Goal: Task Accomplishment & Management: Manage account settings

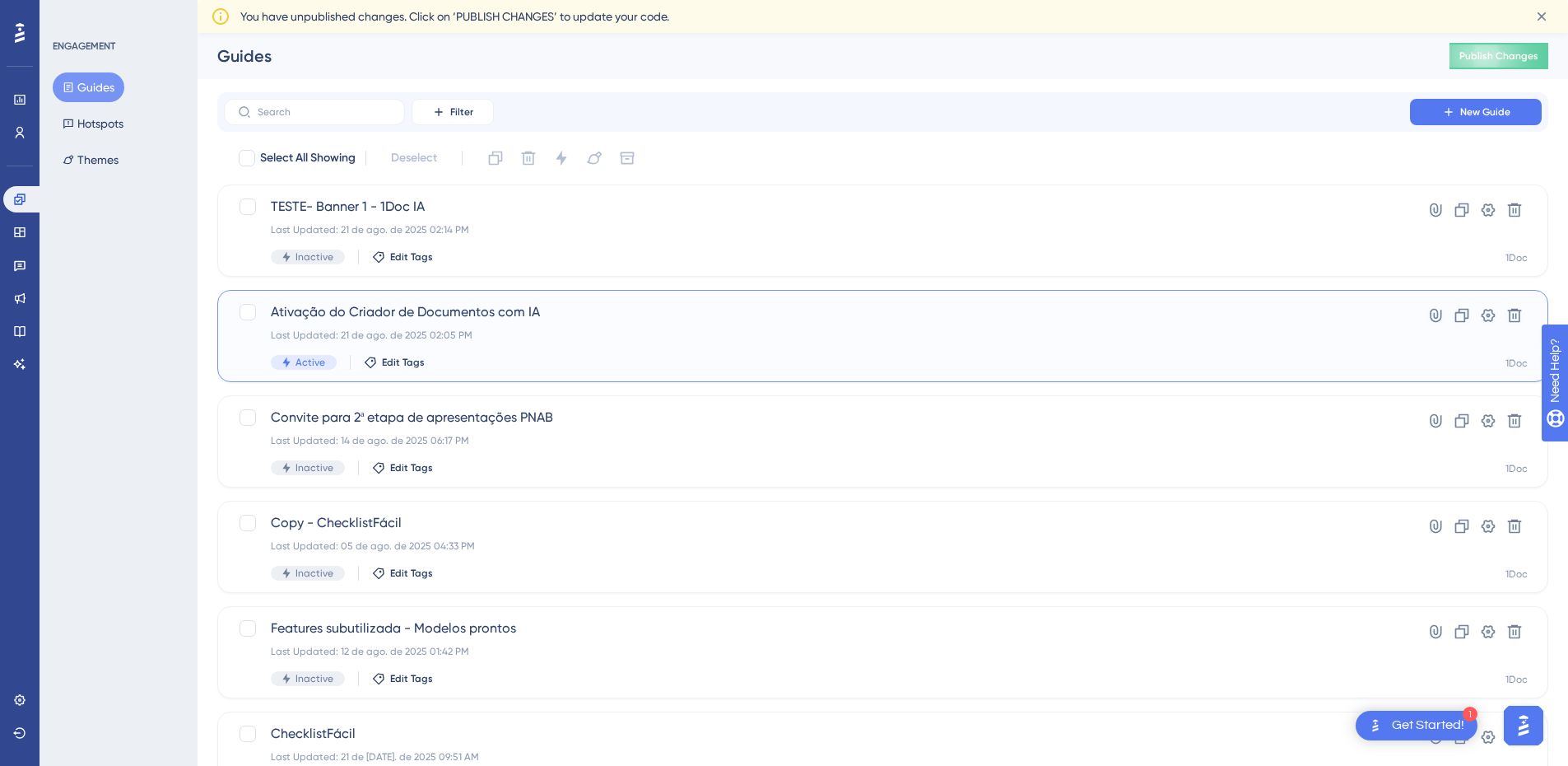
click at [545, 324] on div "Ativação do Criador de Documentos com IA Last Updated: 21 de ago. de 2025 02:05…" at bounding box center [816, 337] width 1092 height 68
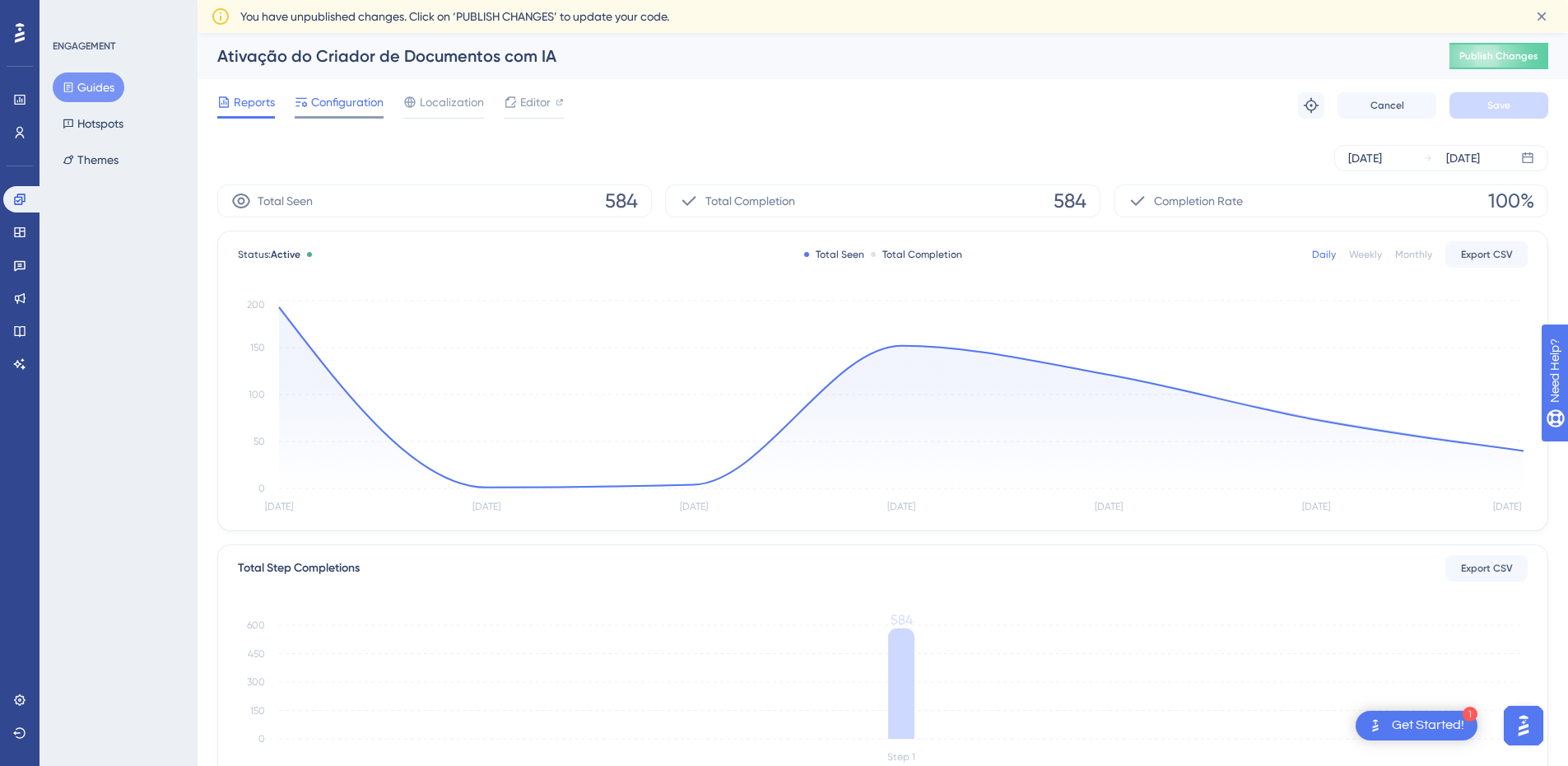
click at [340, 101] on span "Configuration" at bounding box center [347, 102] width 73 height 20
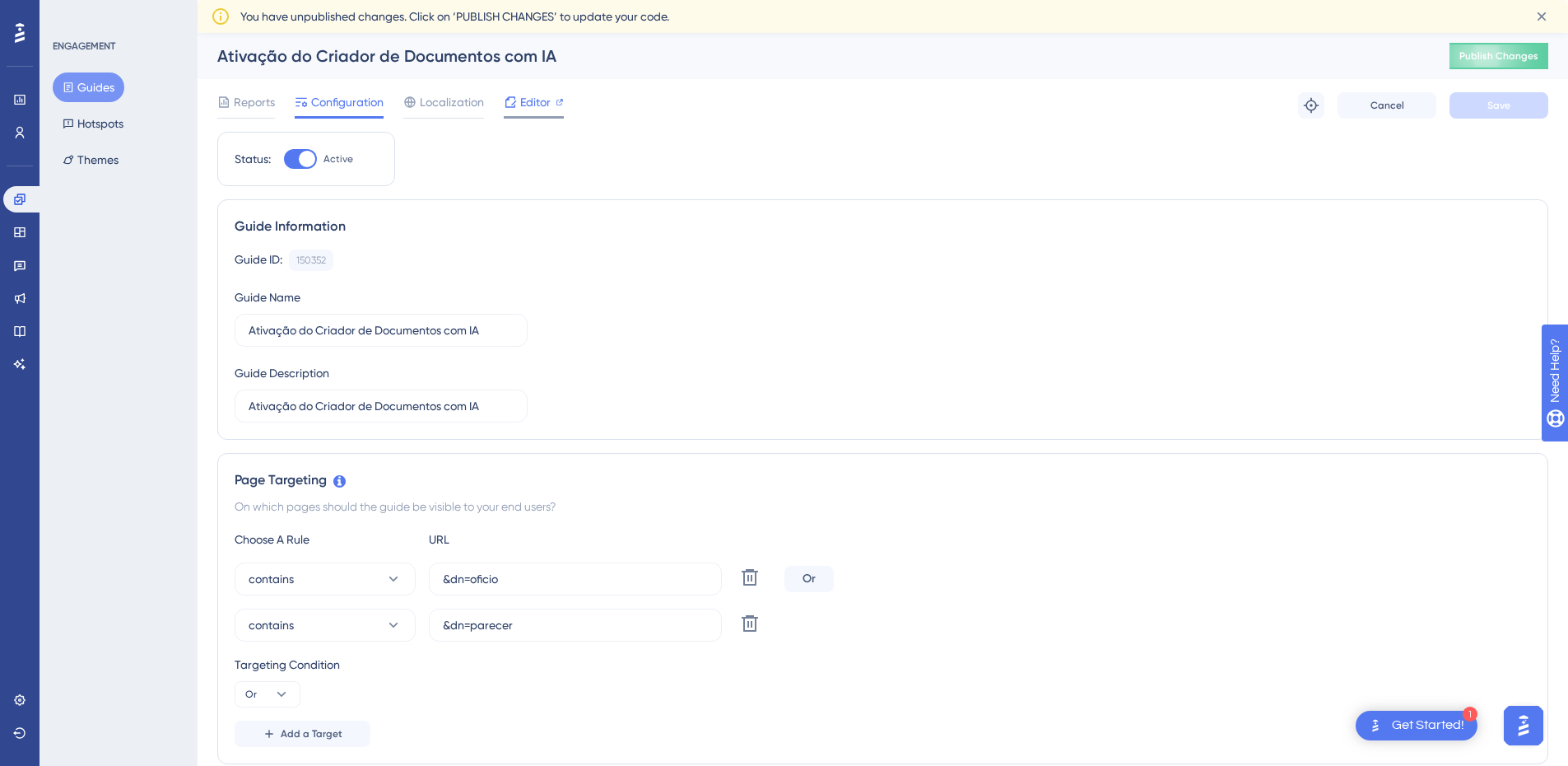
drag, startPoint x: 465, startPoint y: 104, endPoint x: 505, endPoint y: 102, distance: 40.0
click at [465, 104] on span "Localization" at bounding box center [452, 102] width 64 height 20
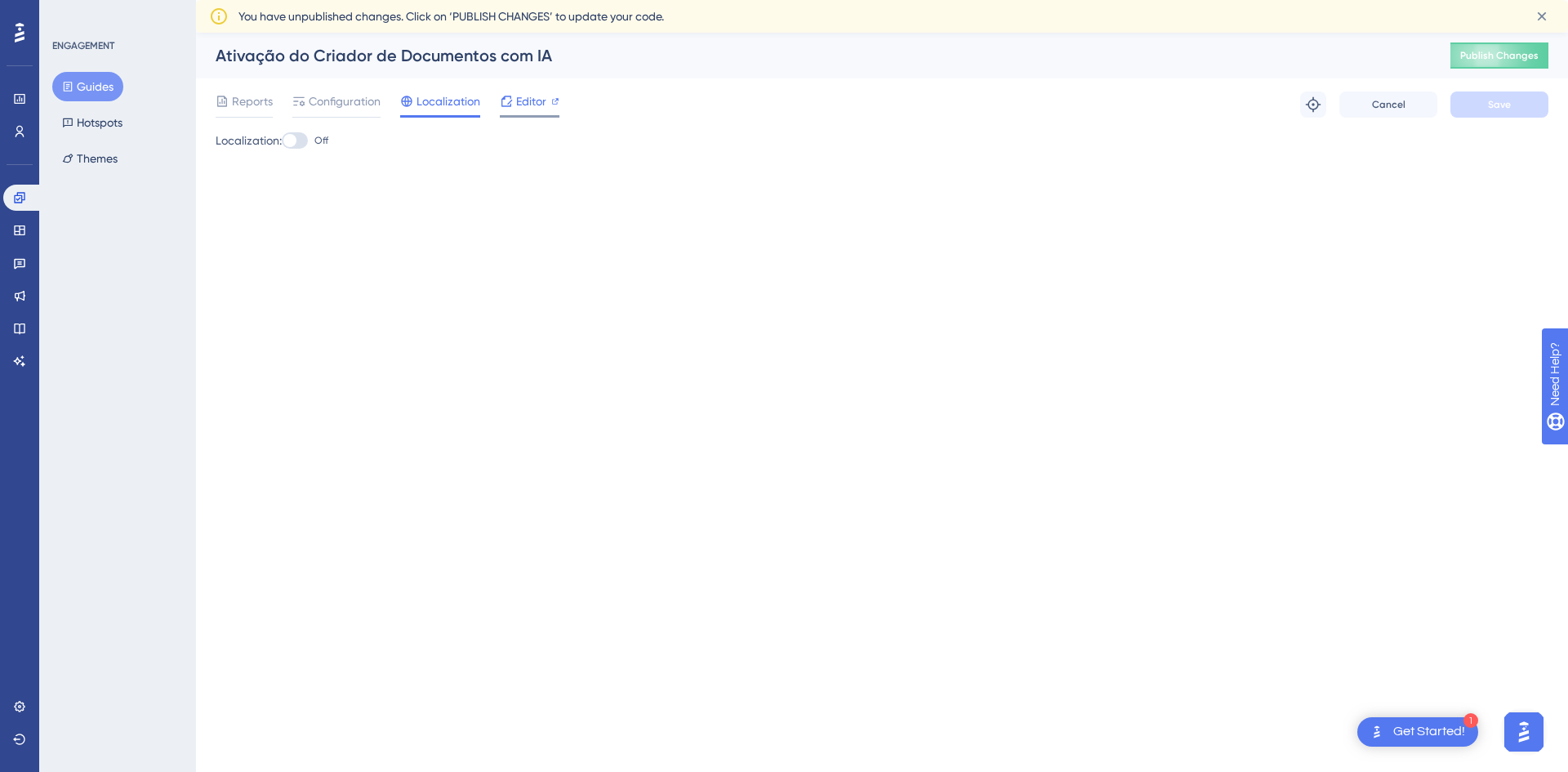
click at [516, 99] on span "Editor" at bounding box center [531, 101] width 31 height 20
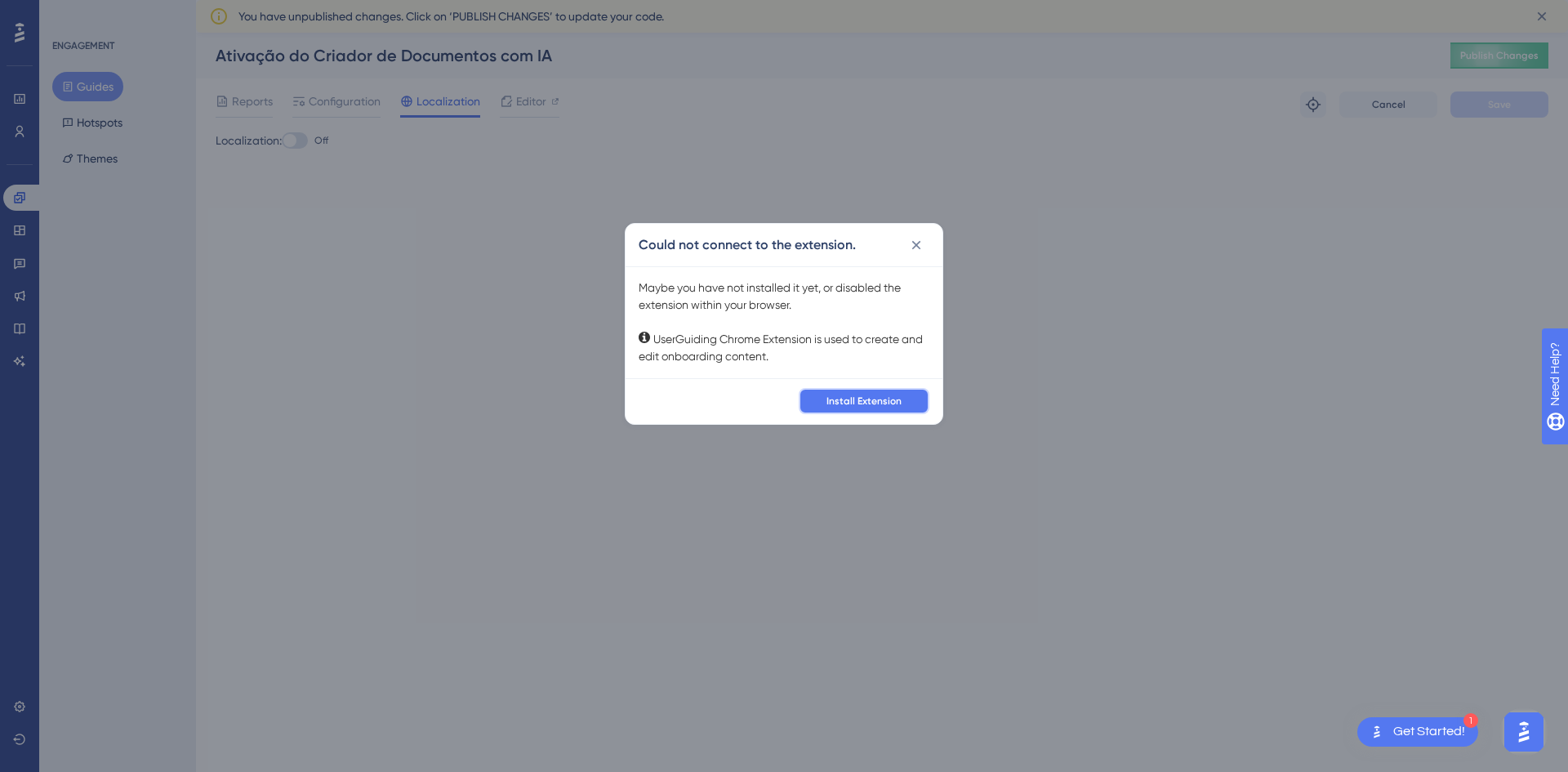
click at [890, 402] on span "Install Extension" at bounding box center [864, 400] width 75 height 13
click at [864, 397] on span "Install Extension" at bounding box center [864, 400] width 75 height 13
click at [929, 246] on div "Could not connect to the extension." at bounding box center [784, 245] width 317 height 43
click at [913, 249] on icon at bounding box center [916, 244] width 9 height 9
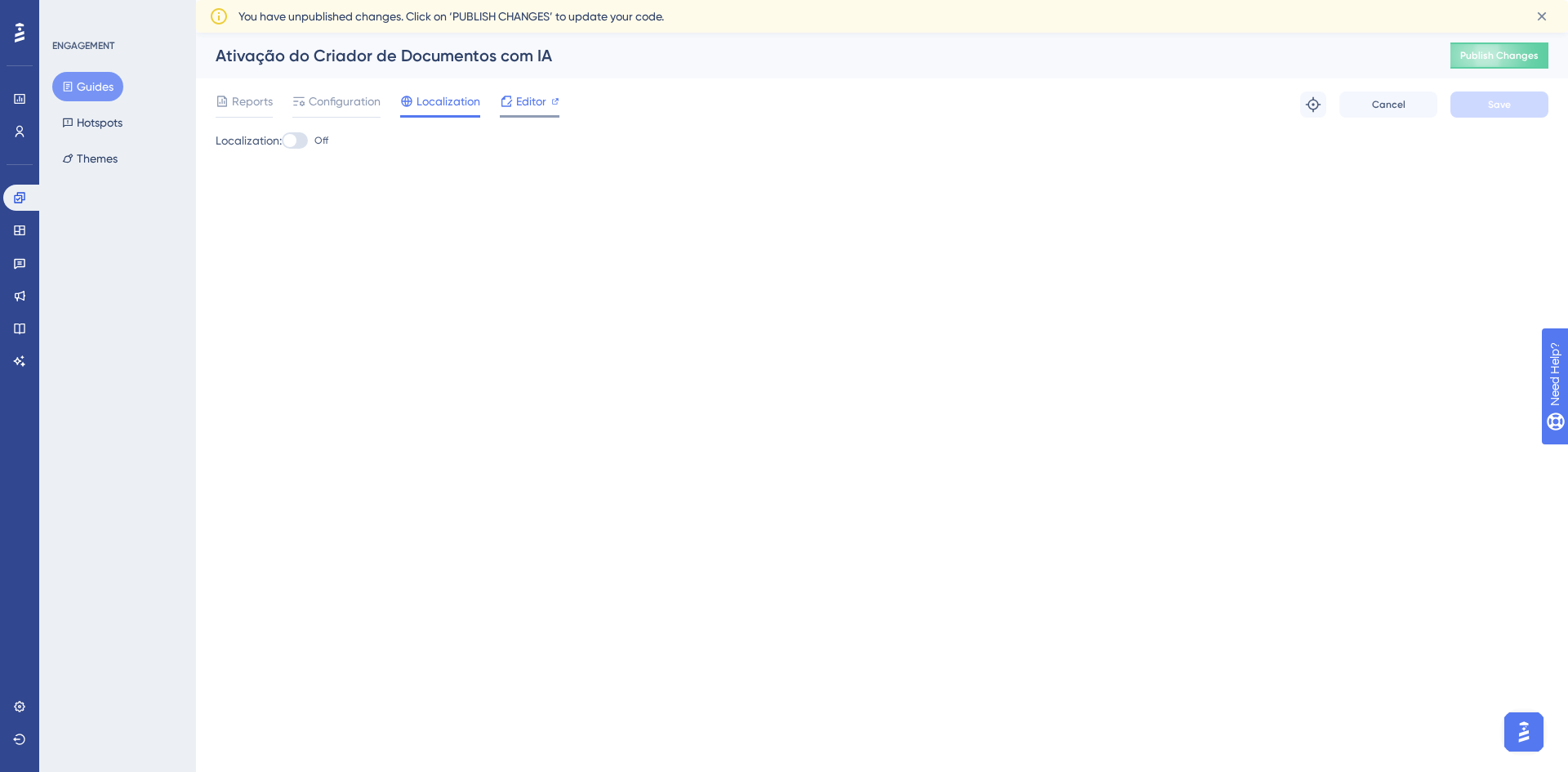
click at [500, 96] on icon at bounding box center [506, 101] width 13 height 13
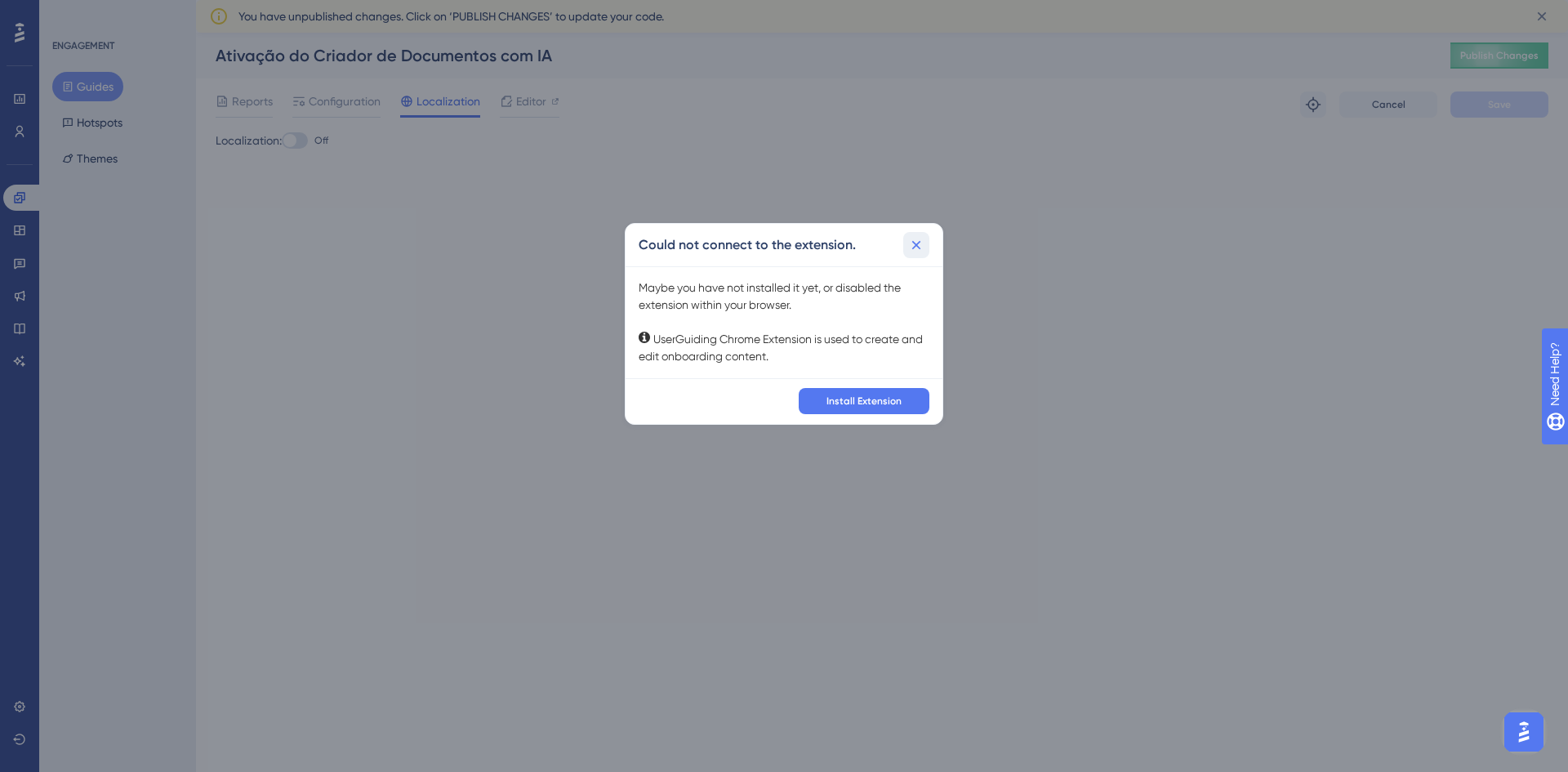
click at [924, 235] on button at bounding box center [916, 245] width 26 height 26
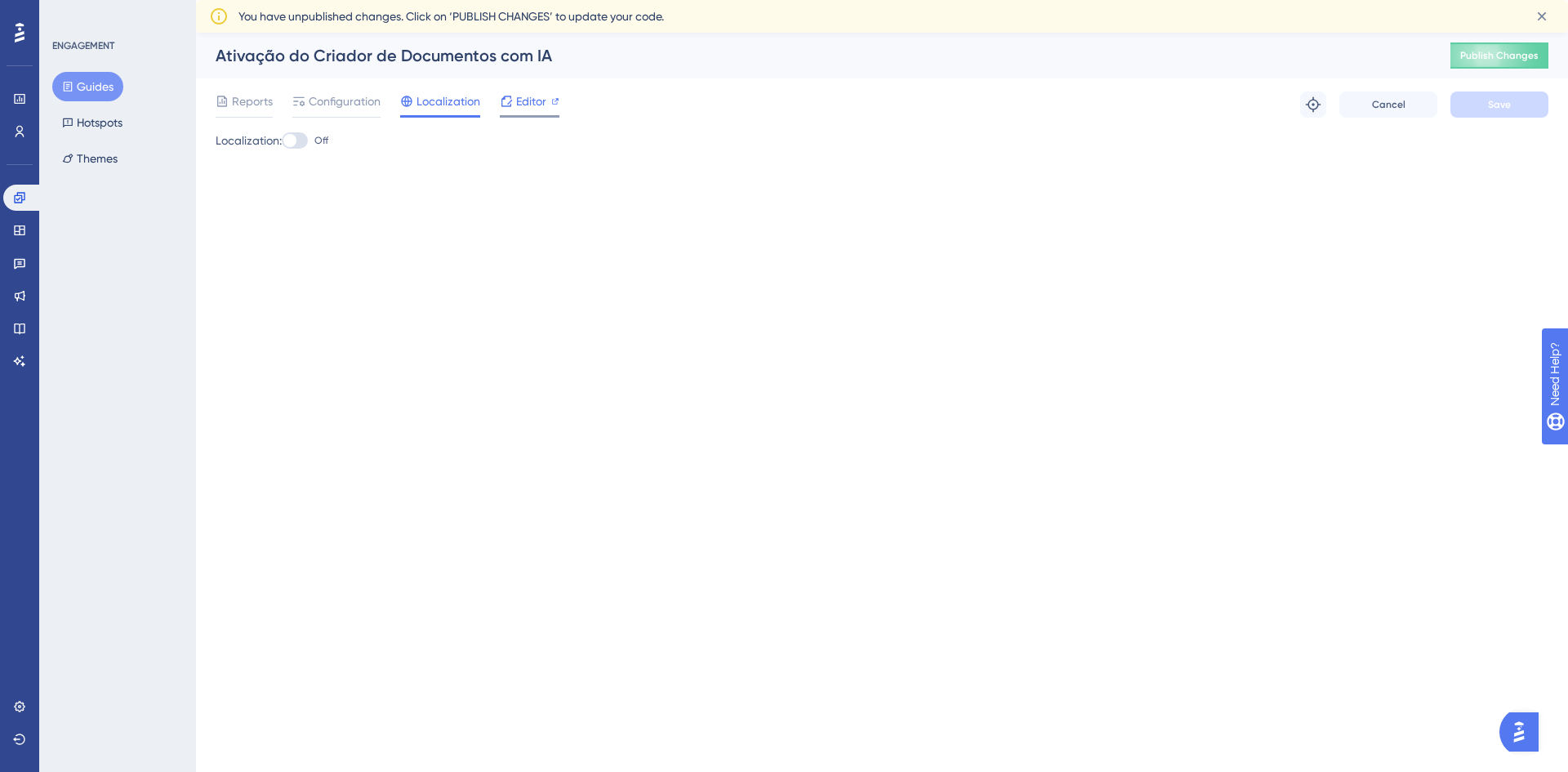
click at [512, 97] on icon at bounding box center [506, 101] width 13 height 13
click at [517, 105] on span "Editor" at bounding box center [531, 101] width 31 height 20
click at [263, 104] on span "Reports" at bounding box center [252, 101] width 41 height 20
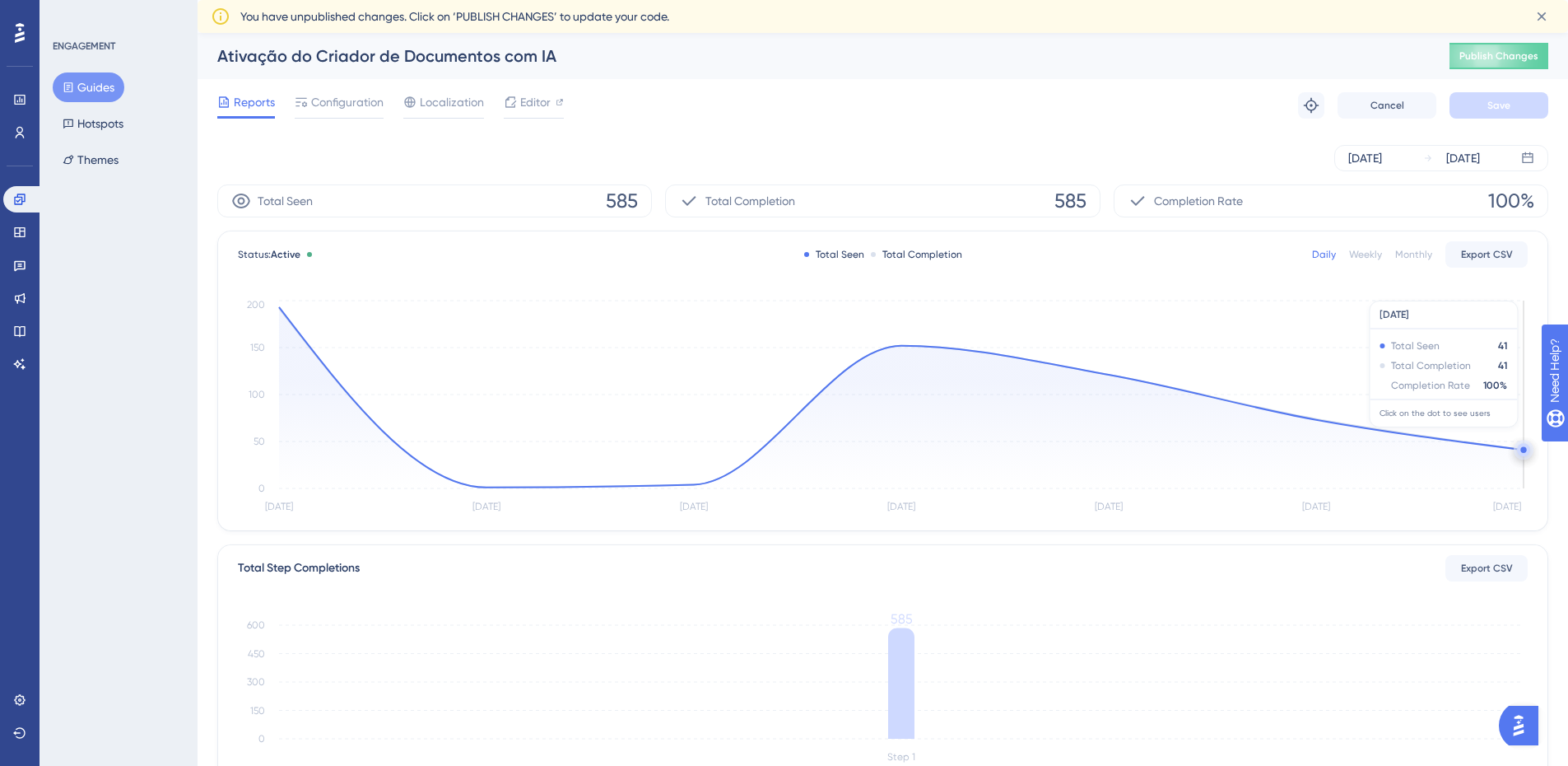
scroll to position [165, 0]
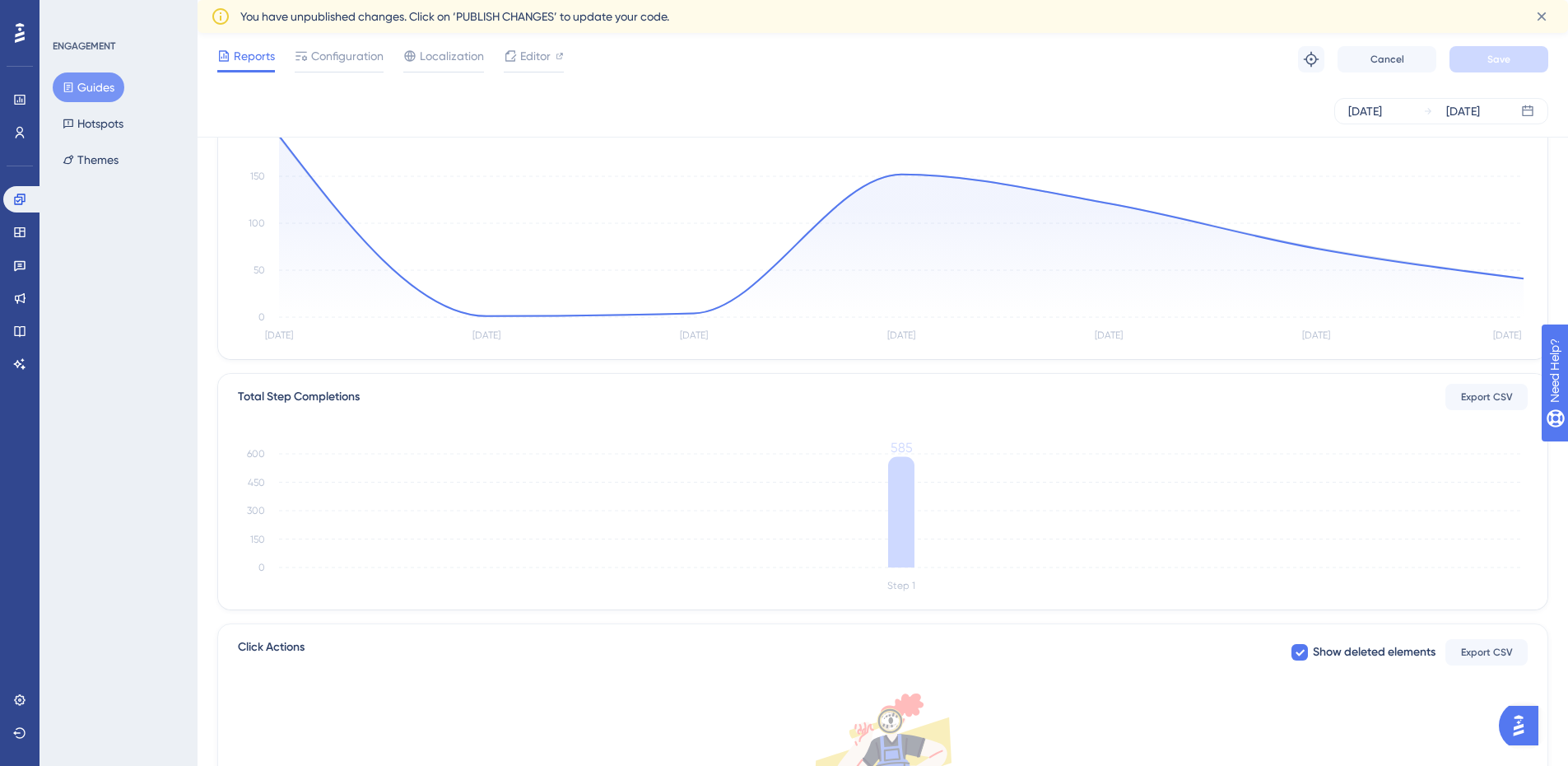
click at [77, 86] on button "Guides" at bounding box center [89, 88] width 72 height 30
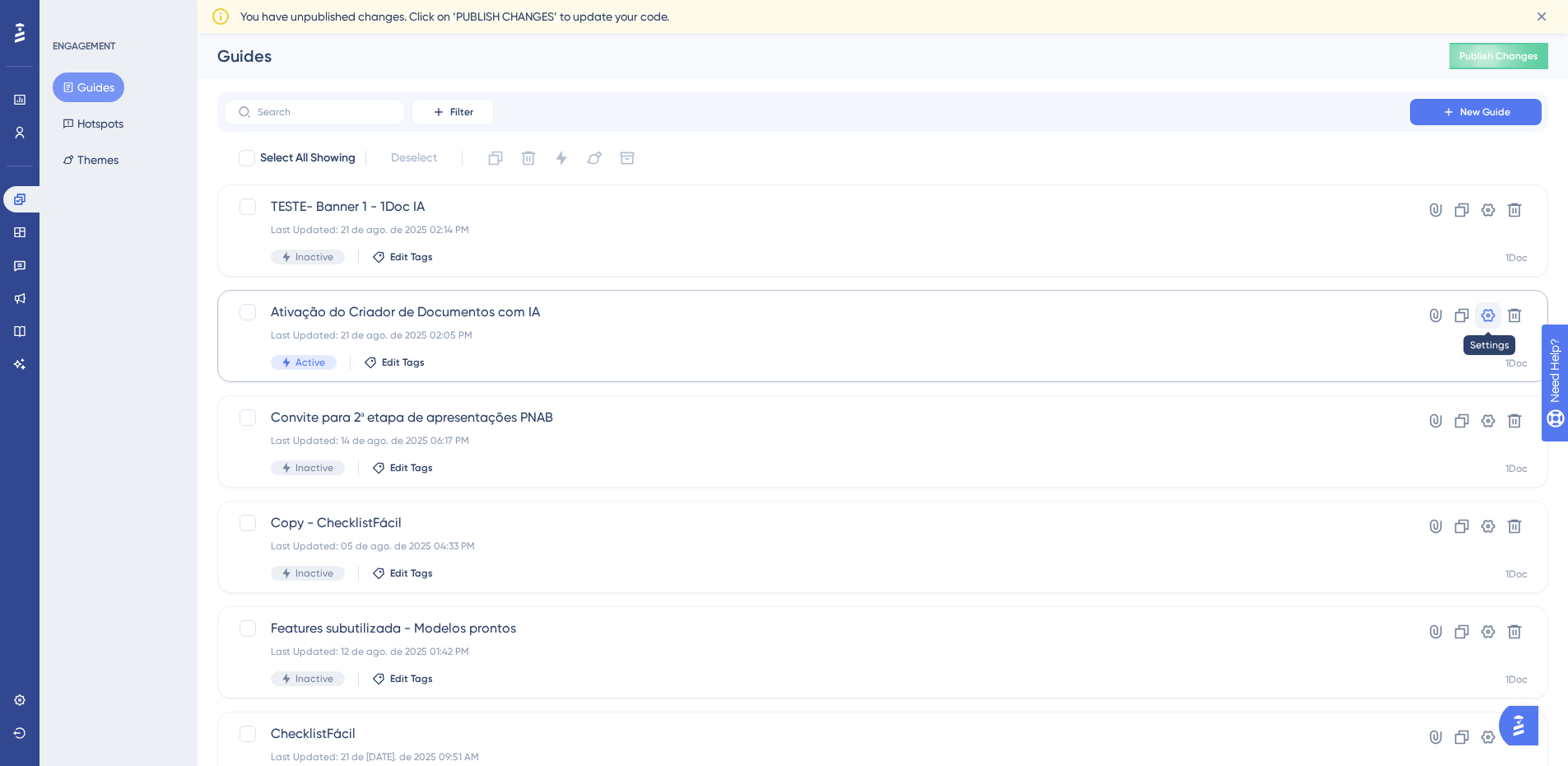
click at [1491, 314] on icon at bounding box center [1488, 316] width 16 height 16
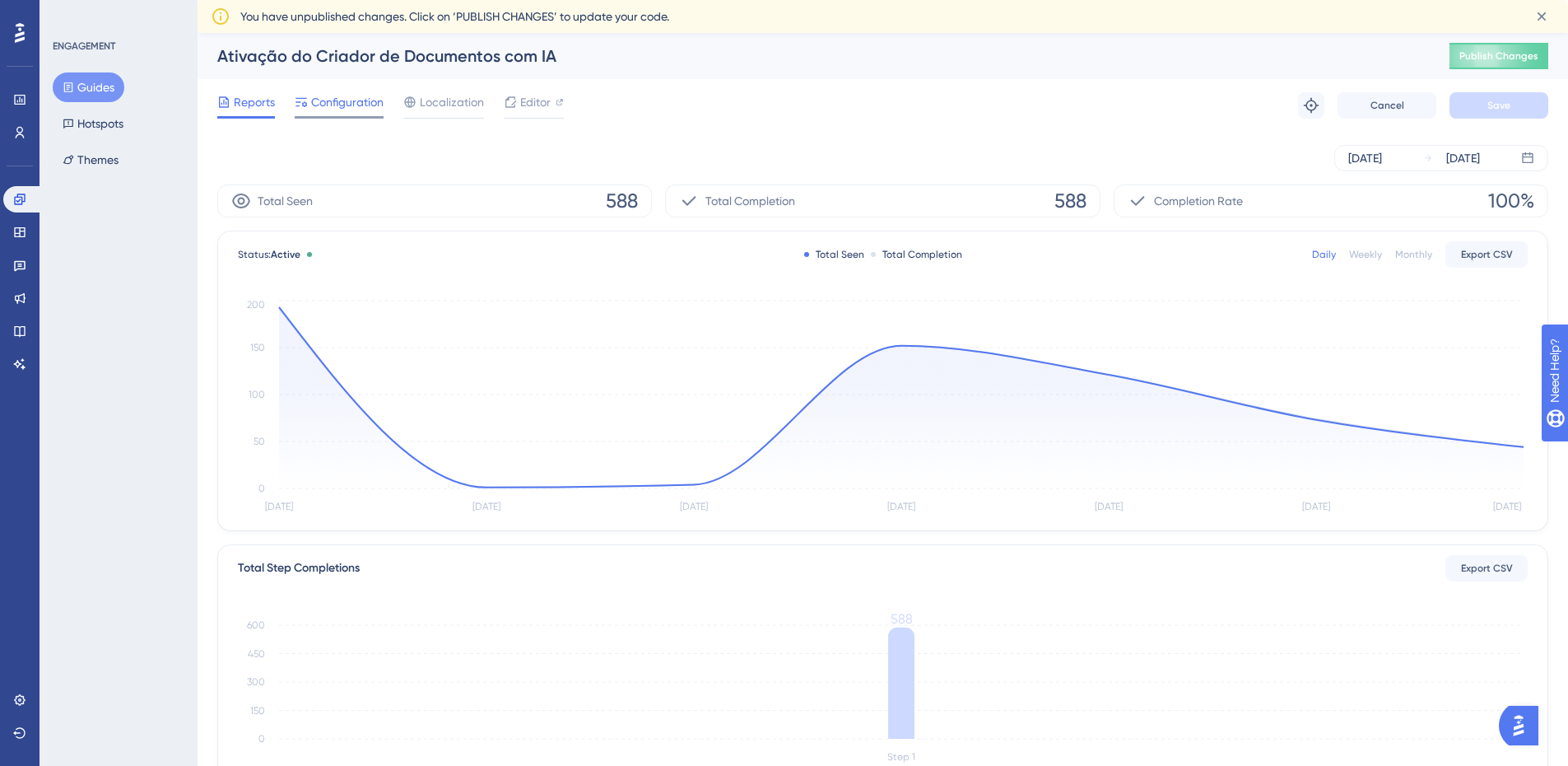
click at [366, 96] on span "Configuration" at bounding box center [347, 102] width 73 height 20
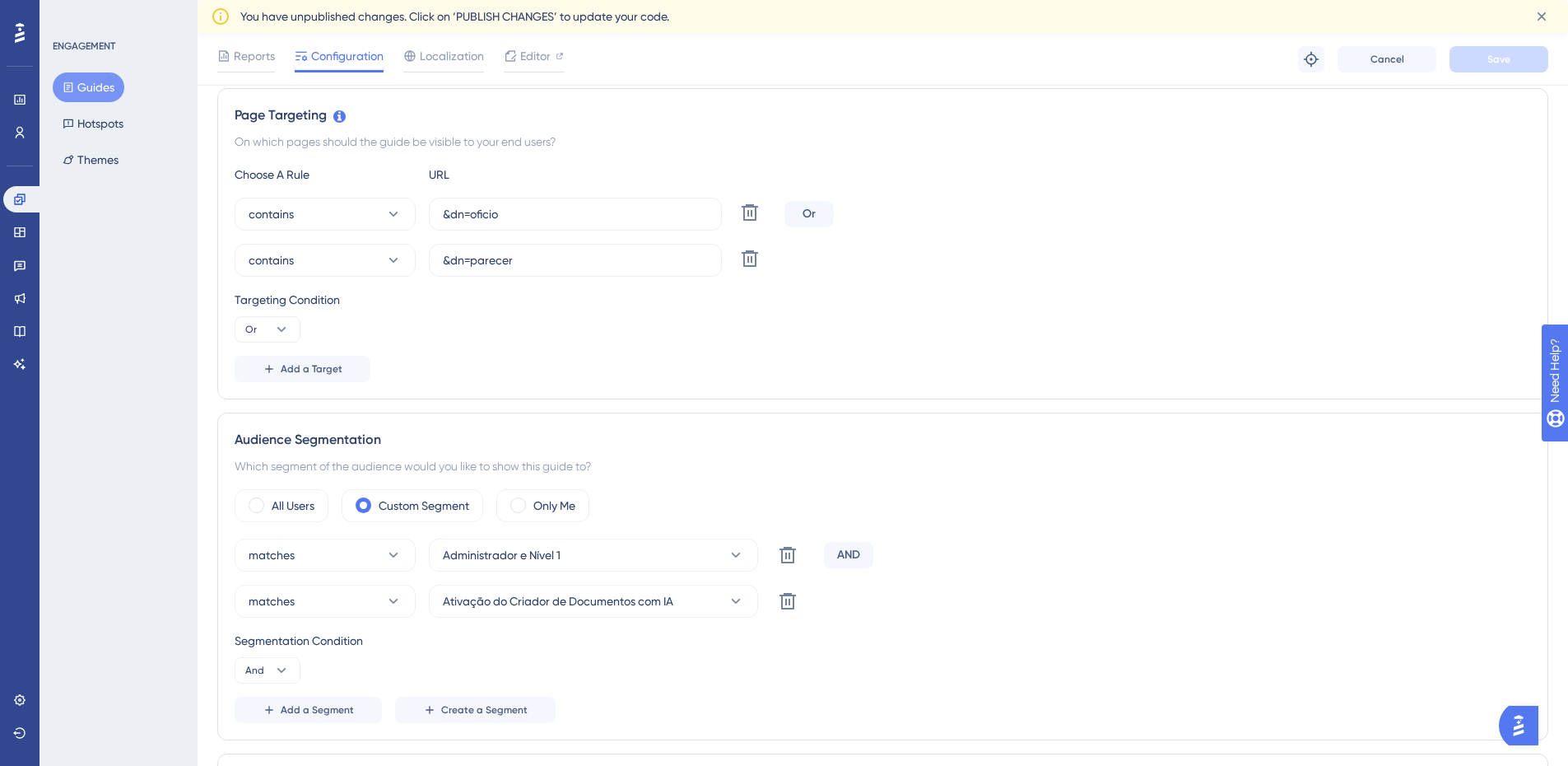
scroll to position [411, 0]
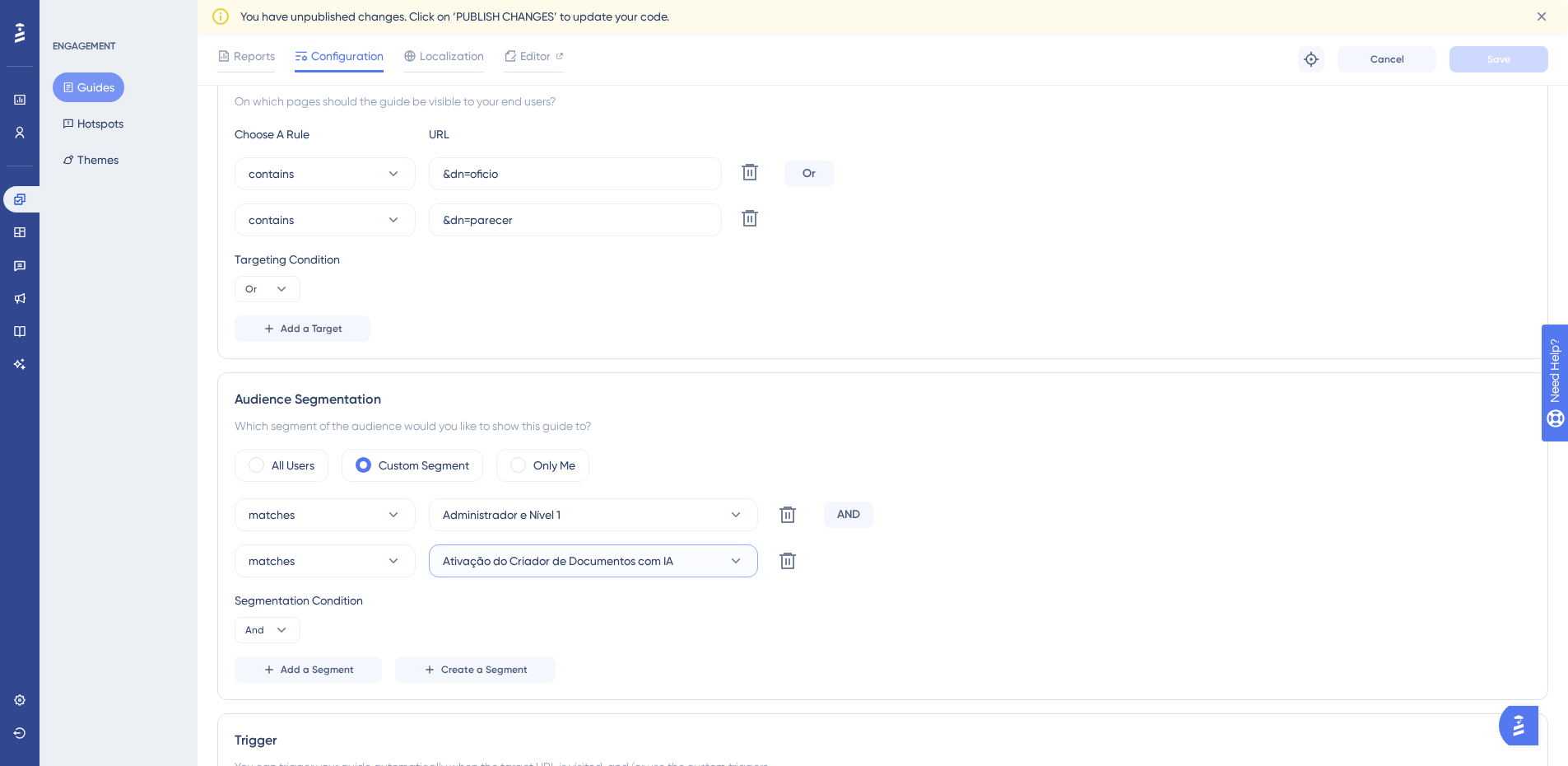
click at [671, 569] on span "Ativação do Criador de Documentos com IA" at bounding box center [558, 561] width 231 height 20
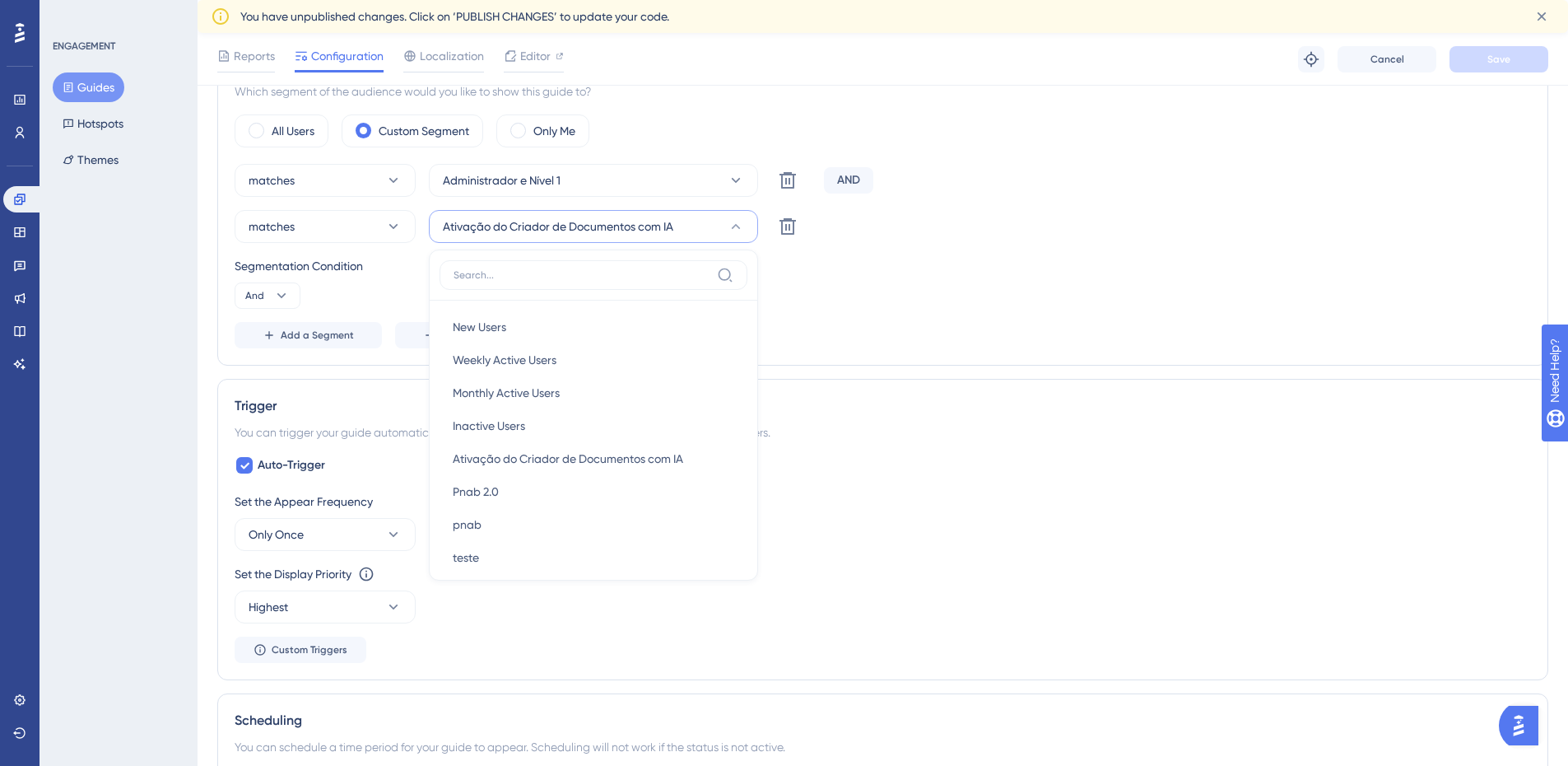
click at [904, 323] on div "Add a Segment Create a Segment" at bounding box center [882, 335] width 1297 height 26
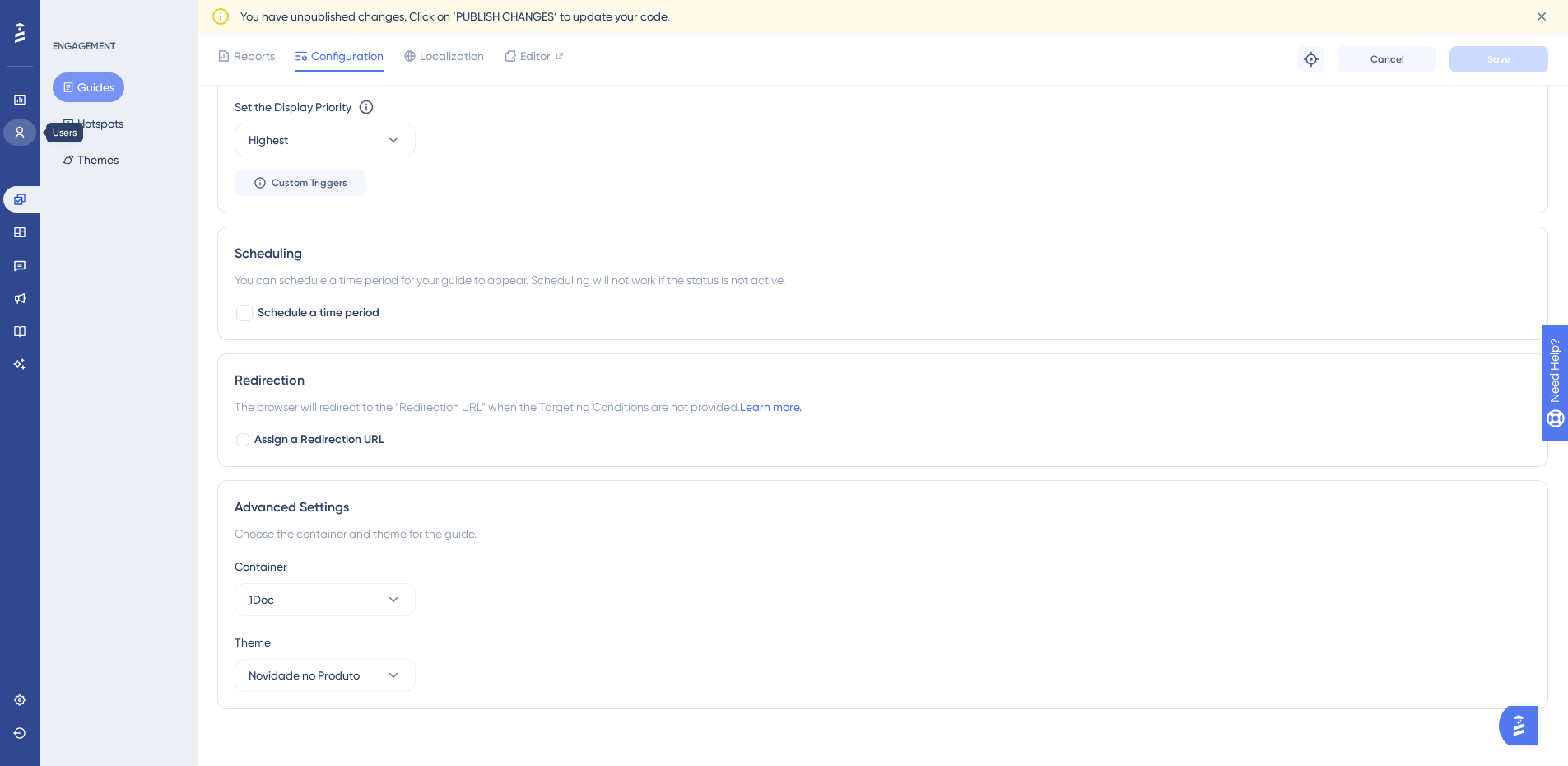
scroll to position [1222, 0]
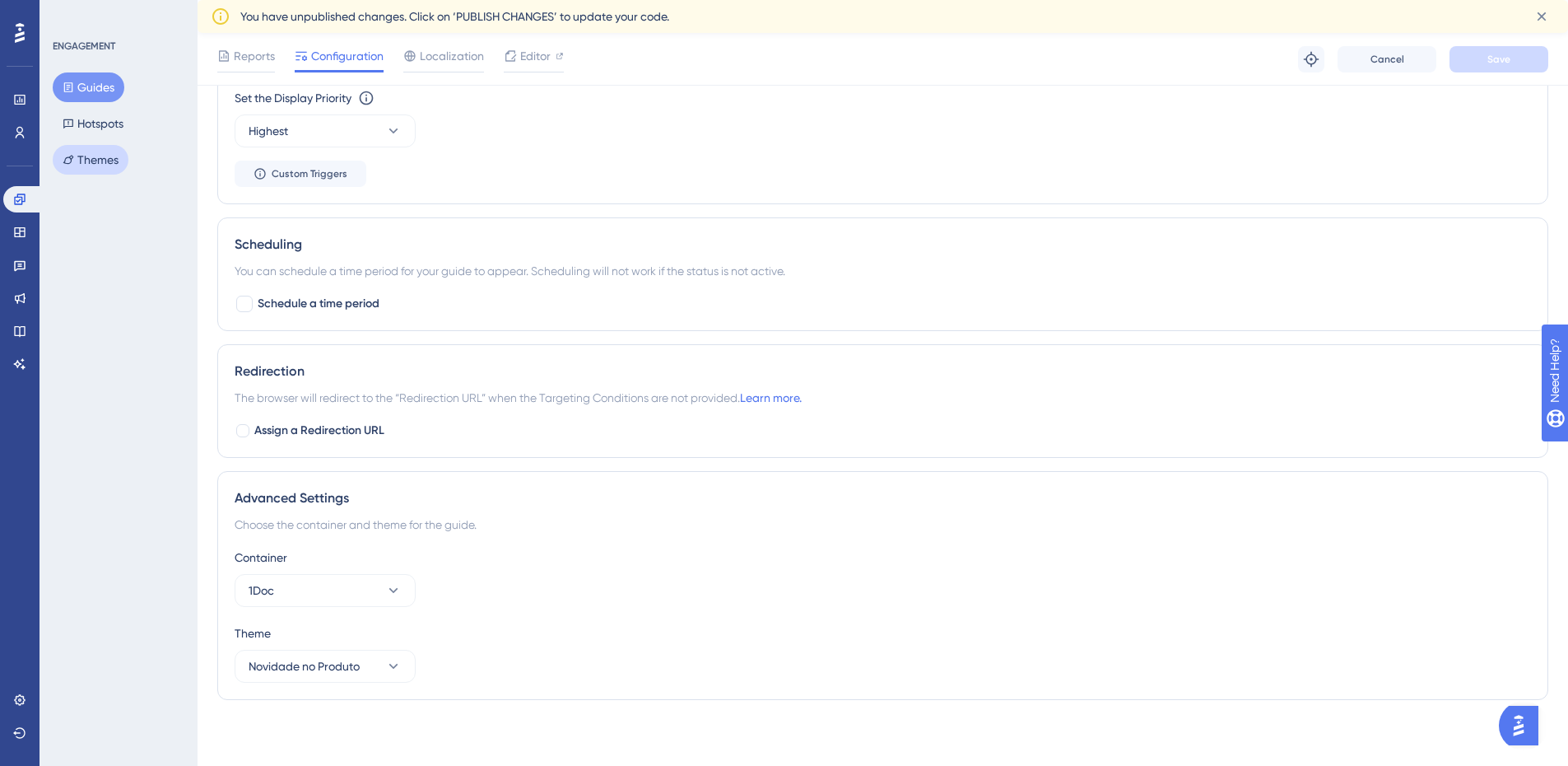
click at [120, 164] on button "Themes" at bounding box center [91, 160] width 76 height 30
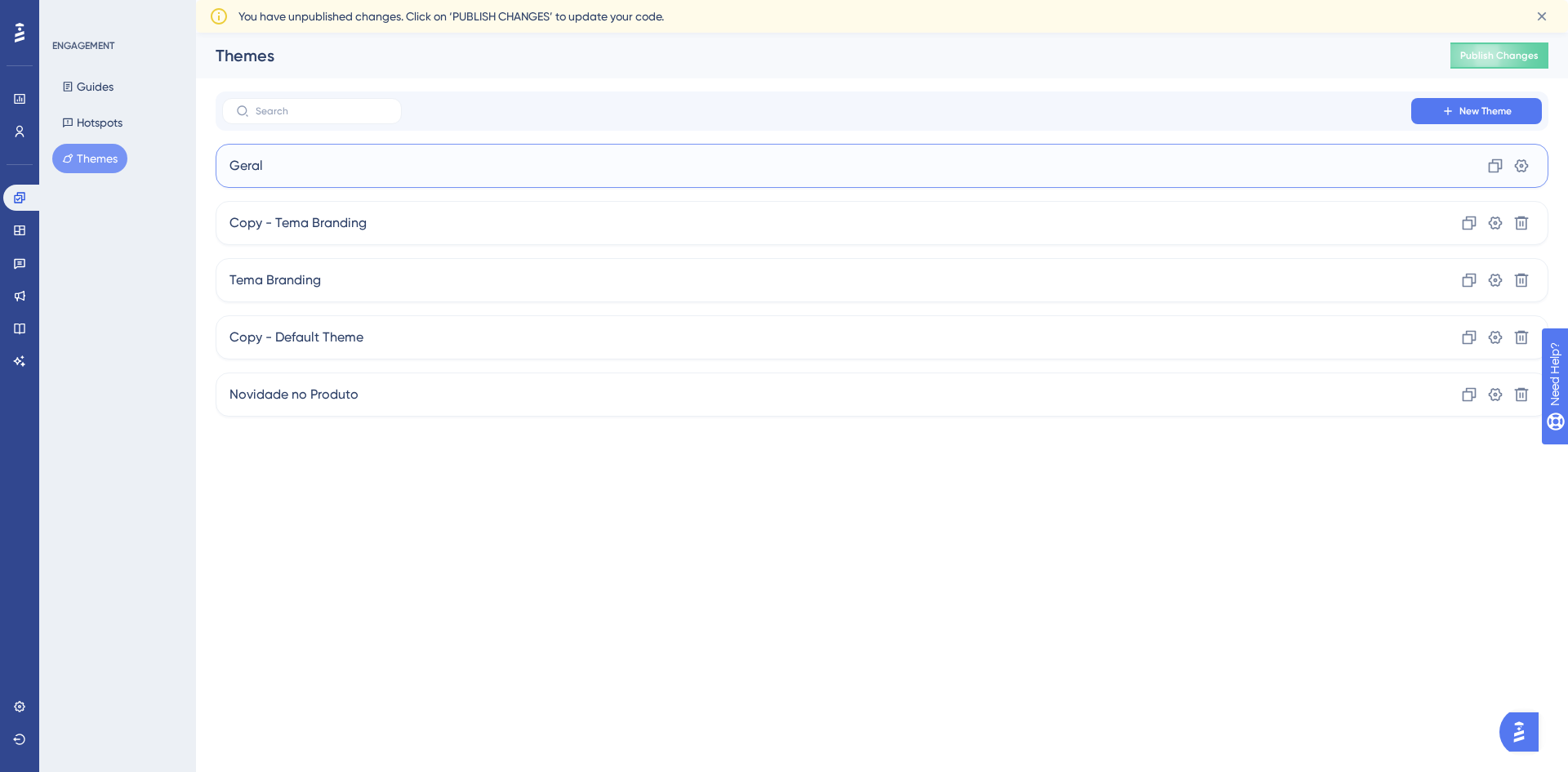
click at [305, 169] on div "Geral Clone Settings" at bounding box center [883, 165] width 1333 height 45
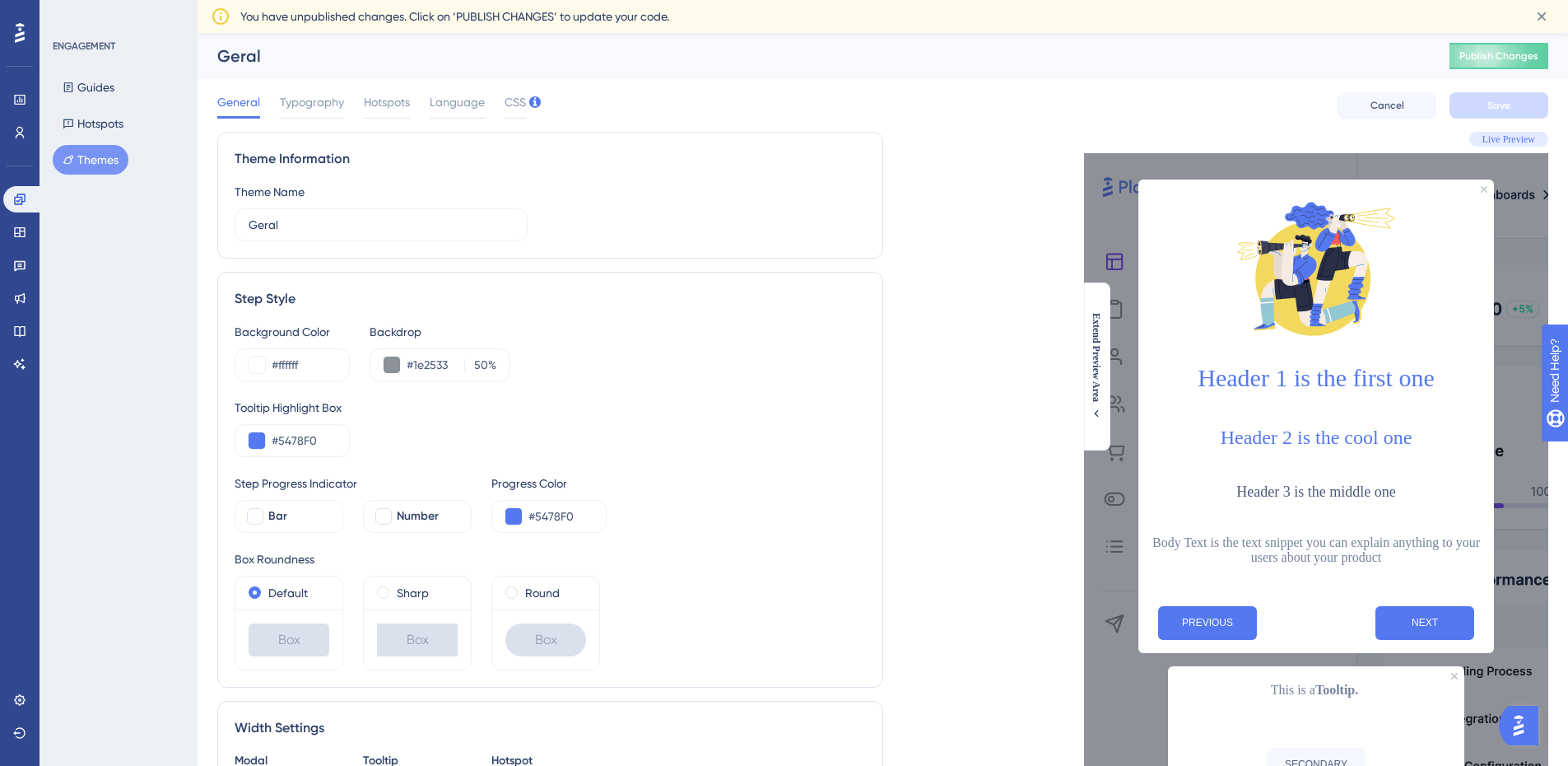
click at [243, 104] on span "General" at bounding box center [239, 102] width 43 height 20
click at [90, 153] on button "Themes" at bounding box center [91, 160] width 76 height 30
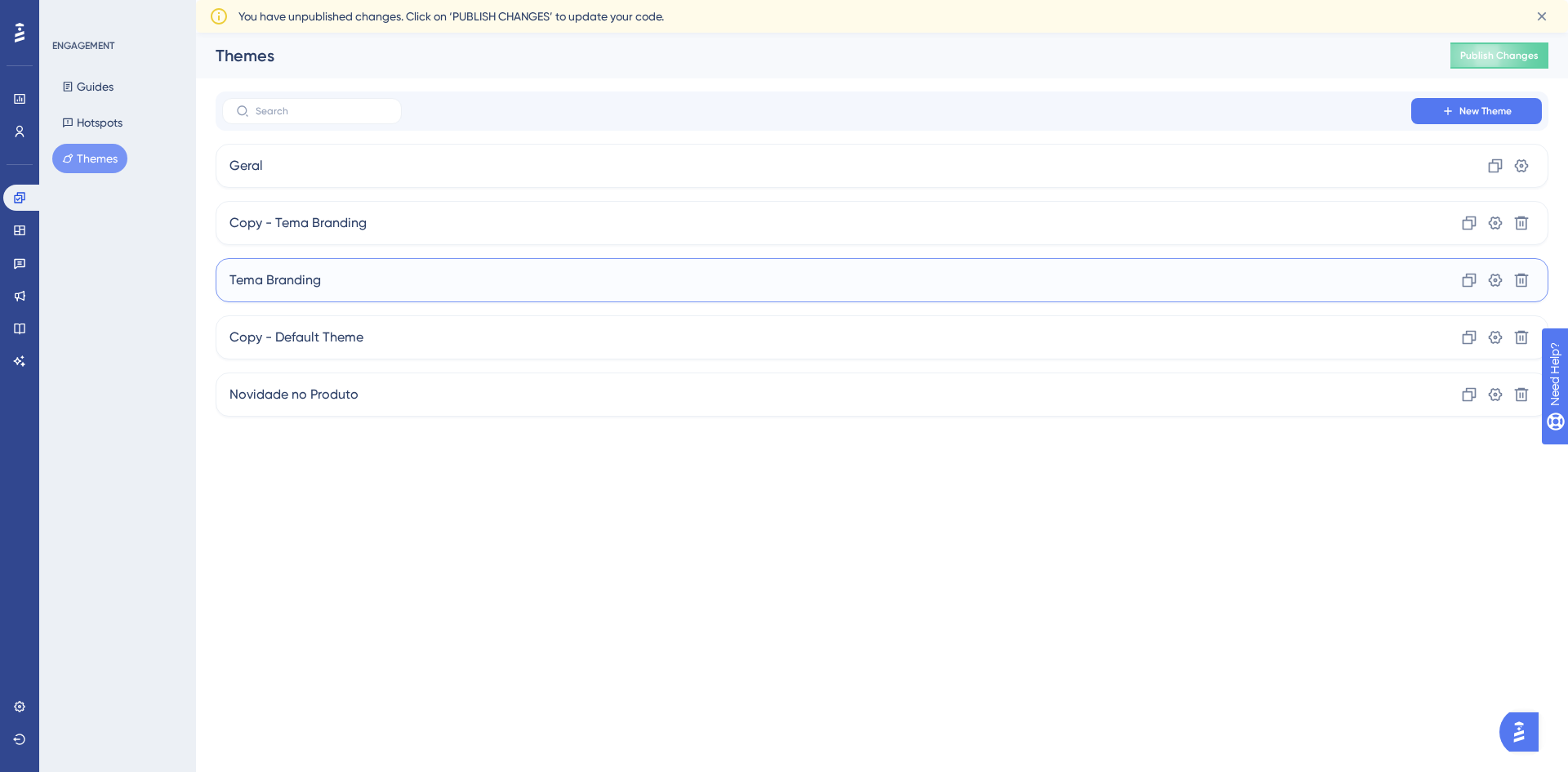
click at [337, 280] on div "Tema Branding Clone Settings Delete" at bounding box center [883, 280] width 1333 height 45
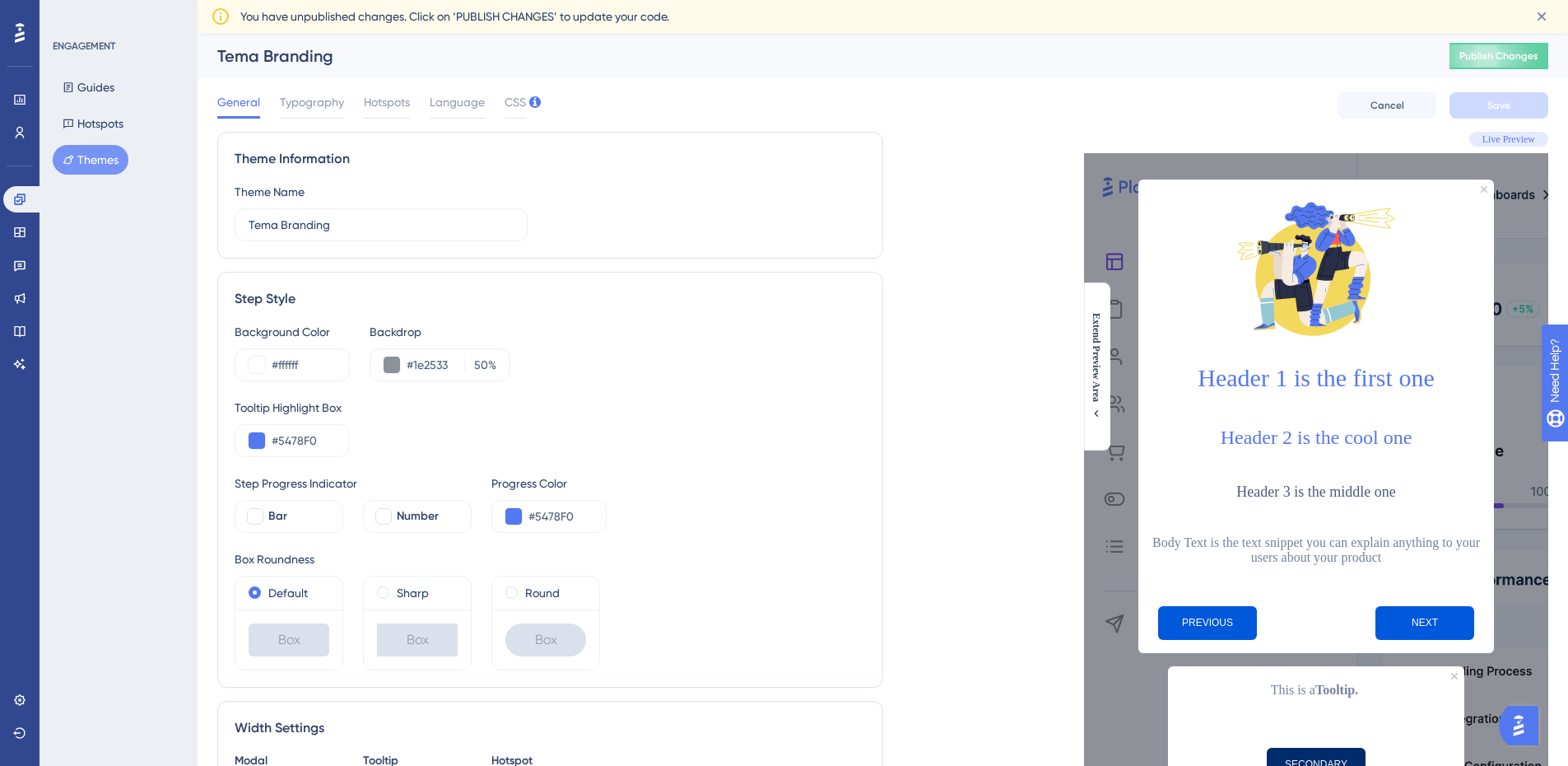
click at [87, 163] on button "Themes" at bounding box center [91, 160] width 76 height 30
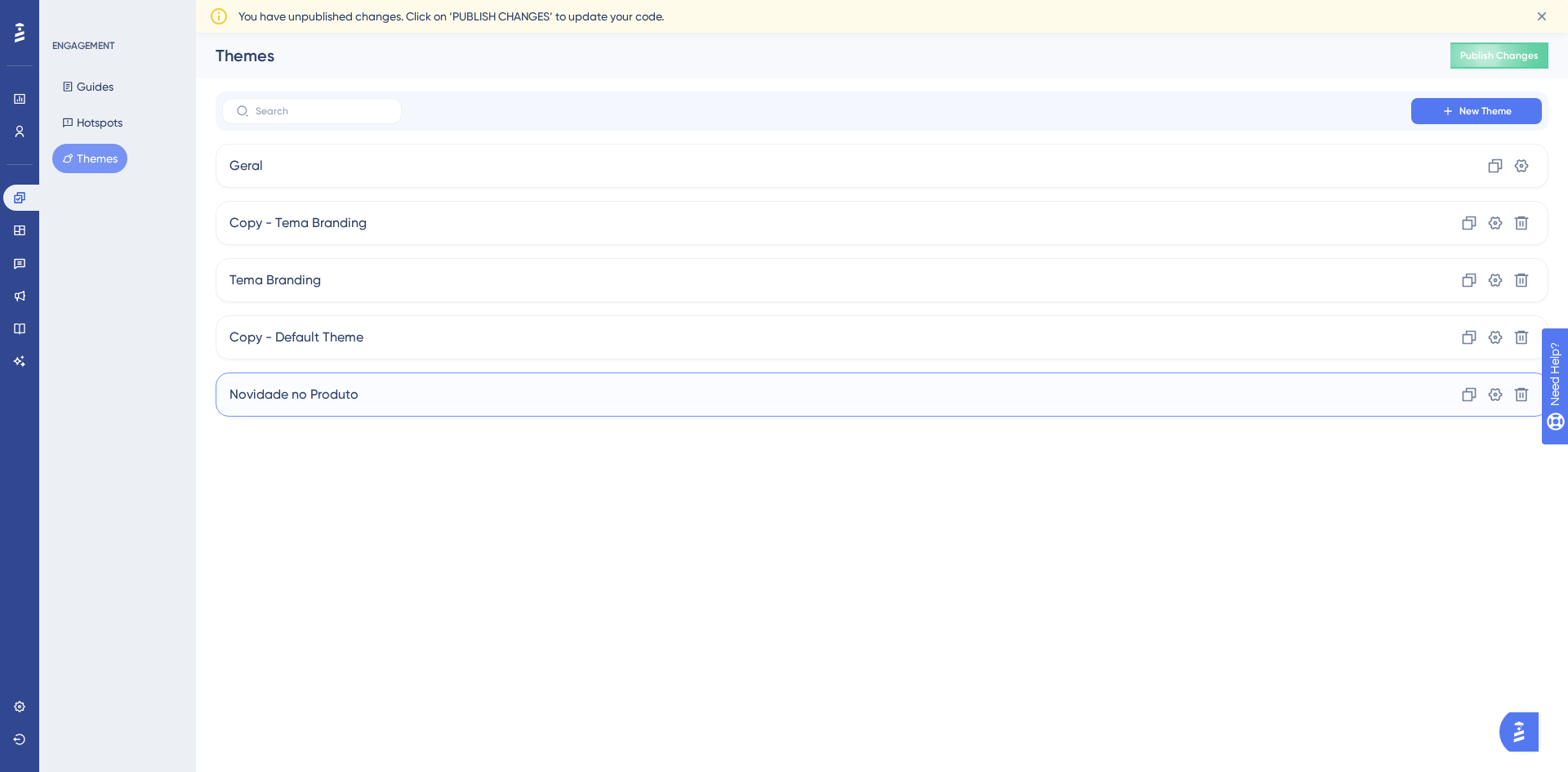
click at [315, 385] on div "Novidade no Produto Clone Settings Delete" at bounding box center [883, 394] width 1333 height 45
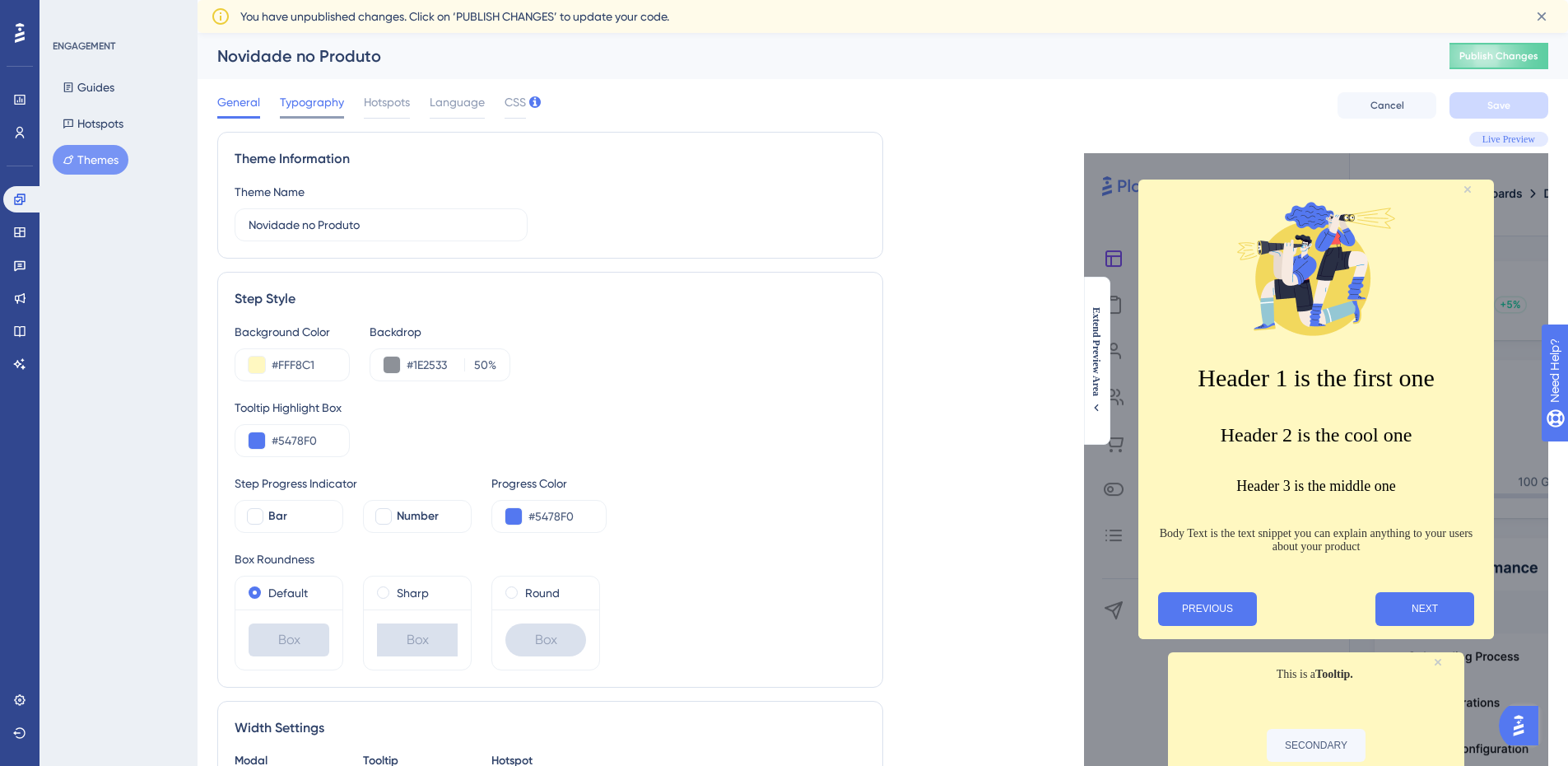
click at [305, 104] on span "Typography" at bounding box center [311, 102] width 64 height 20
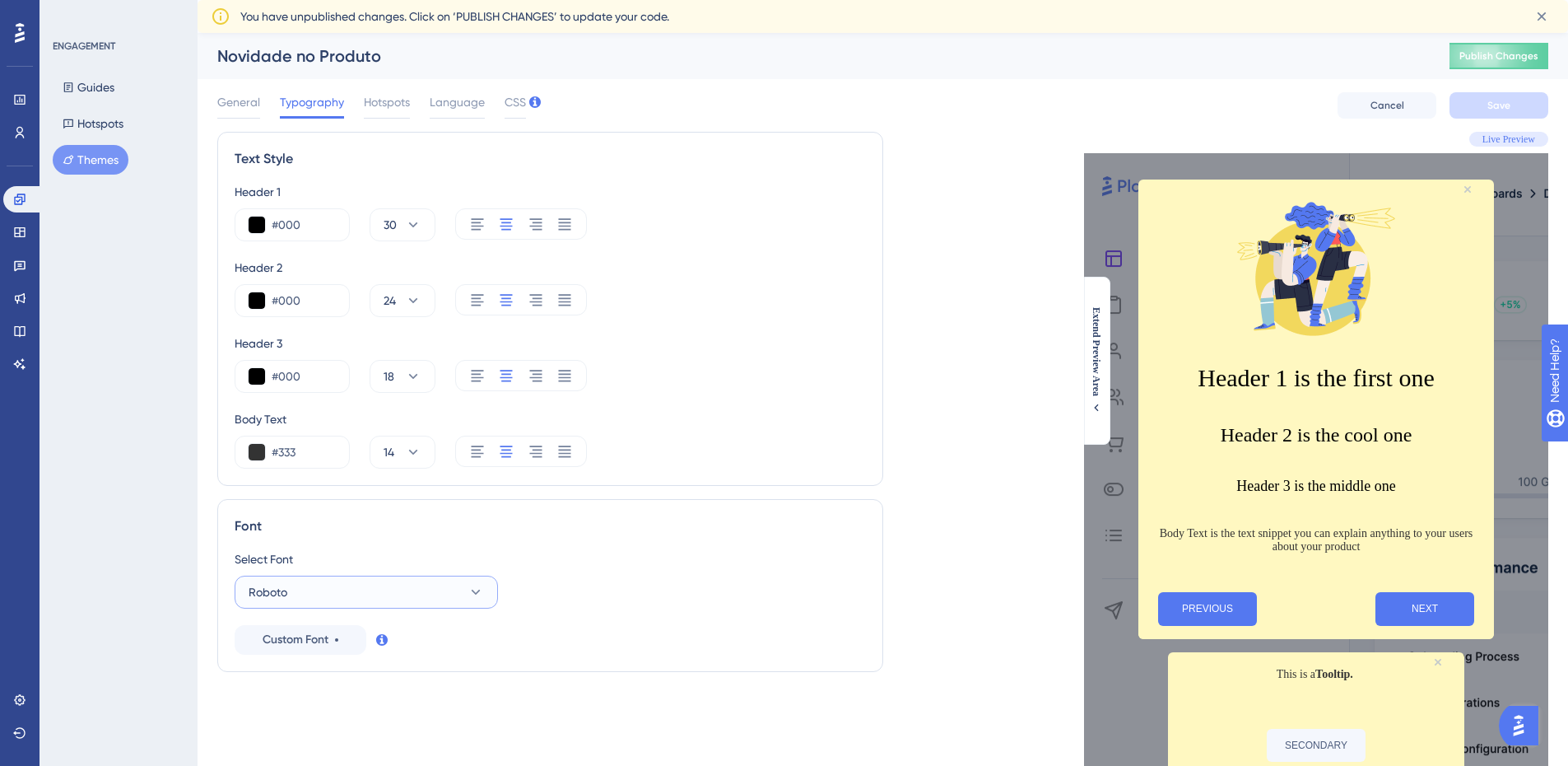
click at [438, 593] on button "Roboto" at bounding box center [366, 591] width 263 height 33
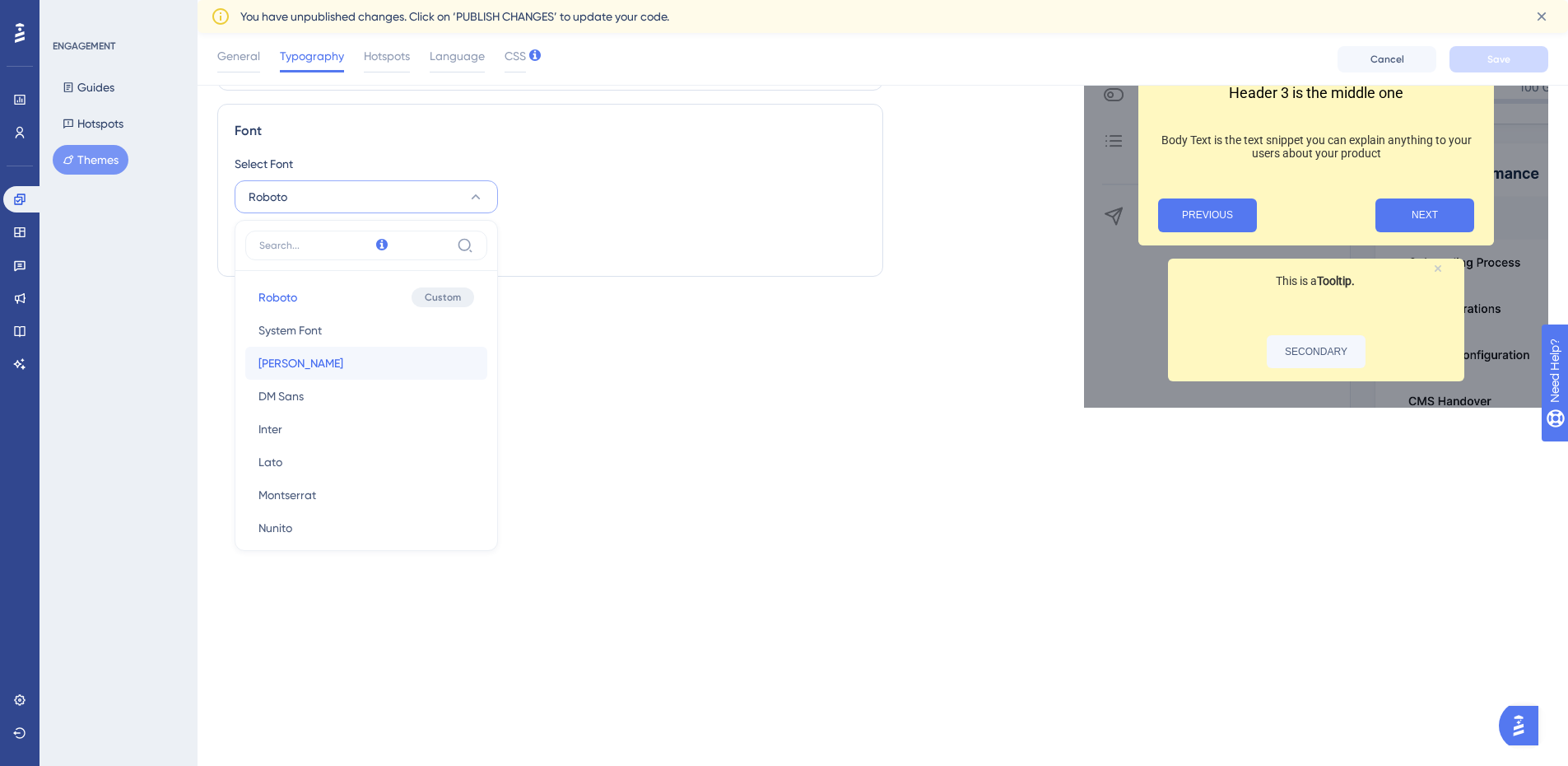
click at [352, 364] on button "Barlow Barlow" at bounding box center [366, 363] width 242 height 33
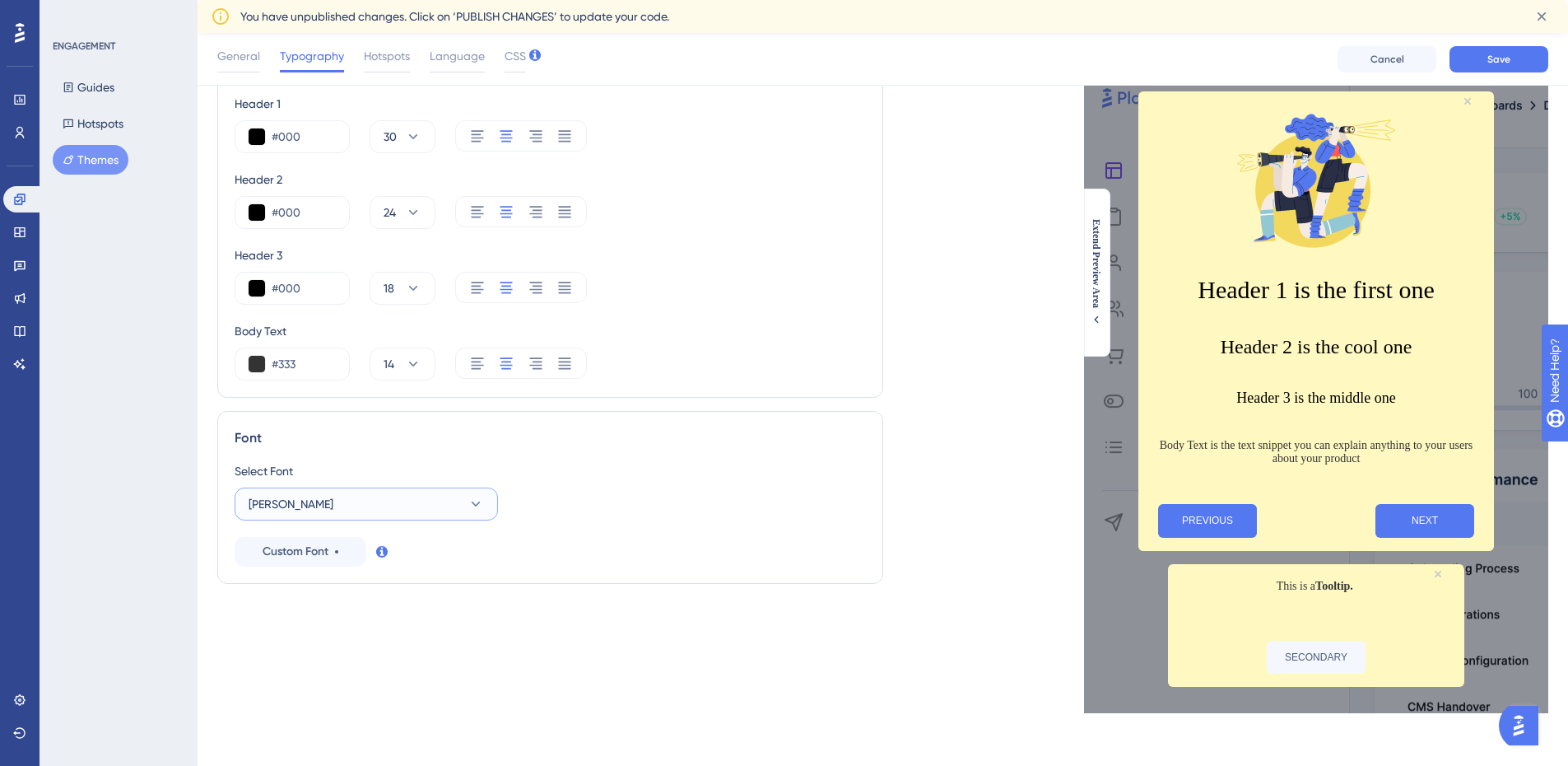
click at [391, 505] on button "Barlow" at bounding box center [366, 503] width 263 height 33
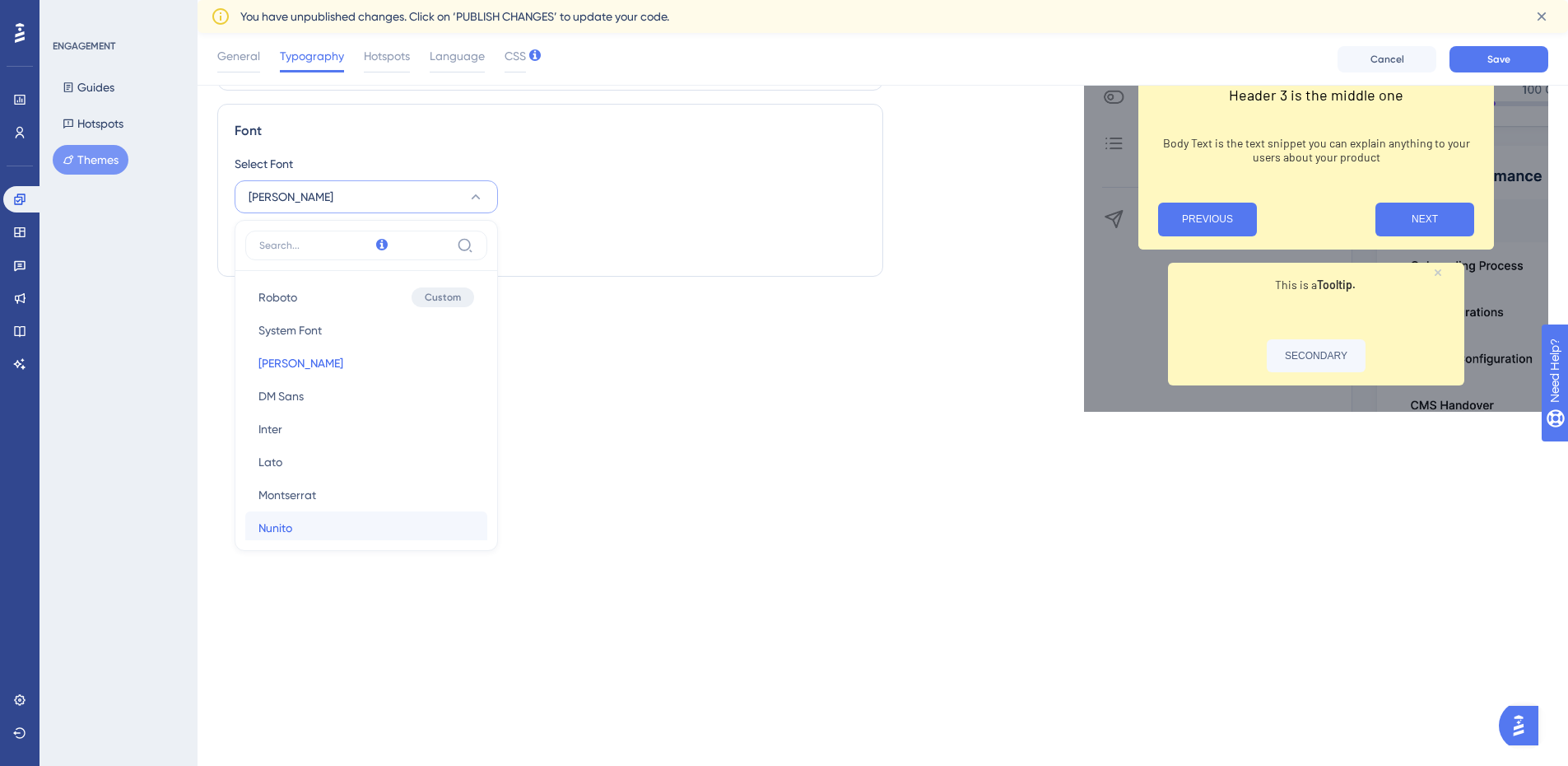
click at [299, 526] on button "Nunito Nunito" at bounding box center [366, 527] width 242 height 33
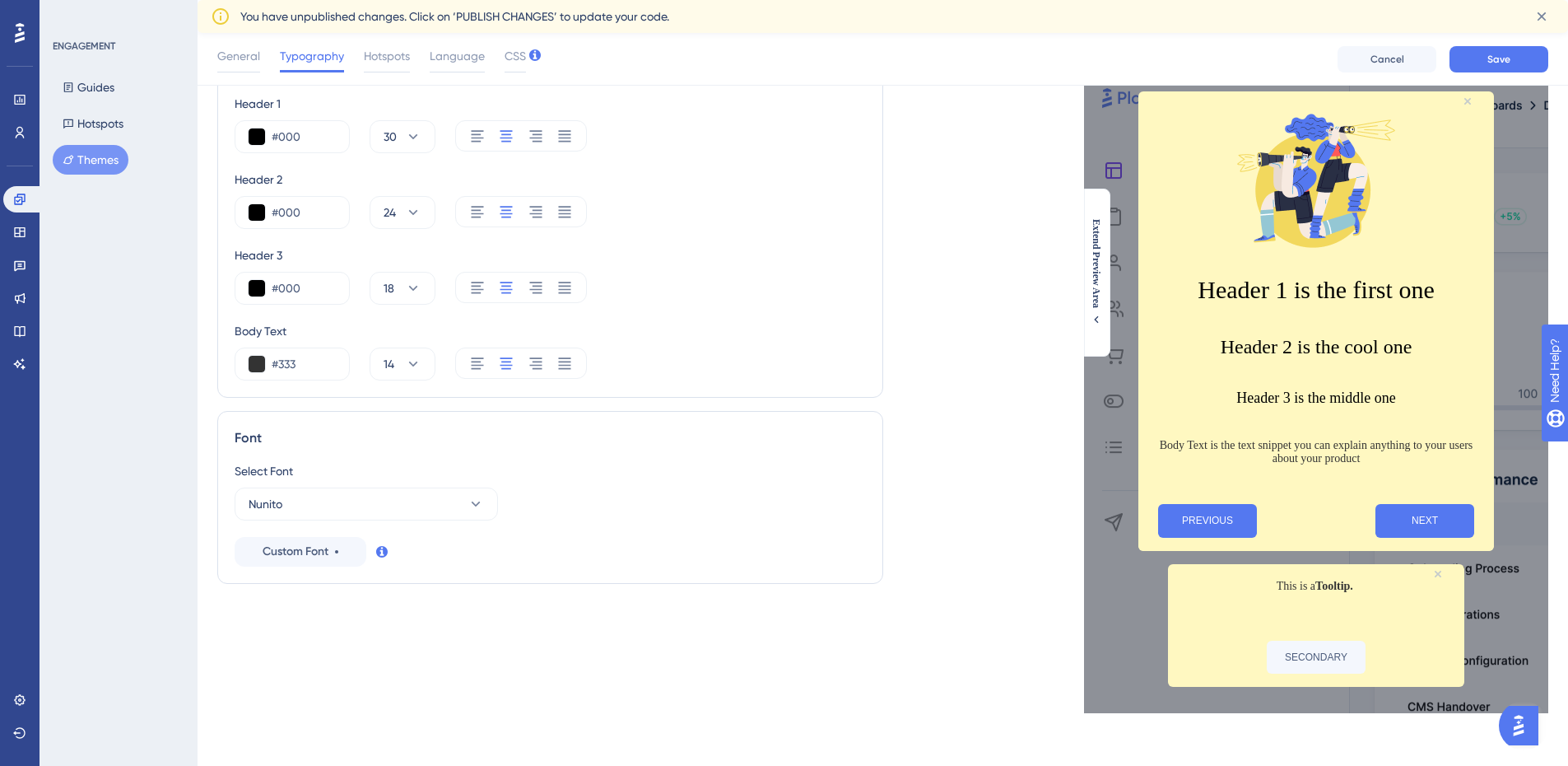
scroll to position [95, 0]
click at [330, 508] on button "Nunito" at bounding box center [366, 503] width 263 height 33
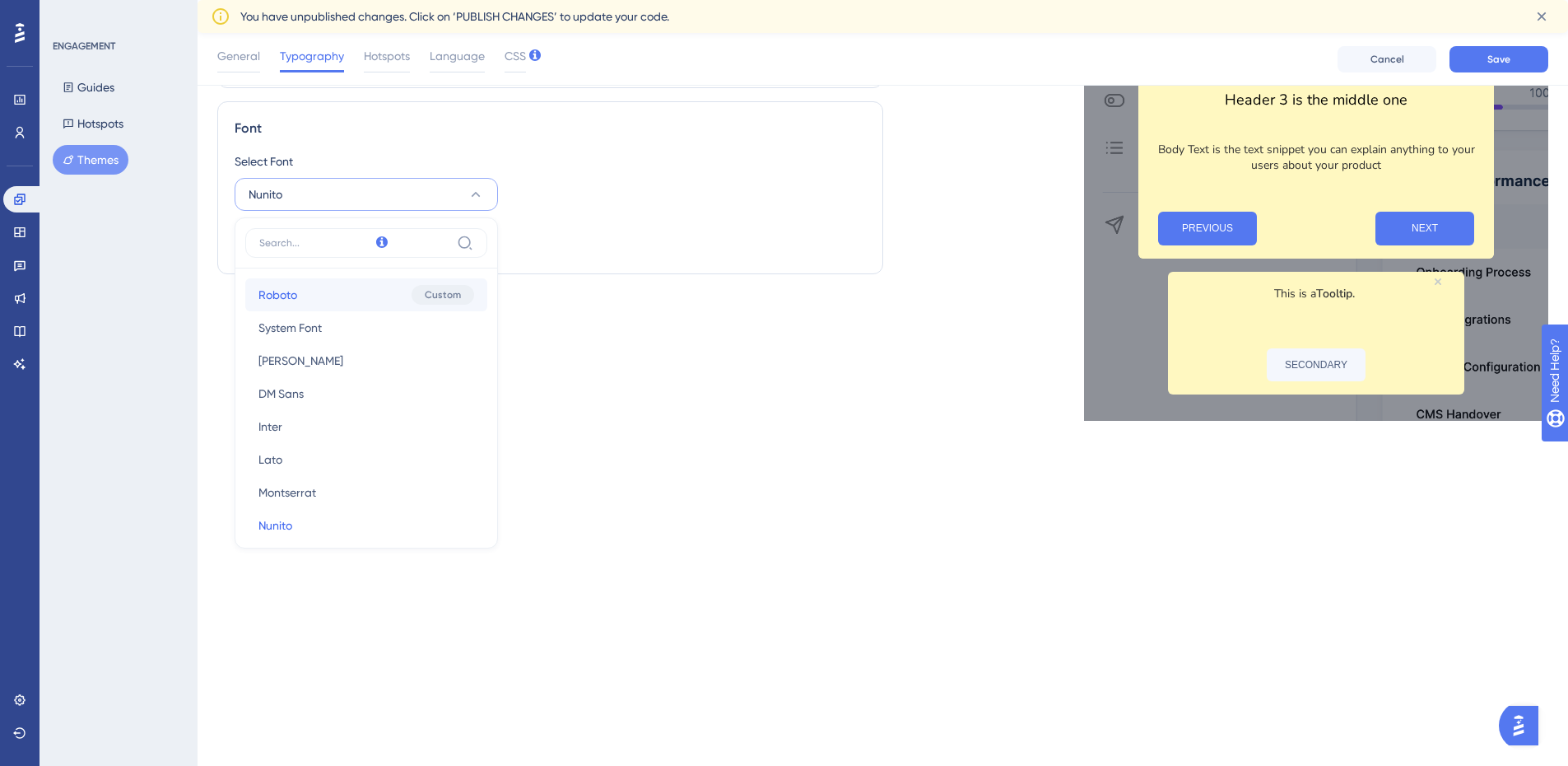
click at [302, 297] on button "Roboto Roboto Custom" at bounding box center [366, 295] width 242 height 33
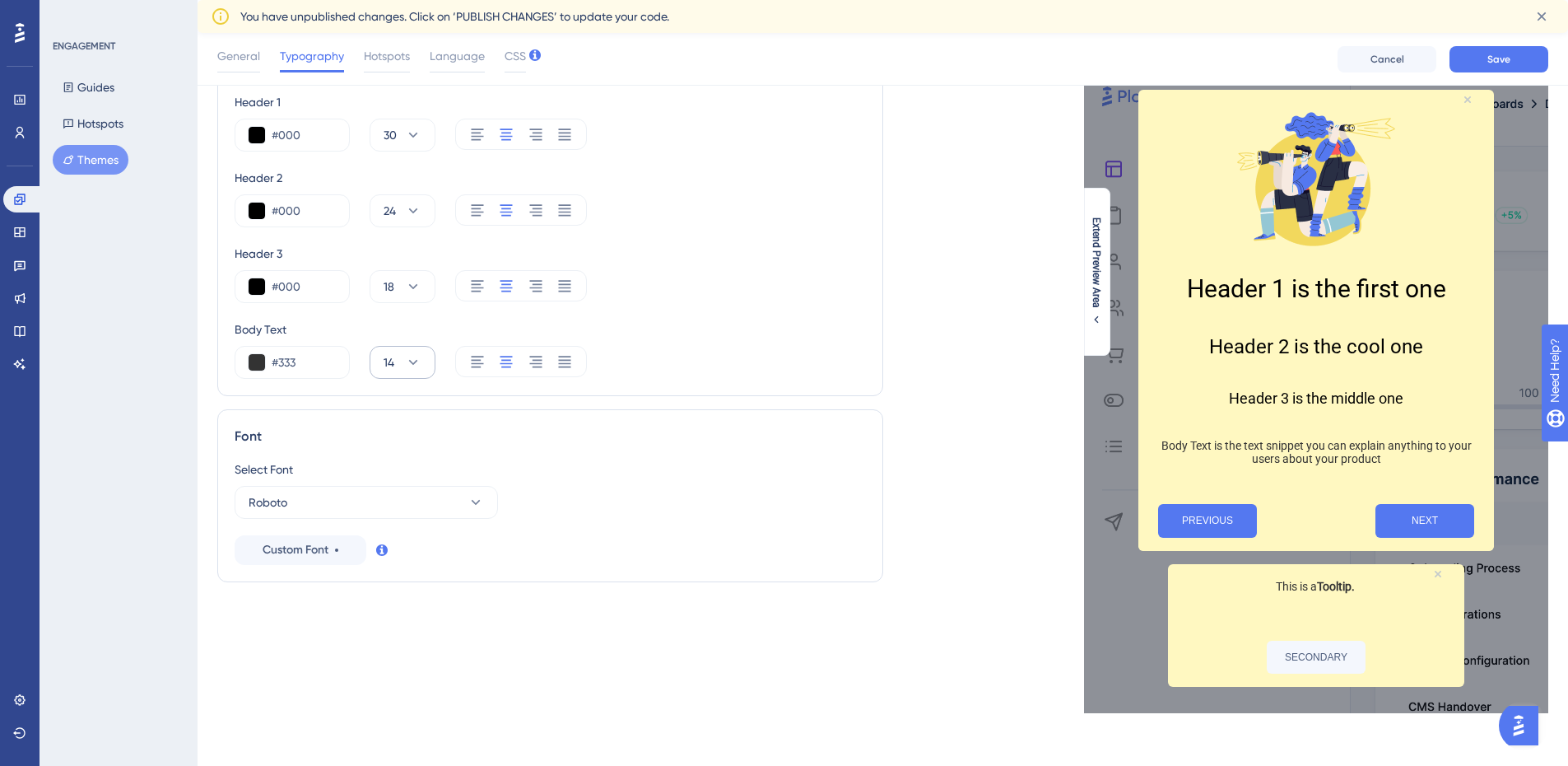
scroll to position [19, 0]
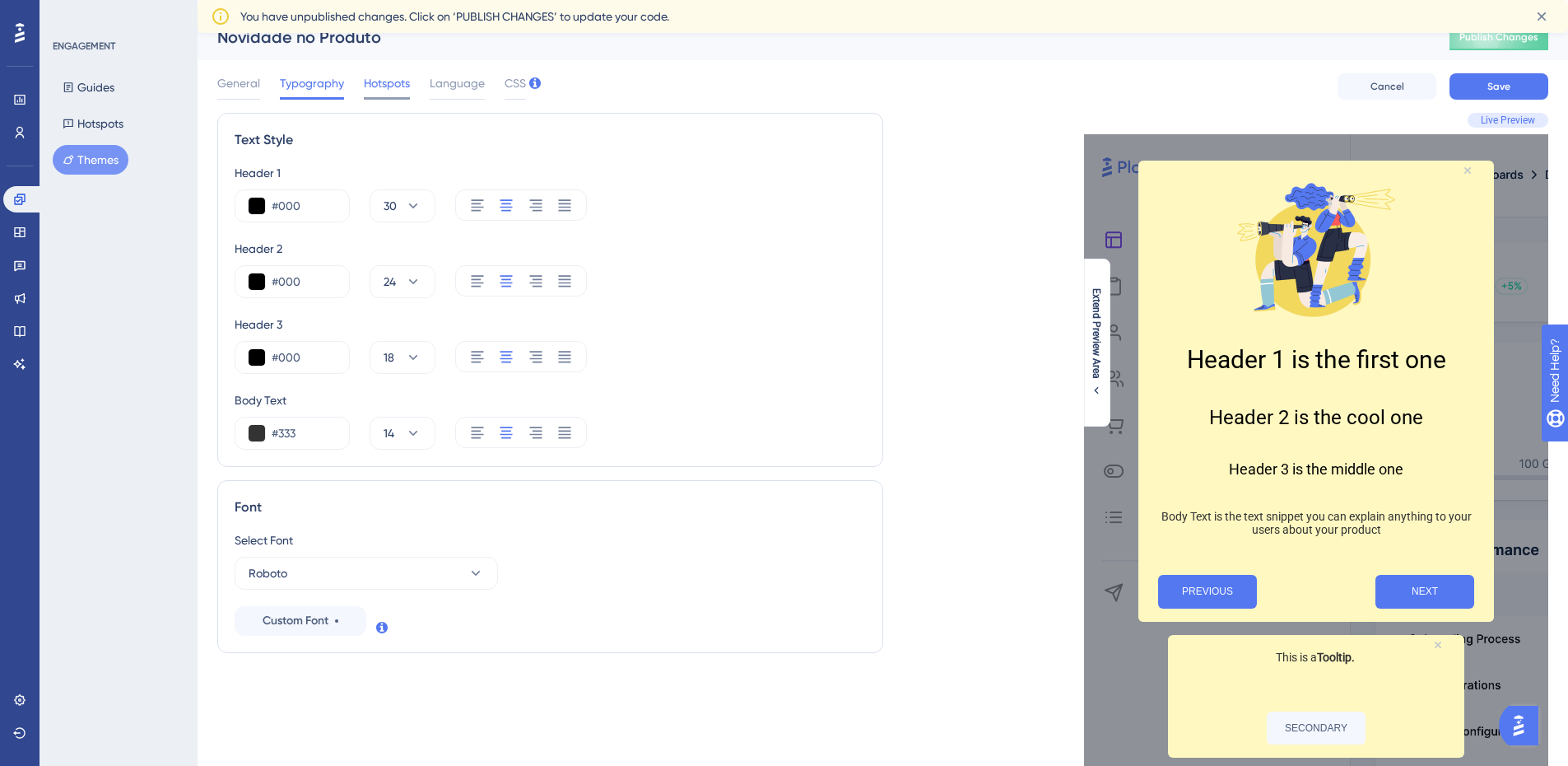
click at [381, 87] on span "Hotspots" at bounding box center [386, 83] width 46 height 20
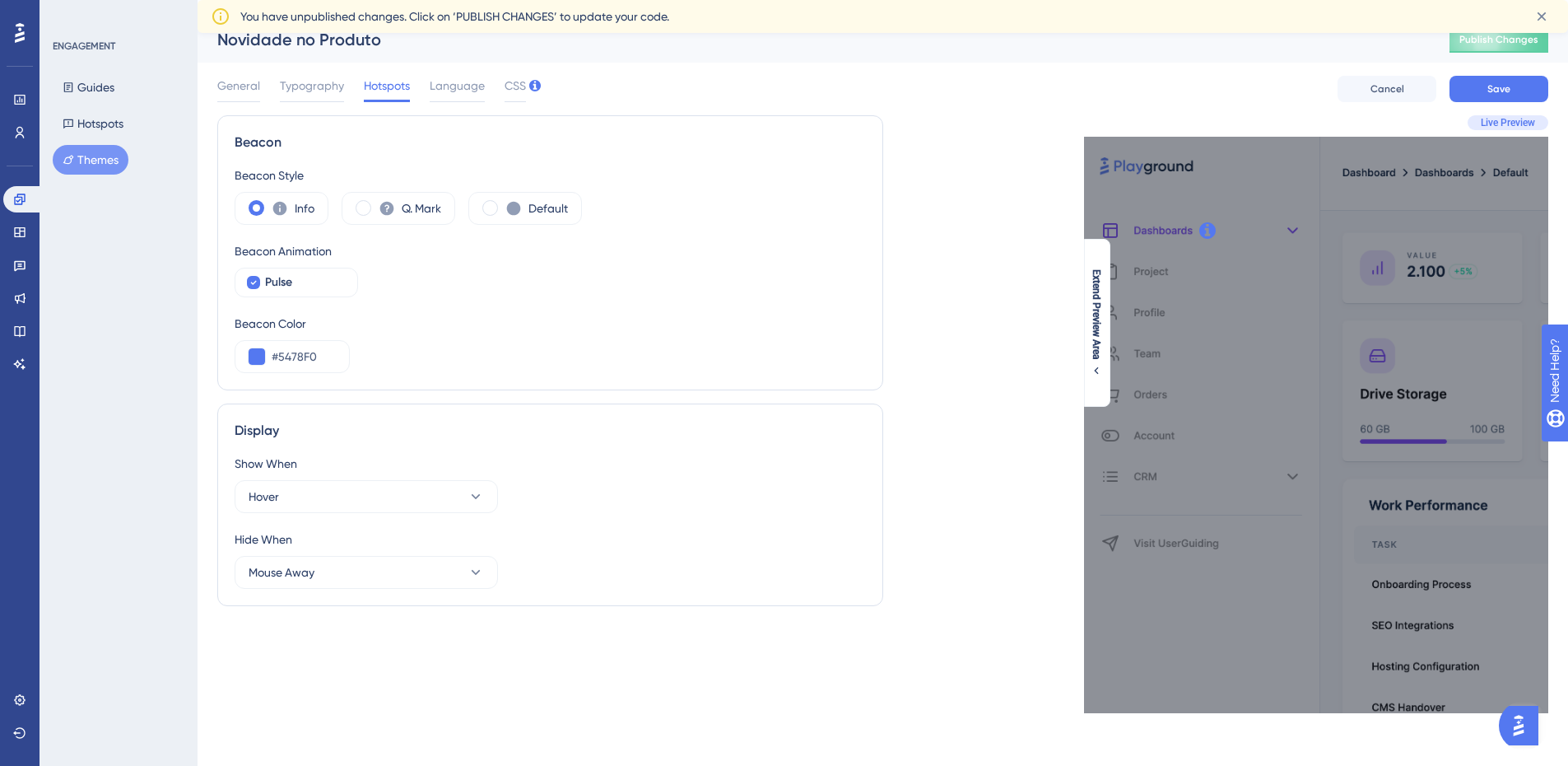
scroll to position [16, 0]
click at [448, 87] on span "Language" at bounding box center [456, 86] width 55 height 20
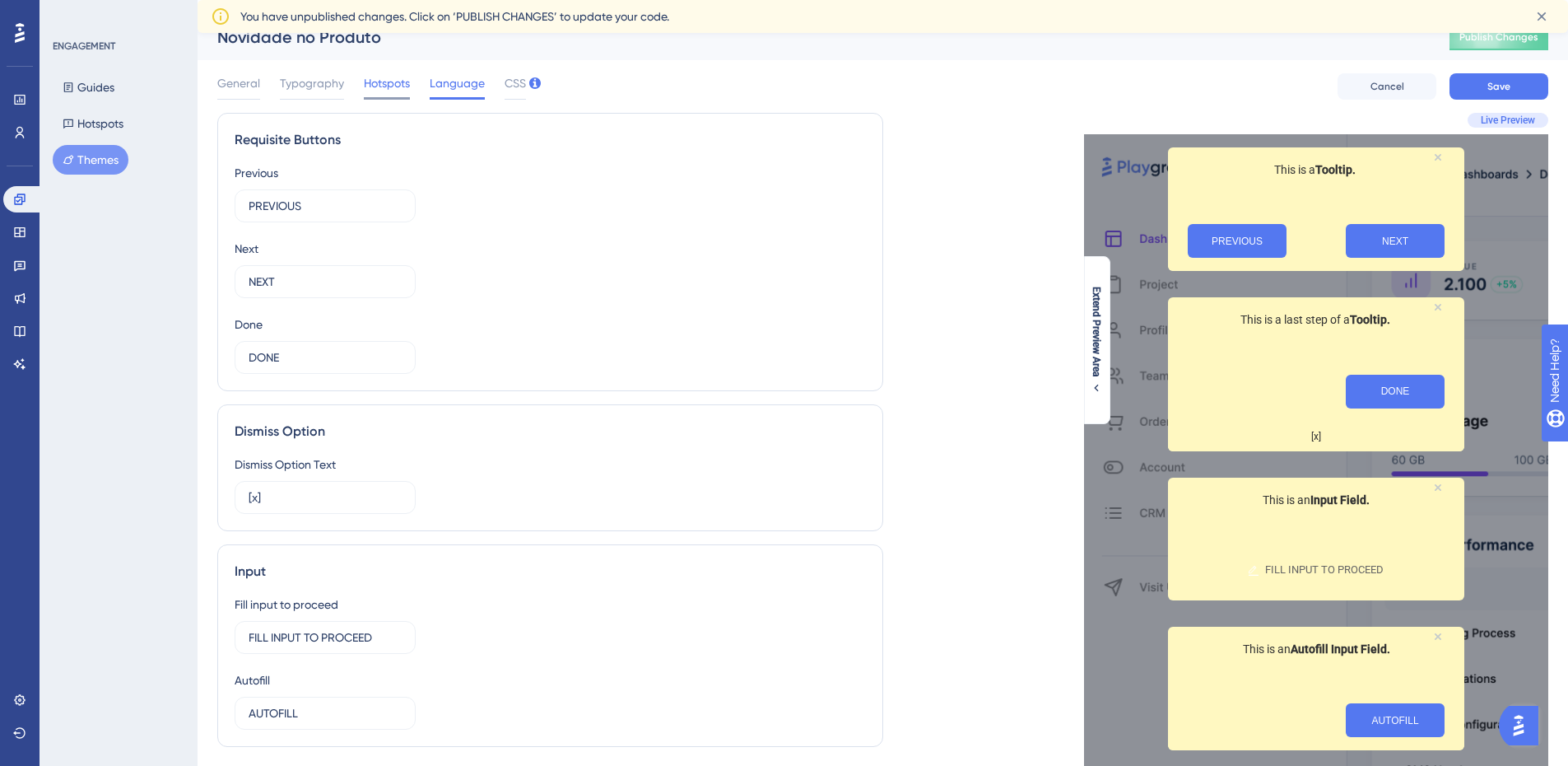
click at [370, 90] on span "Hotspots" at bounding box center [386, 83] width 46 height 20
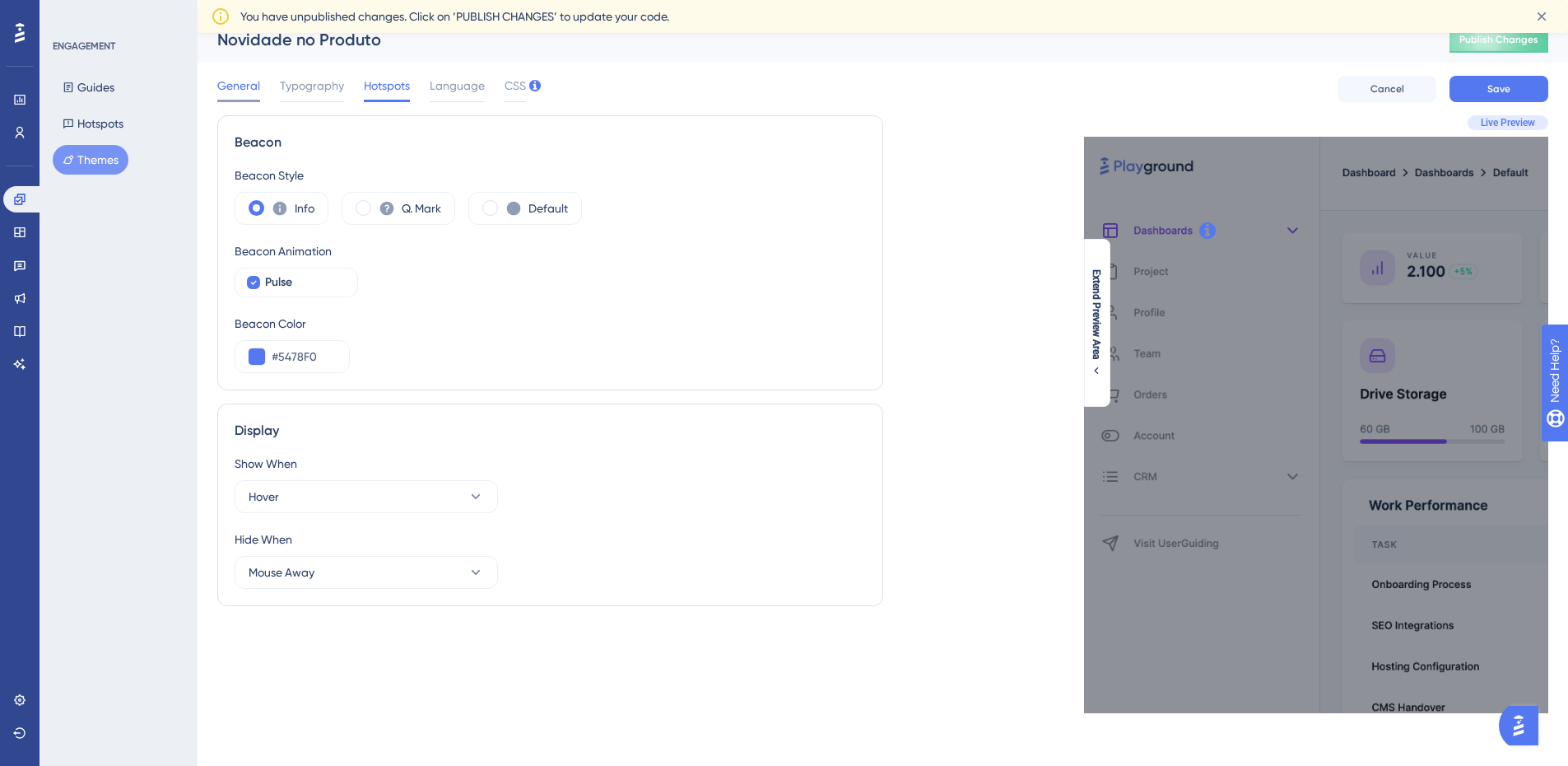
click at [241, 95] on span "General" at bounding box center [239, 86] width 43 height 20
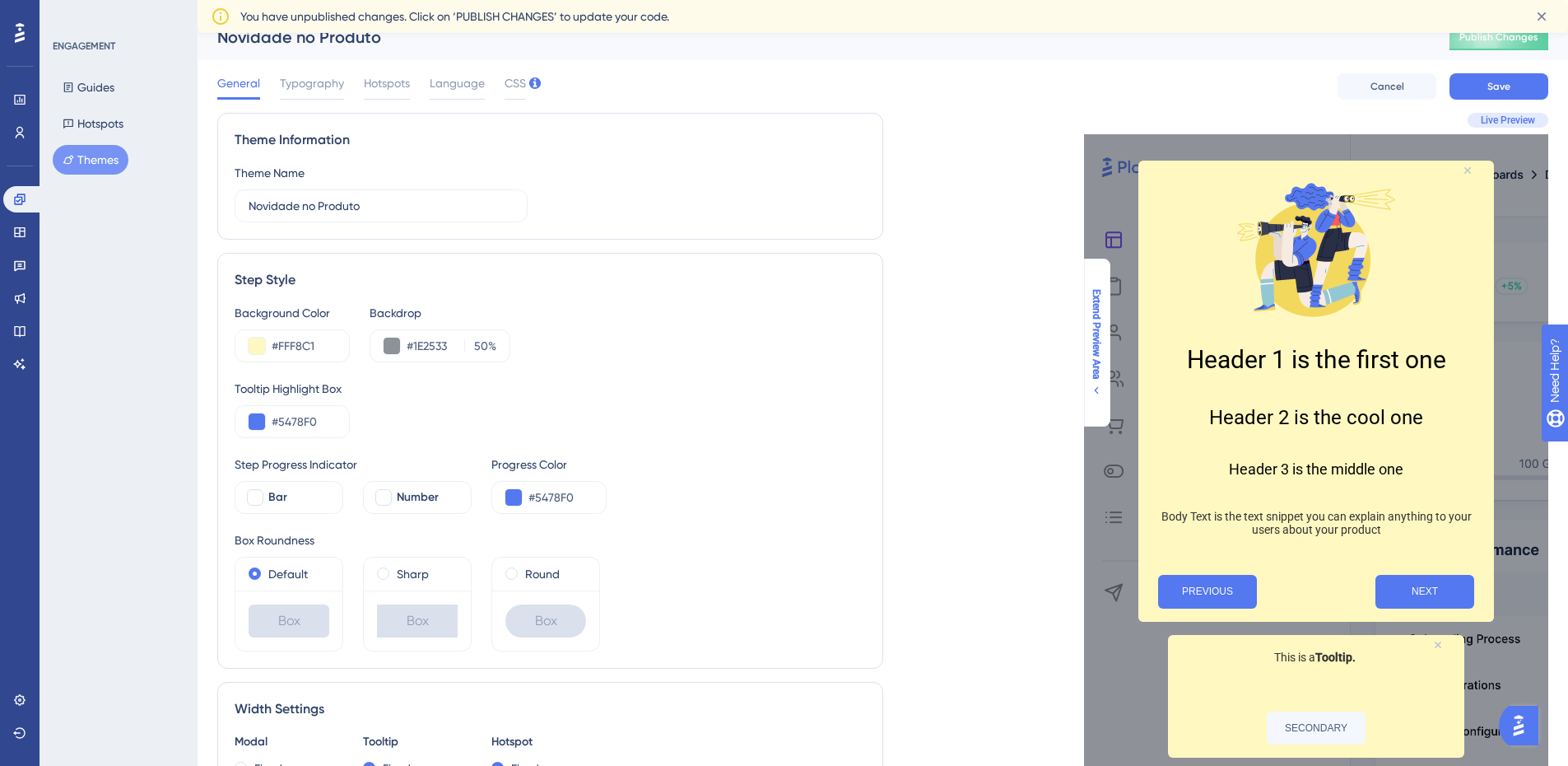
click at [1096, 390] on icon at bounding box center [1096, 389] width 4 height 7
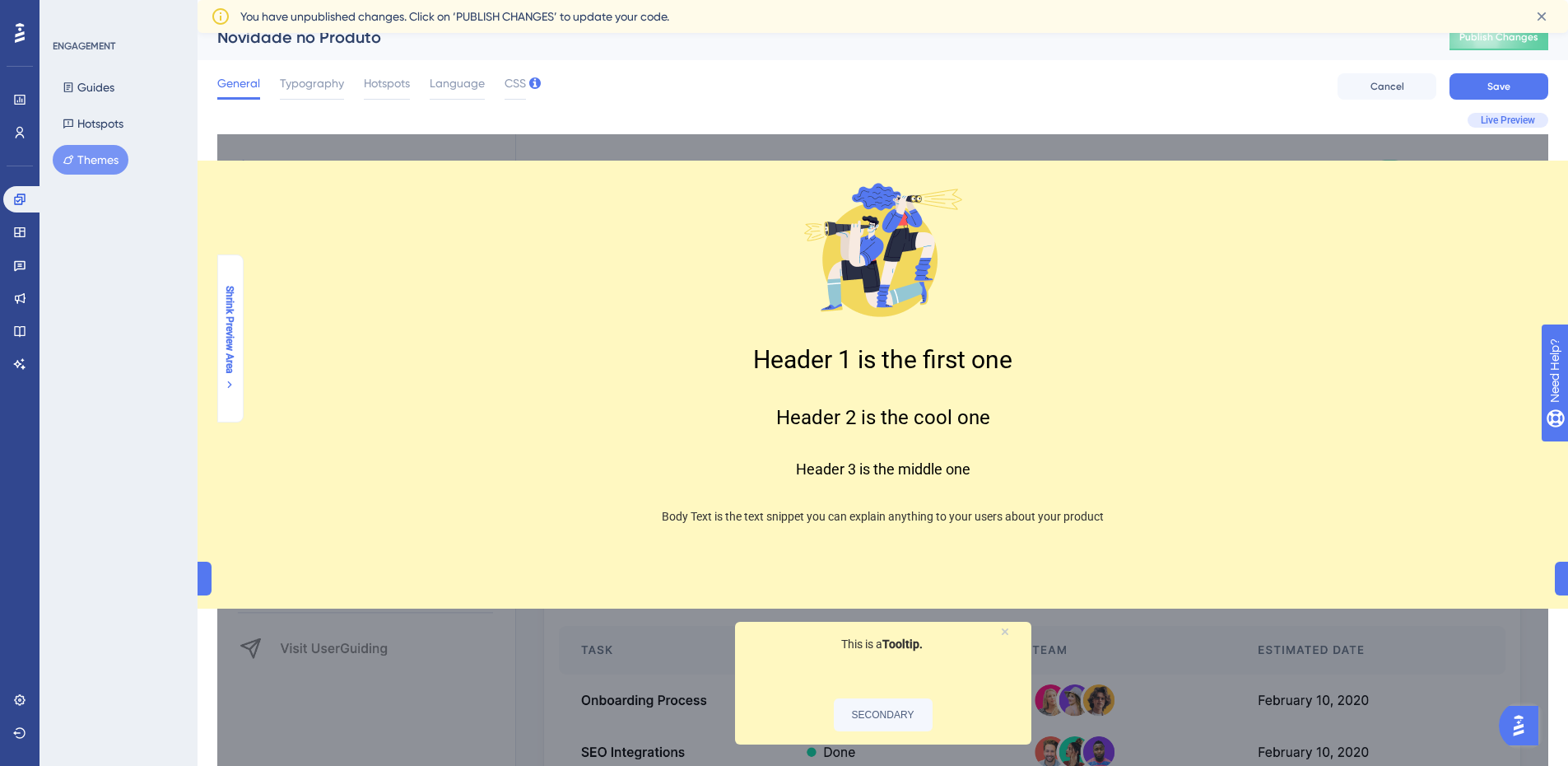
click at [233, 391] on icon at bounding box center [229, 383] width 13 height 13
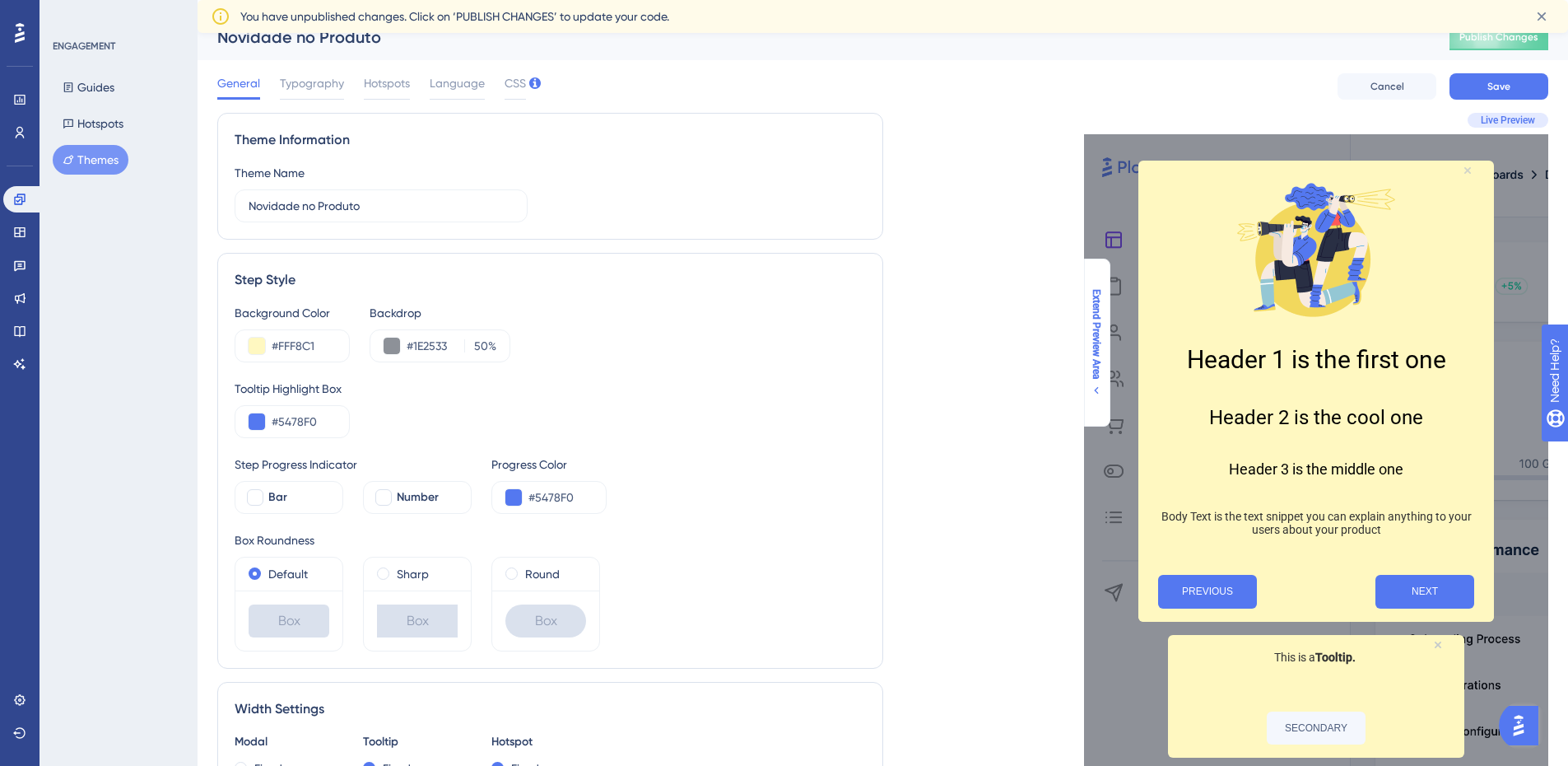
click at [1468, 171] on icon "Close Preview" at bounding box center [1467, 170] width 7 height 7
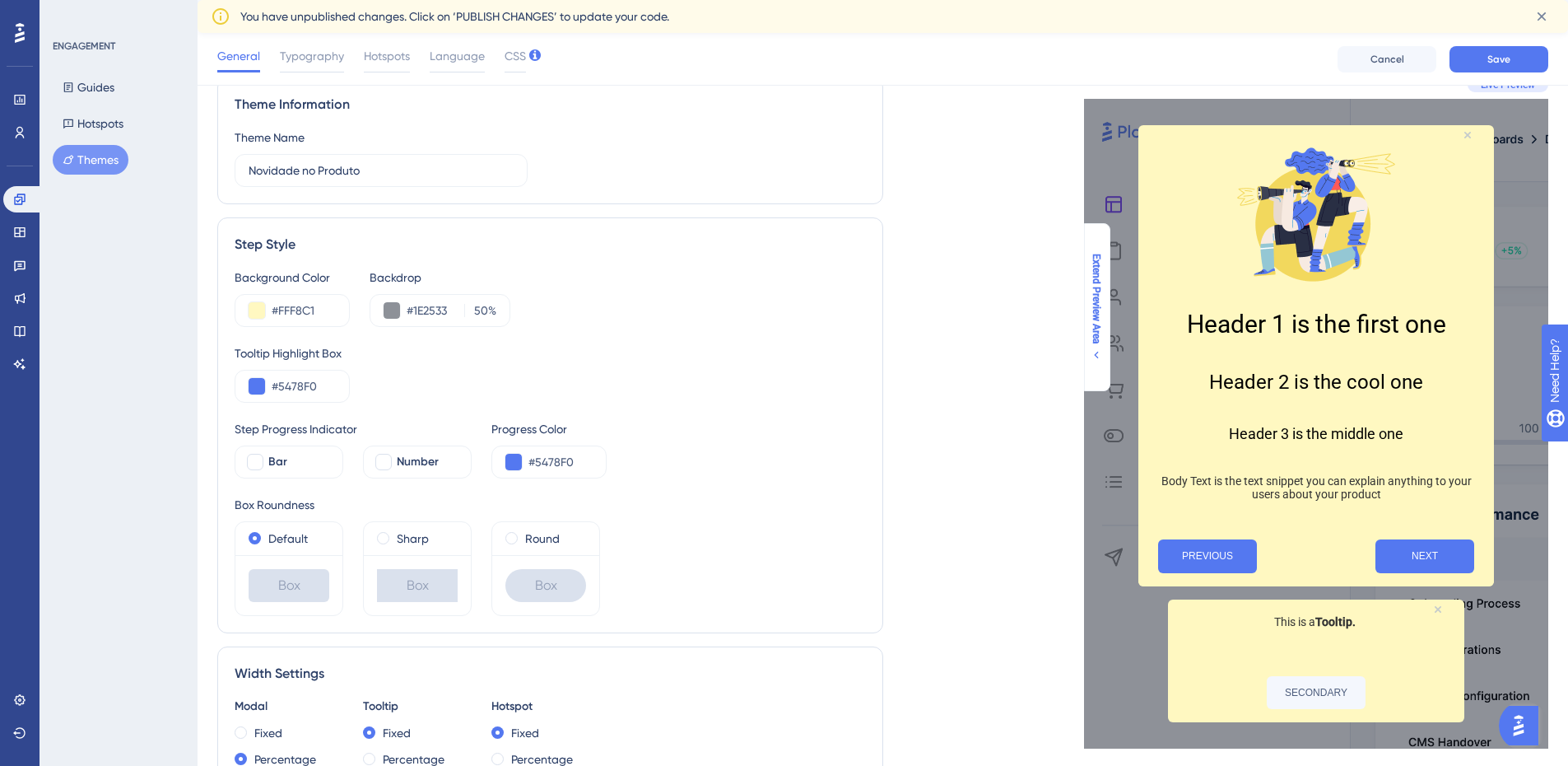
scroll to position [0, 0]
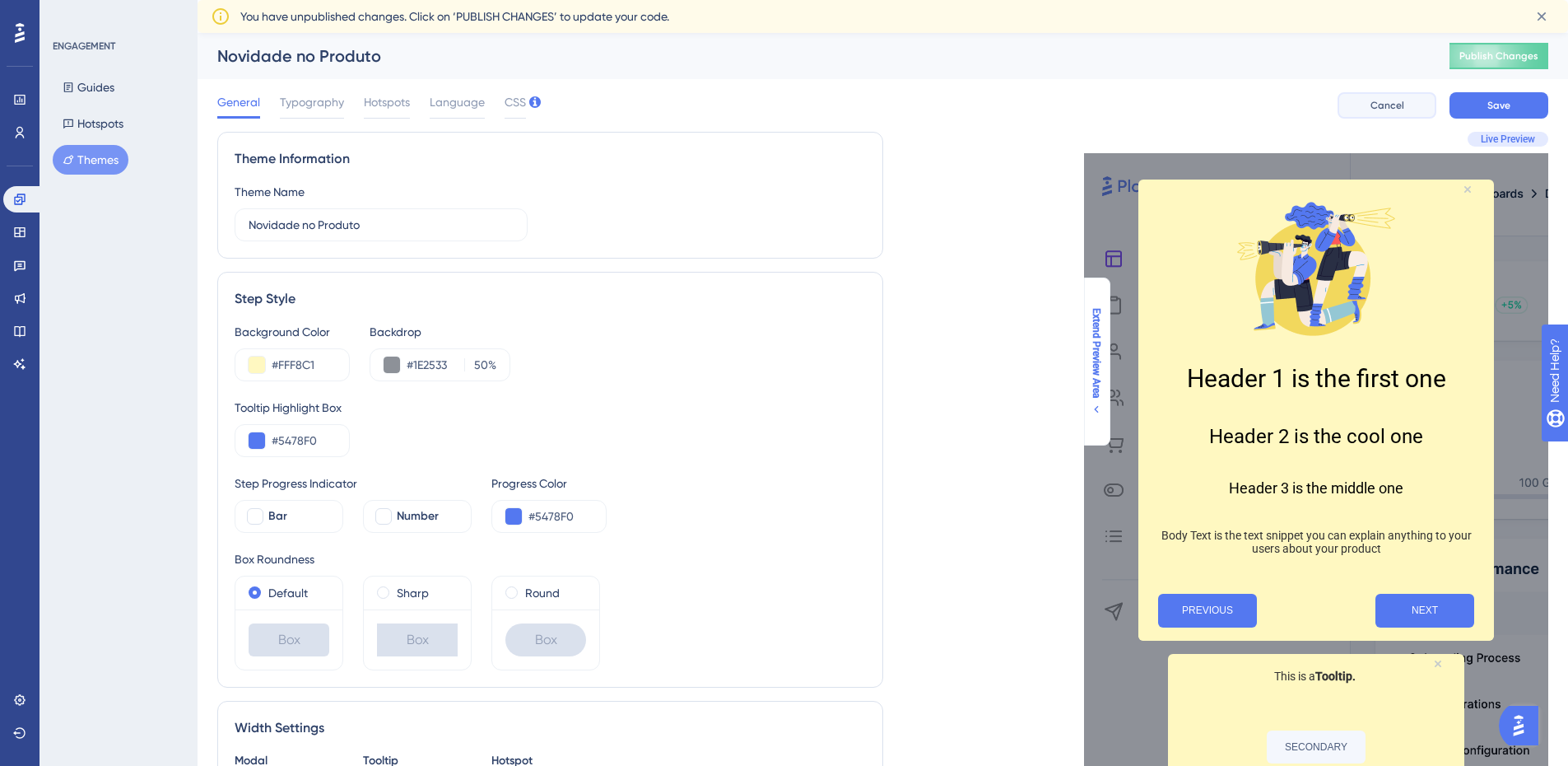
click at [1386, 108] on span "Cancel" at bounding box center [1387, 105] width 34 height 13
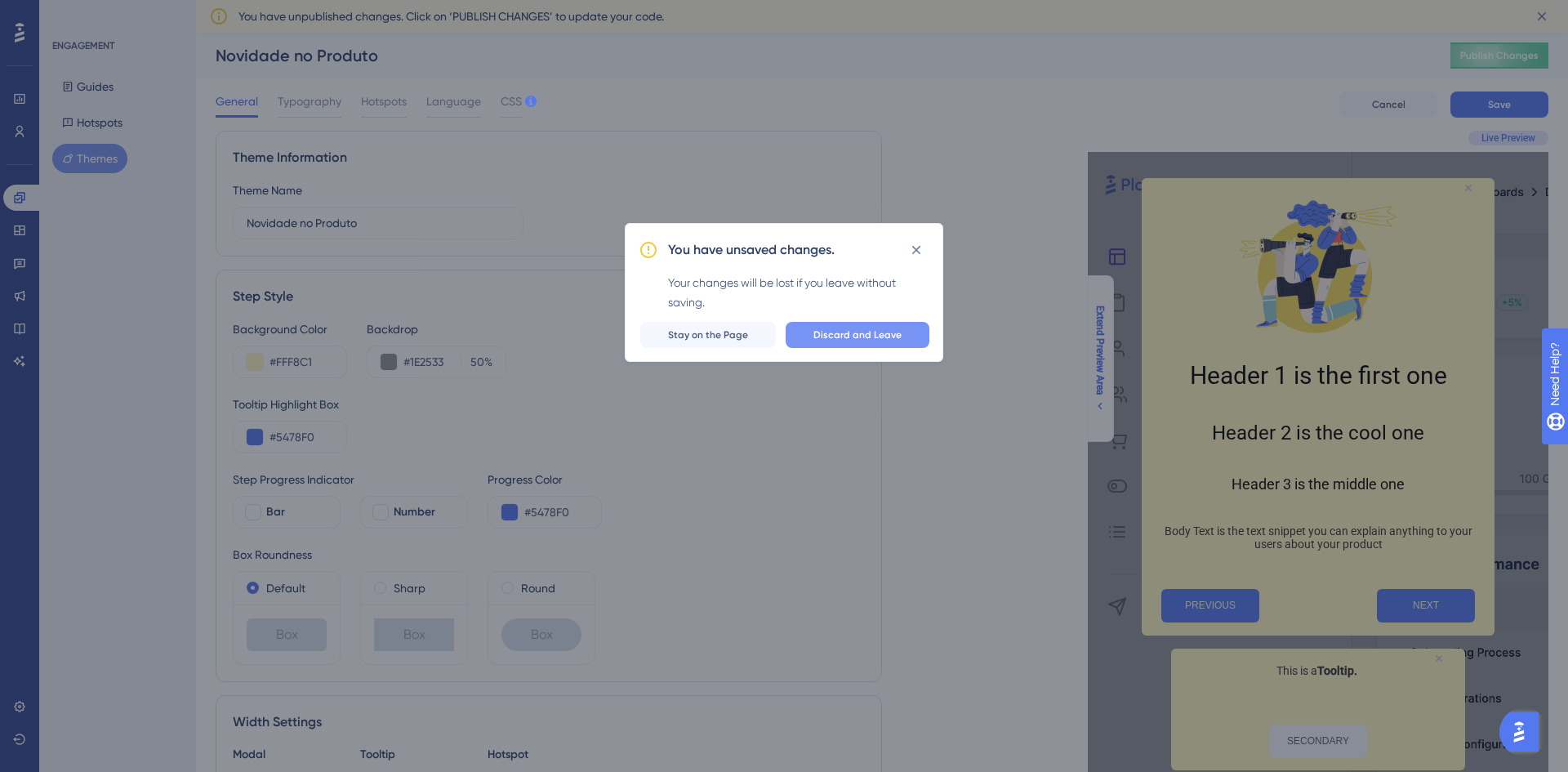
click at [854, 342] on button "Discard and Leave" at bounding box center [857, 335] width 144 height 26
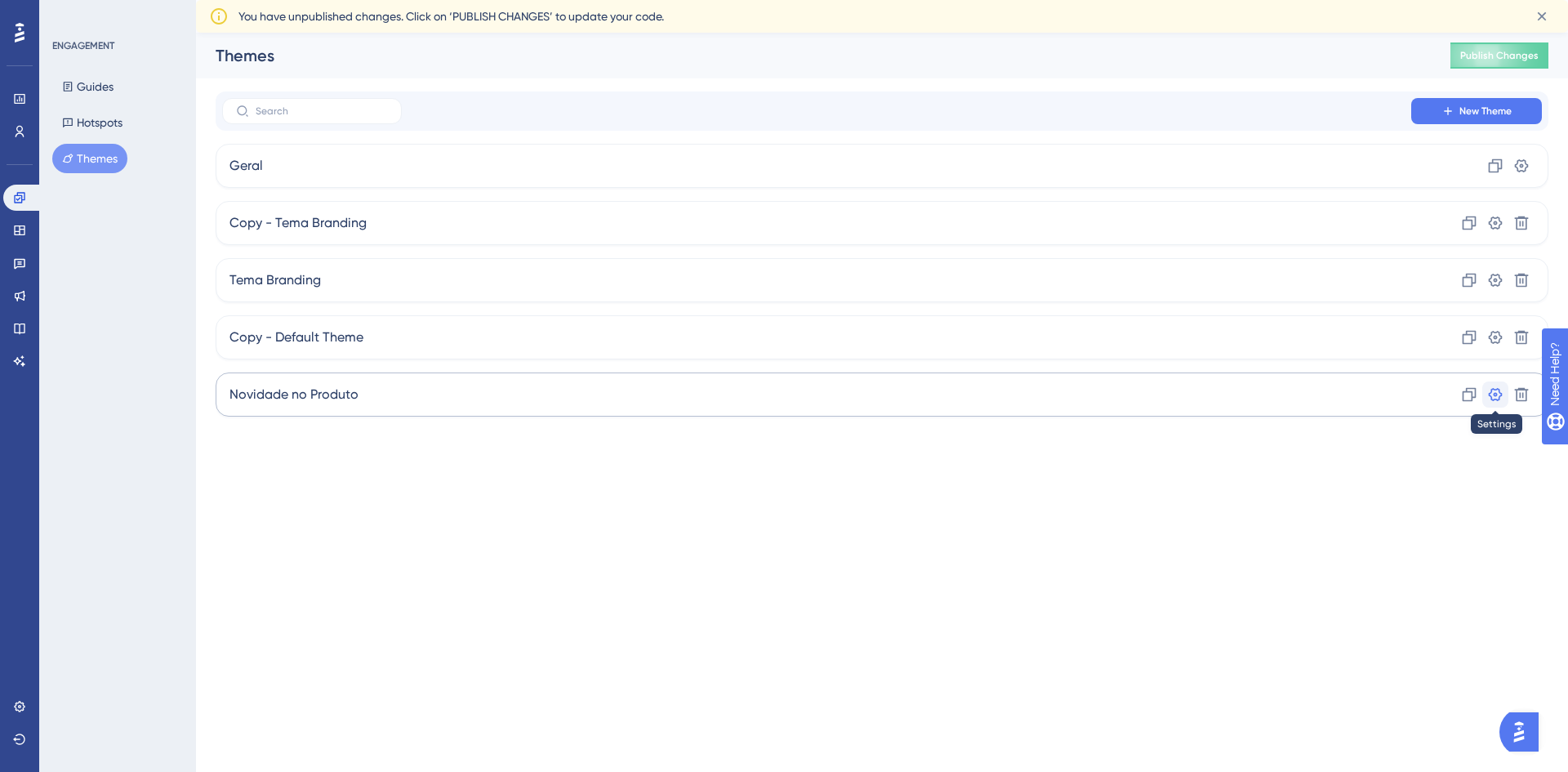
click at [1497, 395] on icon at bounding box center [1496, 394] width 14 height 13
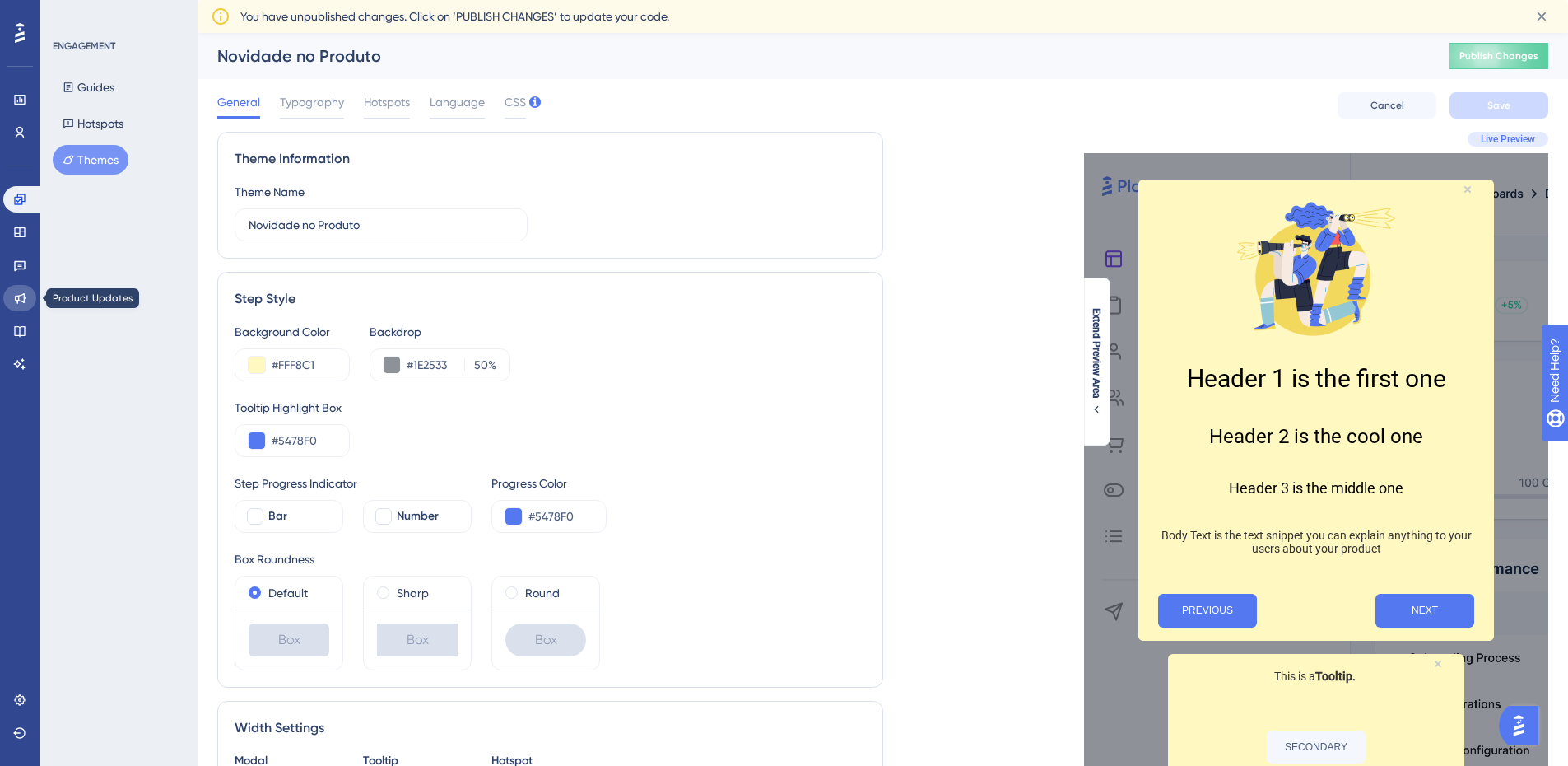
click at [21, 294] on icon at bounding box center [19, 298] width 13 height 13
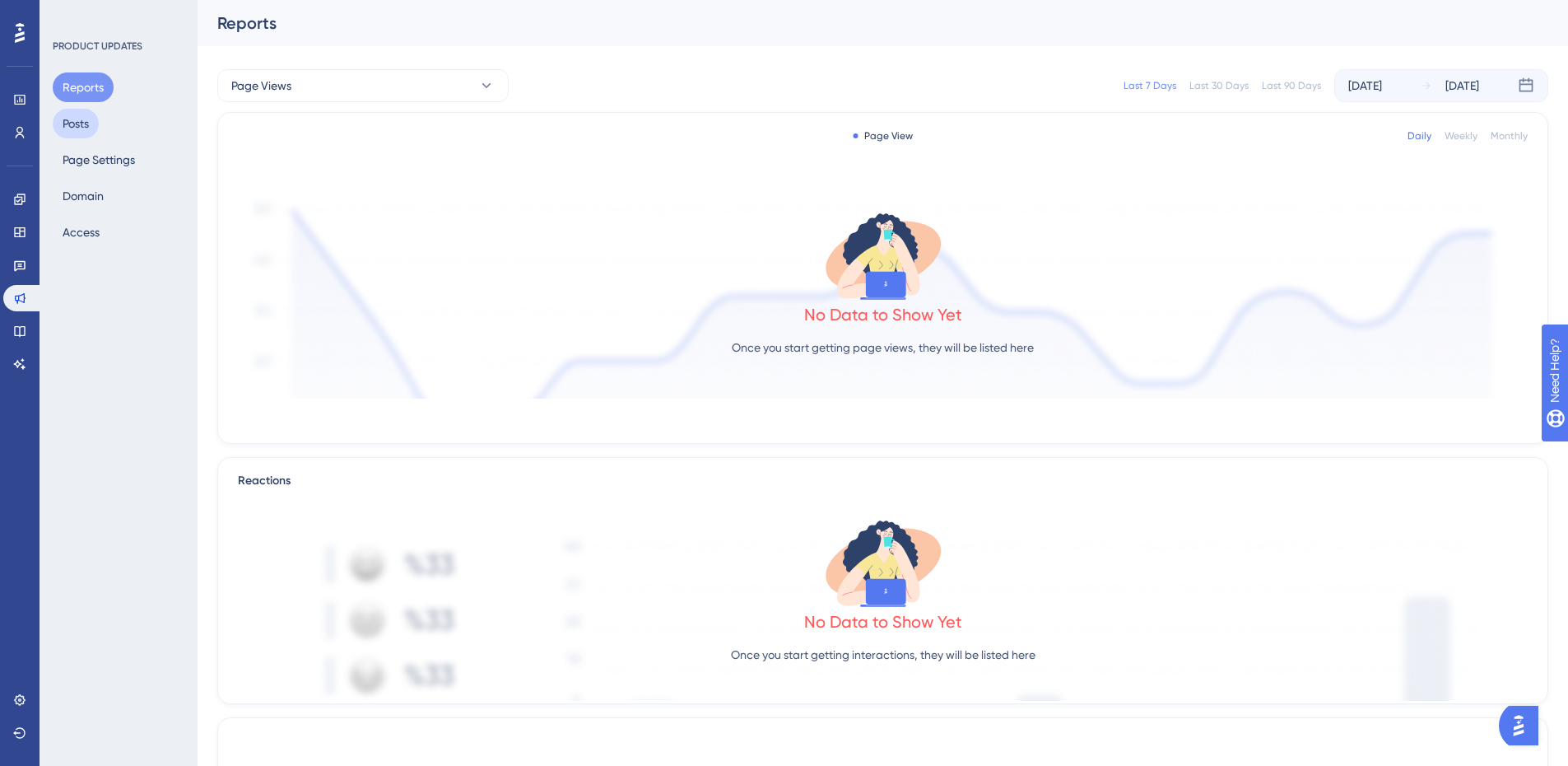
click at [96, 119] on button "Posts" at bounding box center [76, 124] width 46 height 30
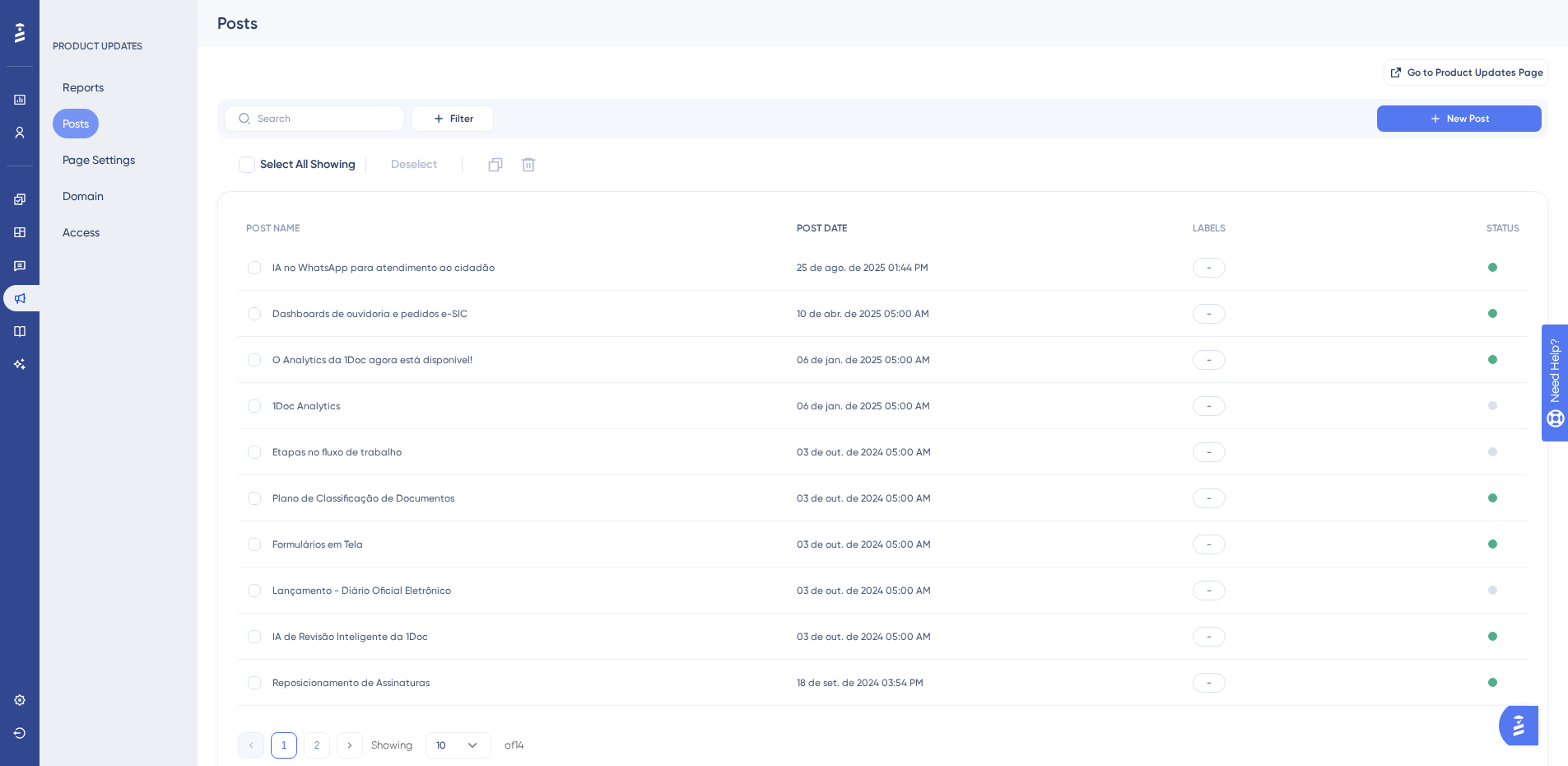
click at [830, 233] on span "POST DATE" at bounding box center [821, 228] width 50 height 13
click at [25, 331] on icon at bounding box center [19, 332] width 11 height 11
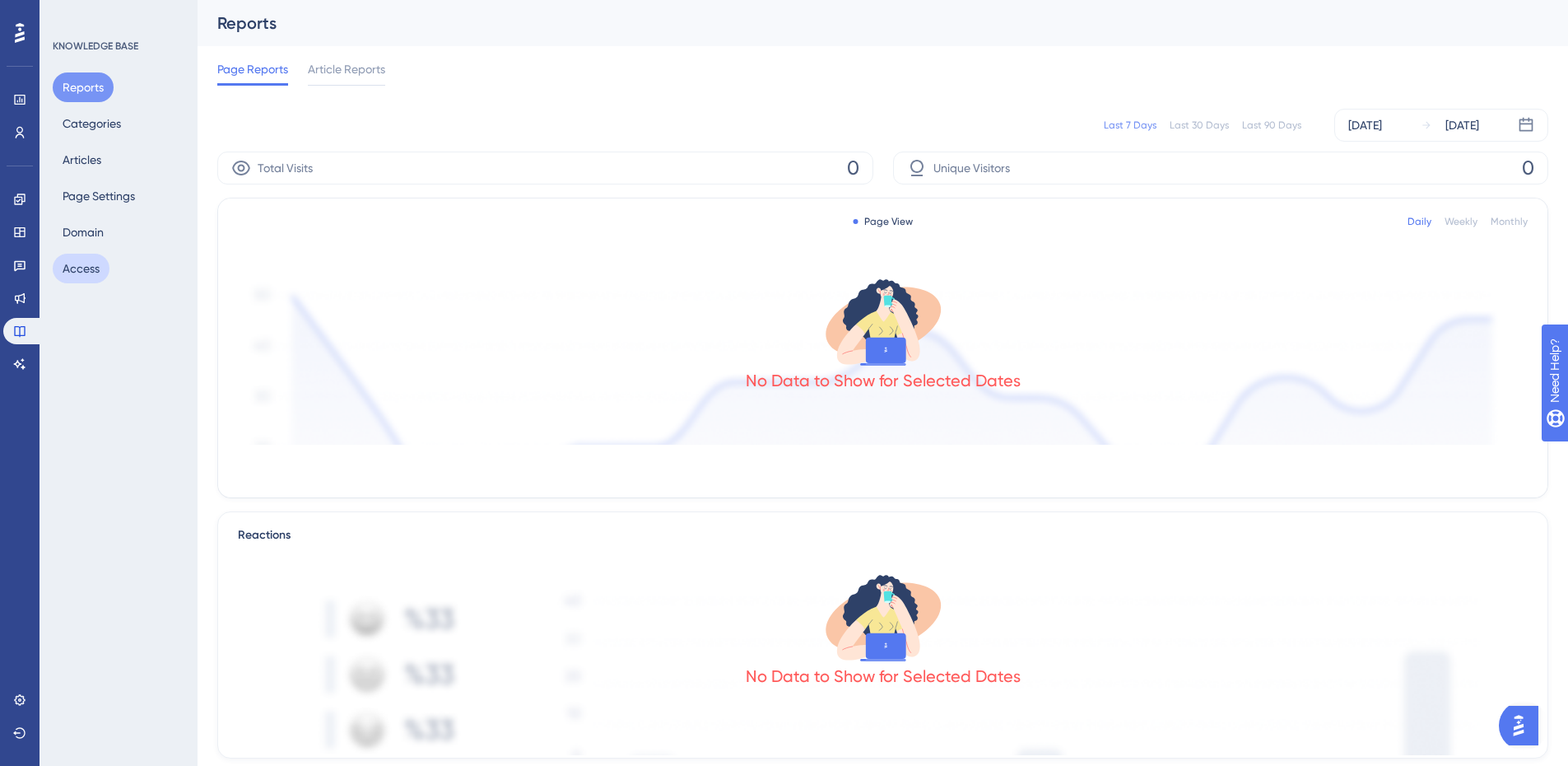
click at [80, 266] on button "Access" at bounding box center [81, 269] width 57 height 30
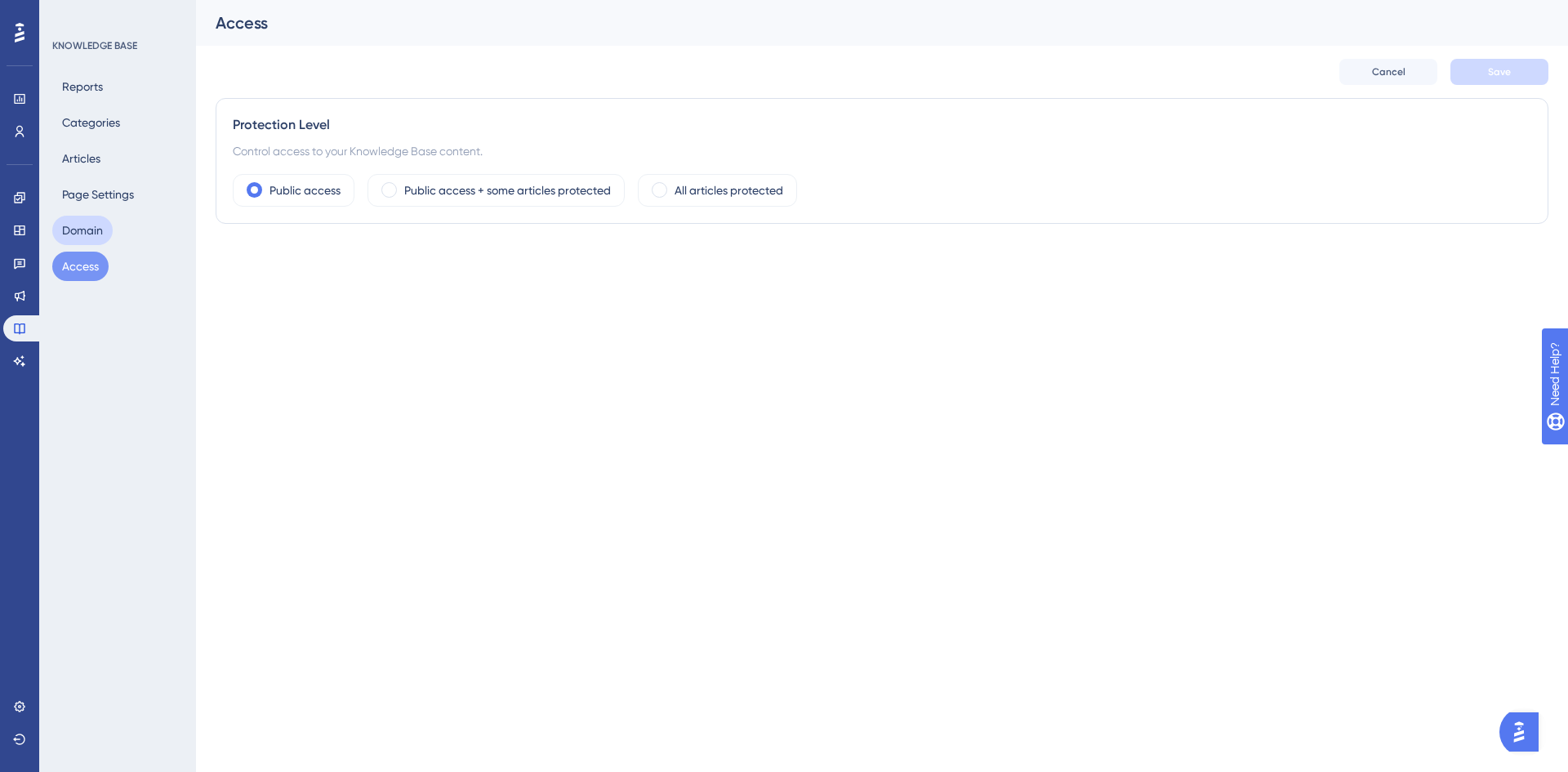
click at [90, 237] on button "Domain" at bounding box center [82, 231] width 60 height 30
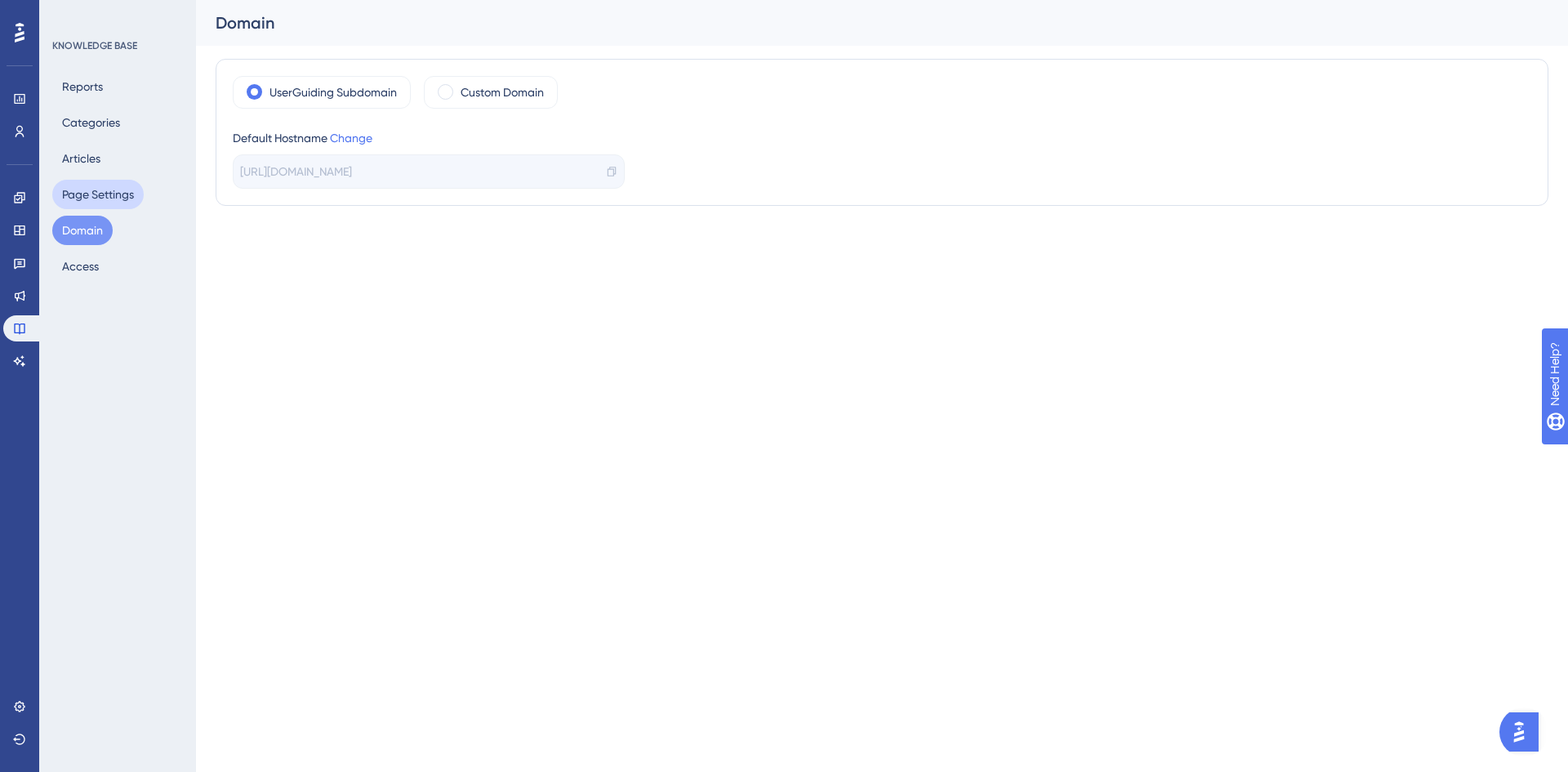
click at [110, 189] on button "Page Settings" at bounding box center [98, 194] width 91 height 30
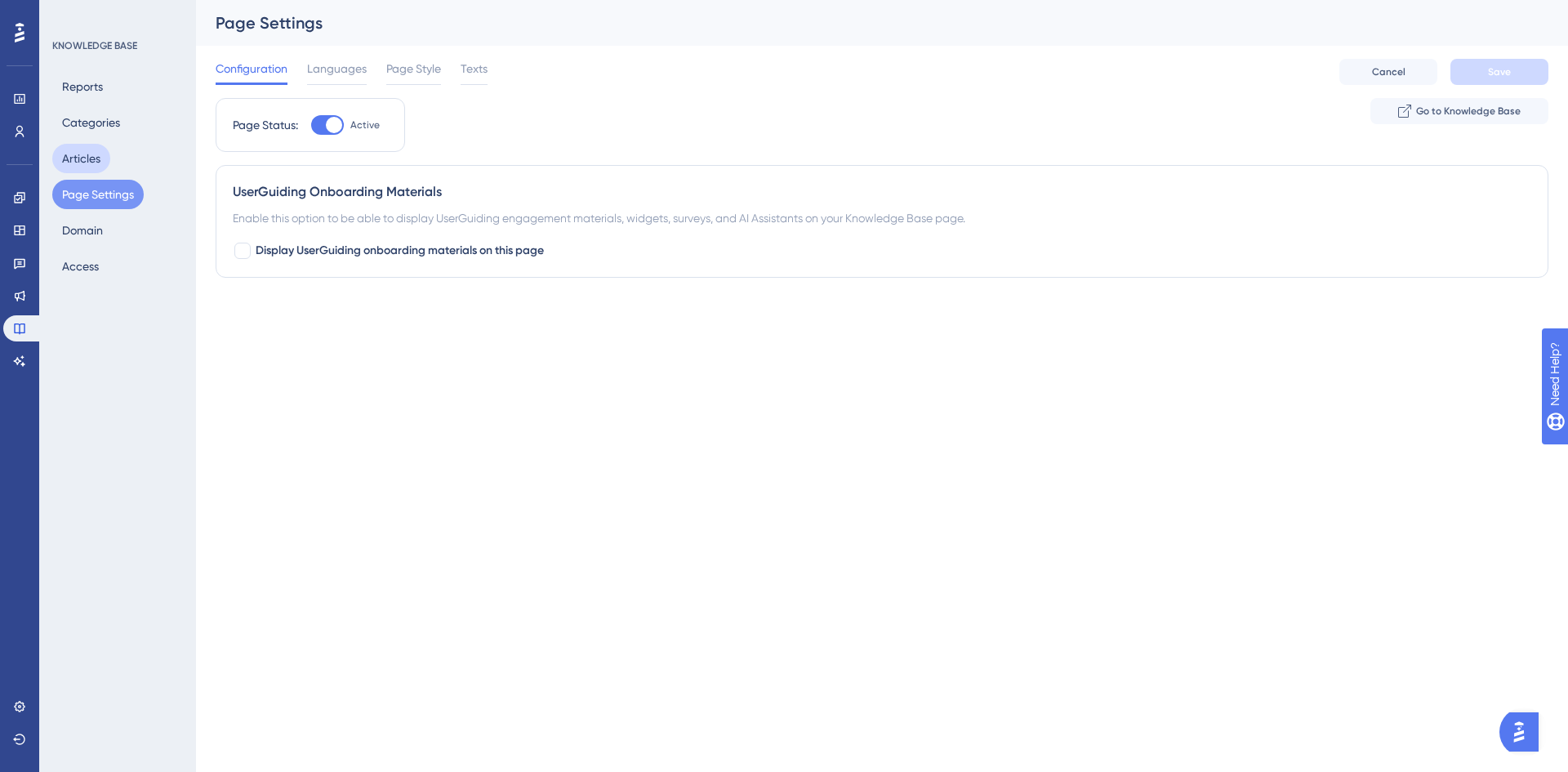
click at [67, 165] on button "Articles" at bounding box center [81, 159] width 58 height 30
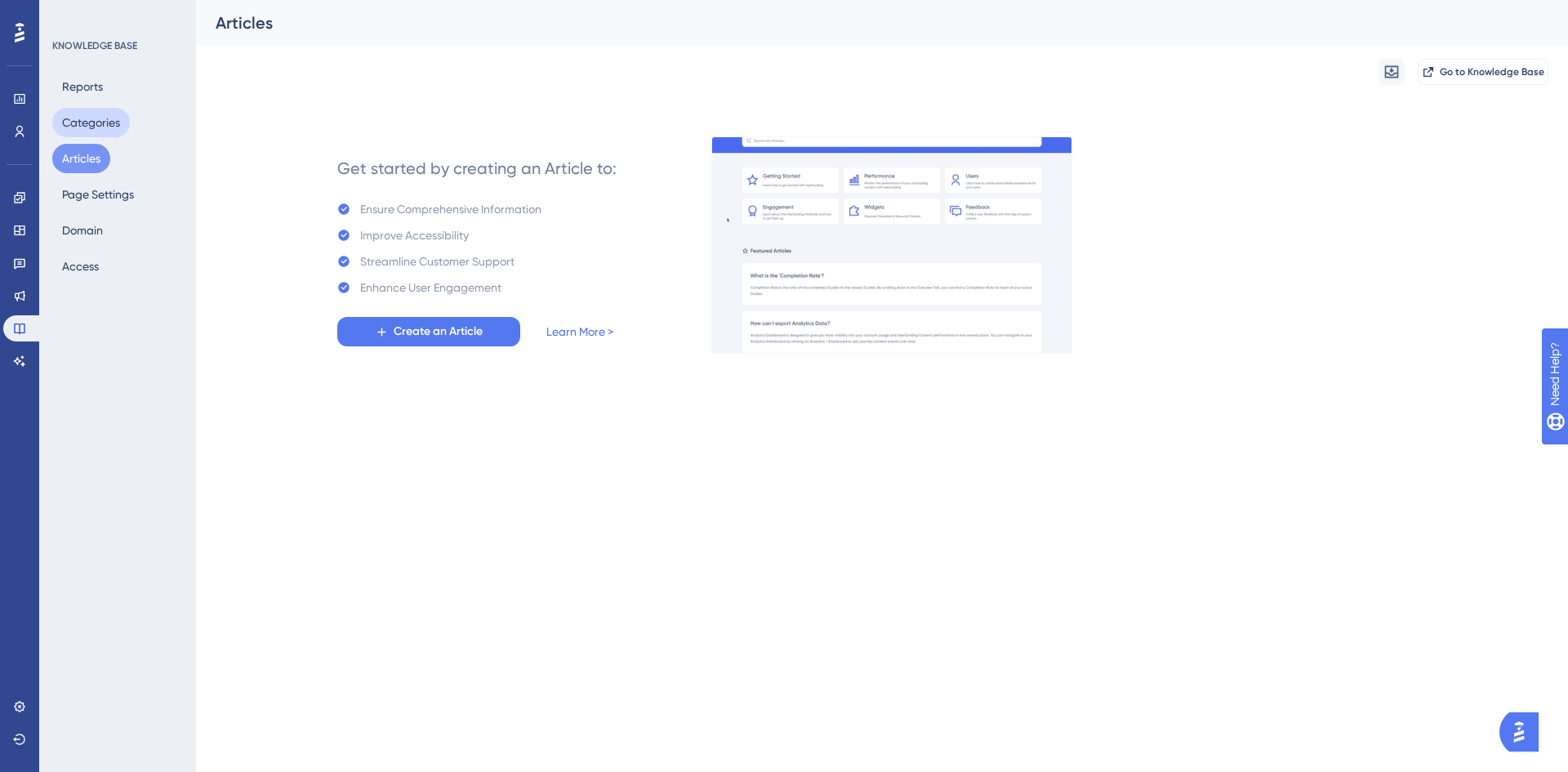
click at [88, 131] on button "Categories" at bounding box center [91, 123] width 77 height 30
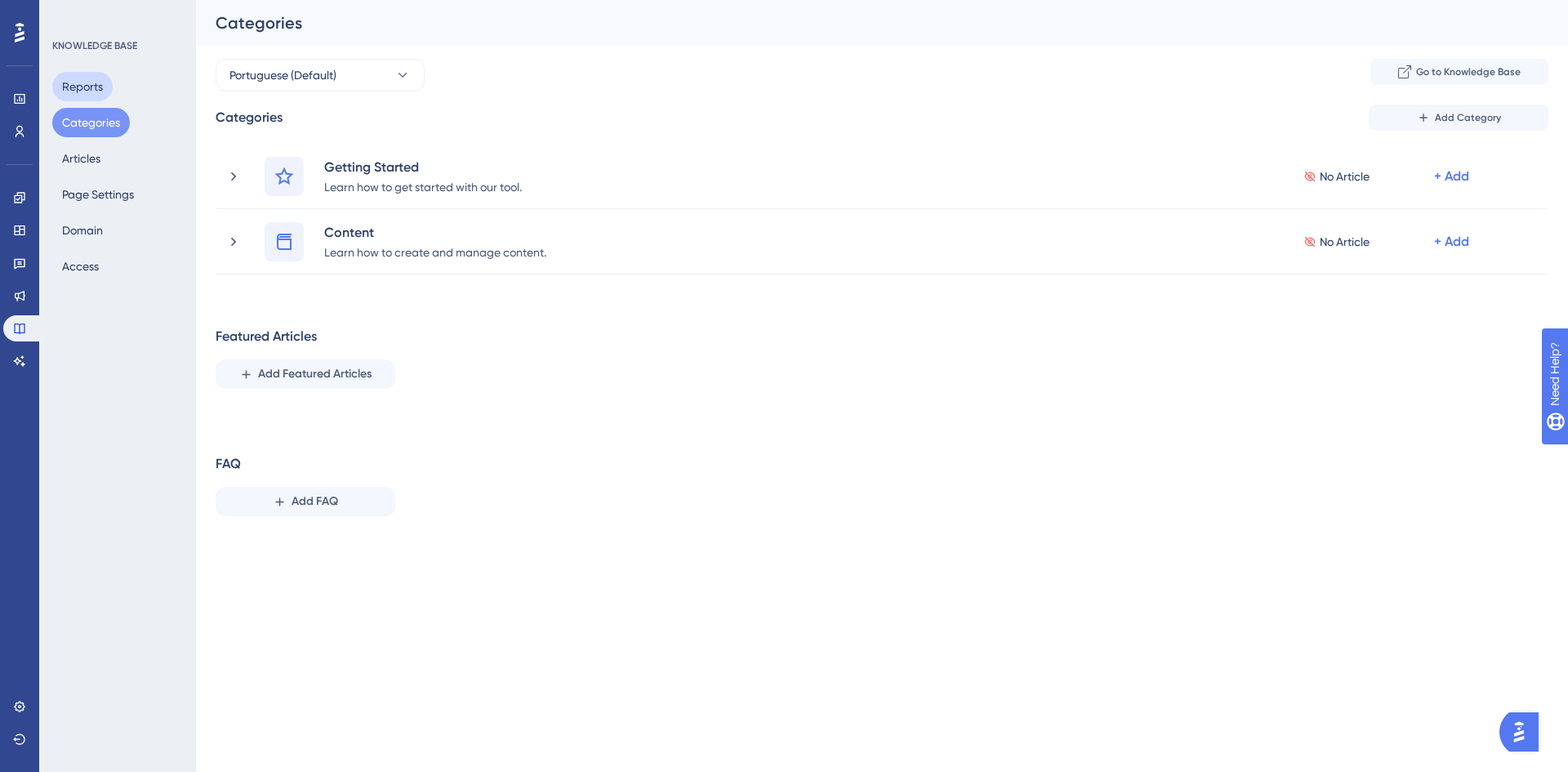
click at [94, 81] on button "Reports" at bounding box center [82, 87] width 60 height 30
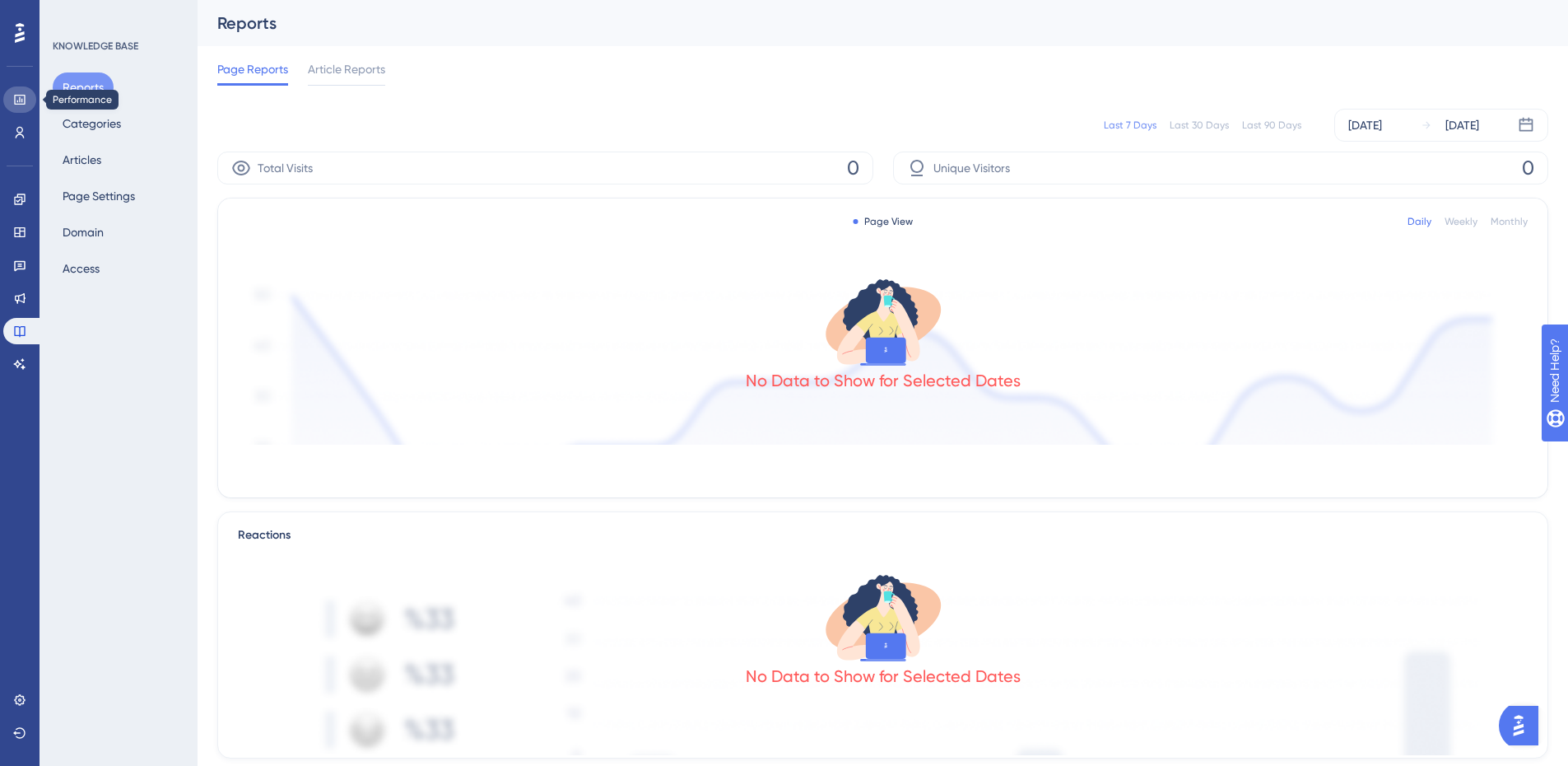
click at [30, 97] on link at bounding box center [19, 100] width 33 height 26
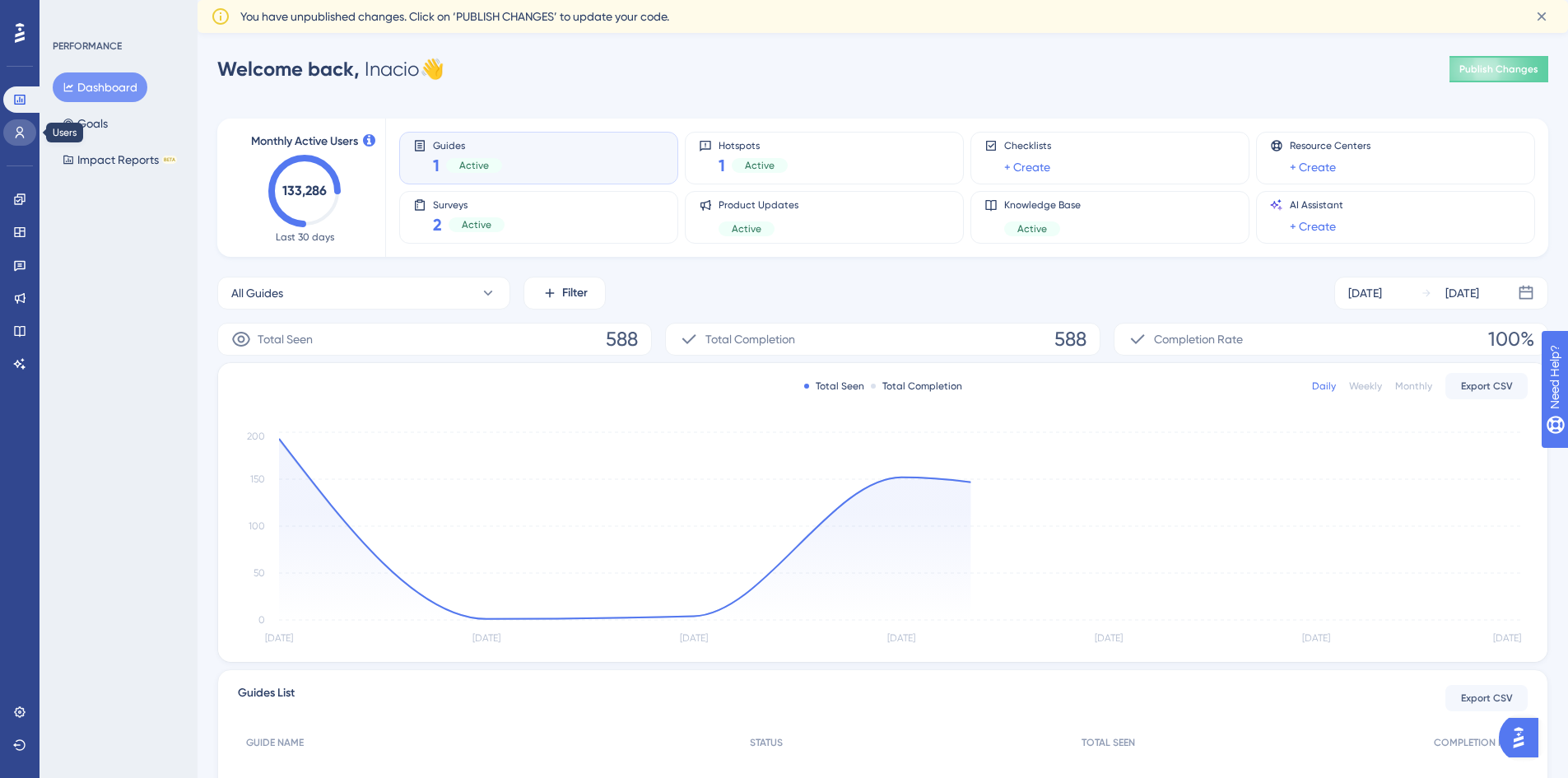
click at [26, 136] on link at bounding box center [19, 133] width 33 height 26
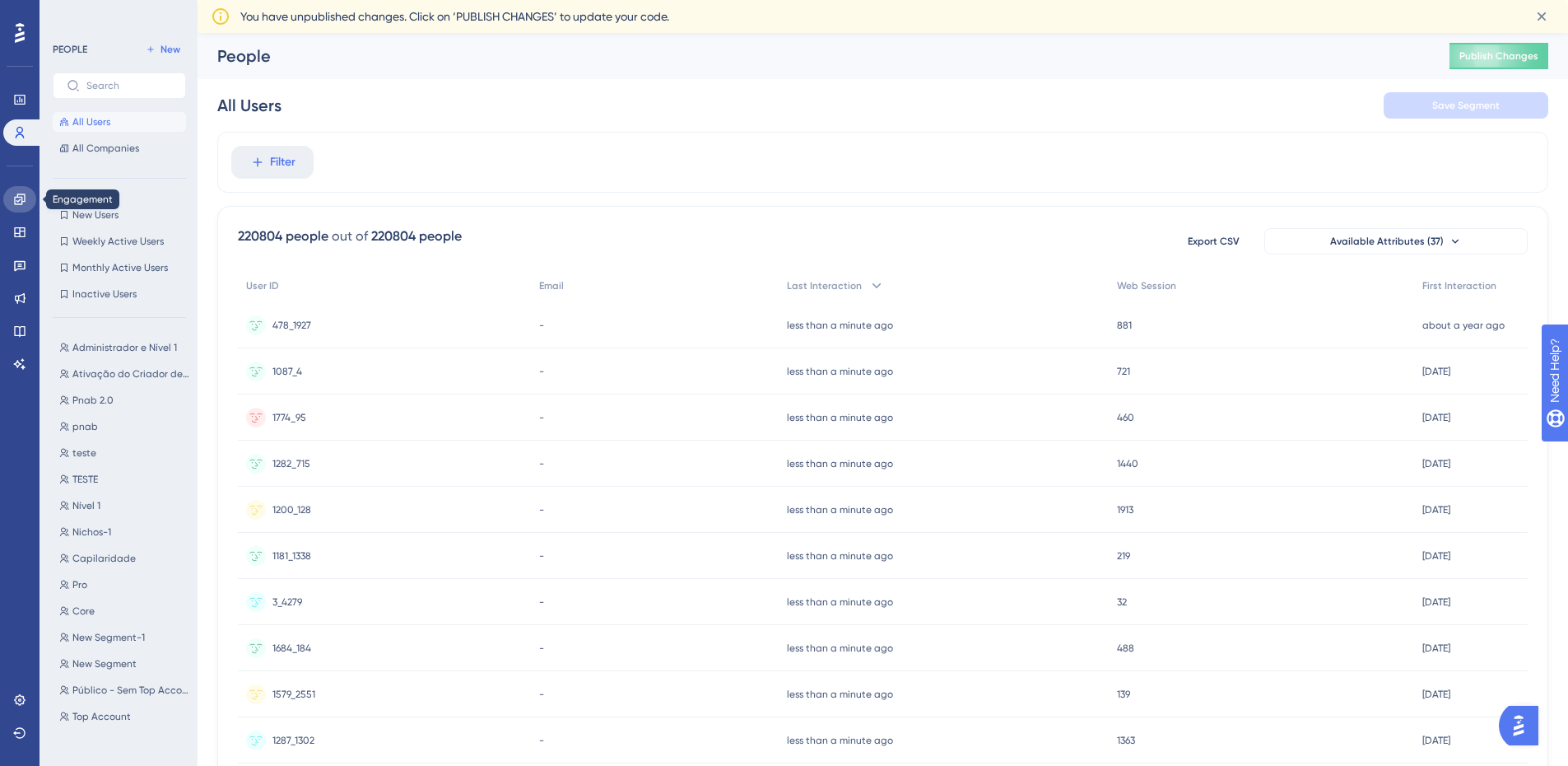
click at [17, 195] on icon at bounding box center [19, 199] width 11 height 11
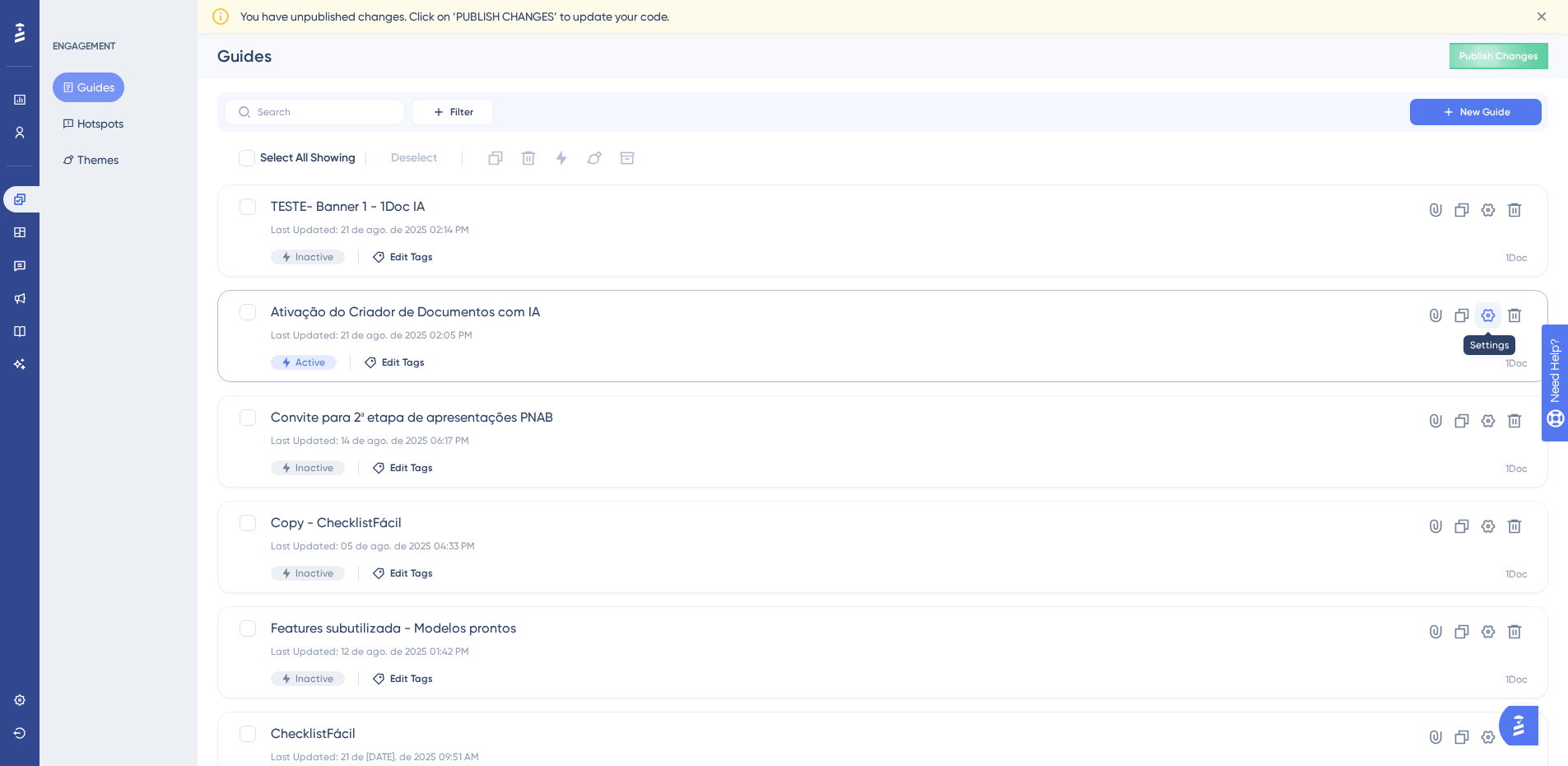
click at [1493, 315] on icon at bounding box center [1488, 315] width 14 height 13
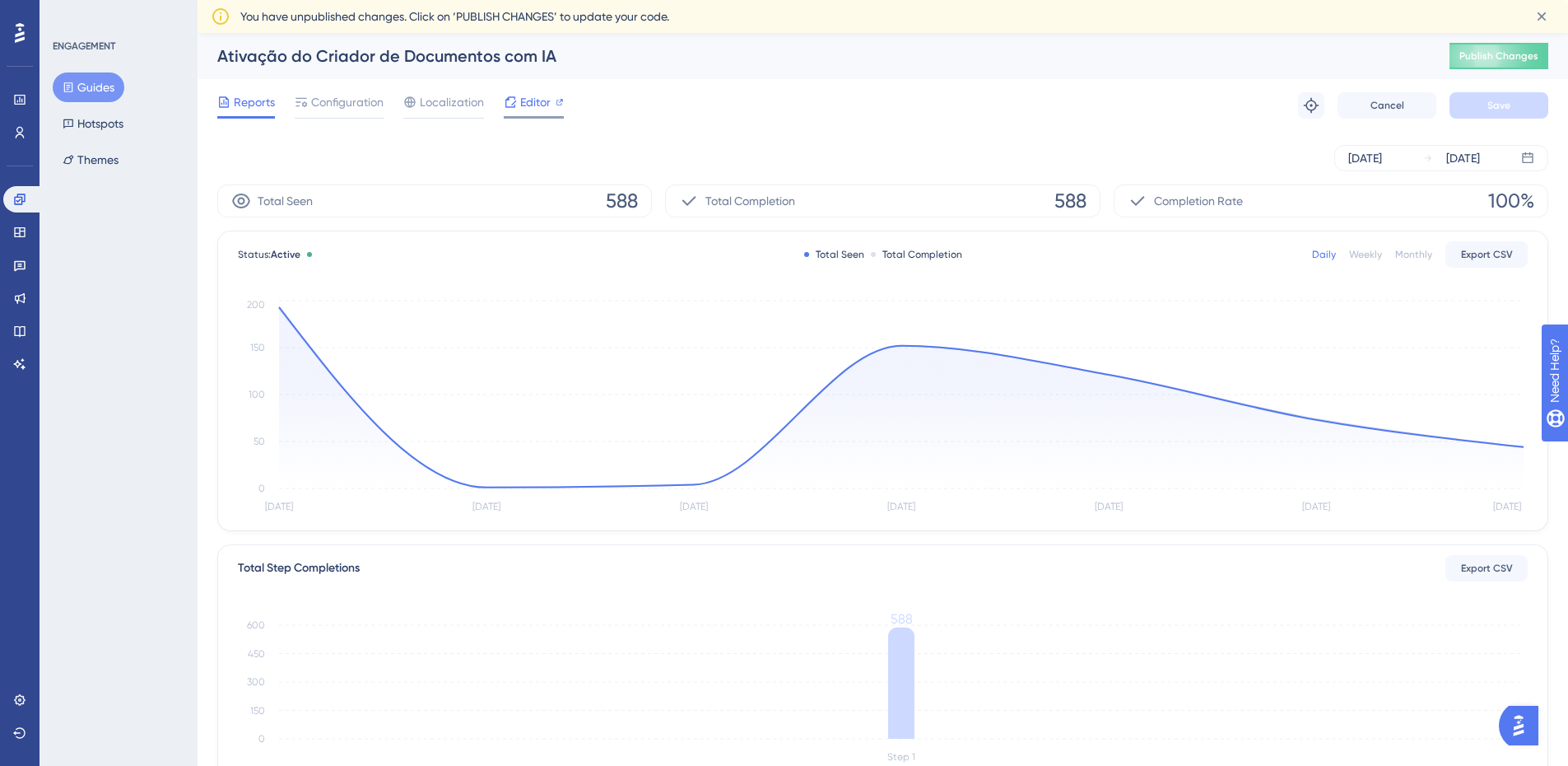
click at [518, 98] on div "Editor" at bounding box center [534, 102] width 60 height 20
click at [116, 115] on button "Hotspots" at bounding box center [93, 124] width 81 height 30
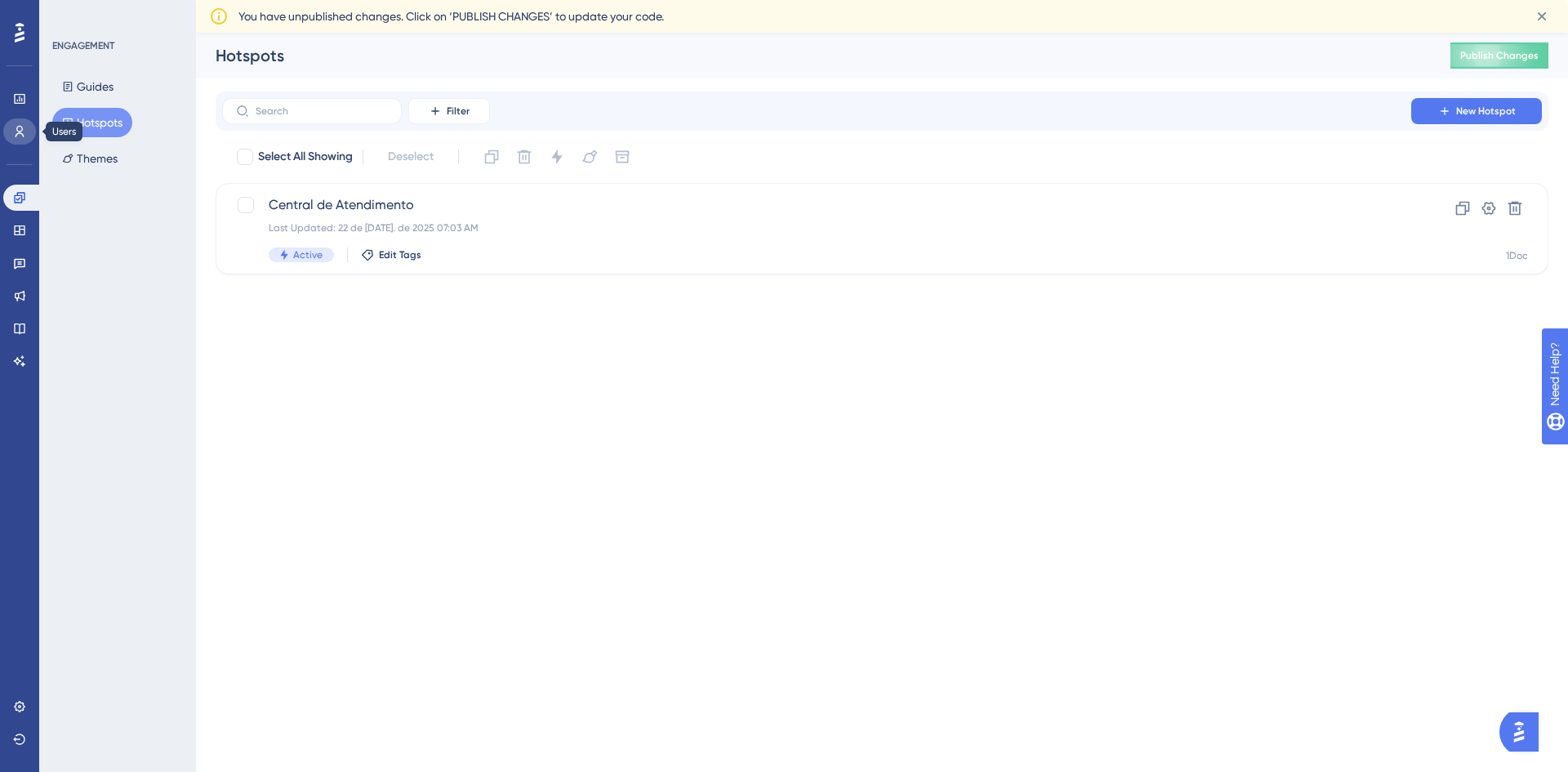
click at [19, 133] on icon at bounding box center [19, 131] width 13 height 13
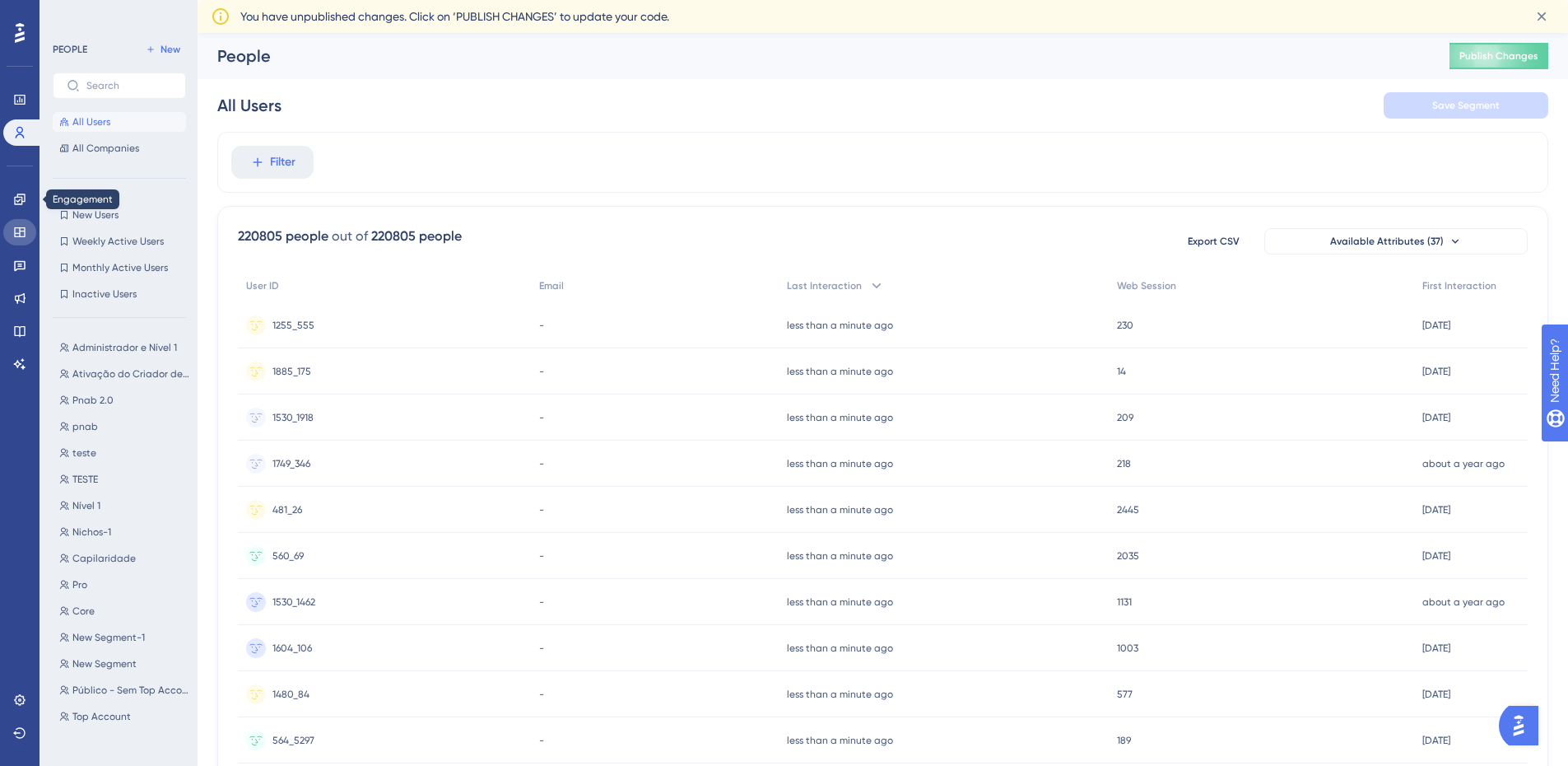
click at [18, 223] on link at bounding box center [19, 232] width 33 height 26
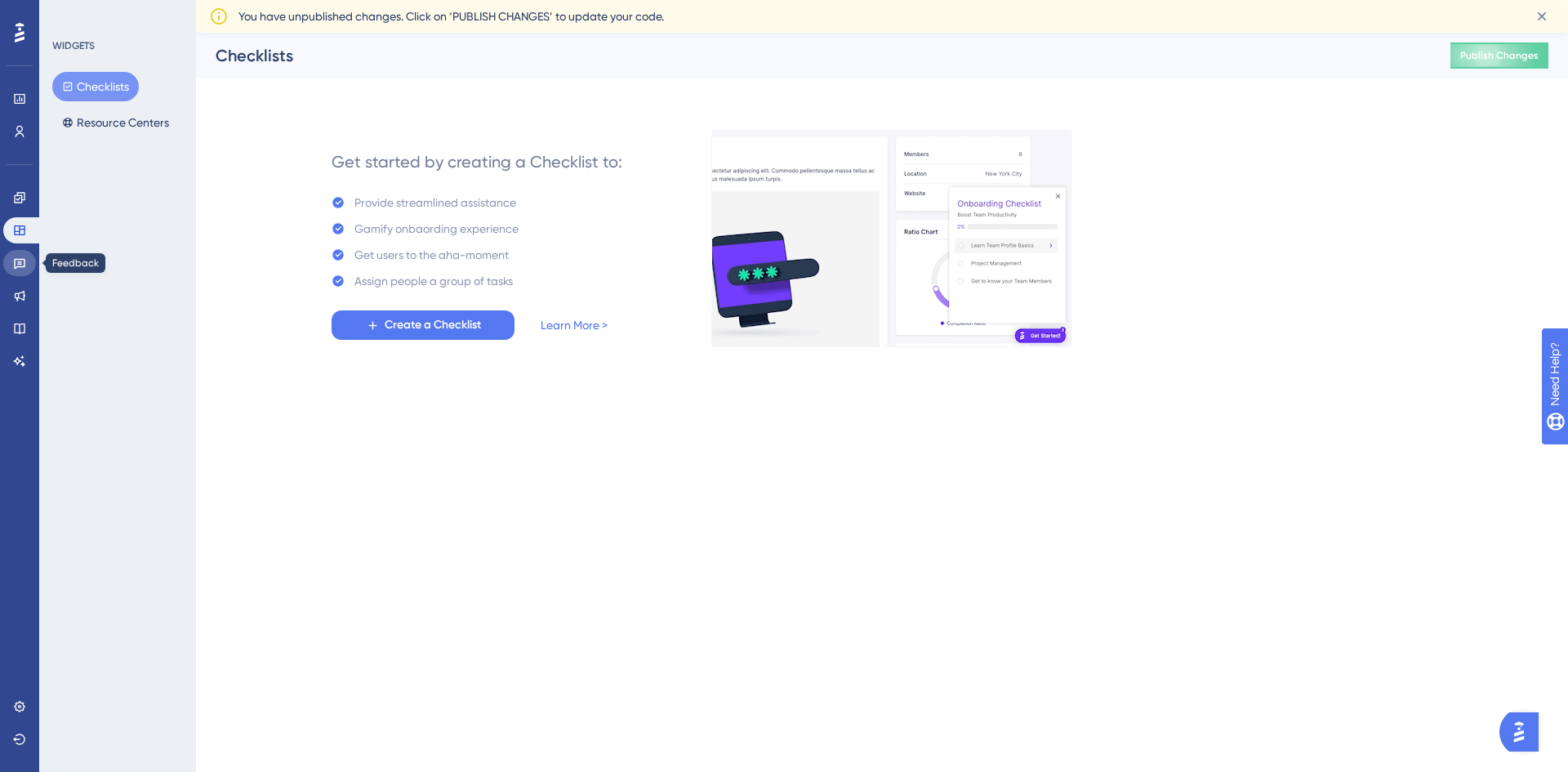
click at [15, 265] on icon at bounding box center [19, 263] width 13 height 13
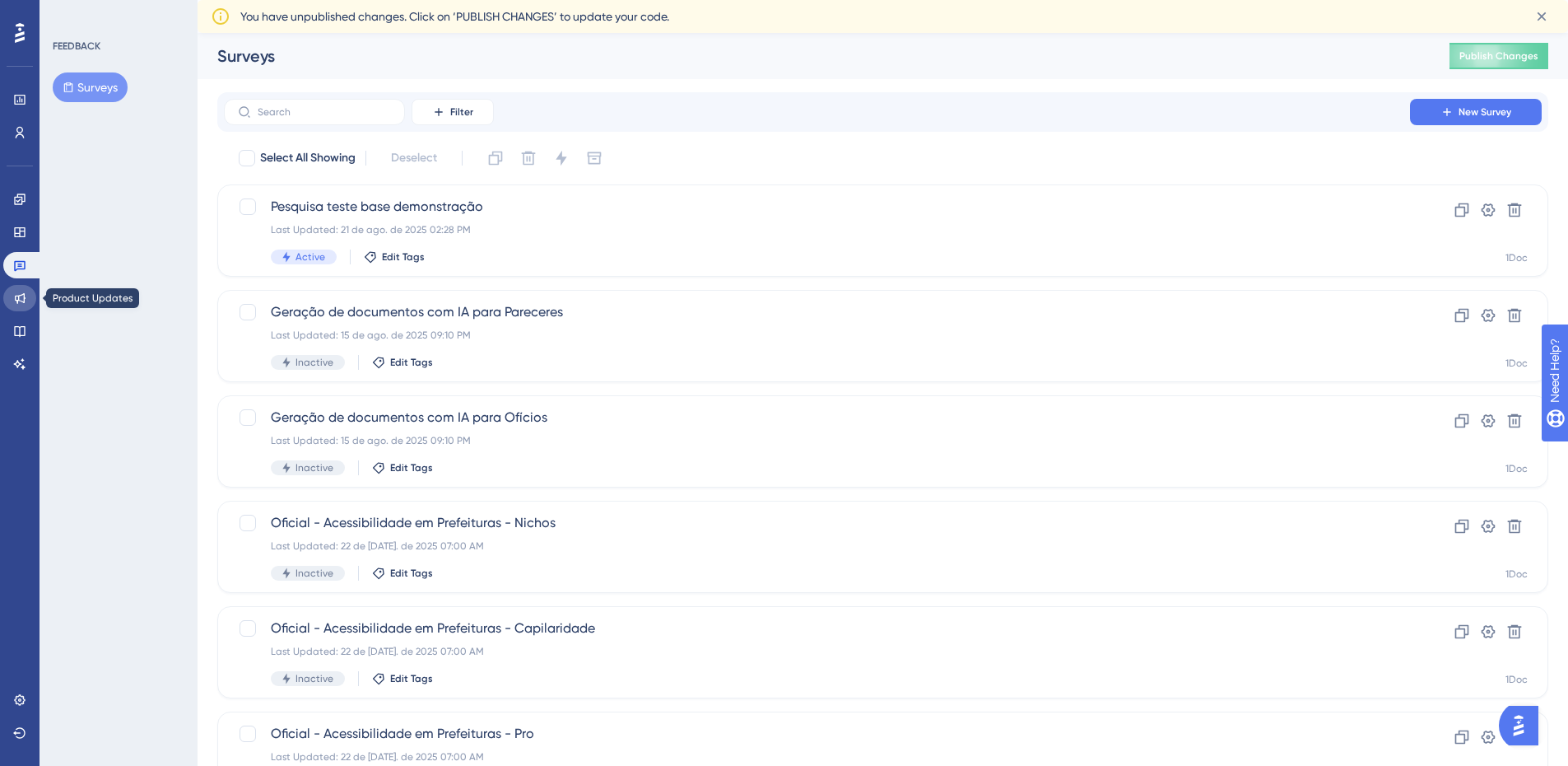
click at [18, 294] on icon at bounding box center [19, 298] width 13 height 13
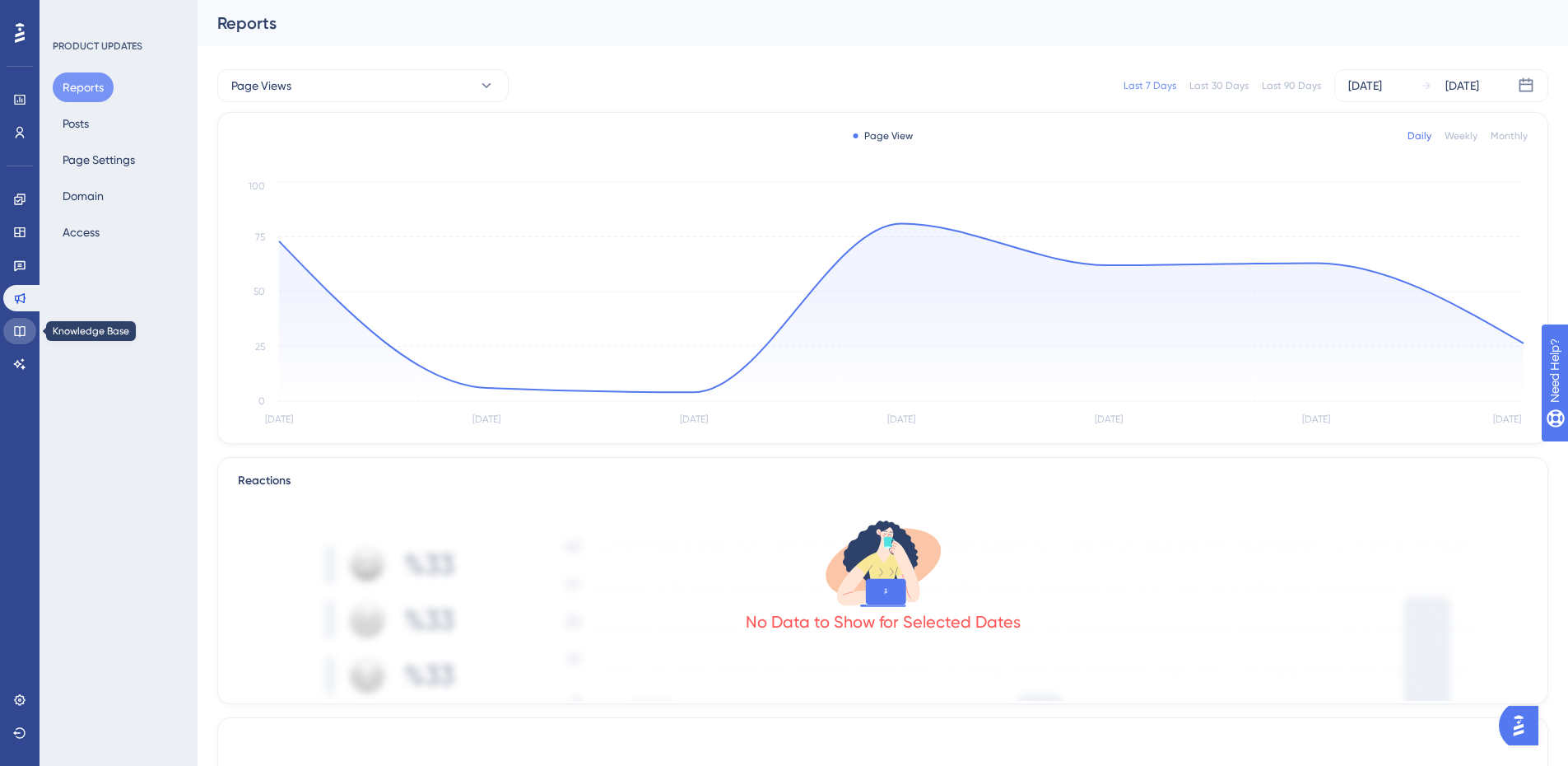
click at [15, 333] on icon at bounding box center [19, 332] width 11 height 11
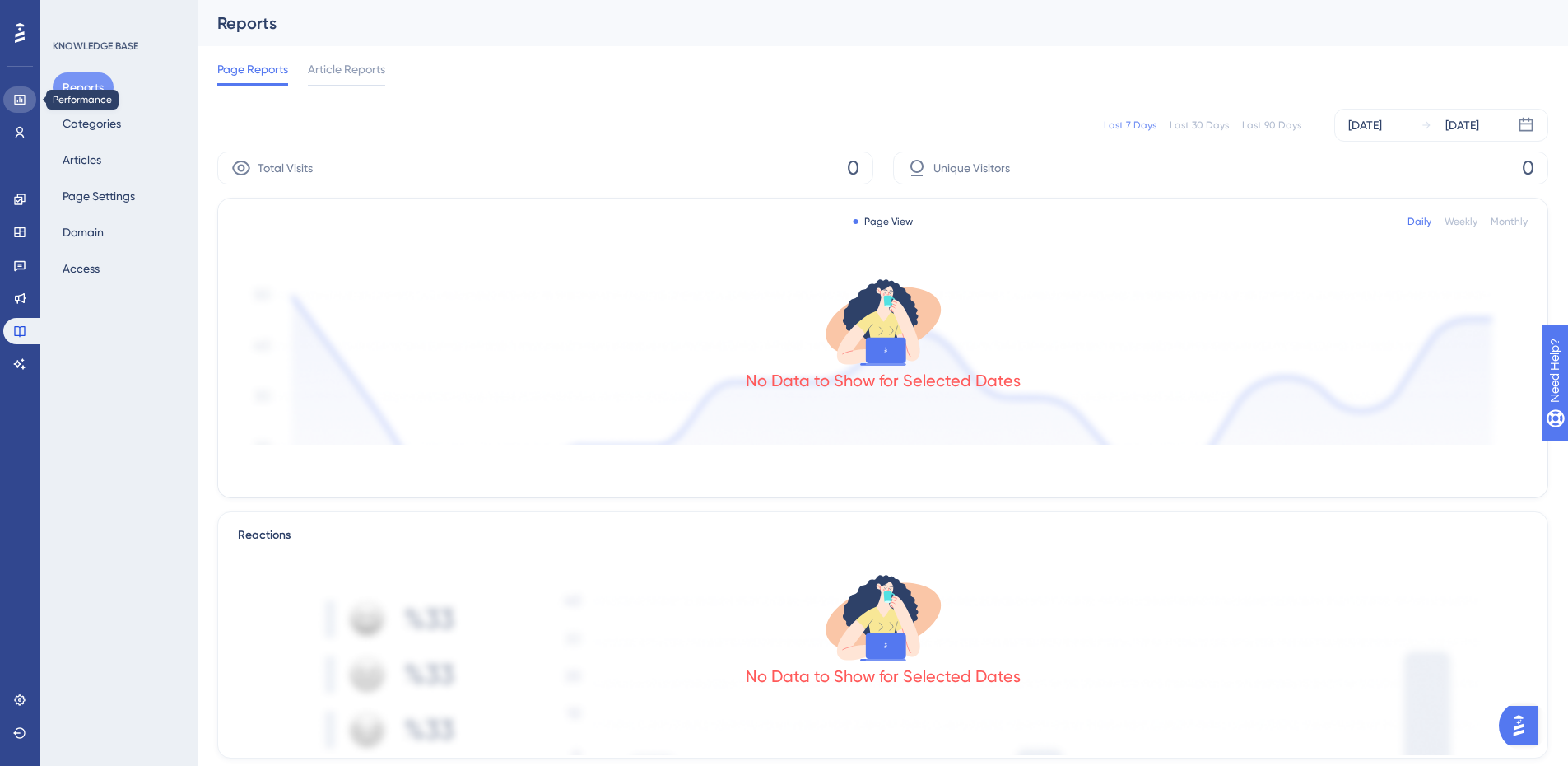
click at [19, 104] on icon at bounding box center [19, 100] width 11 height 10
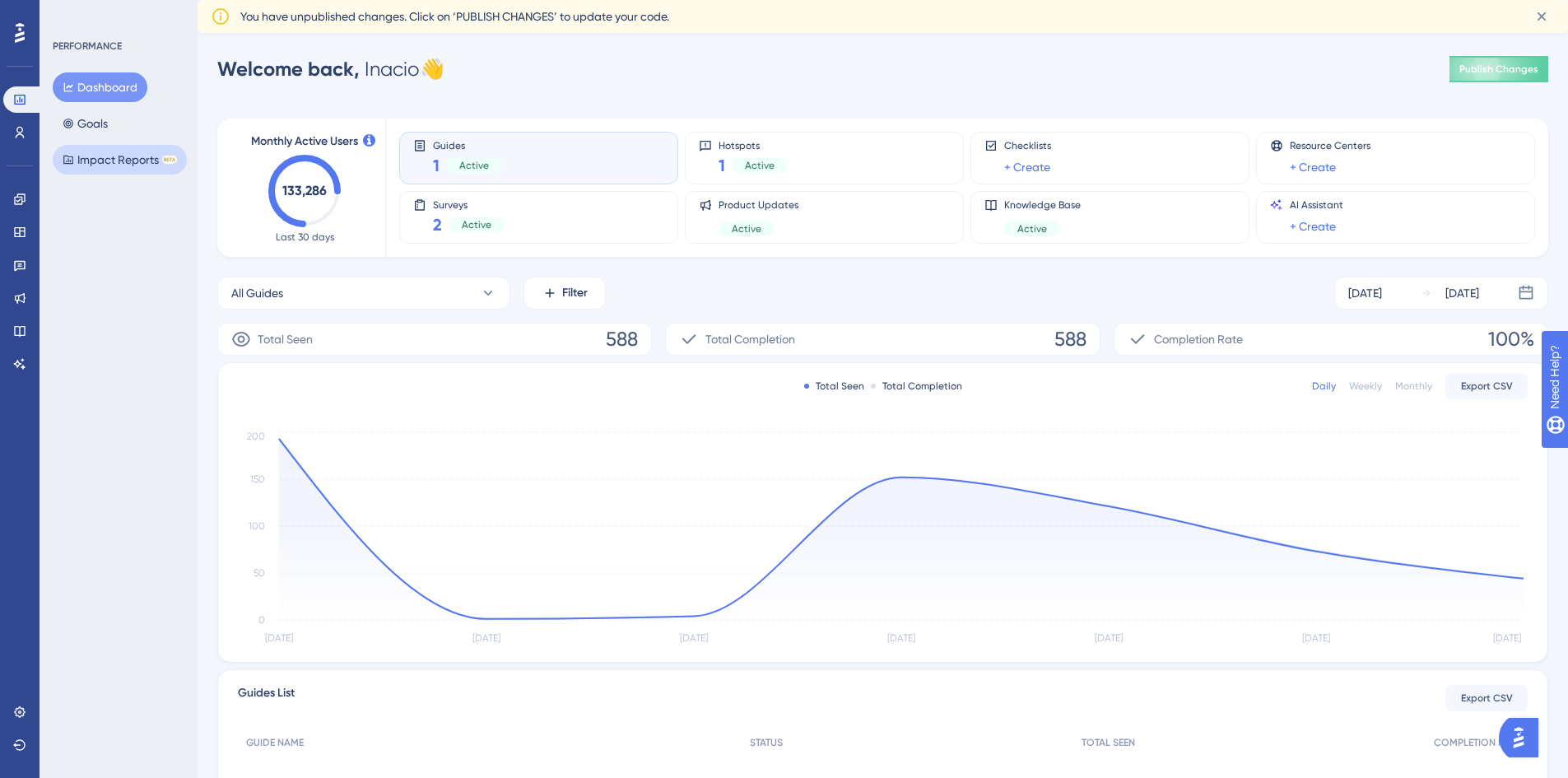
click at [90, 154] on button "Impact Reports BETA" at bounding box center [120, 160] width 134 height 30
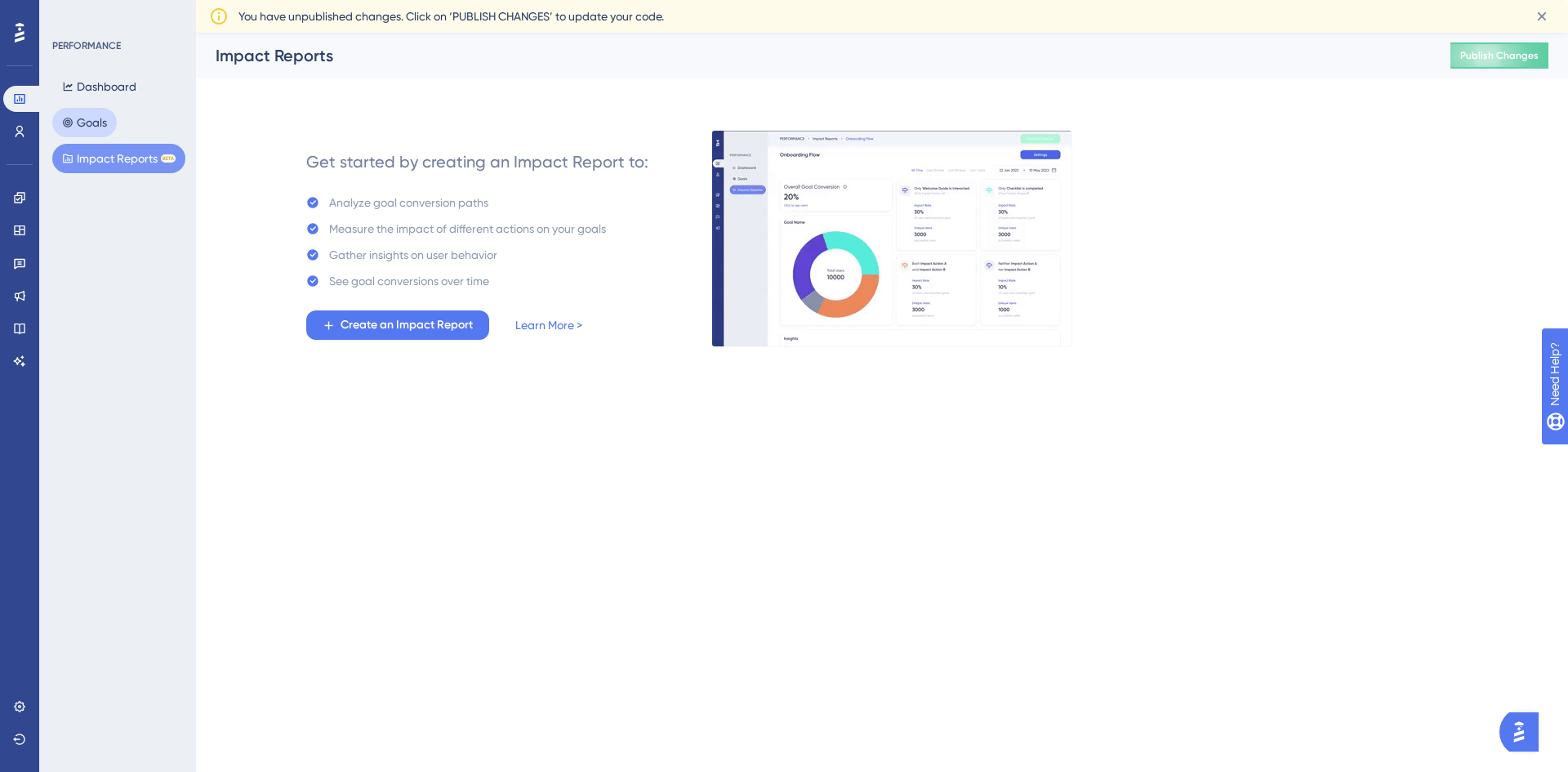
click at [93, 124] on button "Goals" at bounding box center [84, 123] width 64 height 30
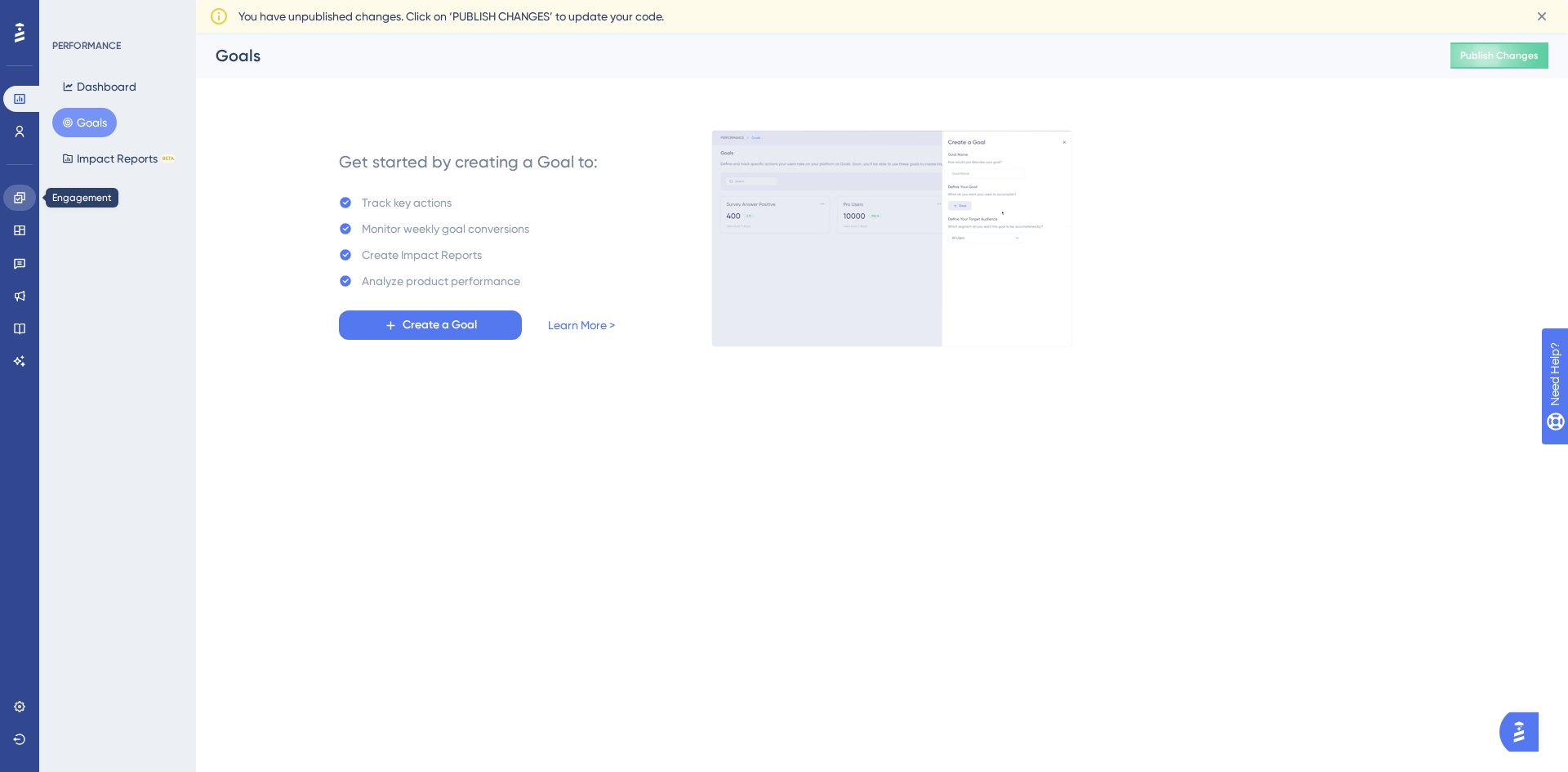
click at [24, 184] on link at bounding box center [19, 197] width 33 height 26
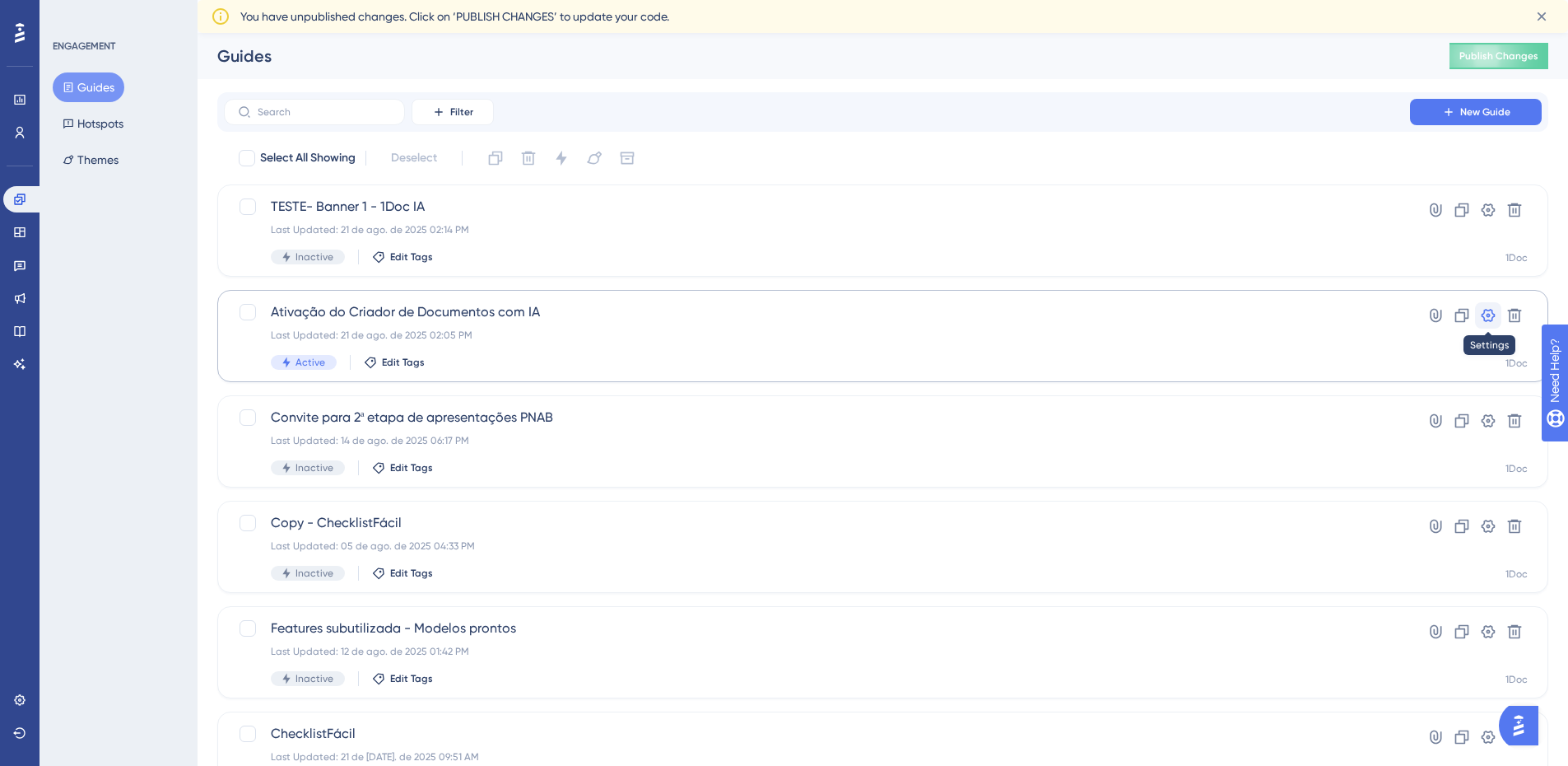
click at [1494, 315] on icon at bounding box center [1488, 315] width 14 height 13
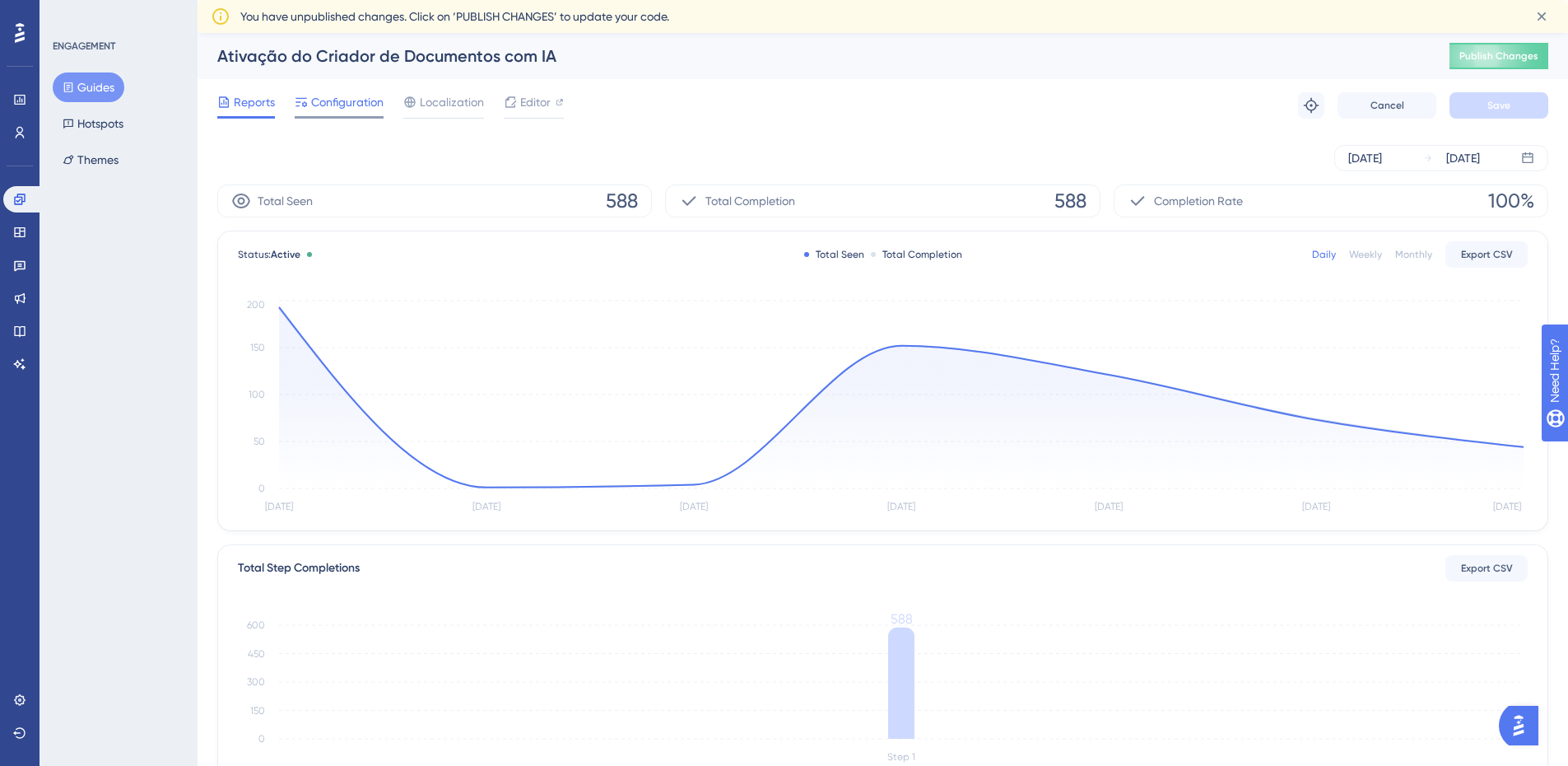
click at [338, 106] on span "Configuration" at bounding box center [347, 102] width 73 height 20
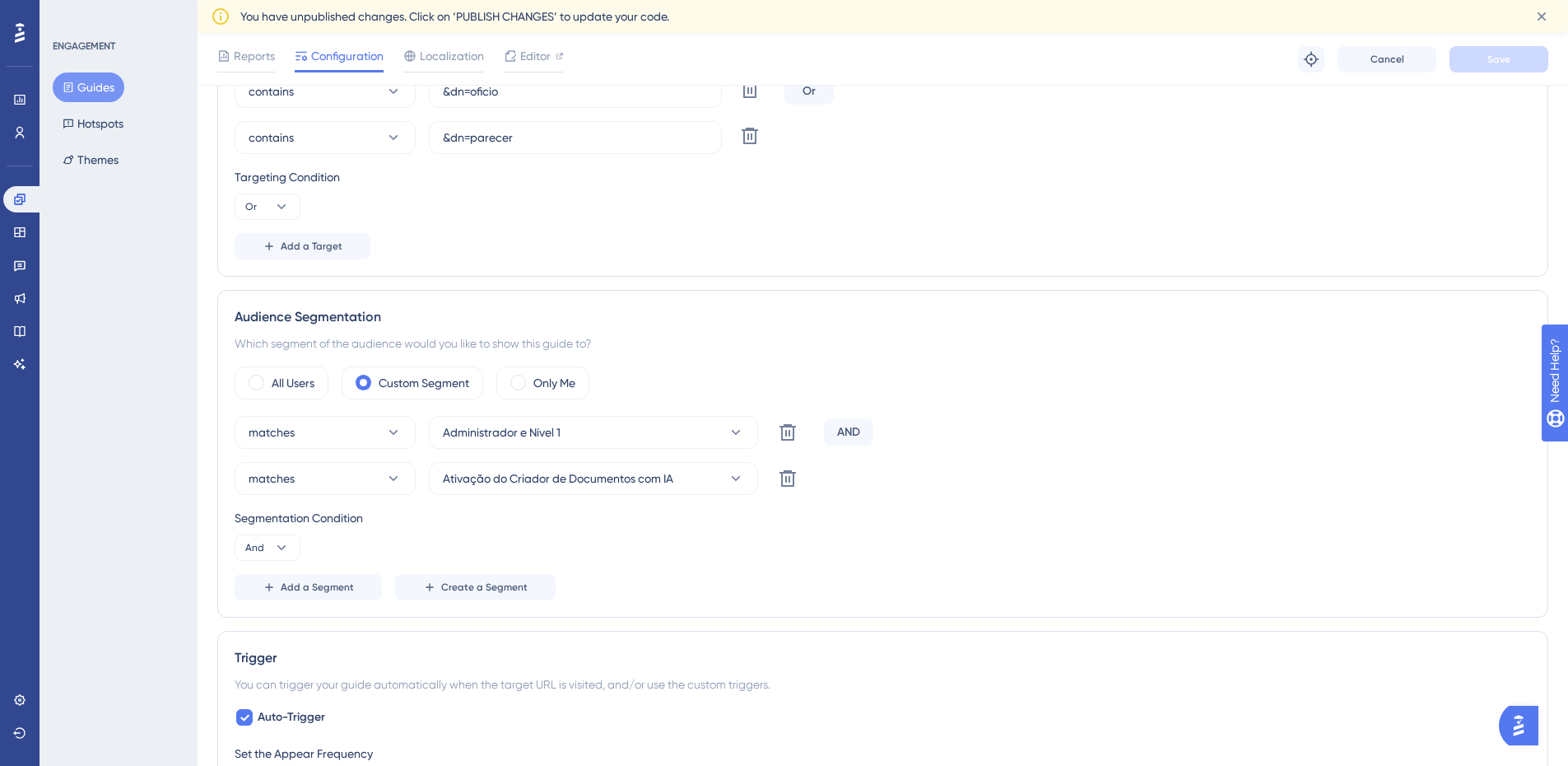
scroll to position [659, 0]
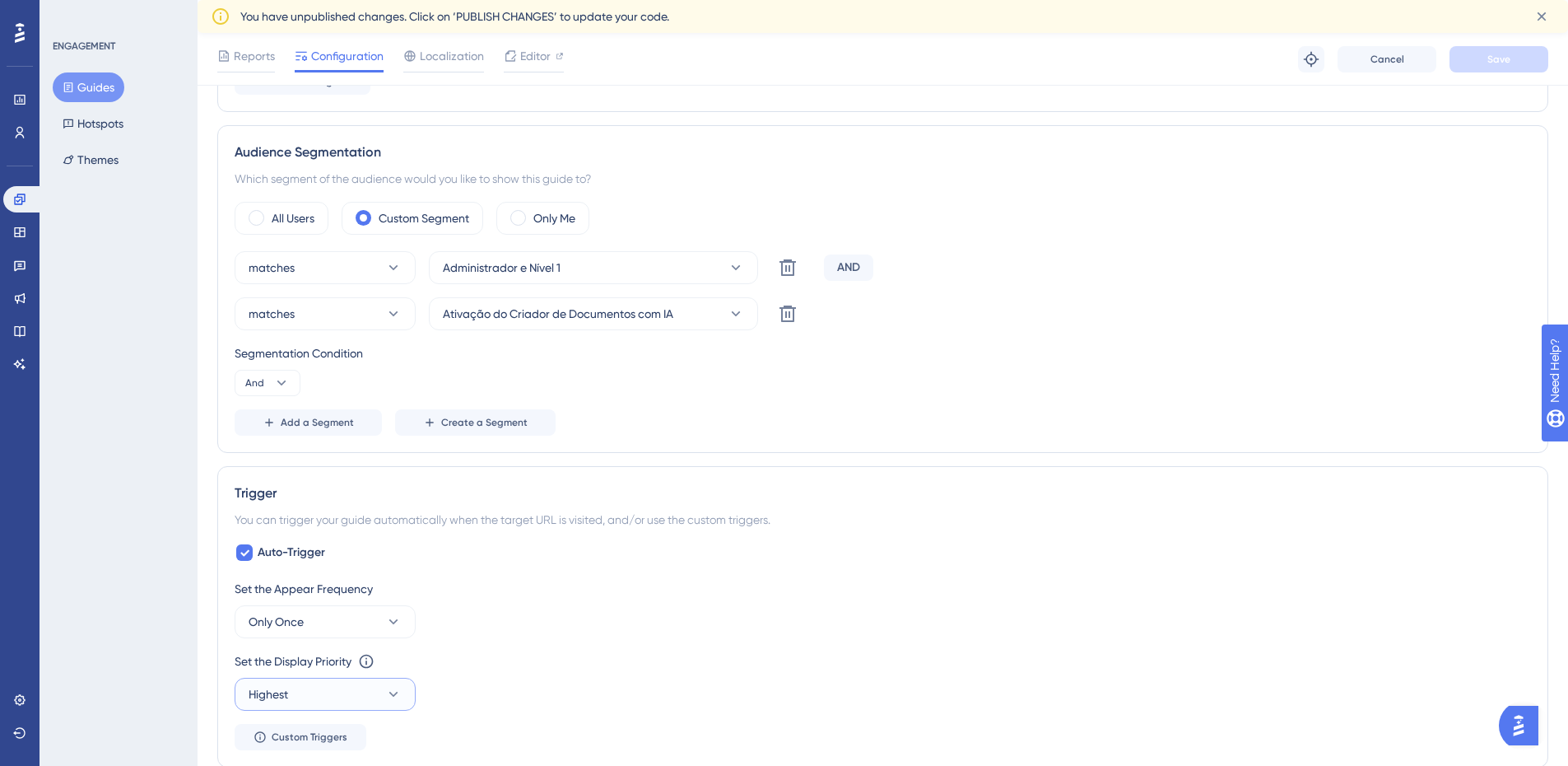
click at [406, 689] on button "Highest" at bounding box center [324, 694] width 181 height 33
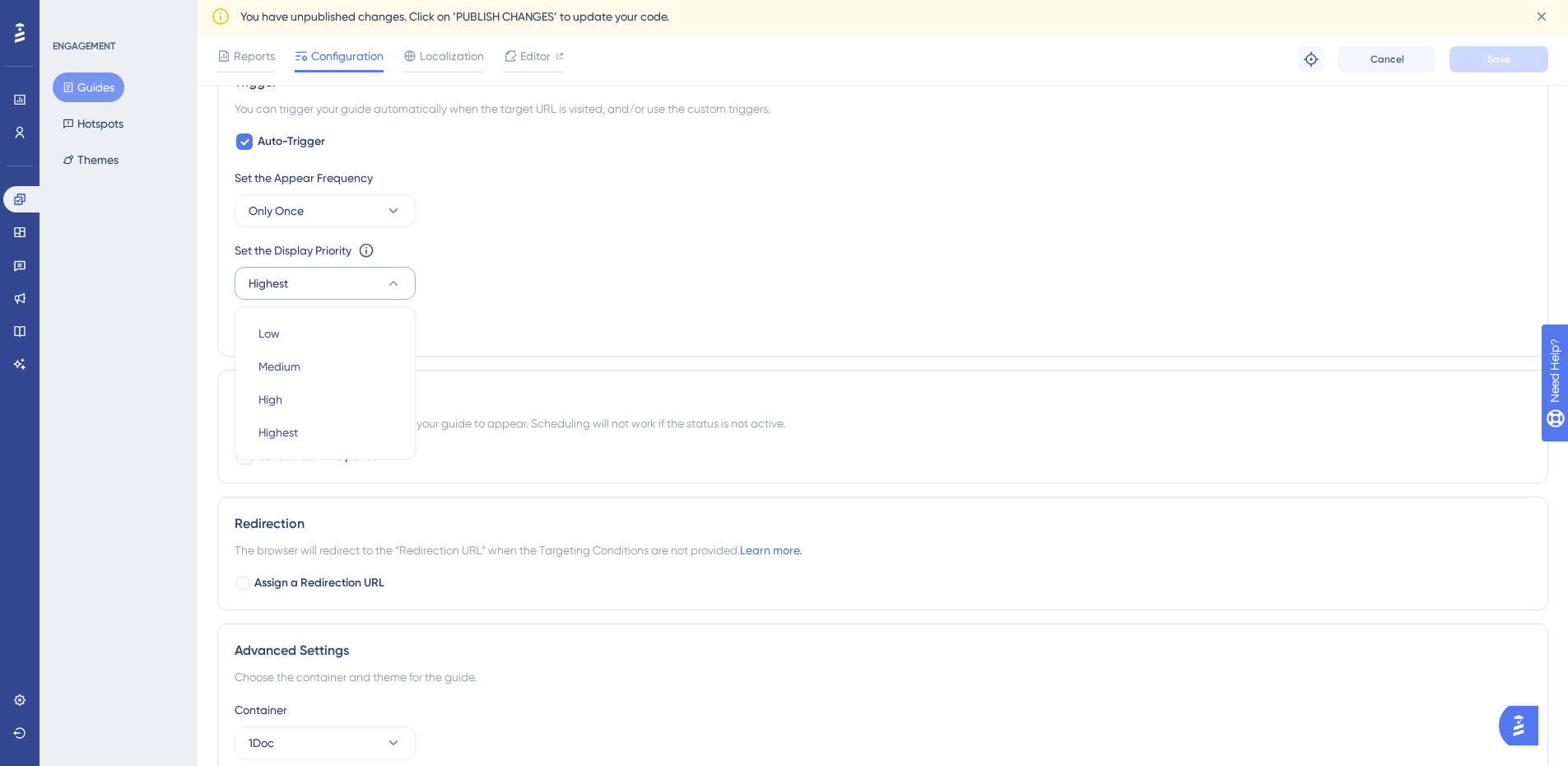
click at [467, 267] on div "Set the Display Priority This option will set the display priority between auto…" at bounding box center [882, 270] width 1297 height 59
click at [376, 214] on button "Only Once" at bounding box center [324, 211] width 181 height 33
click at [293, 453] on span "Always" at bounding box center [276, 458] width 37 height 20
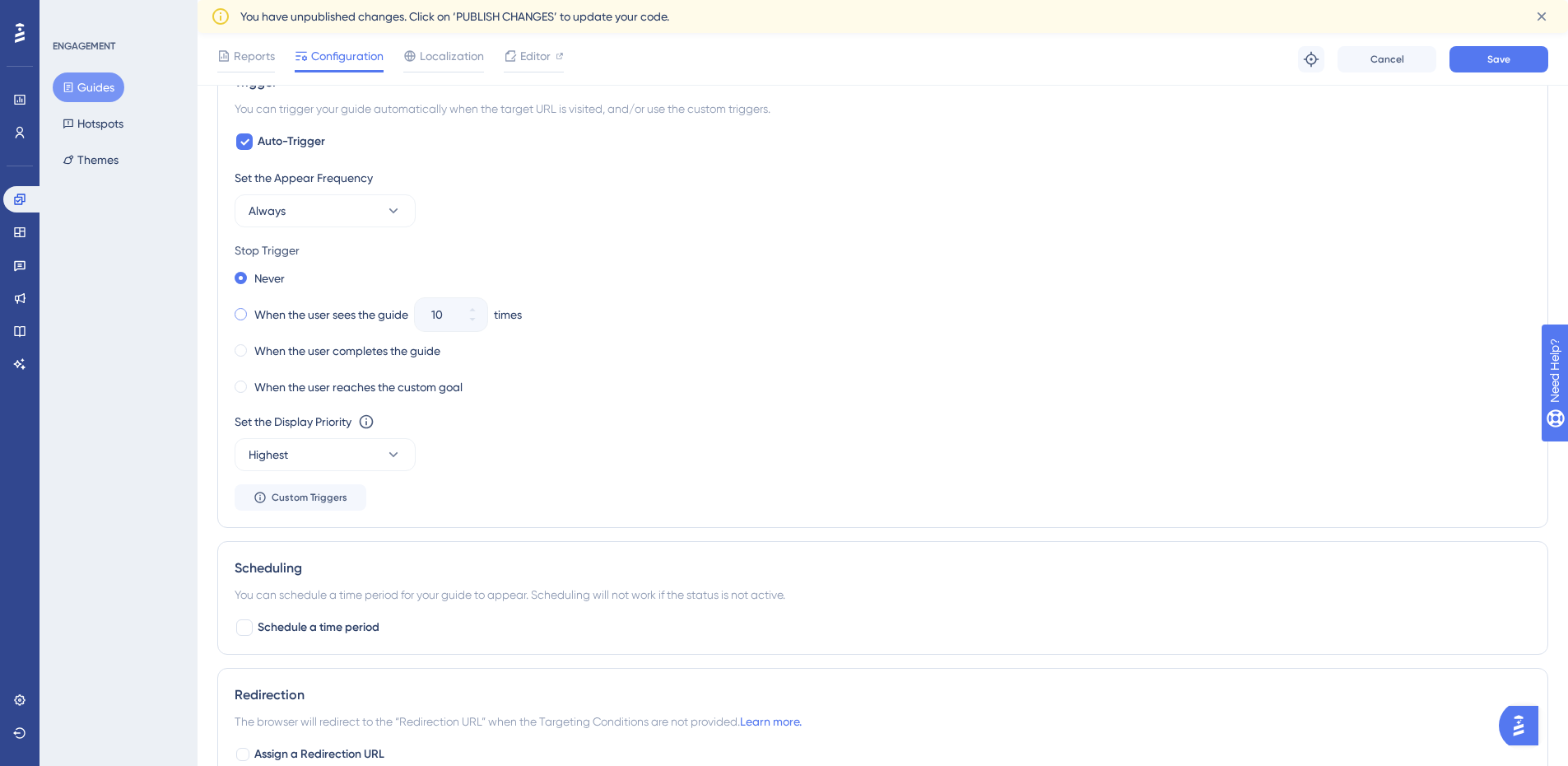
click at [237, 313] on span at bounding box center [241, 314] width 12 height 12
click at [252, 311] on input "radio" at bounding box center [252, 311] width 0 height 0
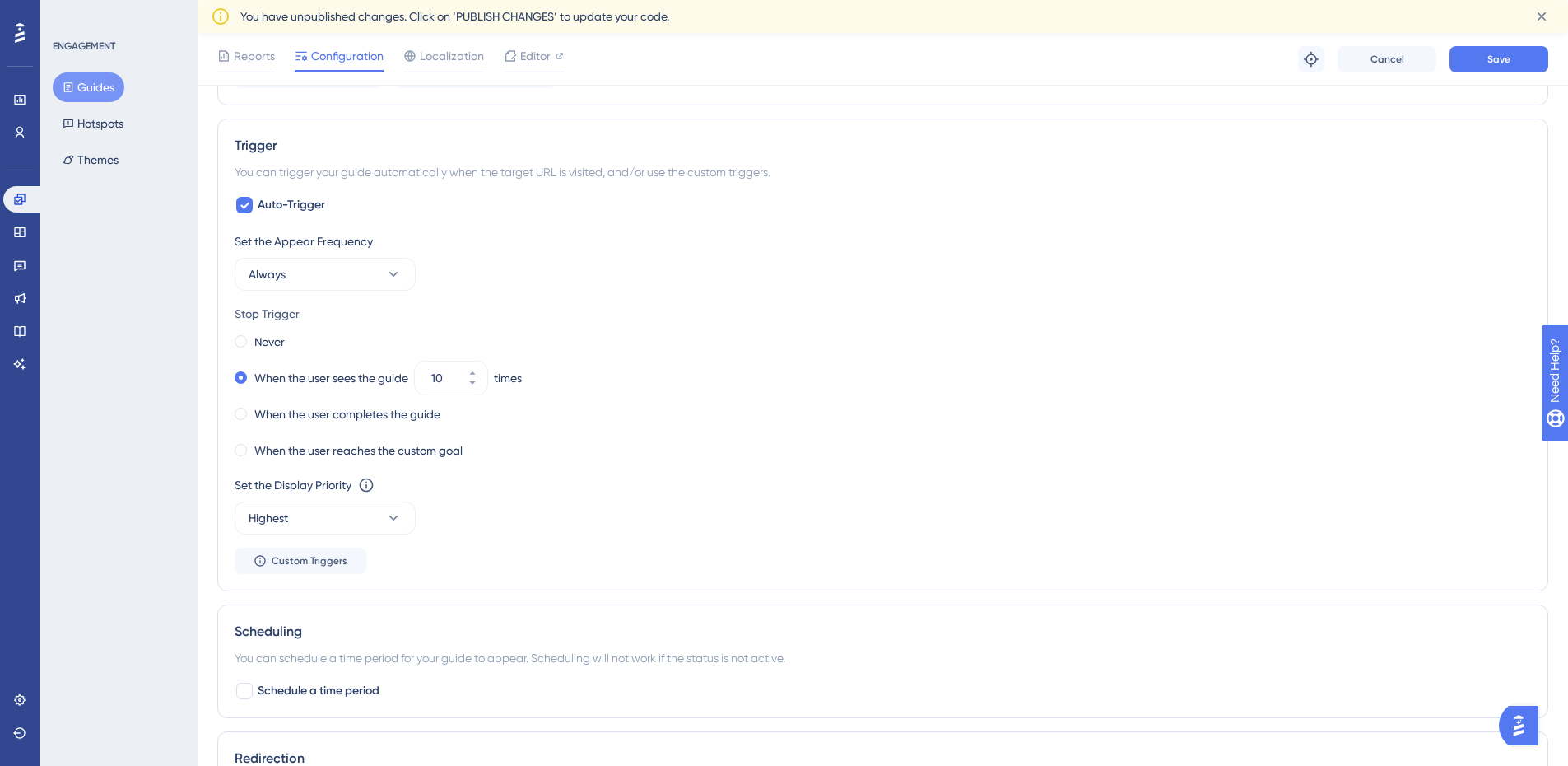
scroll to position [988, 0]
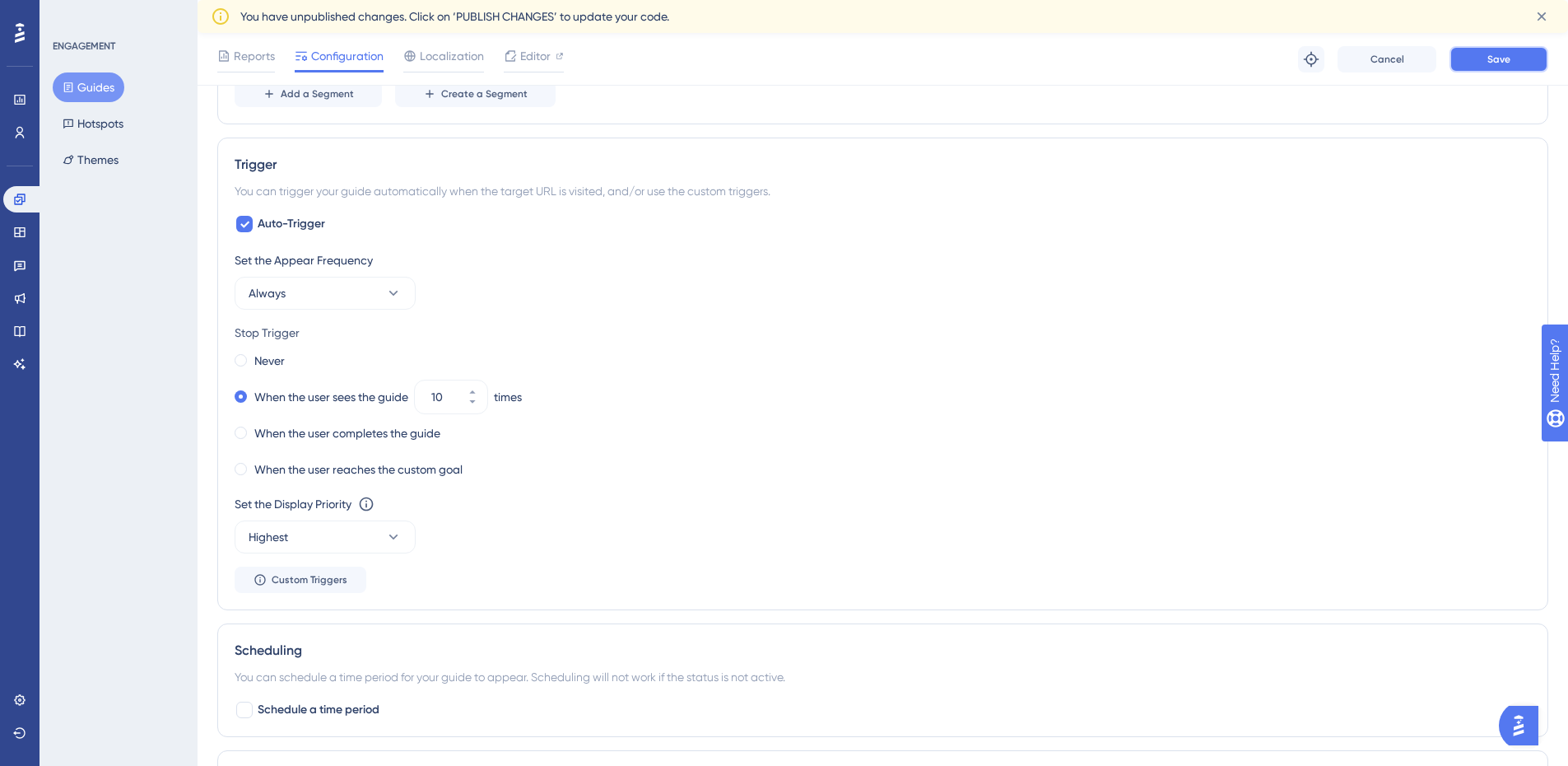
click at [1496, 67] on button "Save" at bounding box center [1498, 59] width 99 height 26
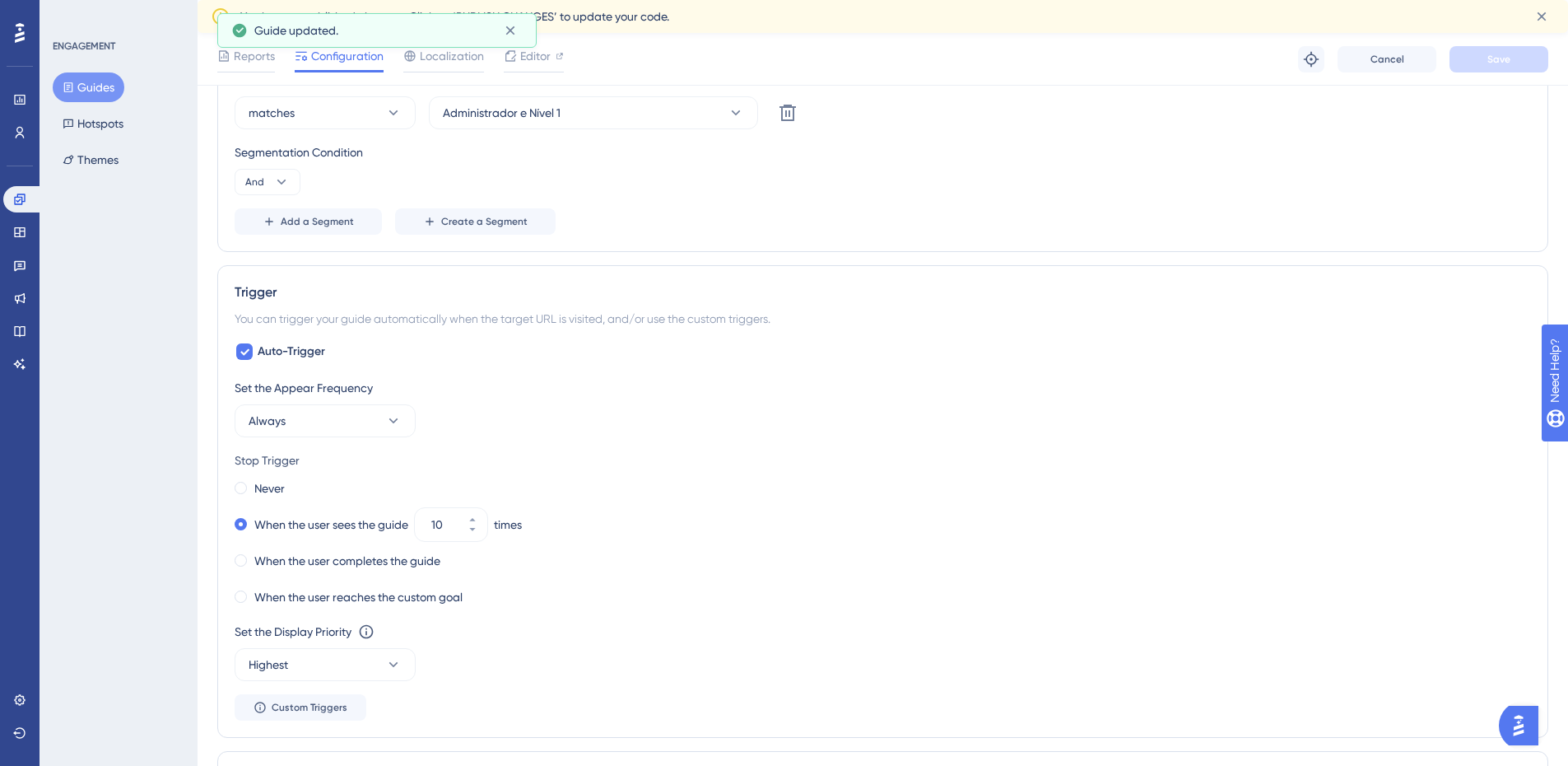
scroll to position [740, 0]
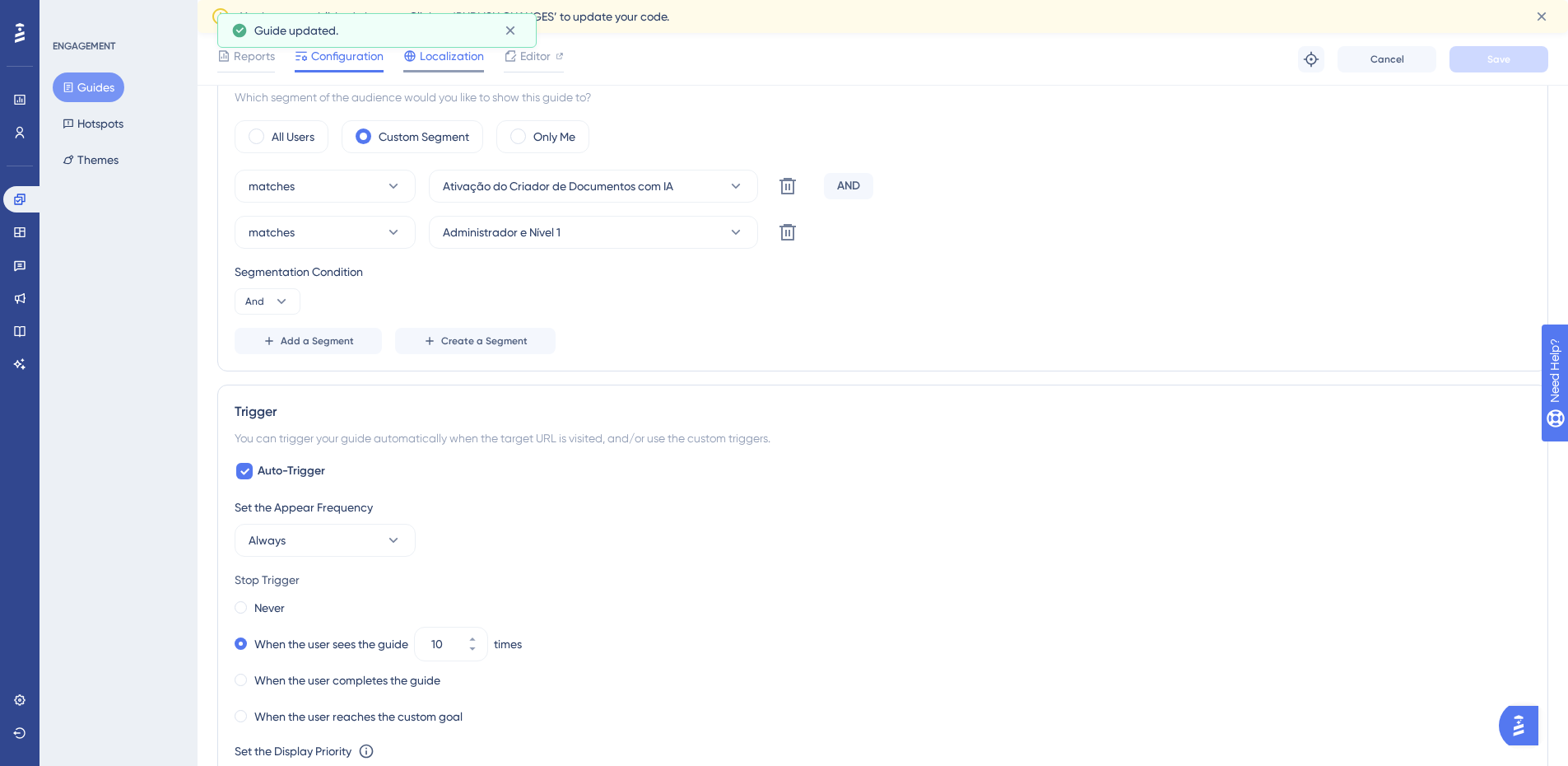
click at [471, 64] on span "Localization" at bounding box center [452, 56] width 64 height 20
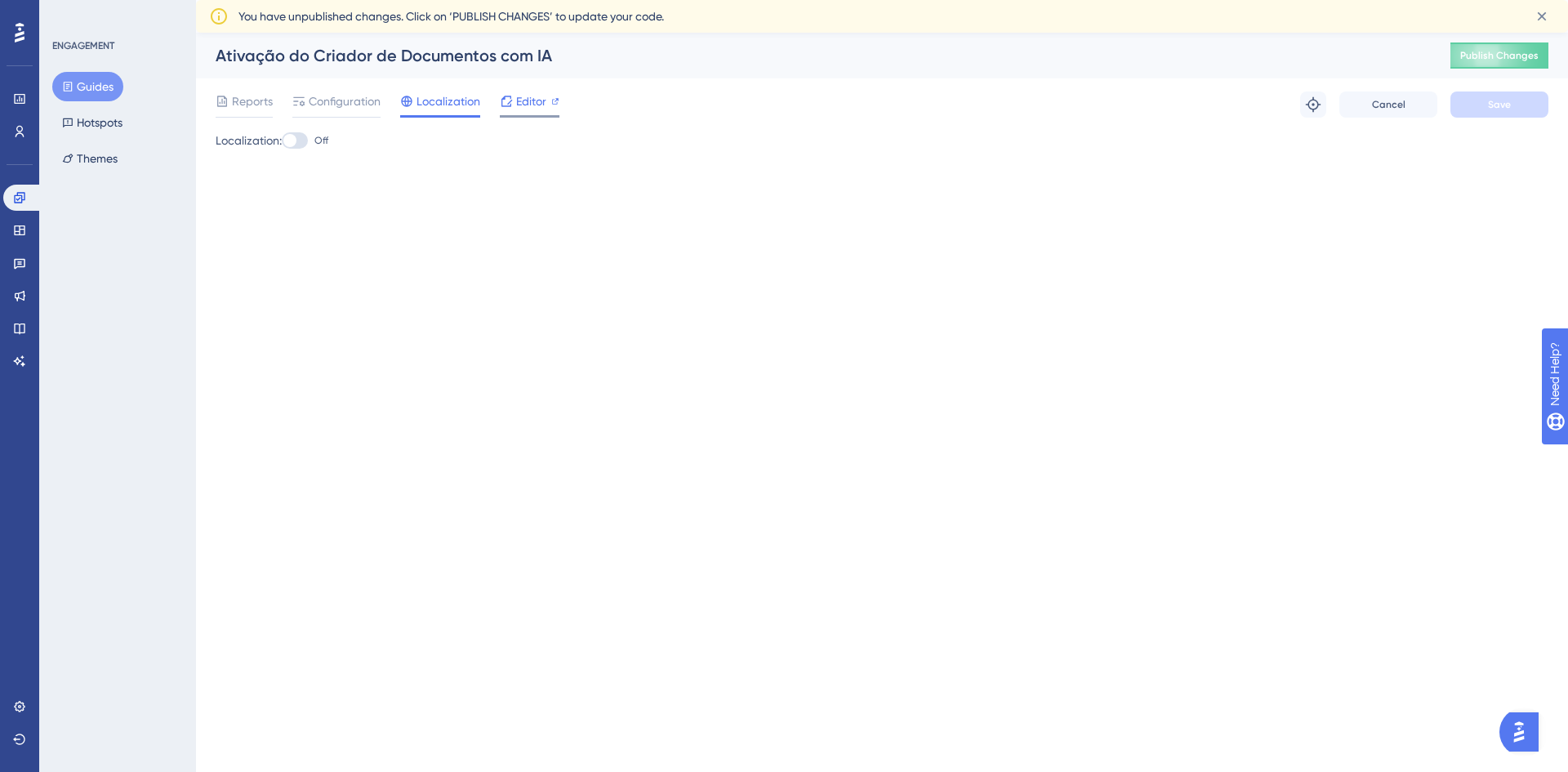
click at [519, 96] on span "Editor" at bounding box center [531, 101] width 31 height 20
click at [360, 102] on span "Configuration" at bounding box center [345, 101] width 72 height 20
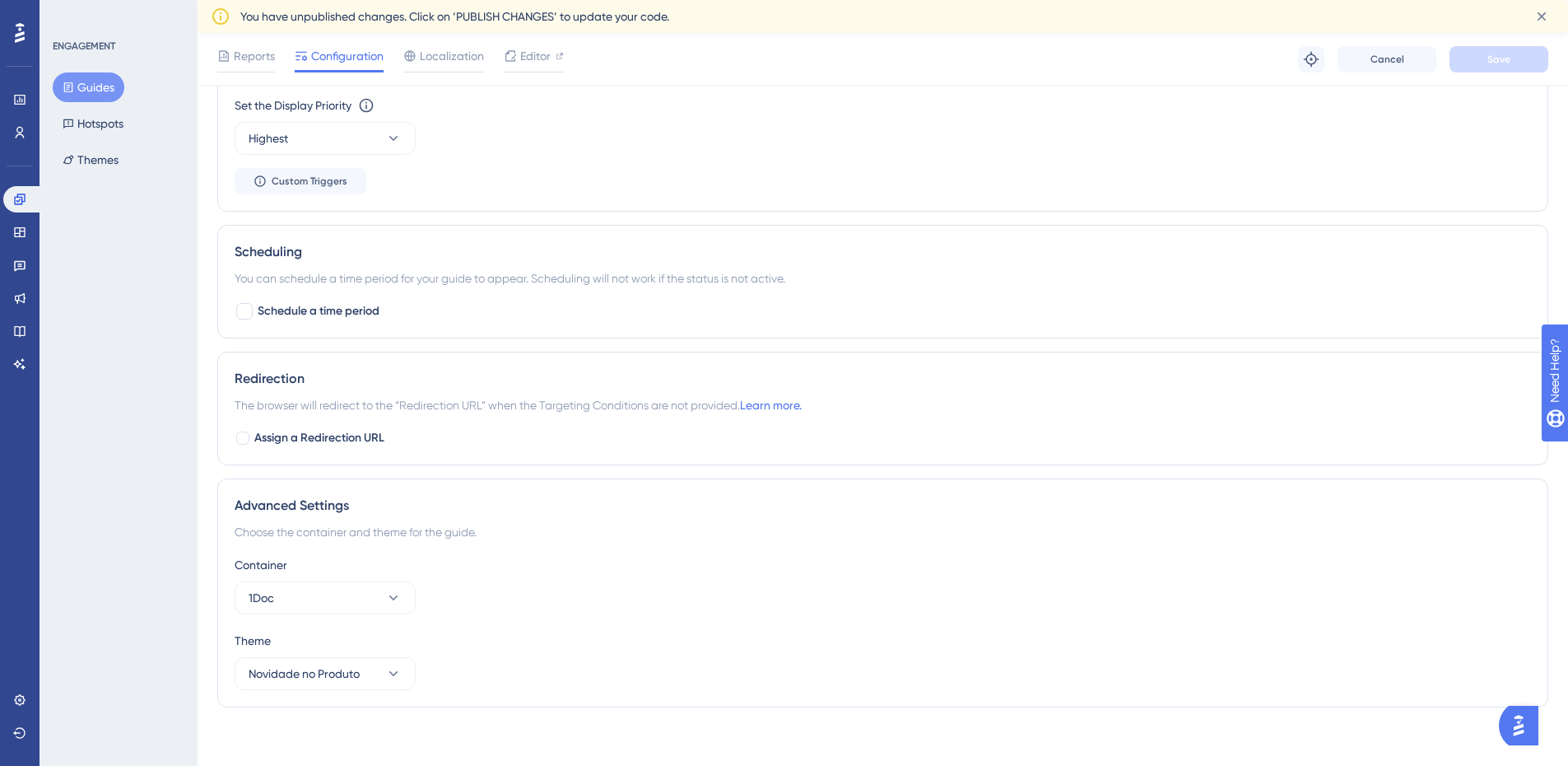
scroll to position [1393, 0]
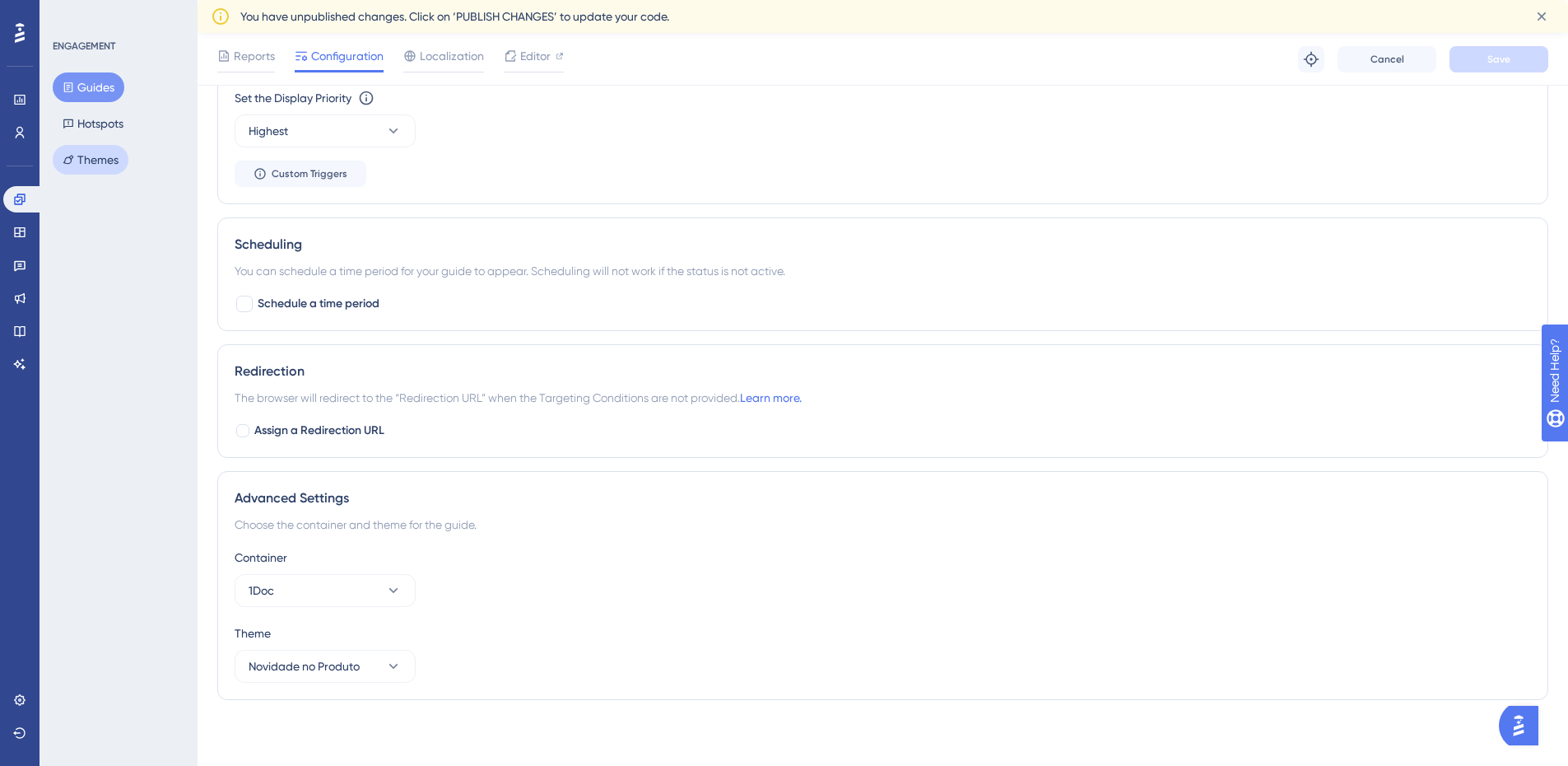
click at [111, 153] on button "Themes" at bounding box center [91, 160] width 76 height 30
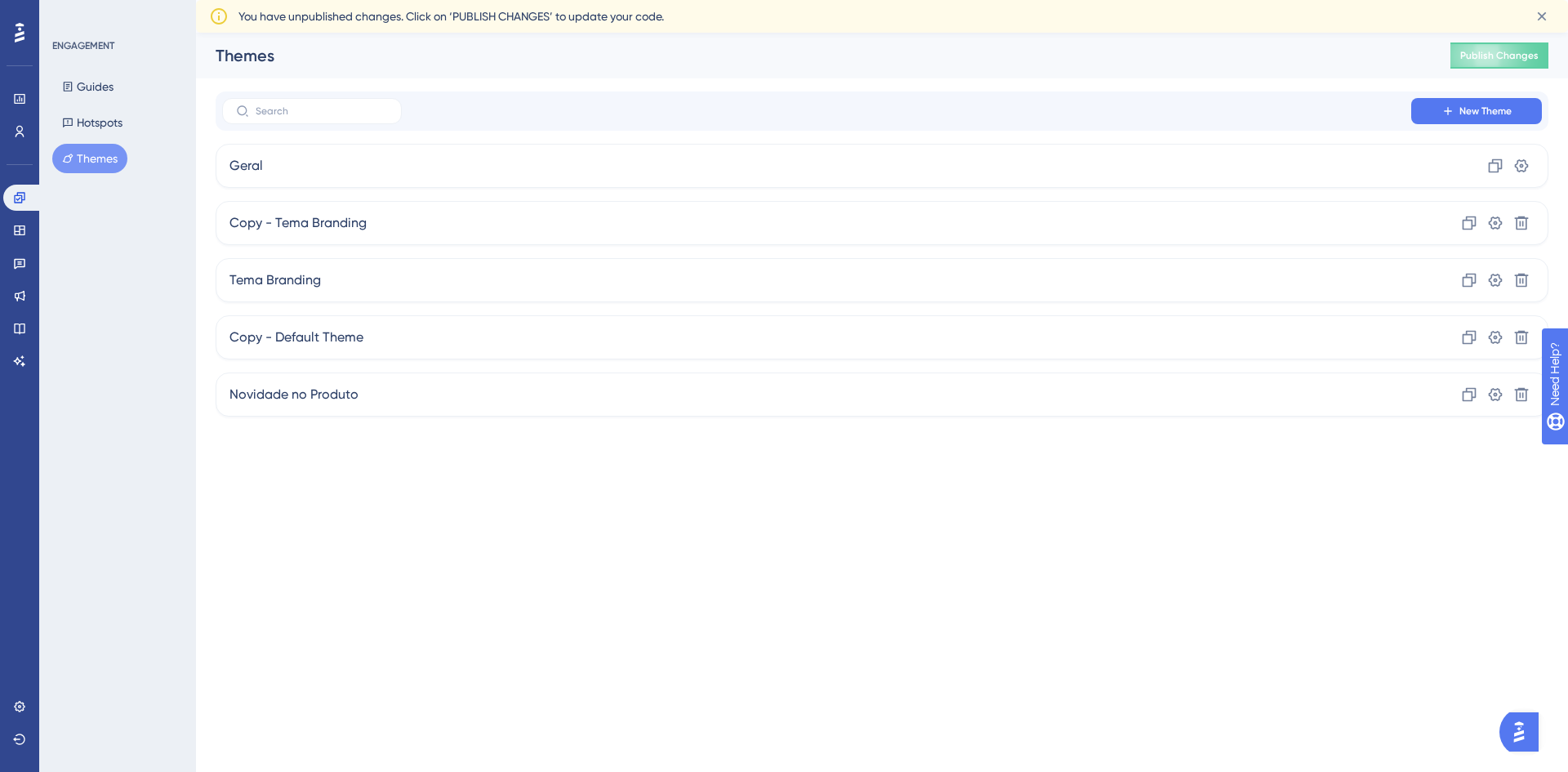
click at [248, 54] on div "Themes" at bounding box center [812, 55] width 1194 height 23
click at [799, 382] on div "Novidade no Produto Clone Settings Delete" at bounding box center [883, 394] width 1333 height 45
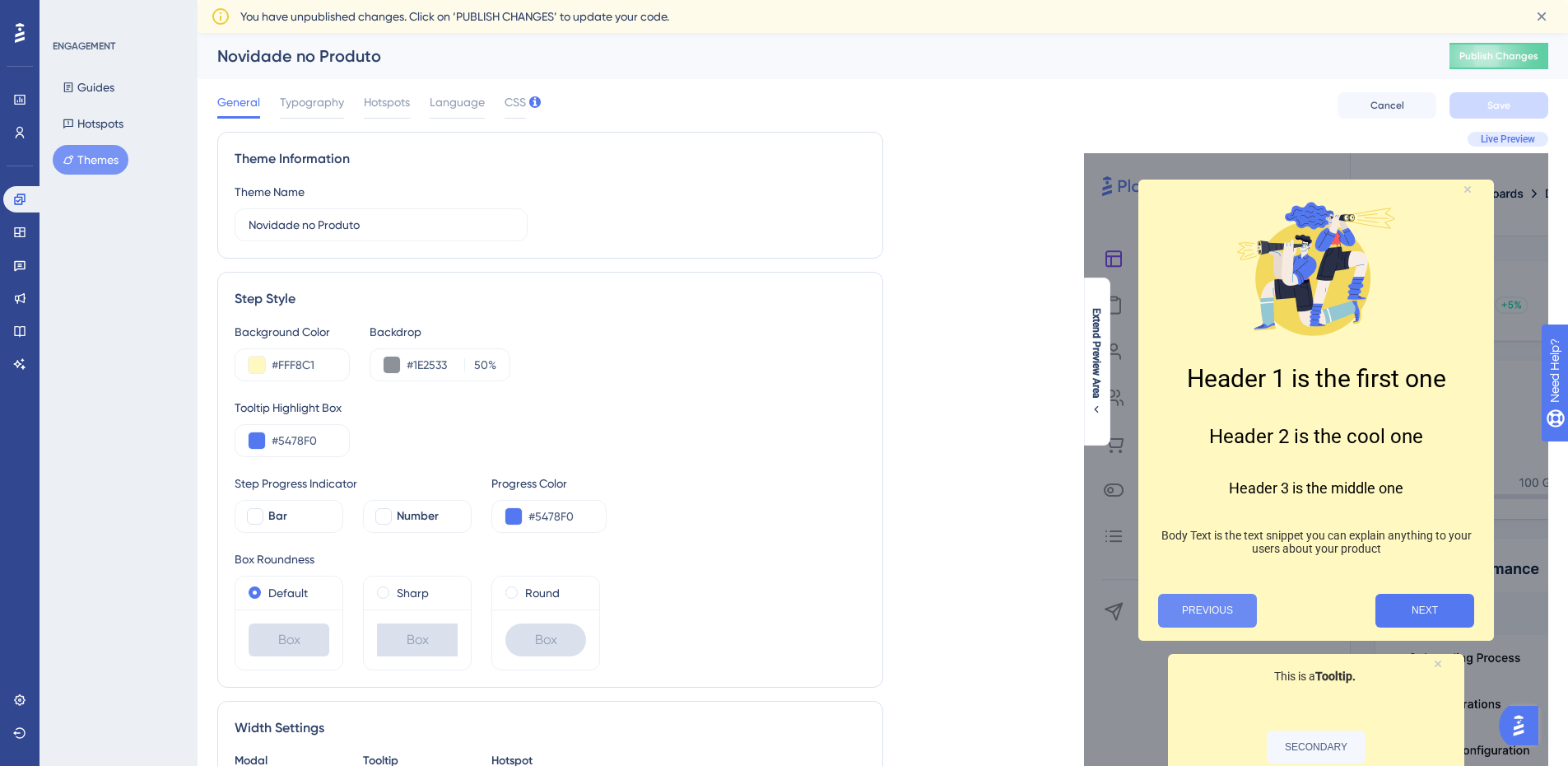
click at [1226, 617] on button "PREVIOUS" at bounding box center [1207, 610] width 99 height 34
drag, startPoint x: 1237, startPoint y: 617, endPoint x: 982, endPoint y: 456, distance: 301.6
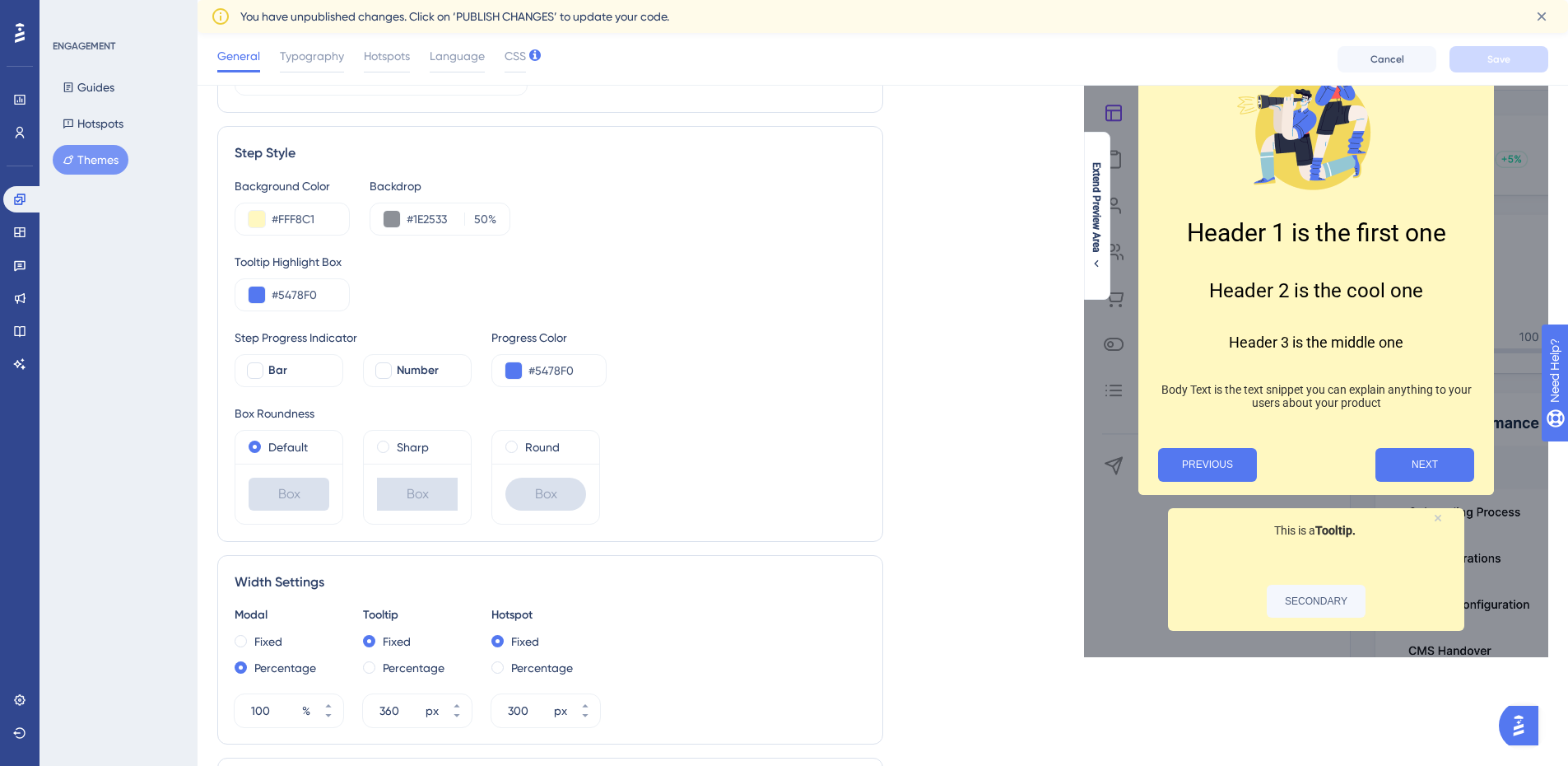
scroll to position [145, 0]
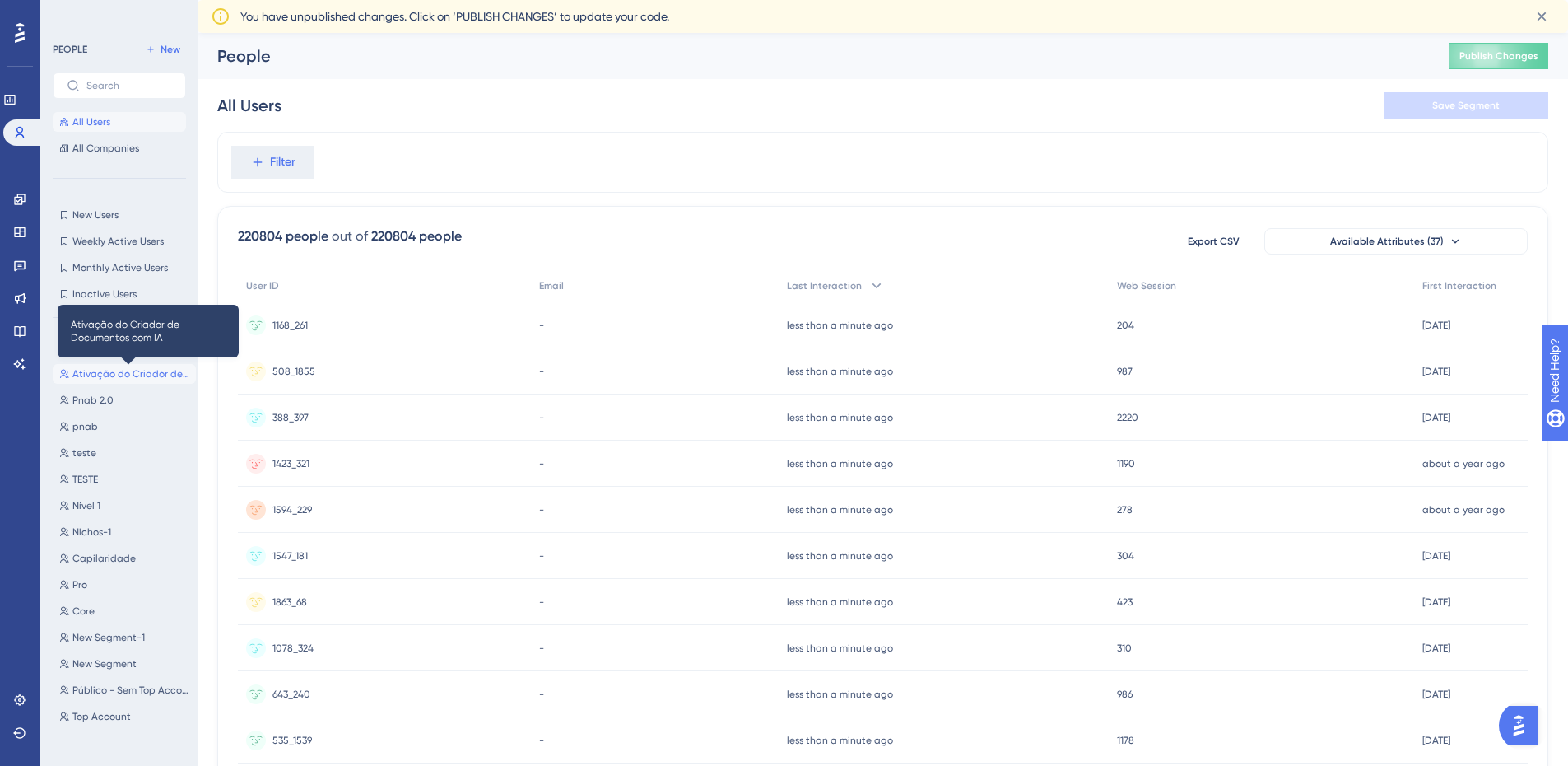
drag, startPoint x: 130, startPoint y: 378, endPoint x: 161, endPoint y: 380, distance: 31.1
click at [130, 378] on span "Ativação do Criador de Documentos com IA" at bounding box center [131, 374] width 117 height 13
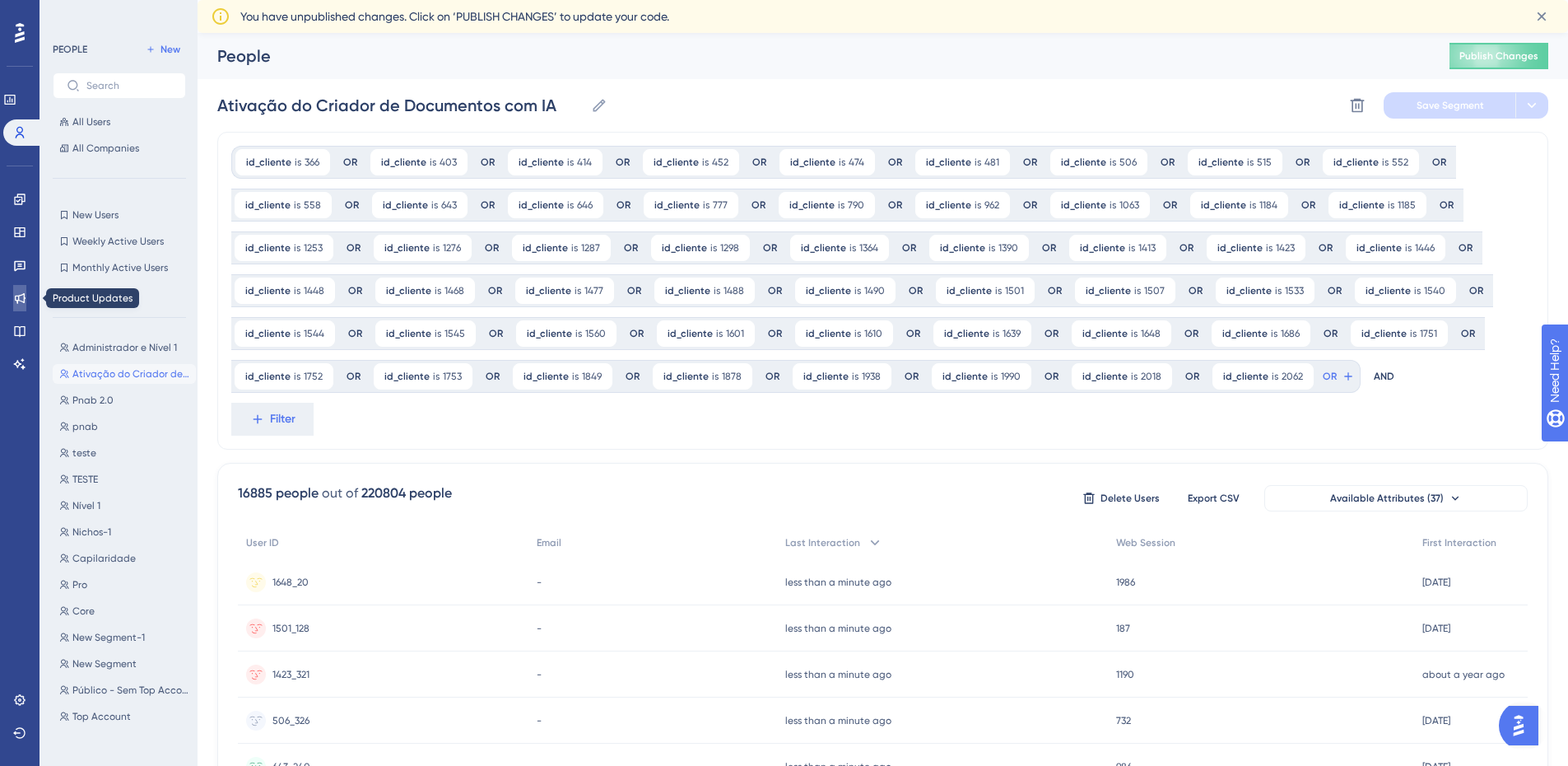
click at [15, 289] on link at bounding box center [19, 298] width 13 height 26
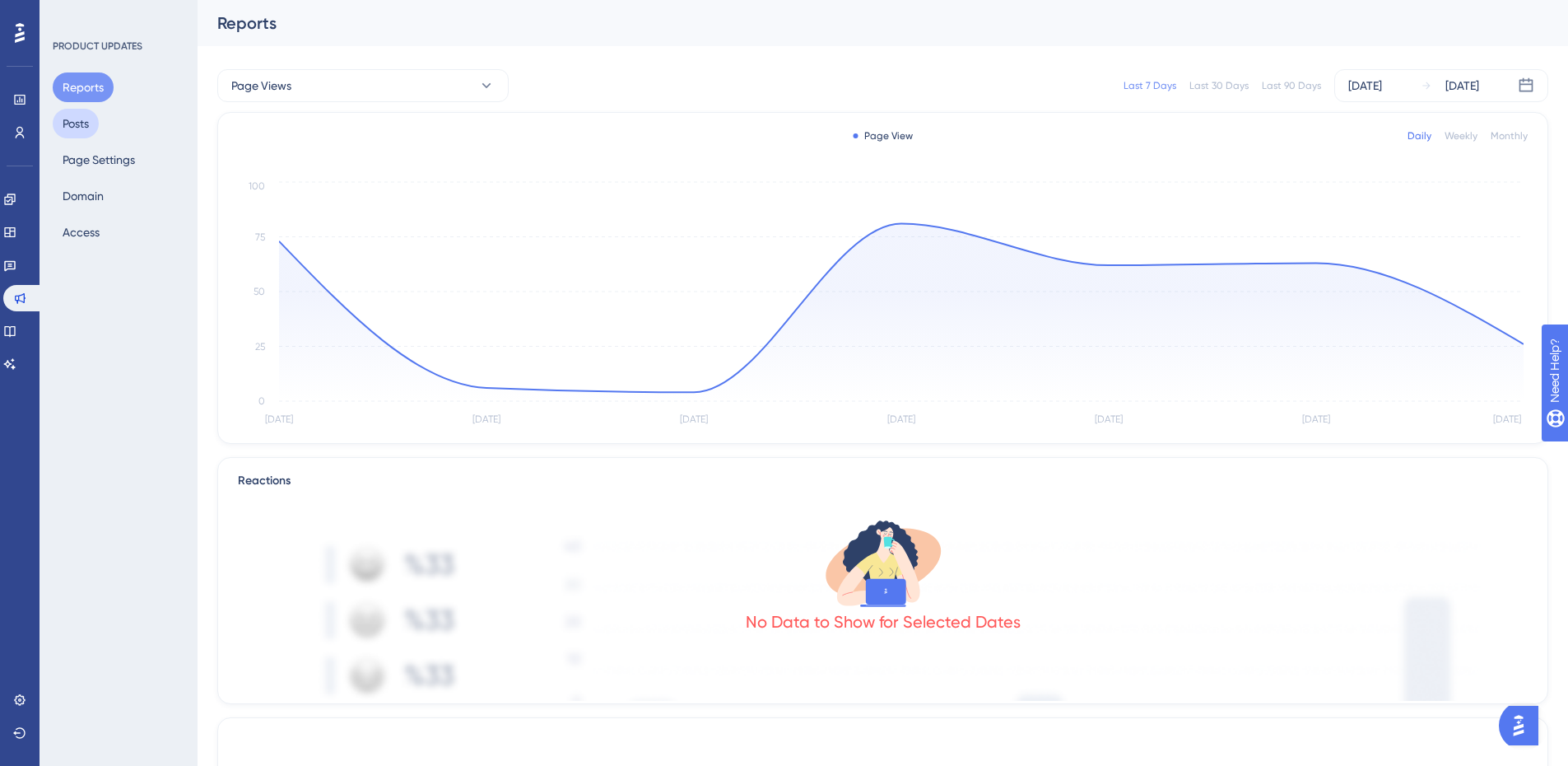
click at [88, 124] on button "Posts" at bounding box center [76, 124] width 46 height 30
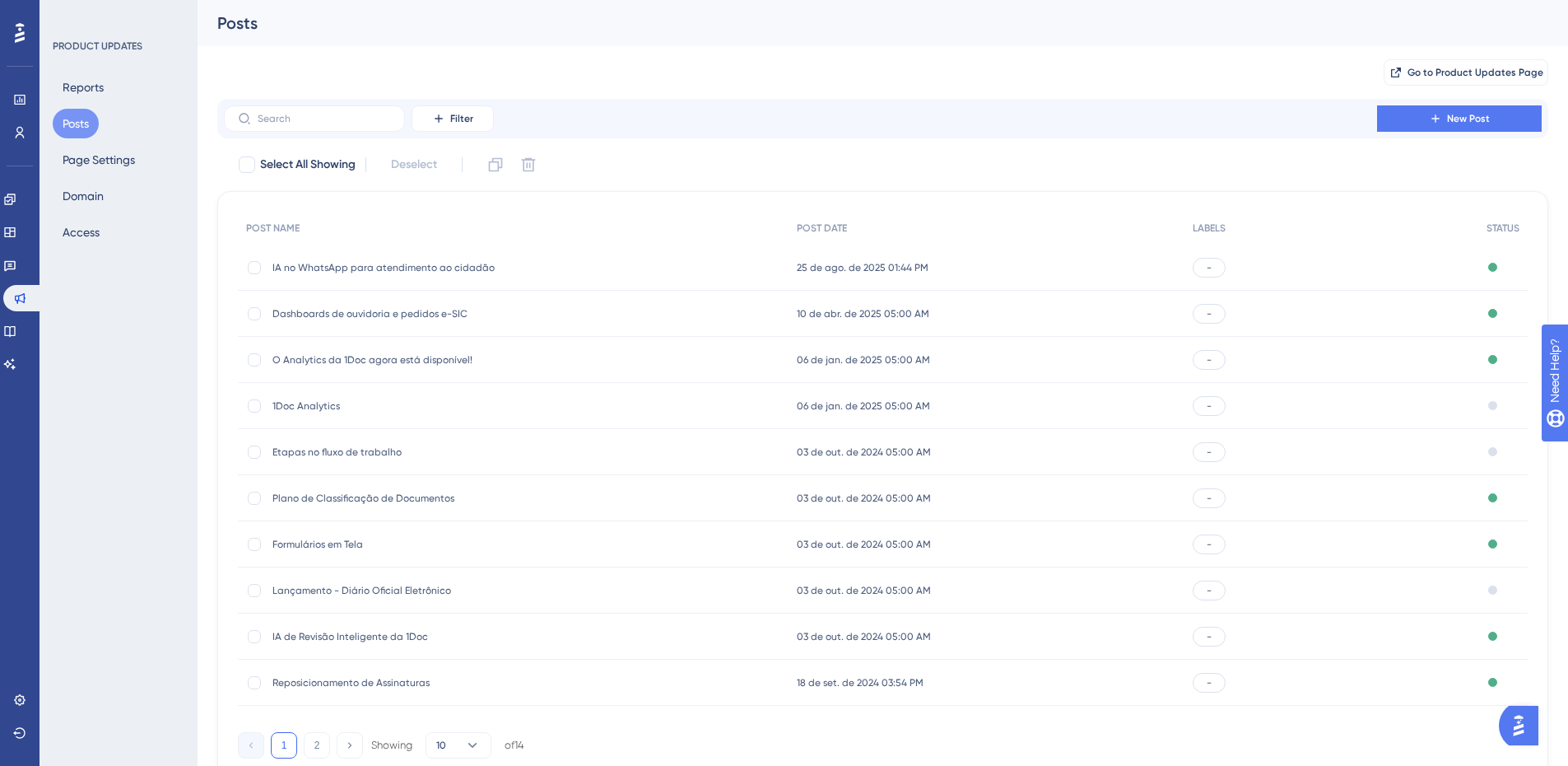
click at [434, 267] on span "IA no WhatsApp para atendimento ao cidadão" at bounding box center [404, 267] width 263 height 13
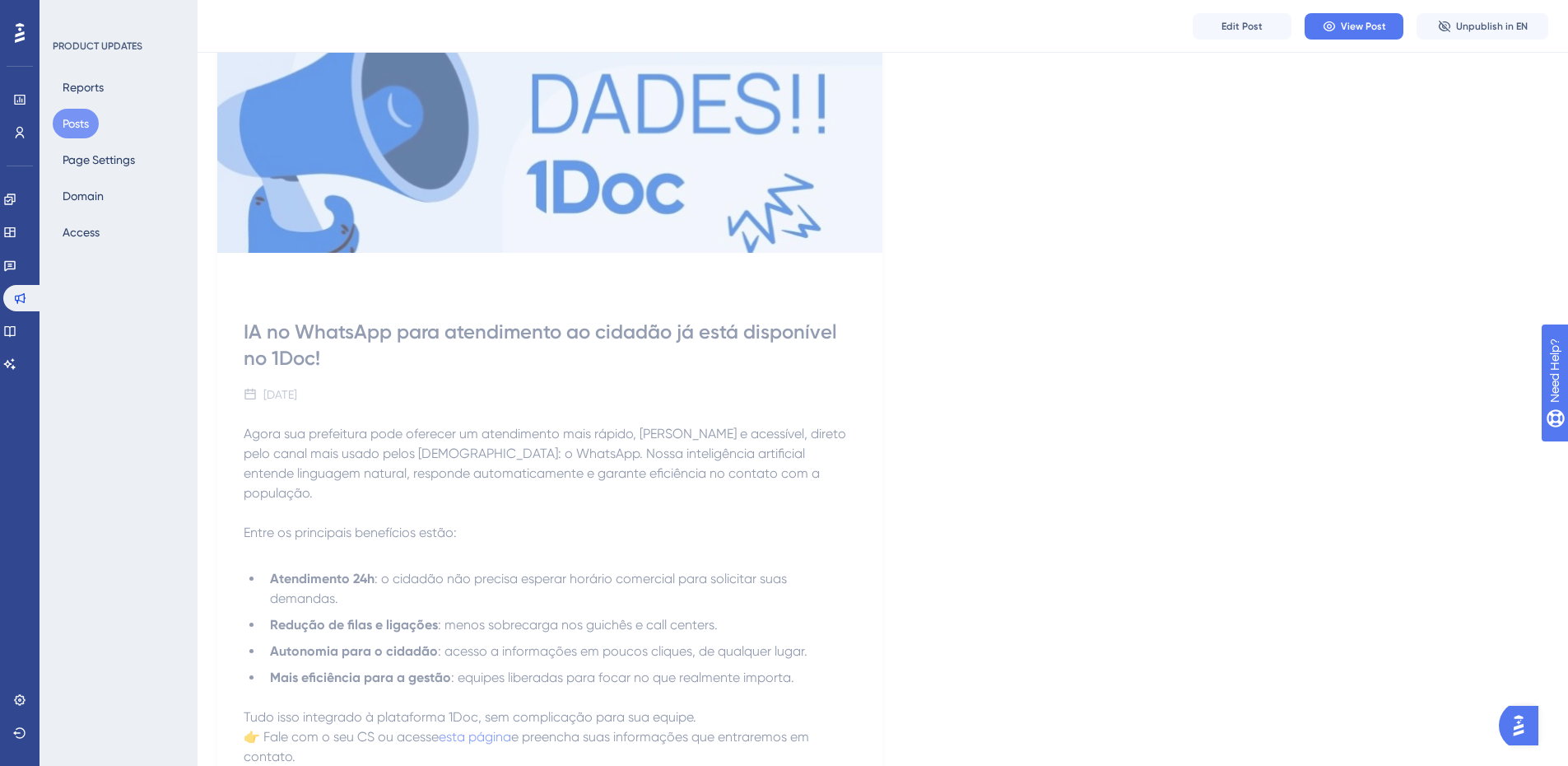
scroll to position [350, 0]
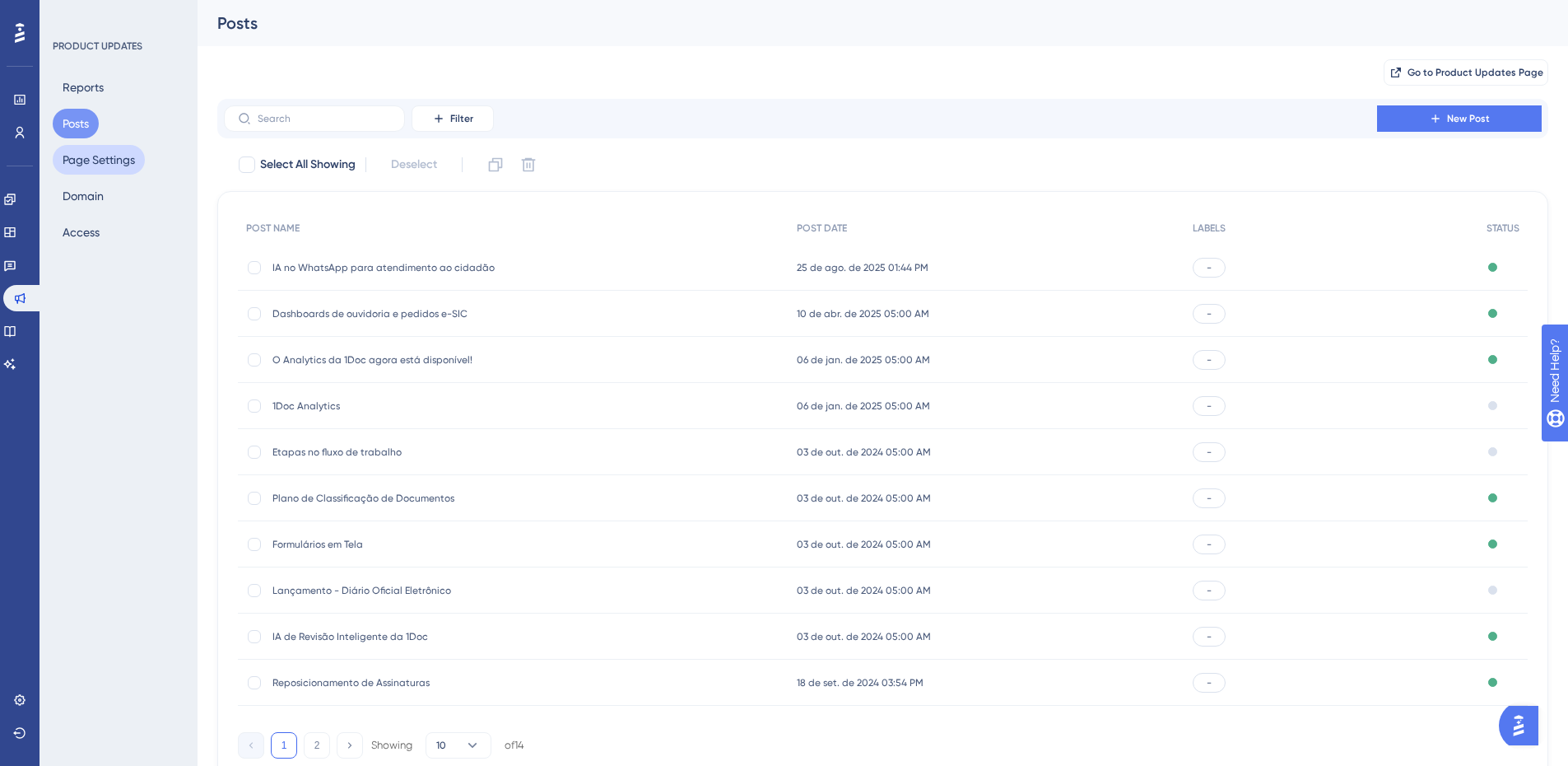
click at [115, 167] on button "Page Settings" at bounding box center [99, 160] width 92 height 30
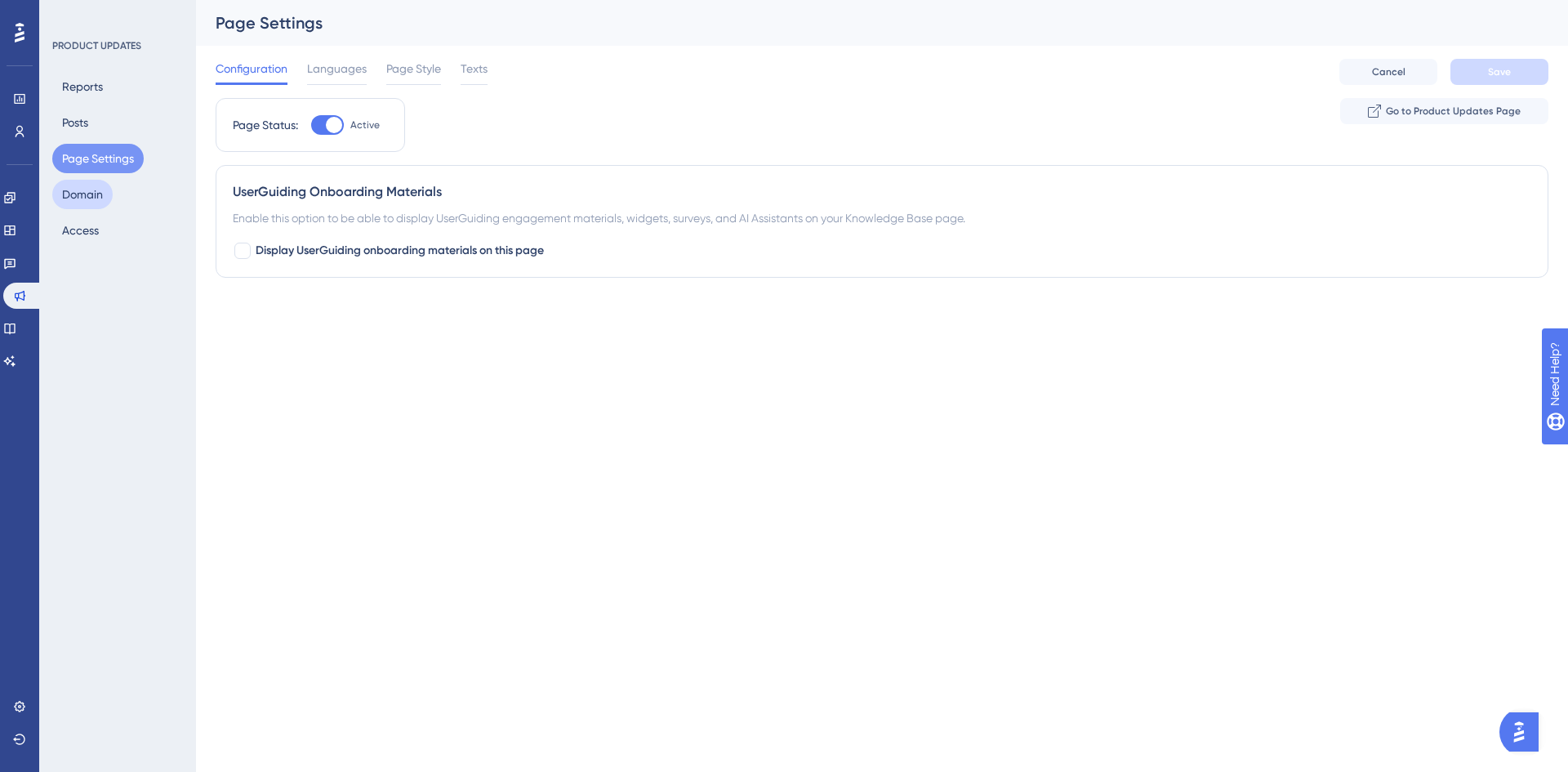
click at [86, 191] on button "Domain" at bounding box center [82, 194] width 60 height 30
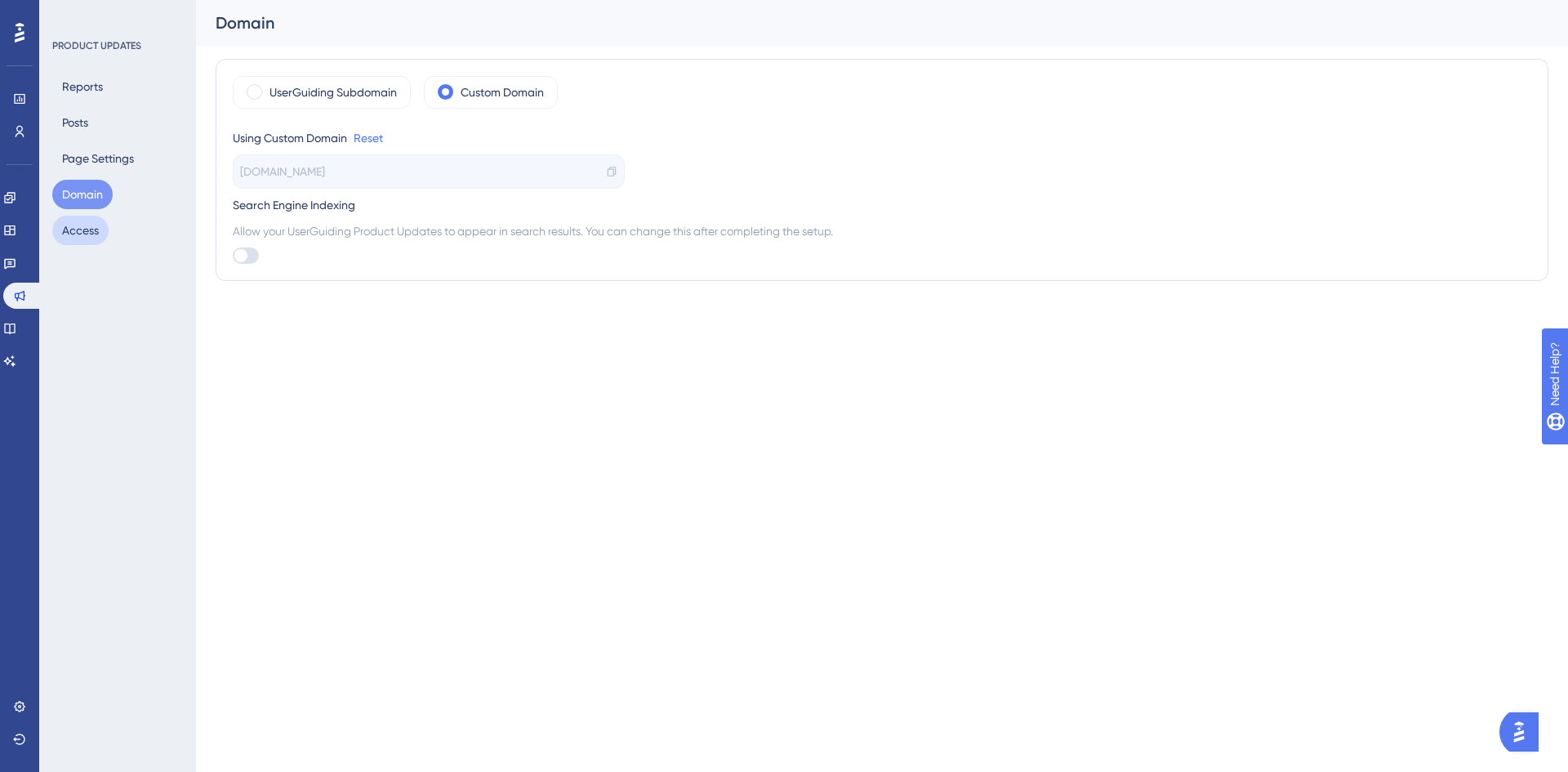
click at [87, 231] on button "Access" at bounding box center [80, 231] width 56 height 30
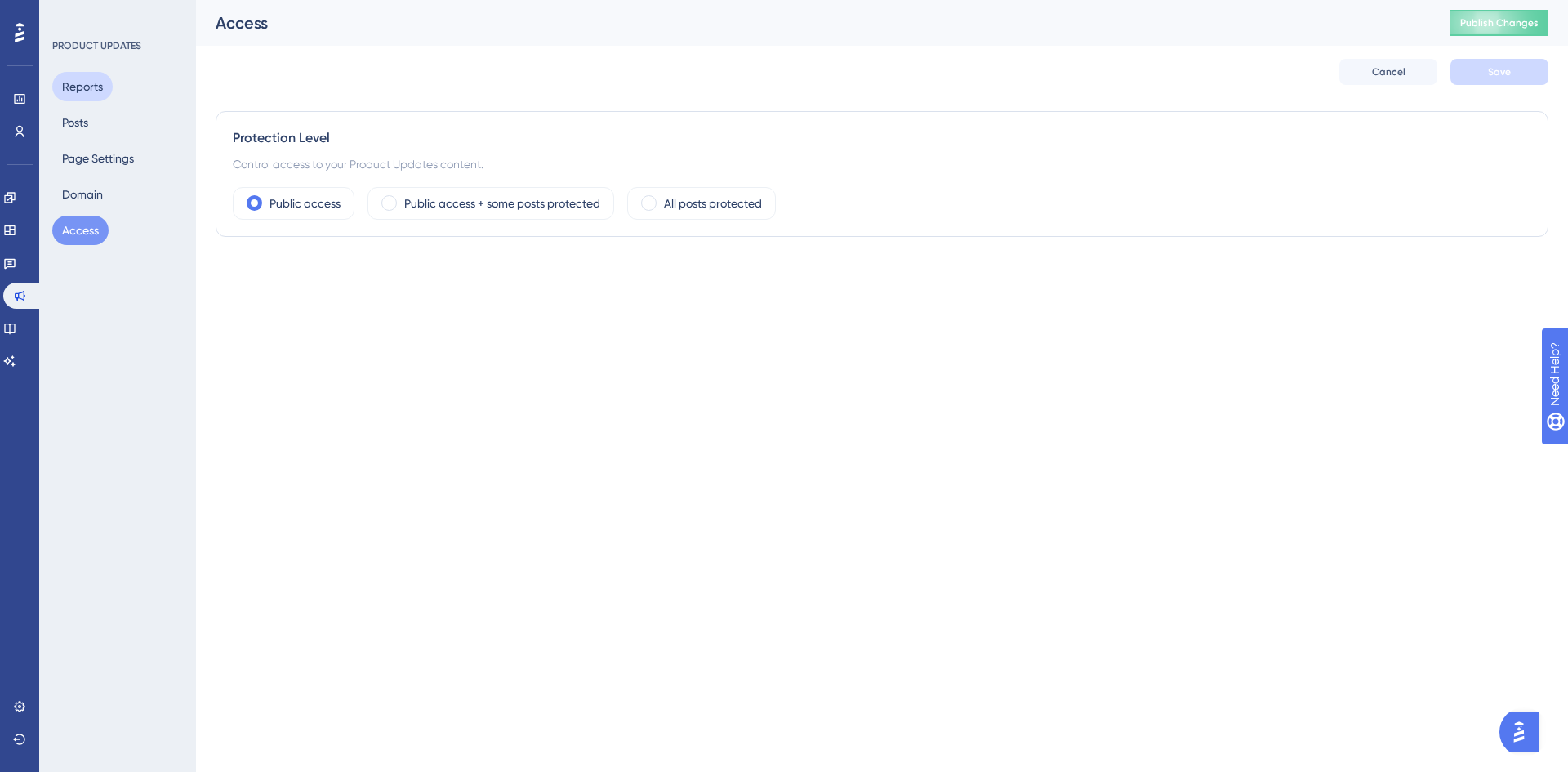
click at [85, 93] on button "Reports" at bounding box center [82, 87] width 60 height 30
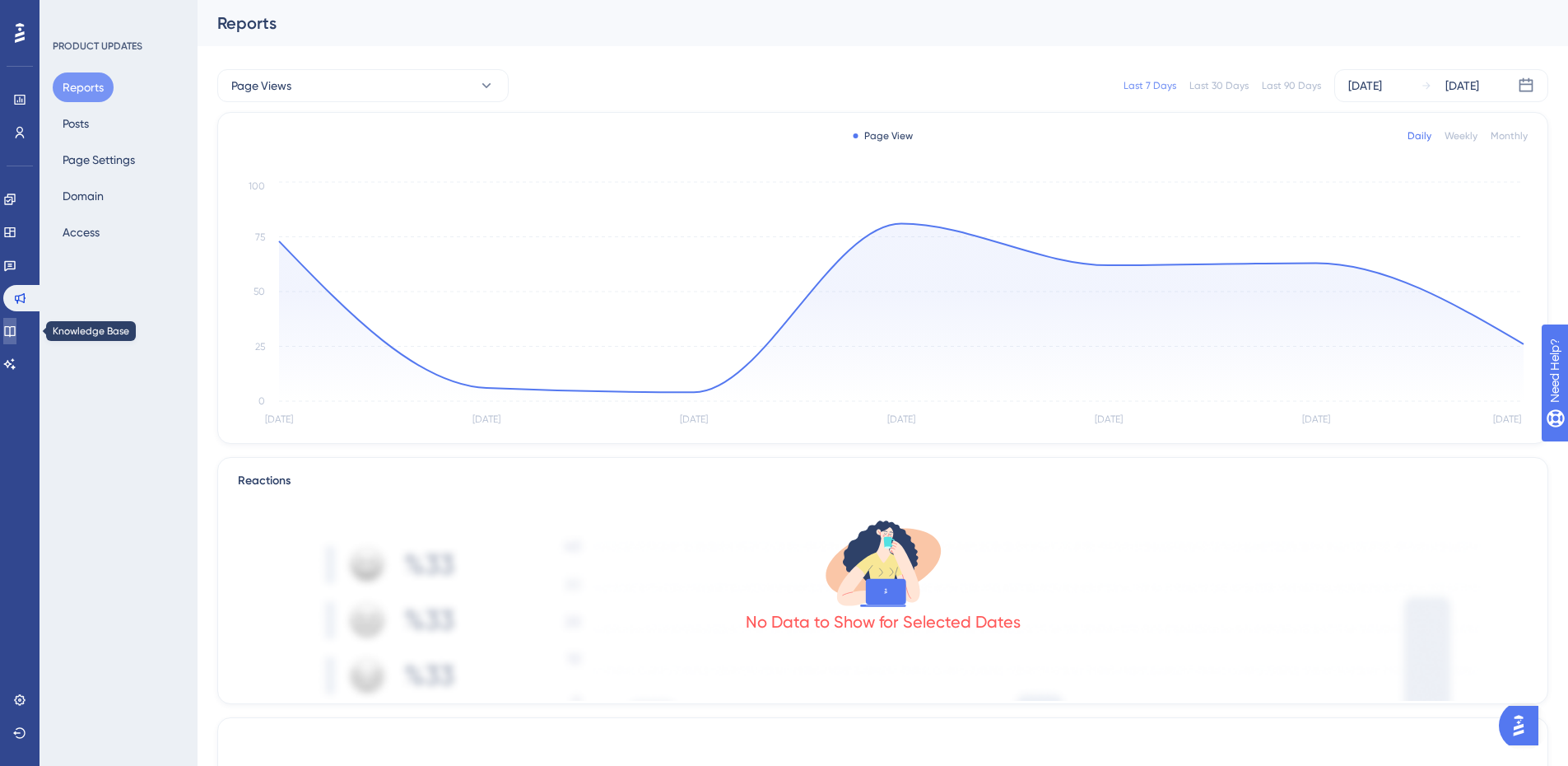
click at [16, 326] on link at bounding box center [9, 331] width 13 height 26
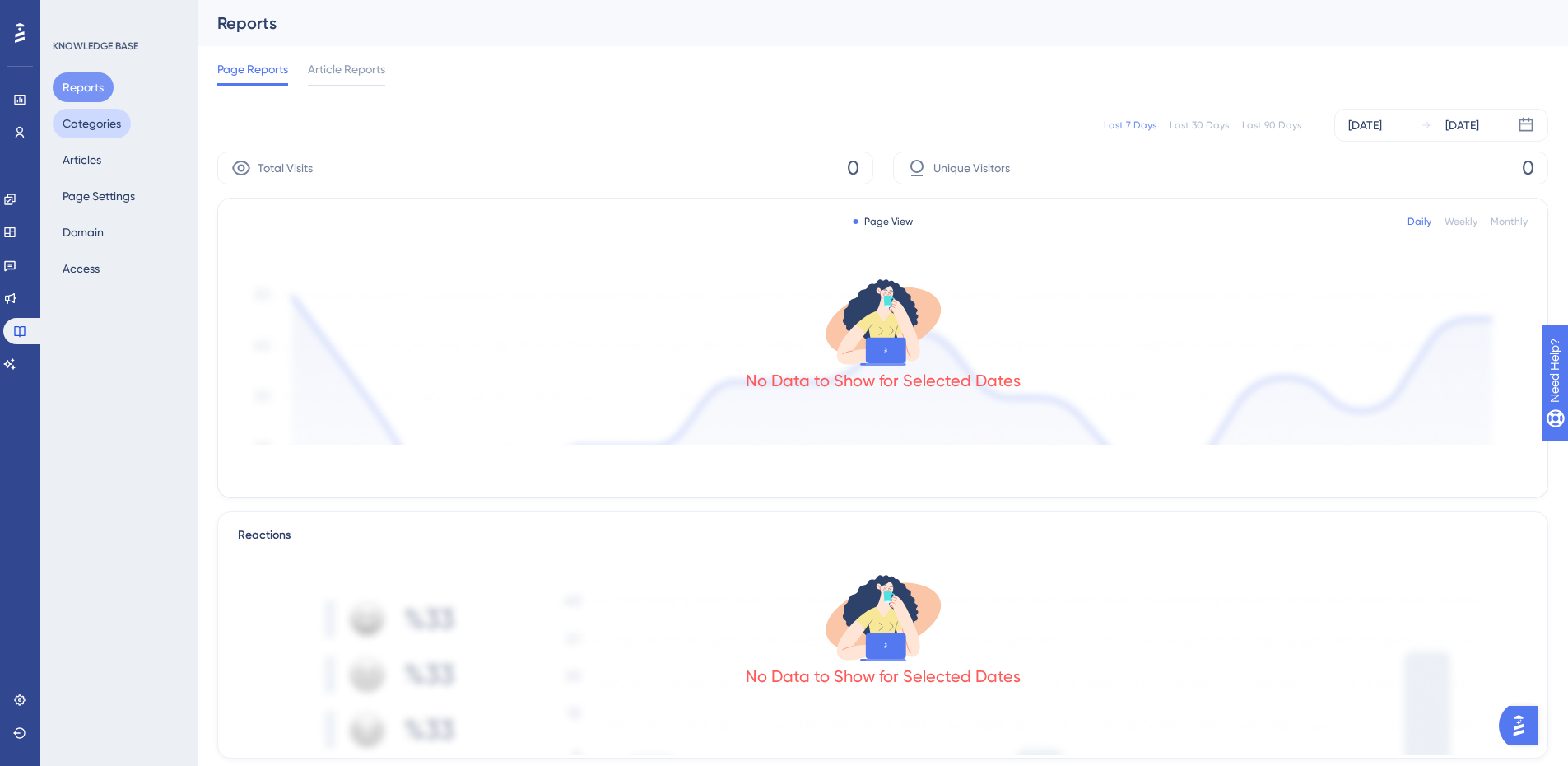
click at [97, 125] on button "Categories" at bounding box center [92, 124] width 78 height 30
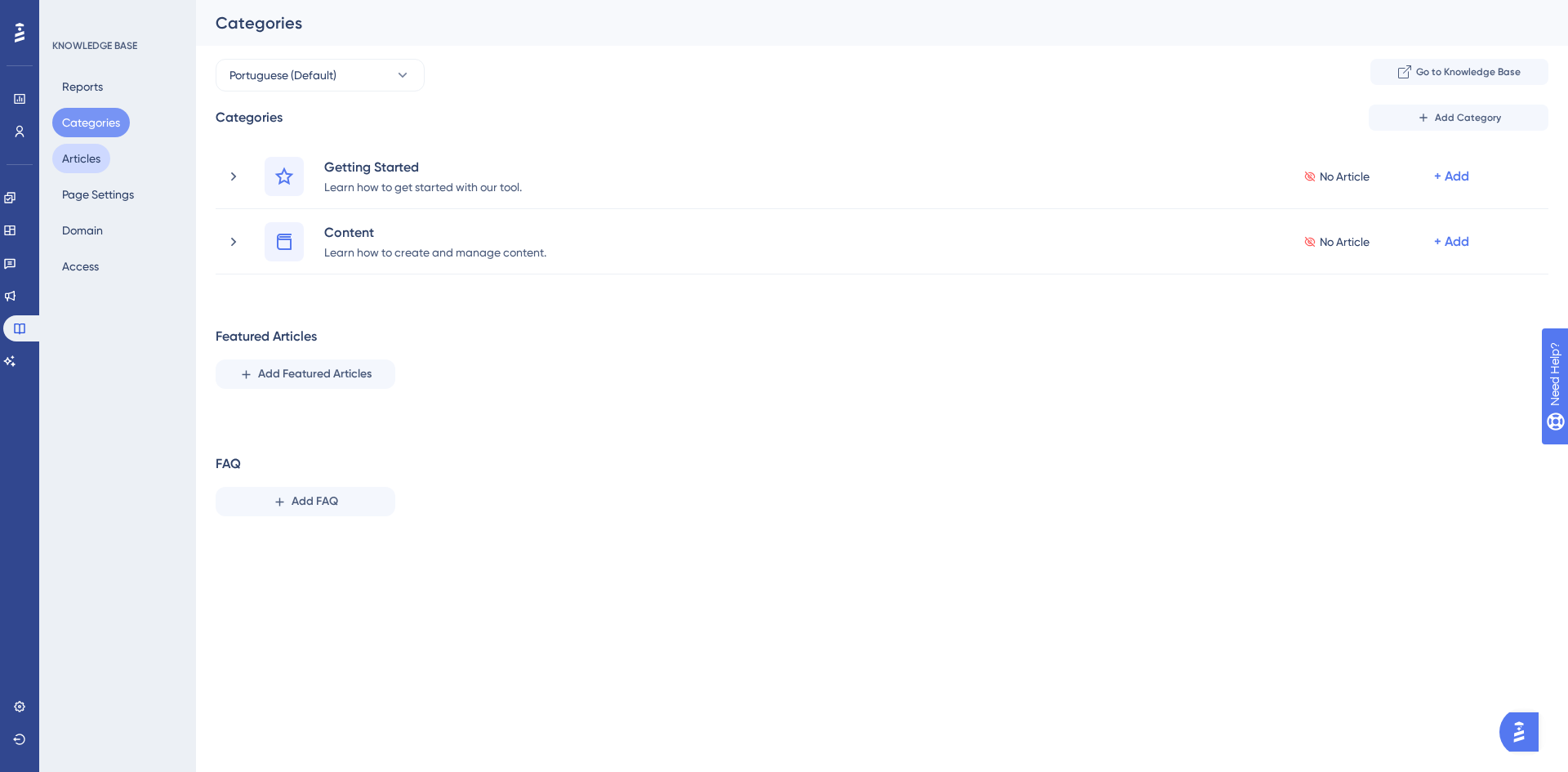
click at [77, 170] on button "Articles" at bounding box center [81, 159] width 58 height 30
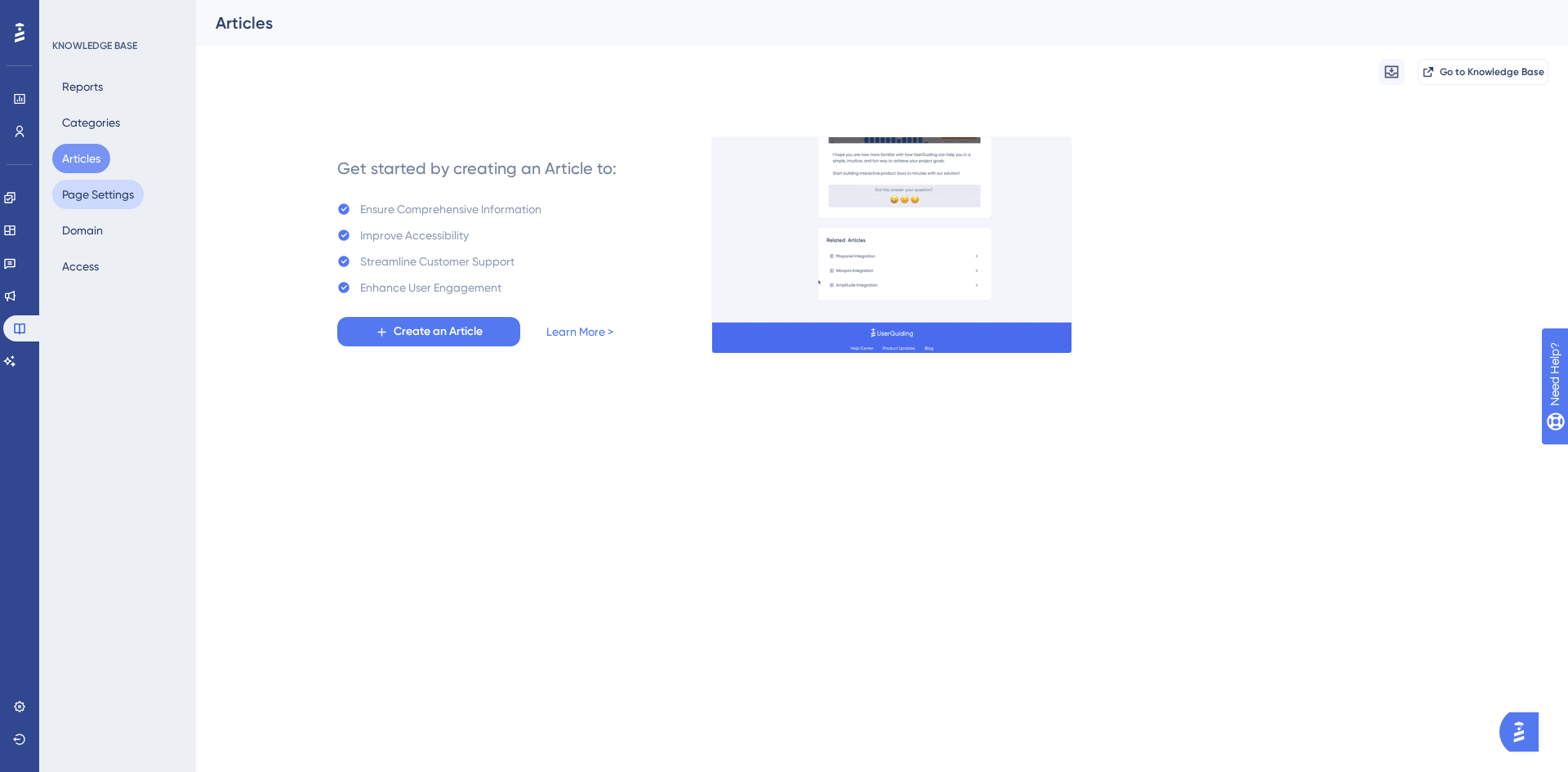
click at [100, 199] on button "Page Settings" at bounding box center [98, 194] width 91 height 30
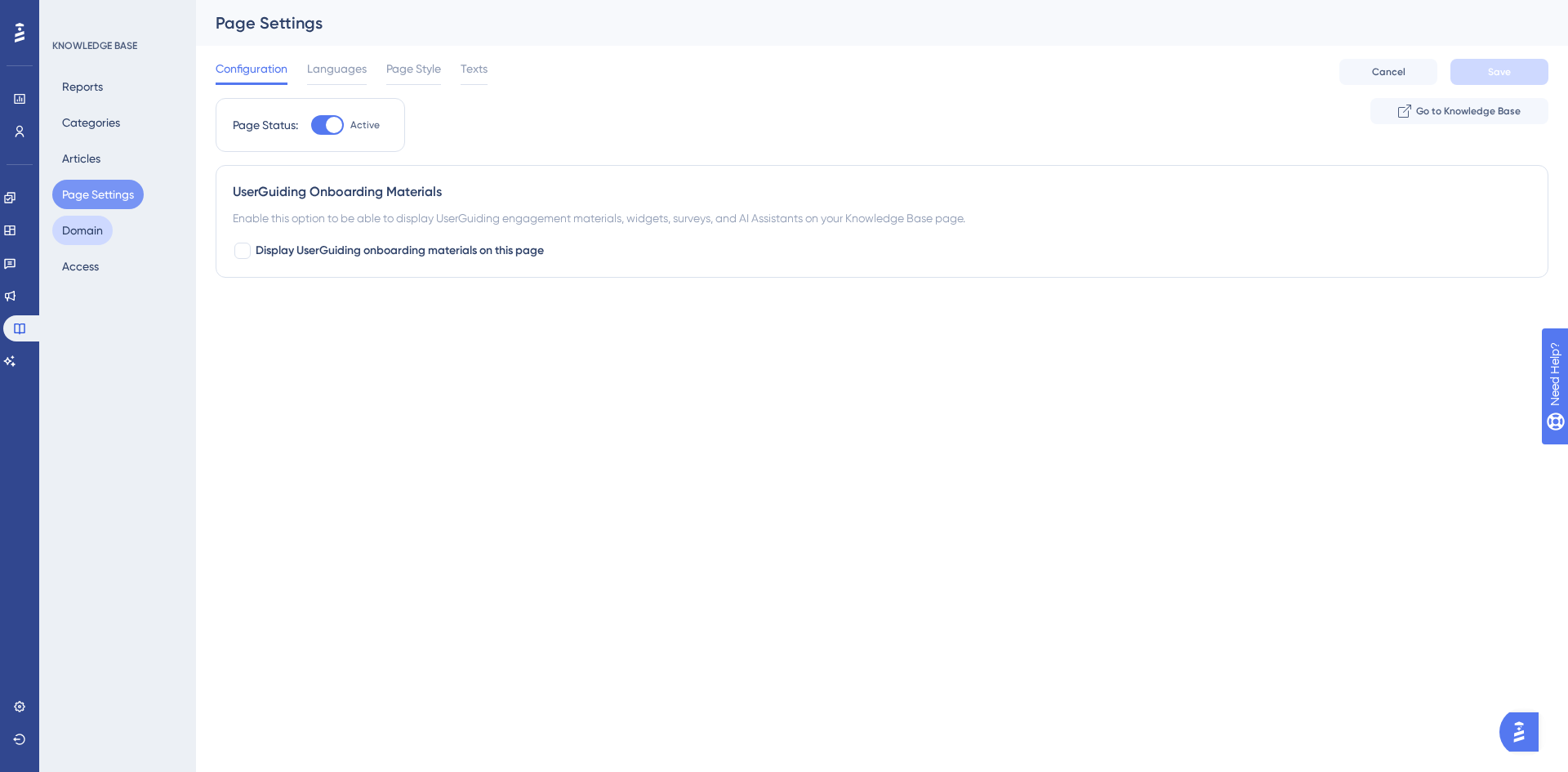
click at [85, 231] on button "Domain" at bounding box center [82, 231] width 60 height 30
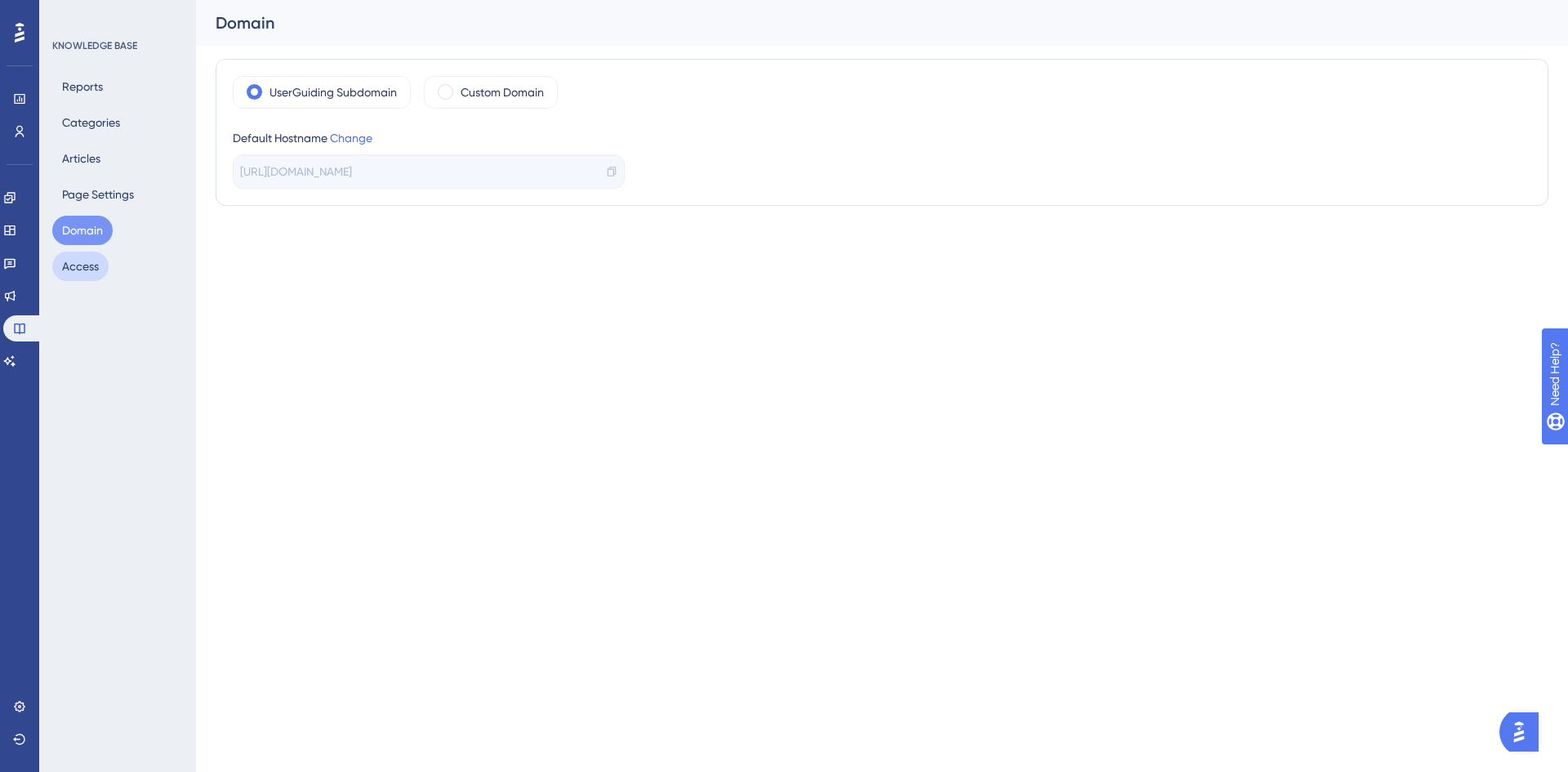
click at [75, 261] on button "Access" at bounding box center [80, 267] width 56 height 30
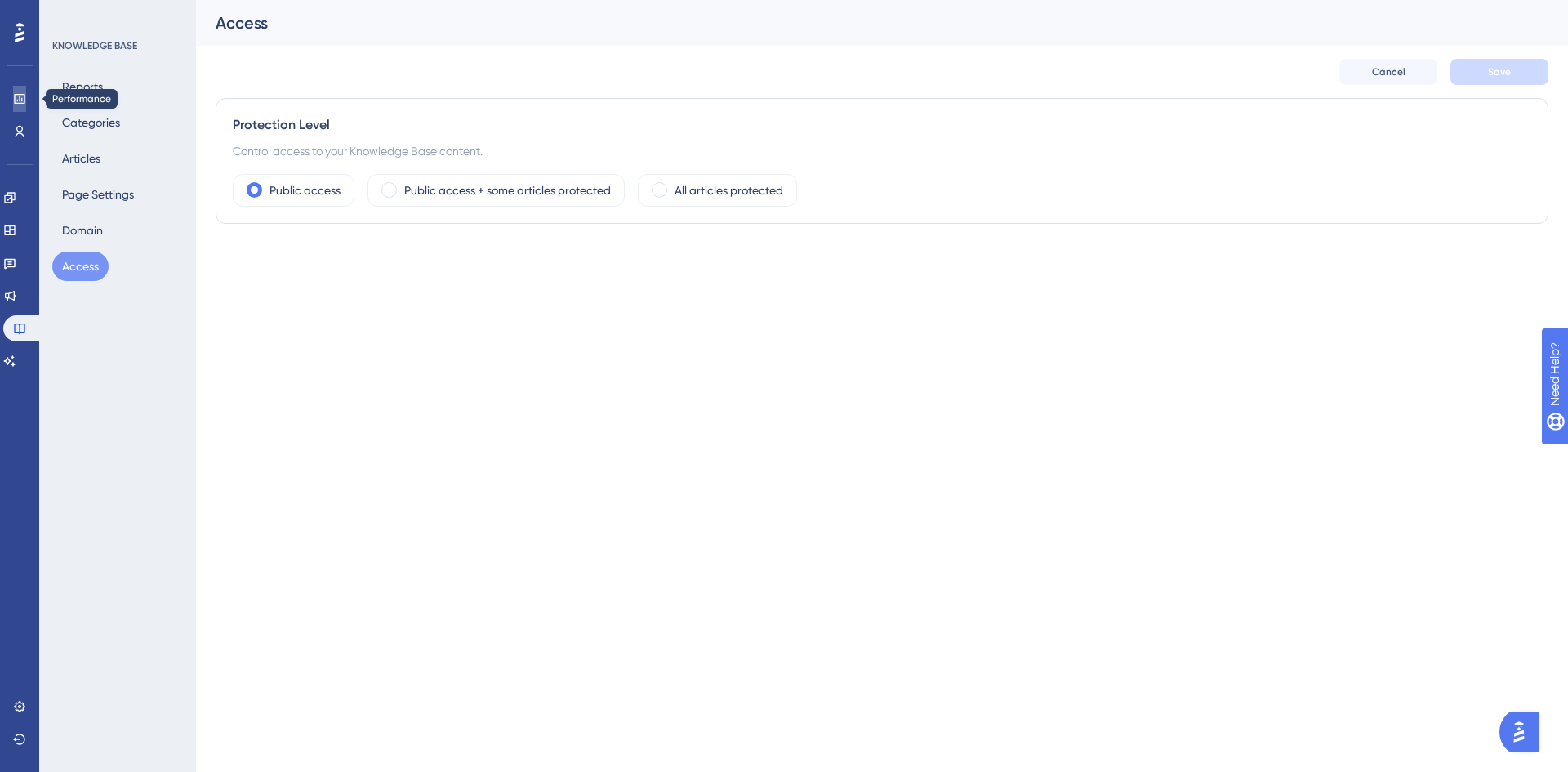
click at [0, 0] on icon at bounding box center [0, 0] width 0 height 0
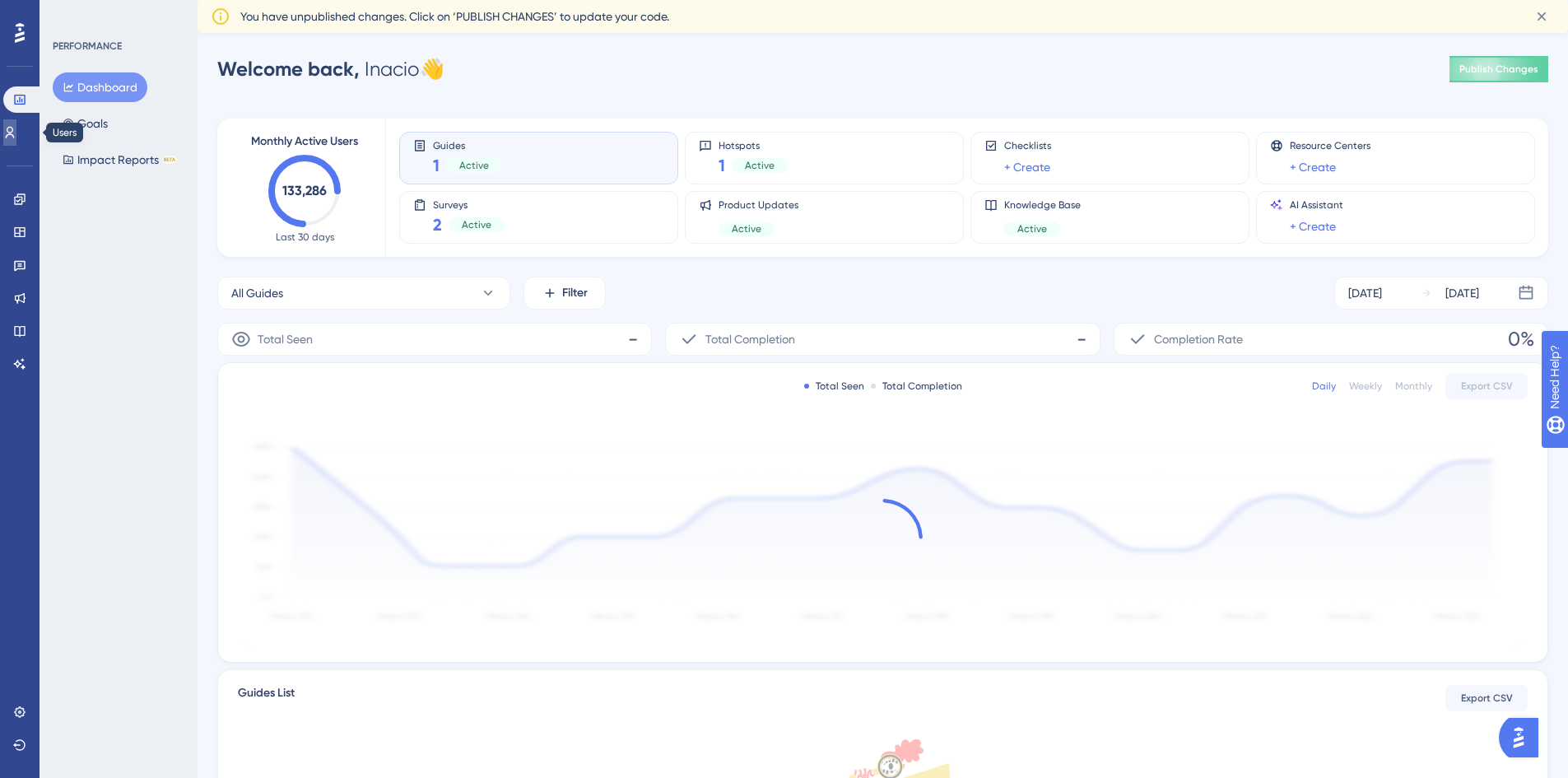
click at [0, 0] on link at bounding box center [0, 0] width 0 height 0
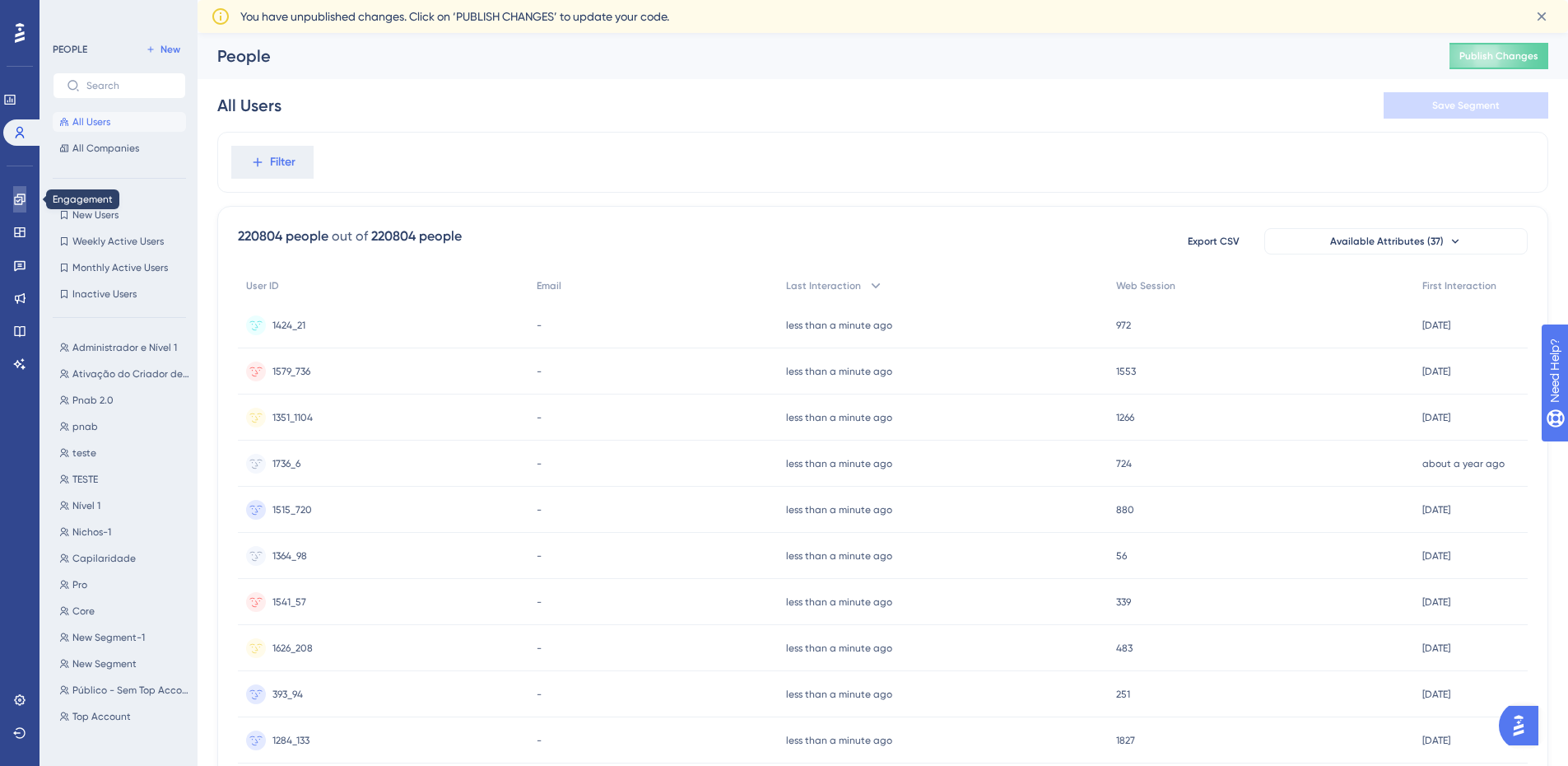
click at [21, 201] on icon at bounding box center [19, 199] width 11 height 11
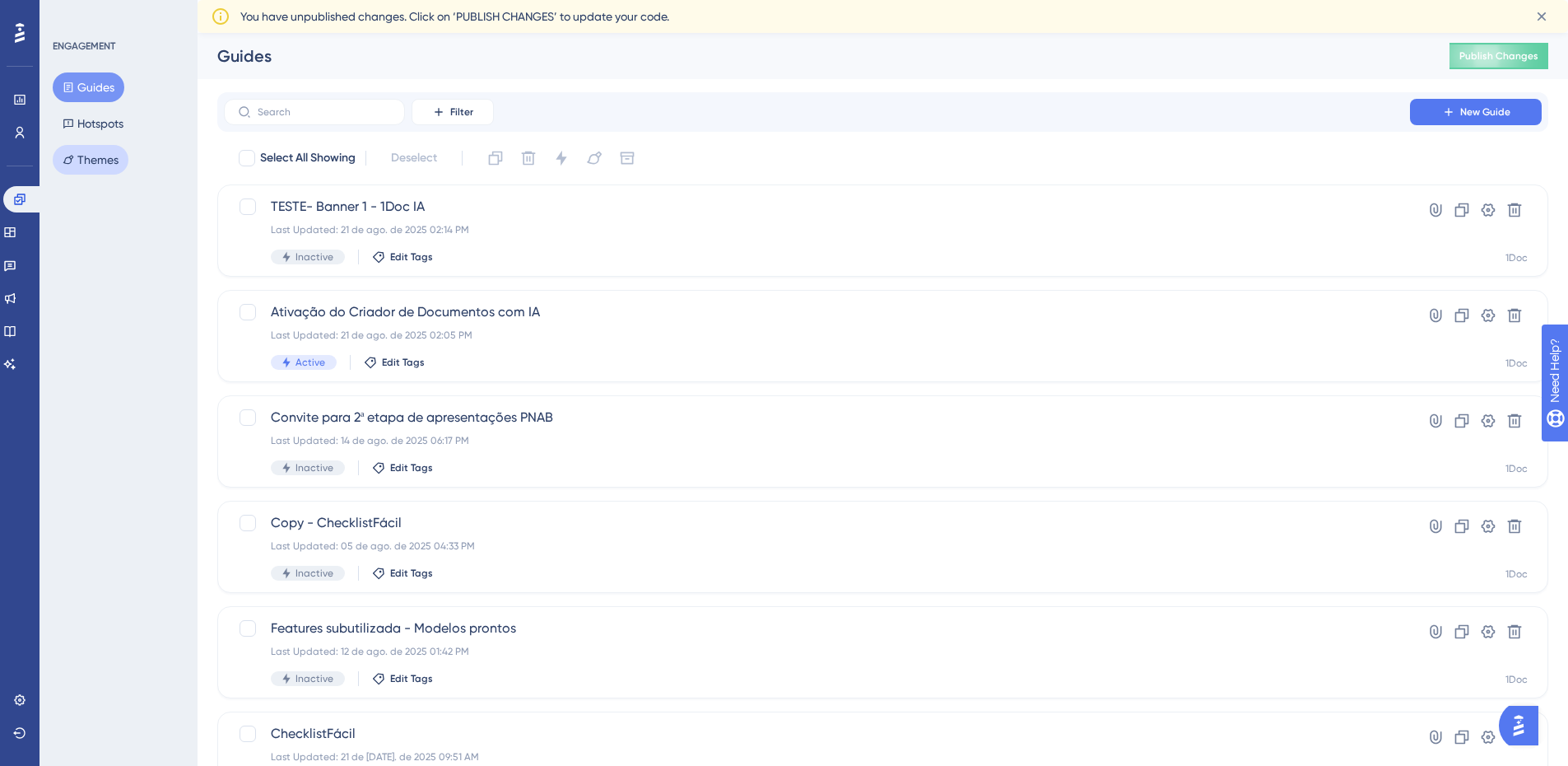
click at [82, 159] on button "Themes" at bounding box center [91, 160] width 76 height 30
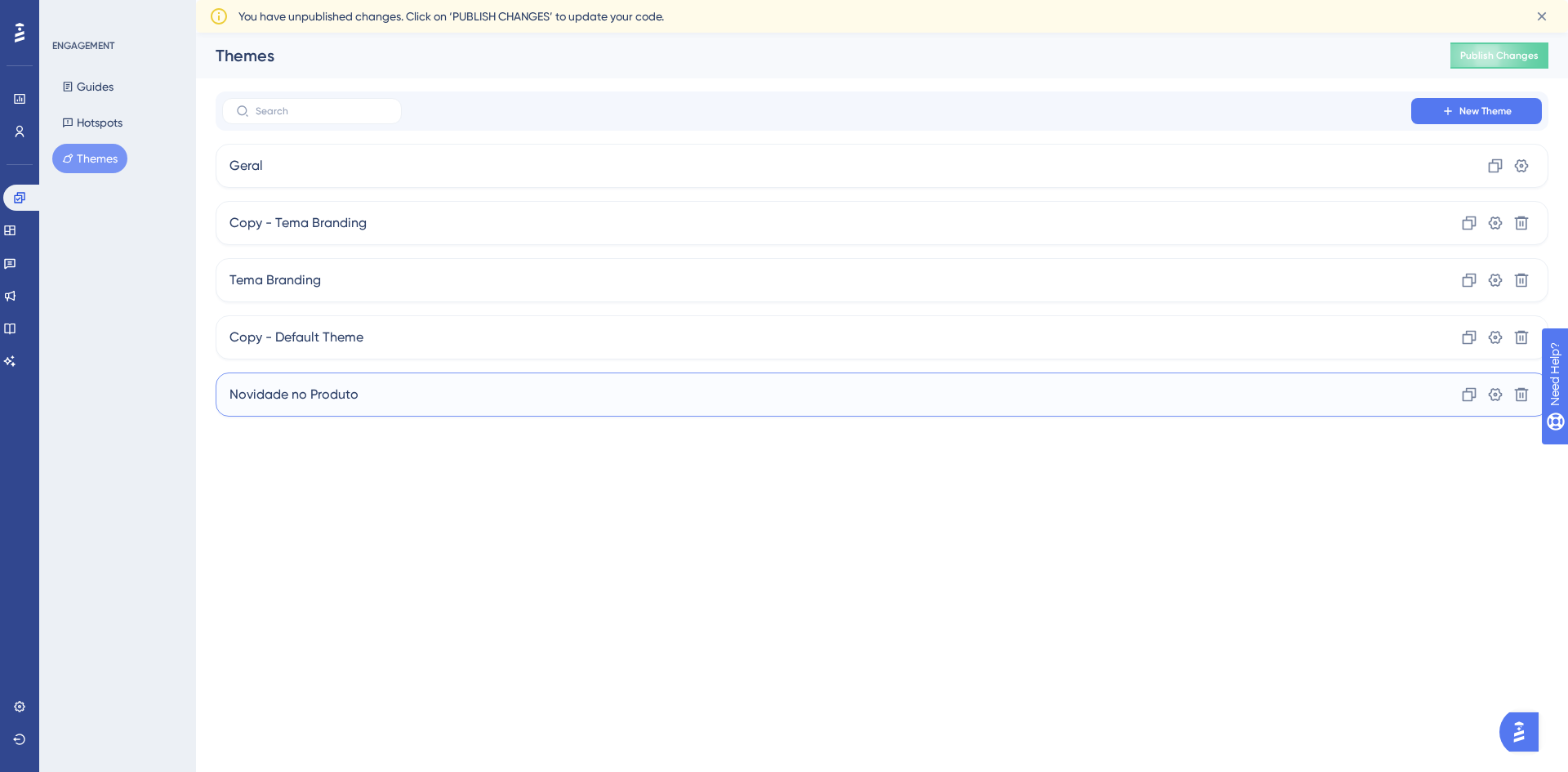
click at [414, 409] on div "Novidade no Produto Clone Settings Delete" at bounding box center [883, 394] width 1333 height 45
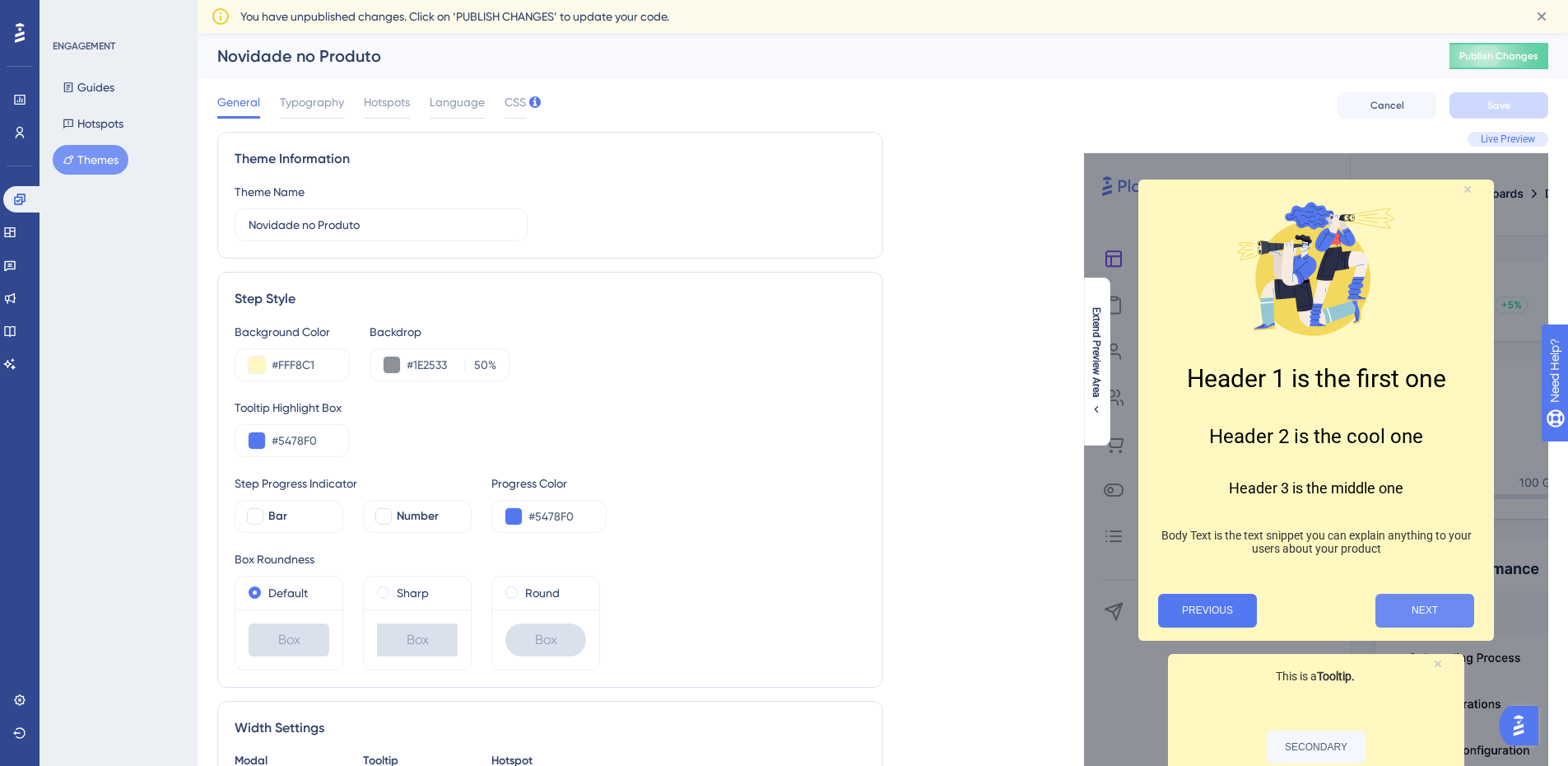
click at [1437, 608] on button "NEXT" at bounding box center [1424, 610] width 99 height 34
click at [1221, 608] on button "PREVIOUS" at bounding box center [1207, 610] width 99 height 34
click at [384, 228] on input "Novidade no Produto" at bounding box center [381, 225] width 265 height 18
click at [291, 109] on span "Typography" at bounding box center [311, 102] width 64 height 20
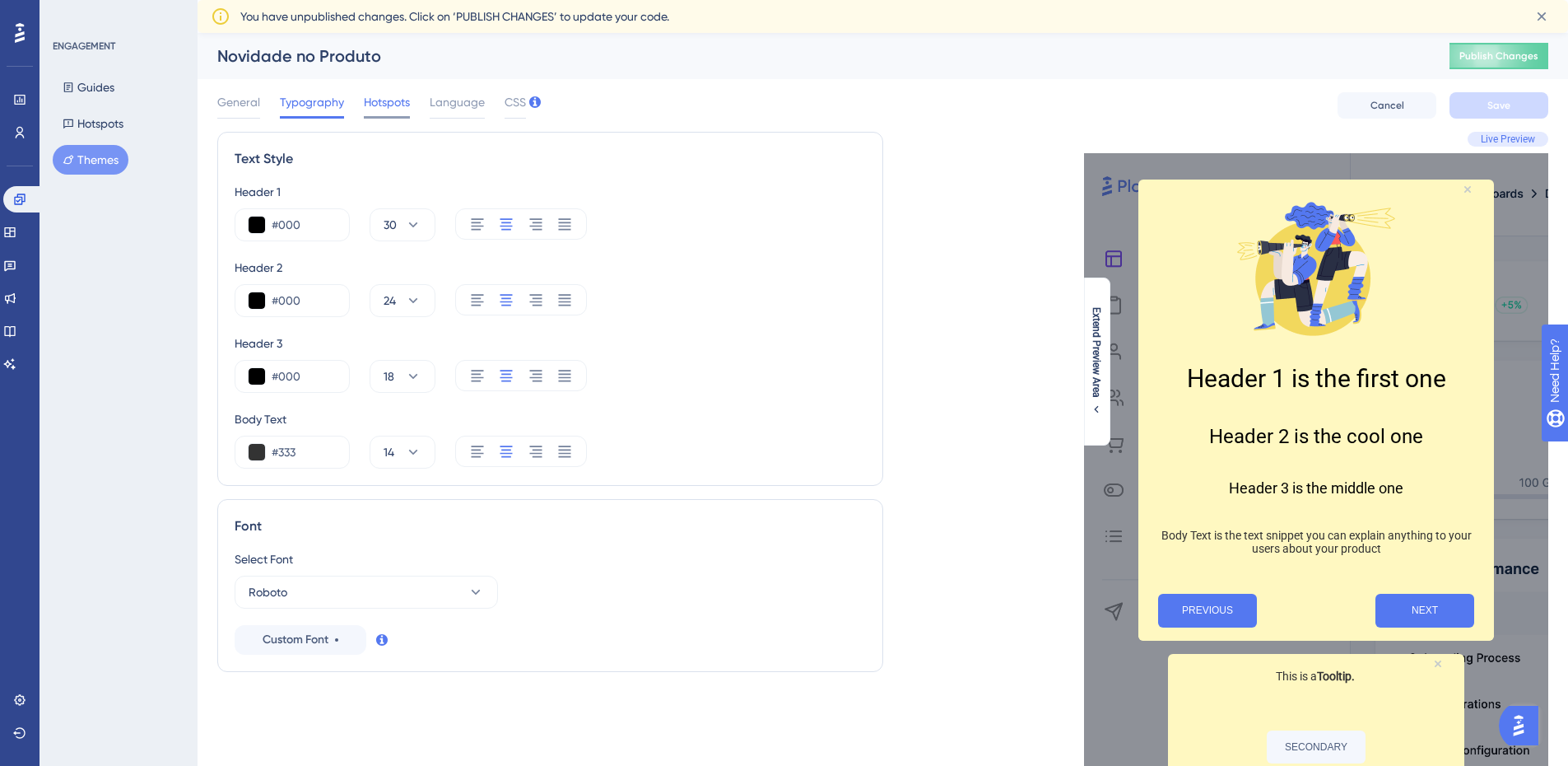
click at [374, 105] on span "Hotspots" at bounding box center [386, 102] width 46 height 20
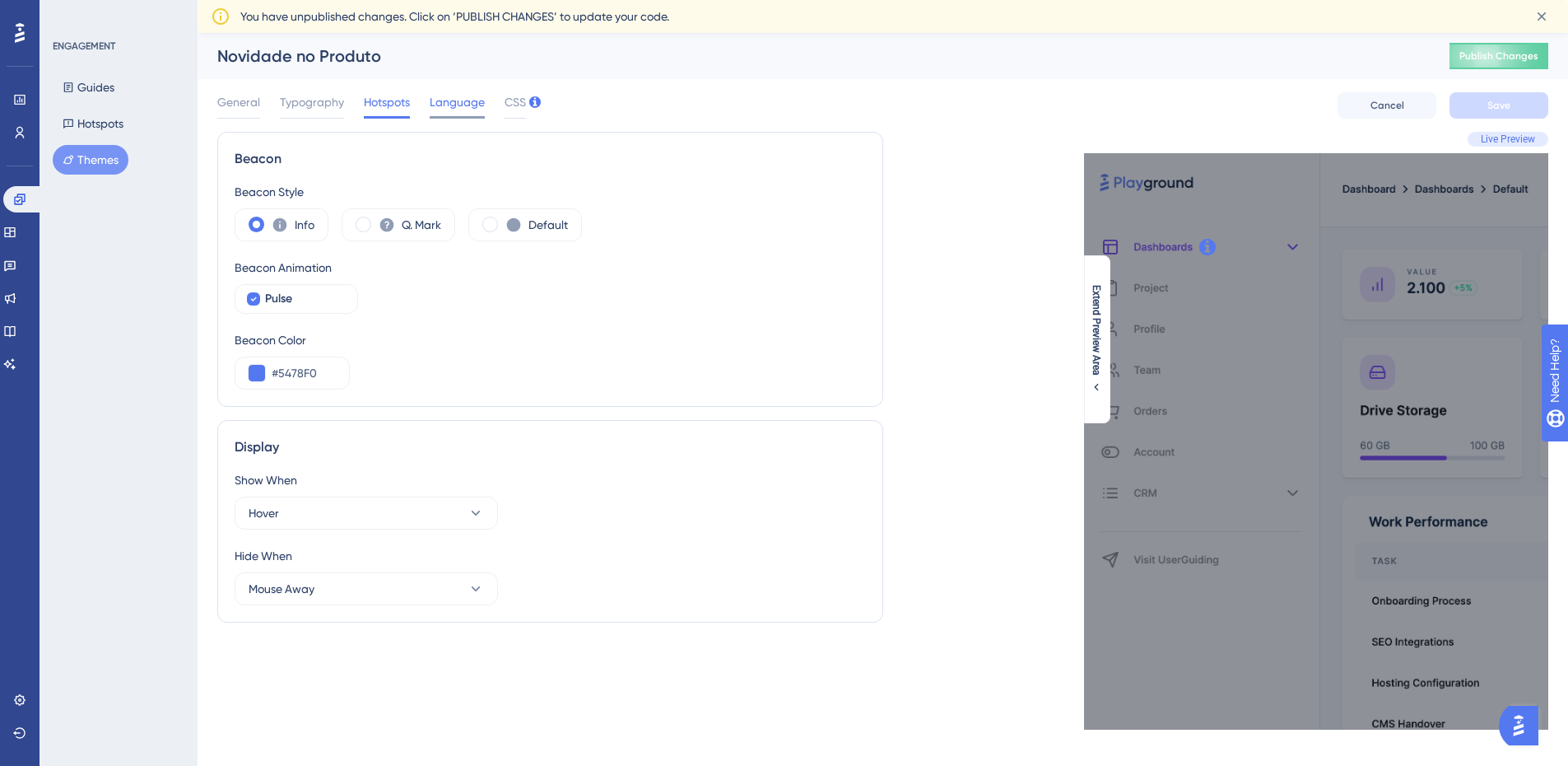
click at [438, 99] on span "Language" at bounding box center [456, 102] width 55 height 20
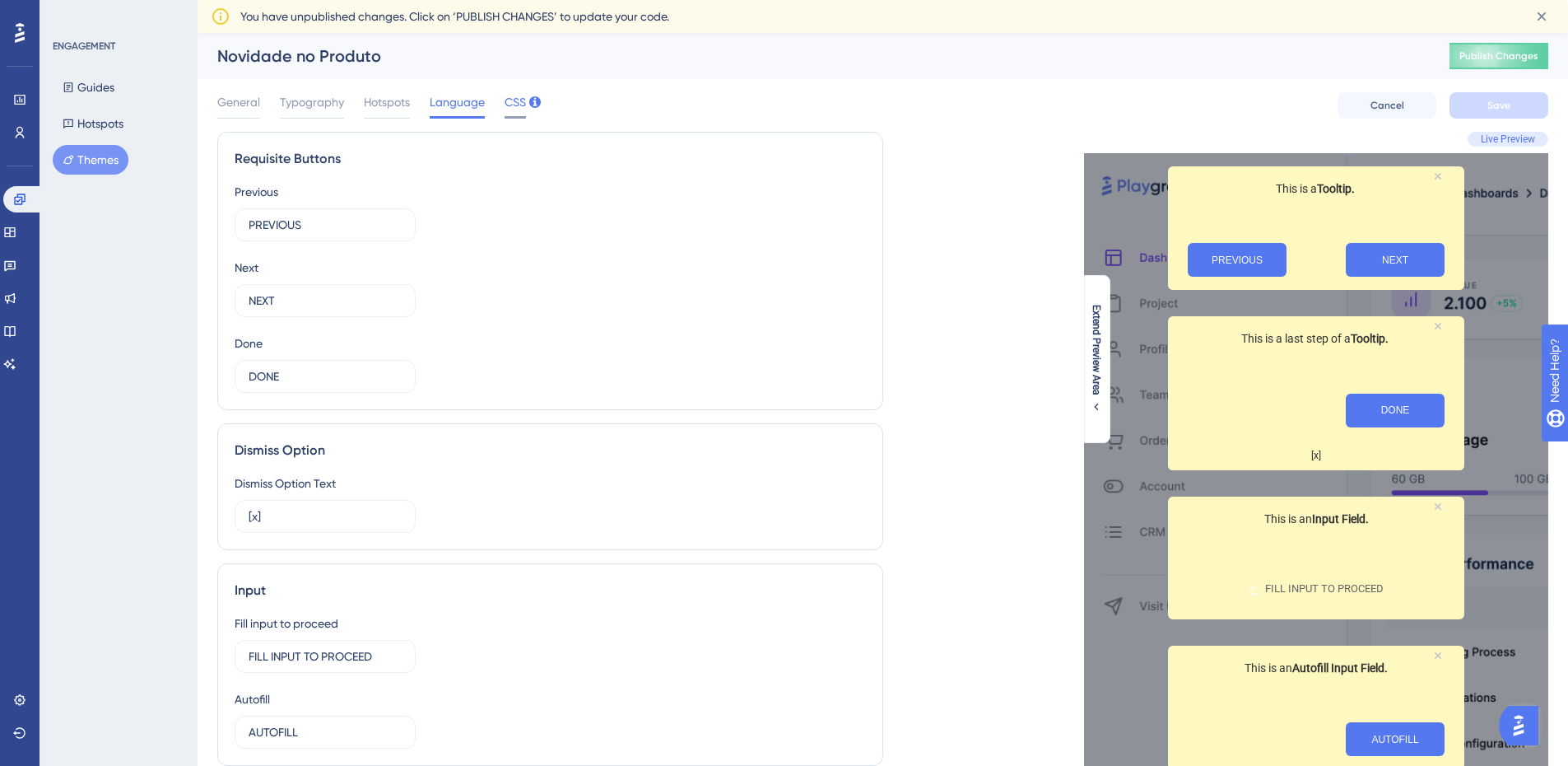
click at [508, 103] on span "CSS" at bounding box center [514, 102] width 21 height 20
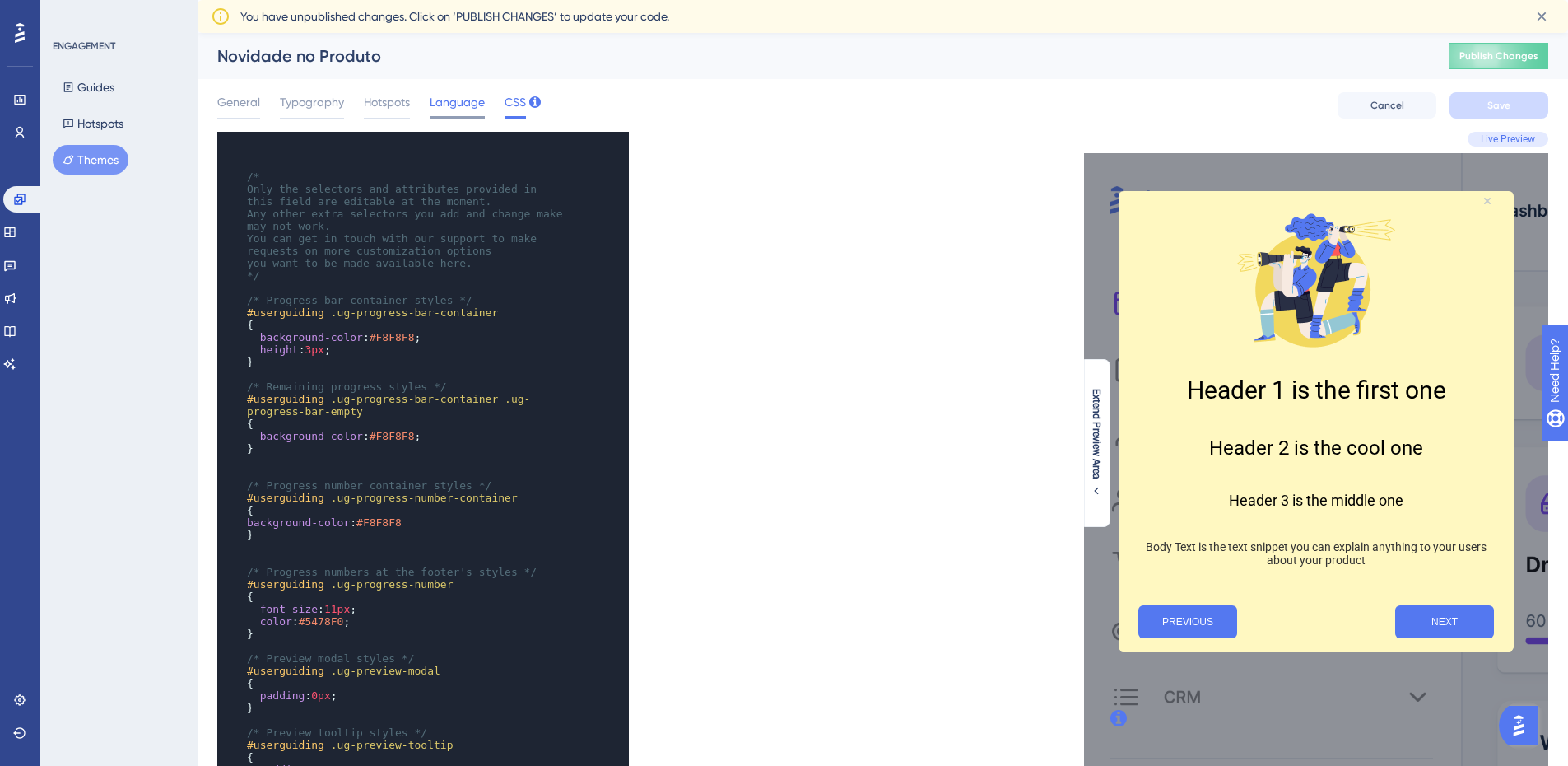
click at [452, 104] on span "Language" at bounding box center [456, 102] width 55 height 20
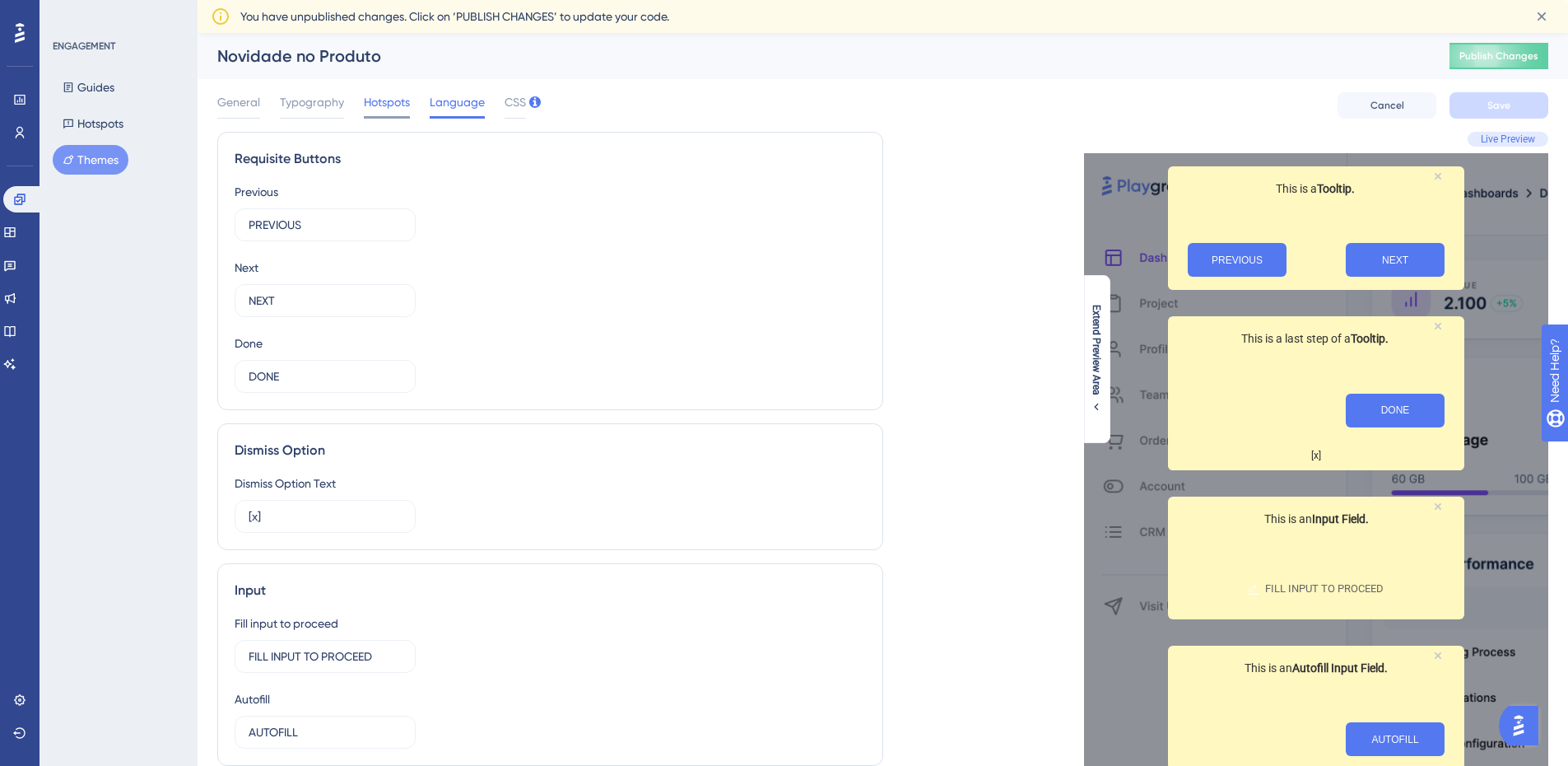
click at [372, 105] on span "Hotspots" at bounding box center [386, 102] width 46 height 20
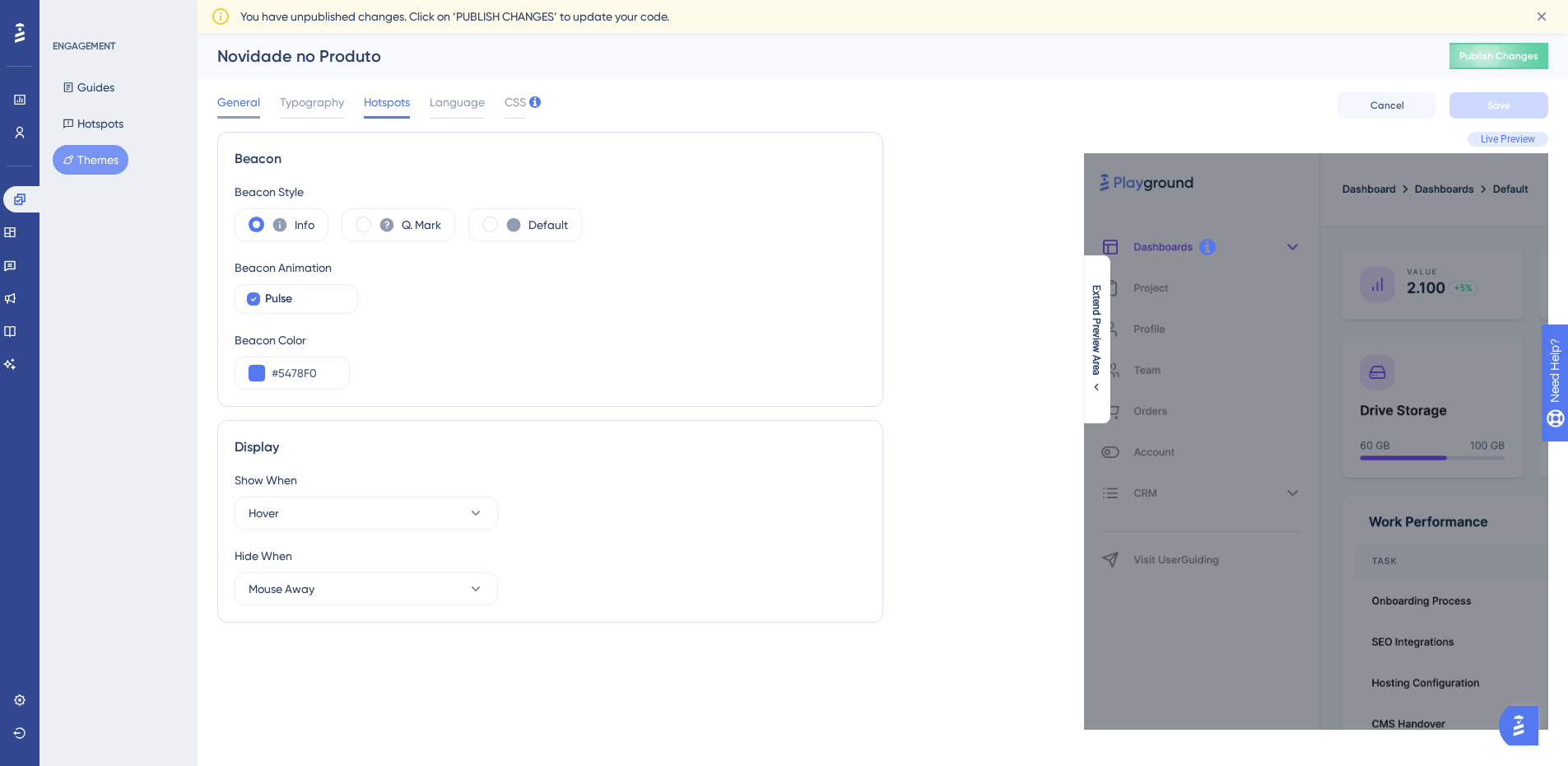
click at [250, 108] on span "General" at bounding box center [239, 102] width 43 height 20
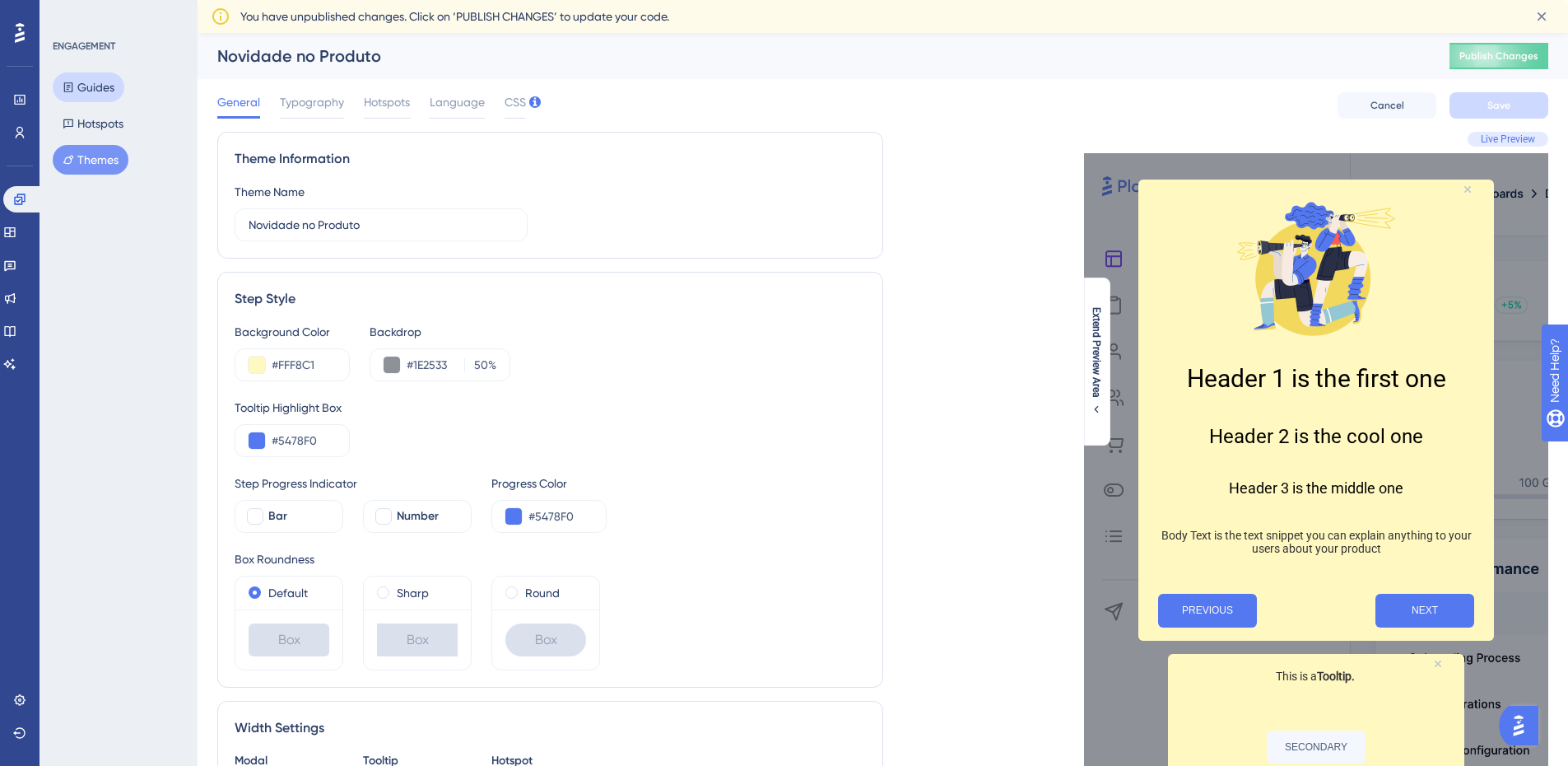
click at [110, 87] on button "Guides" at bounding box center [89, 88] width 72 height 30
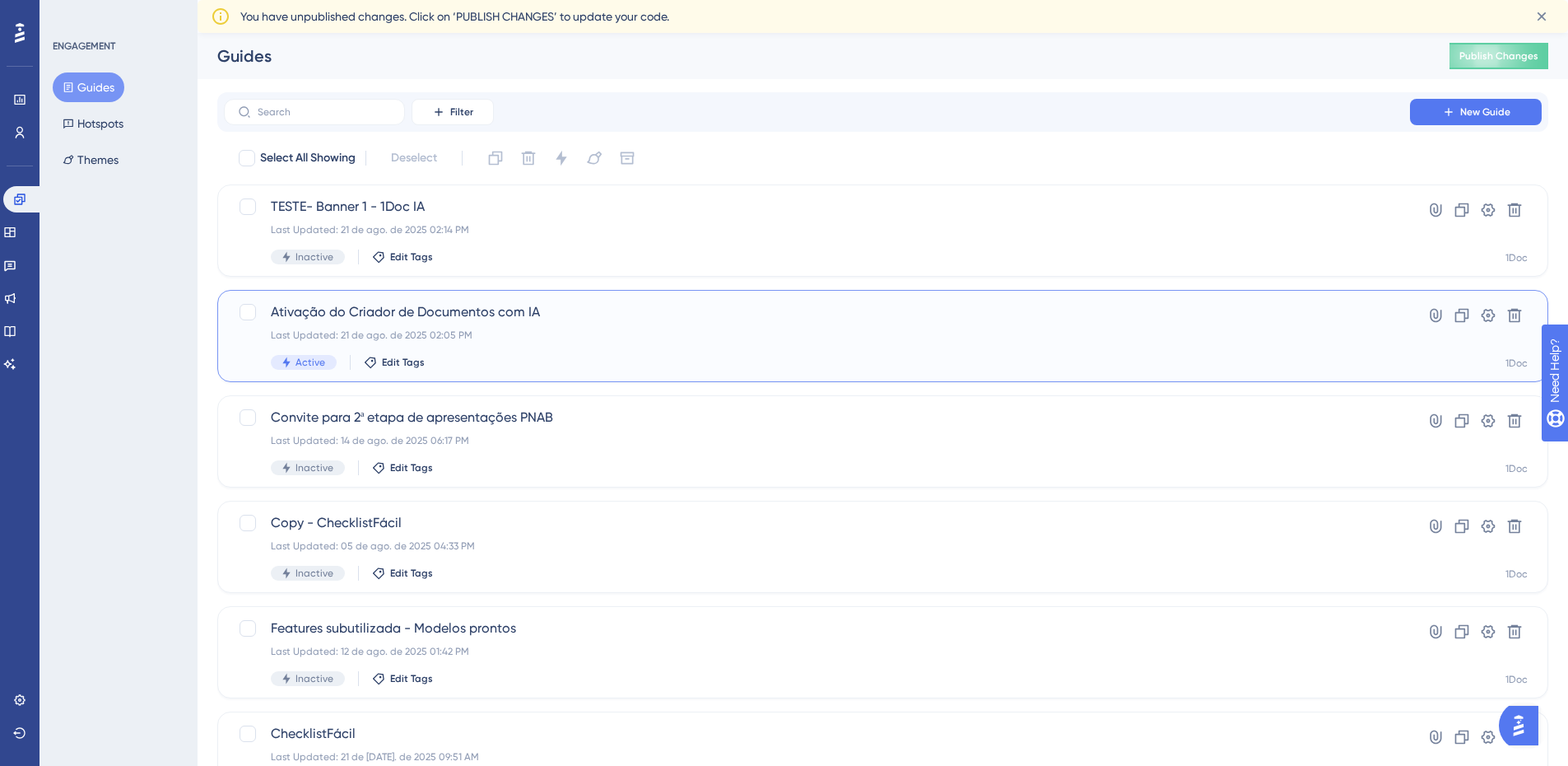
click at [454, 319] on span "Ativação do Criador de Documentos com IA" at bounding box center [816, 313] width 1092 height 20
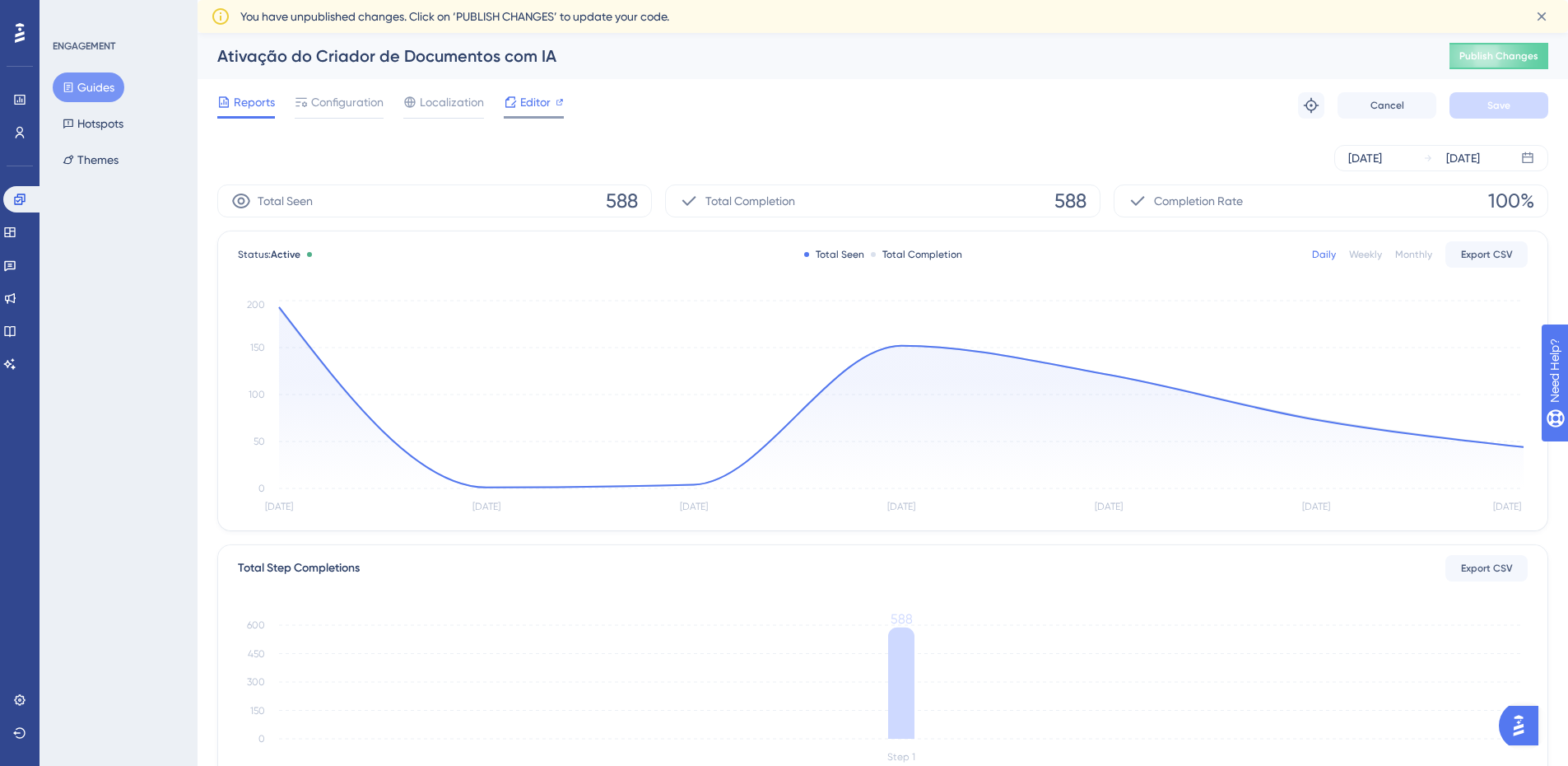
click at [518, 98] on div "Editor" at bounding box center [534, 102] width 60 height 20
click at [78, 121] on button "Hotspots" at bounding box center [93, 124] width 81 height 30
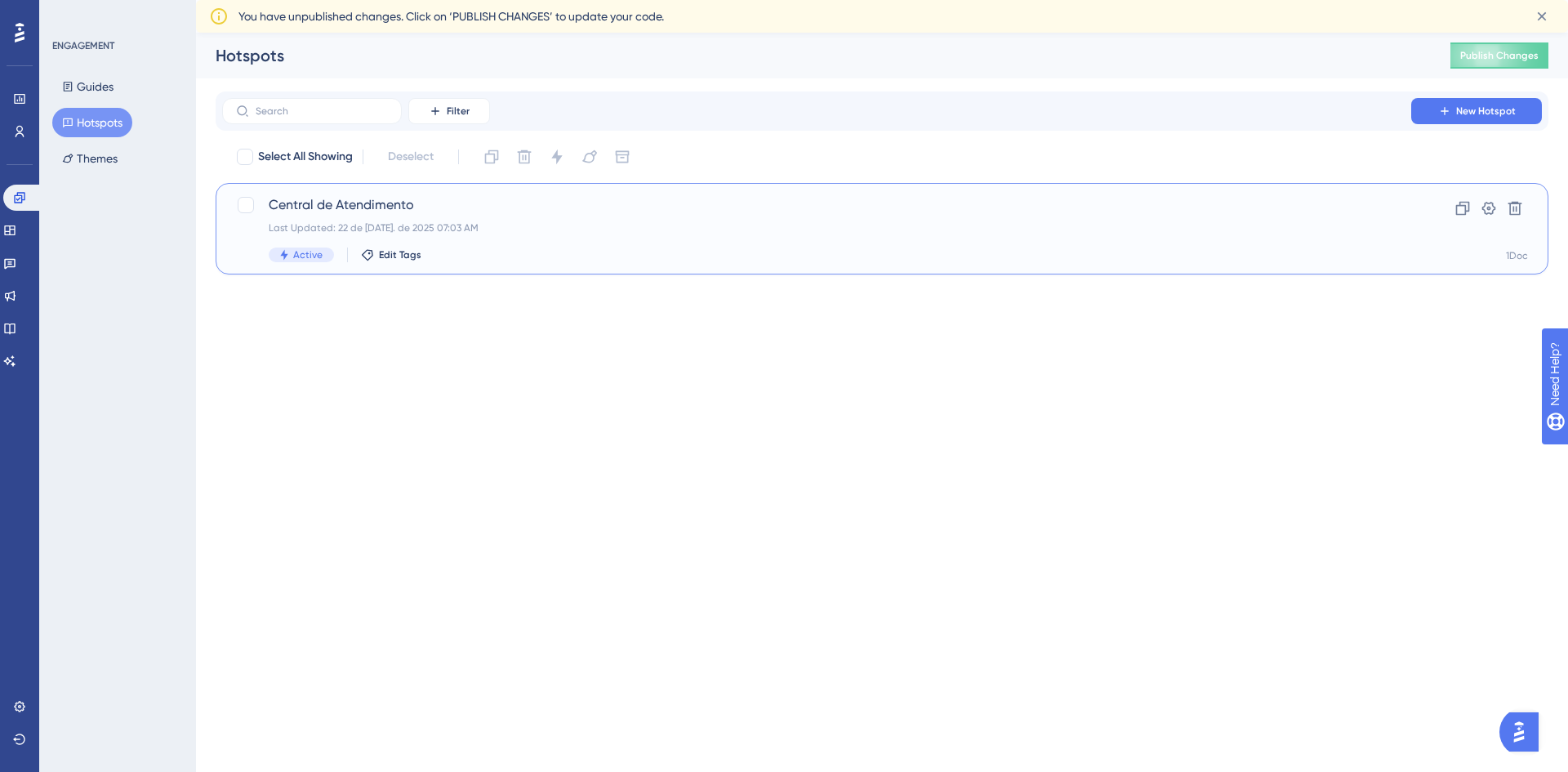
click at [454, 202] on span "Central de Atendimento" at bounding box center [816, 205] width 1097 height 20
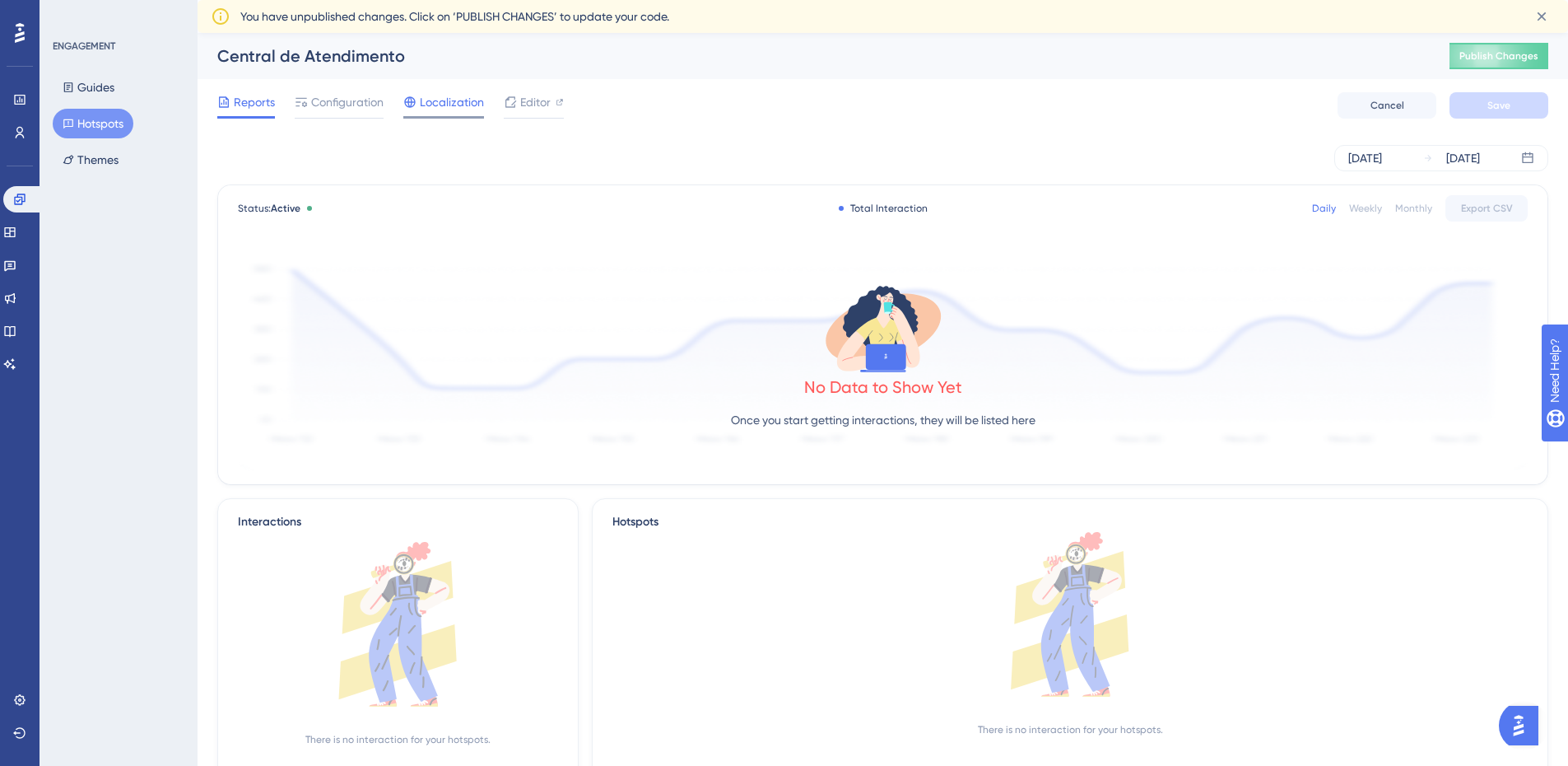
click at [457, 105] on span "Localization" at bounding box center [452, 102] width 64 height 20
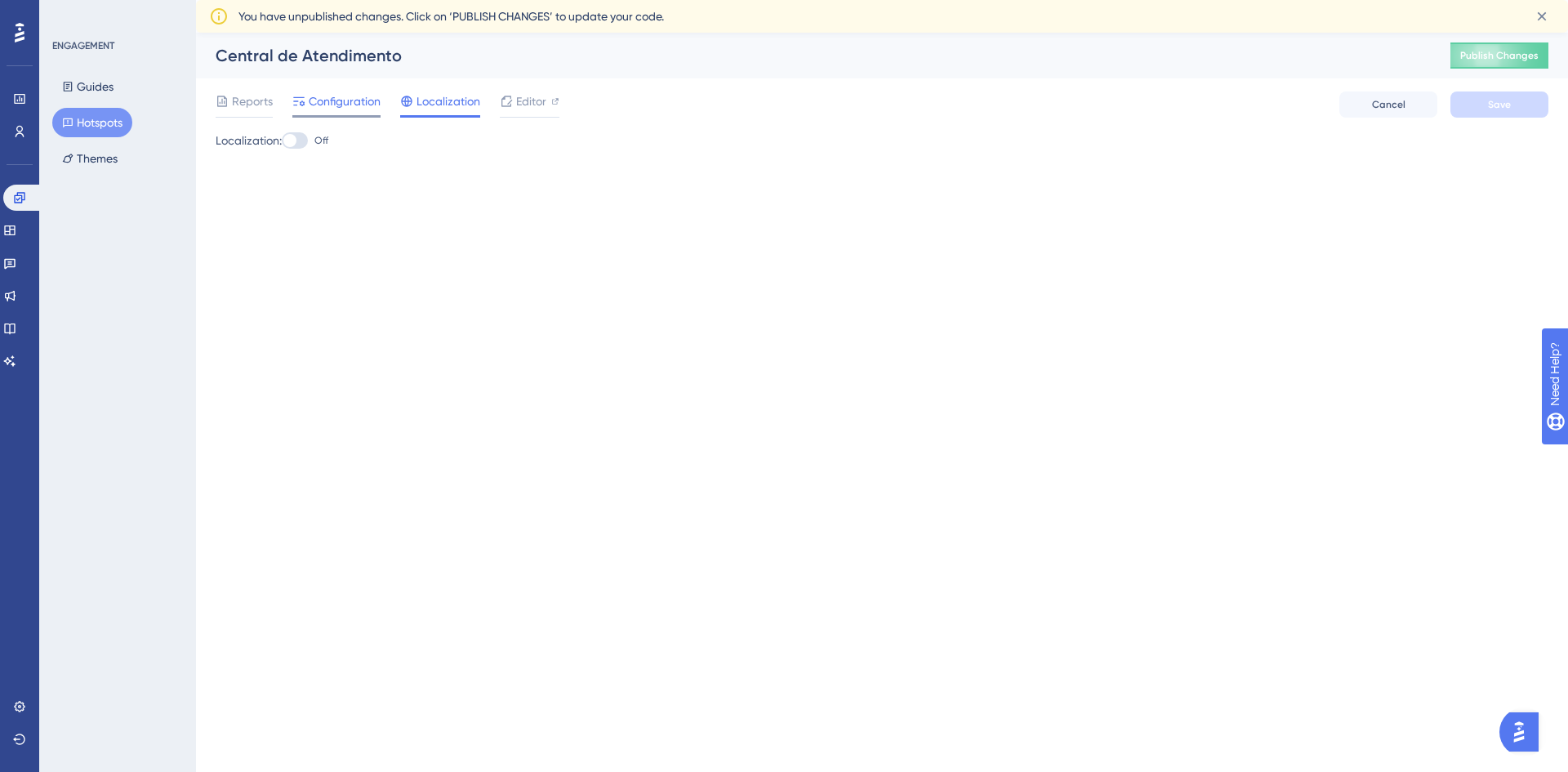
click at [370, 113] on div "Configuration" at bounding box center [336, 104] width 88 height 26
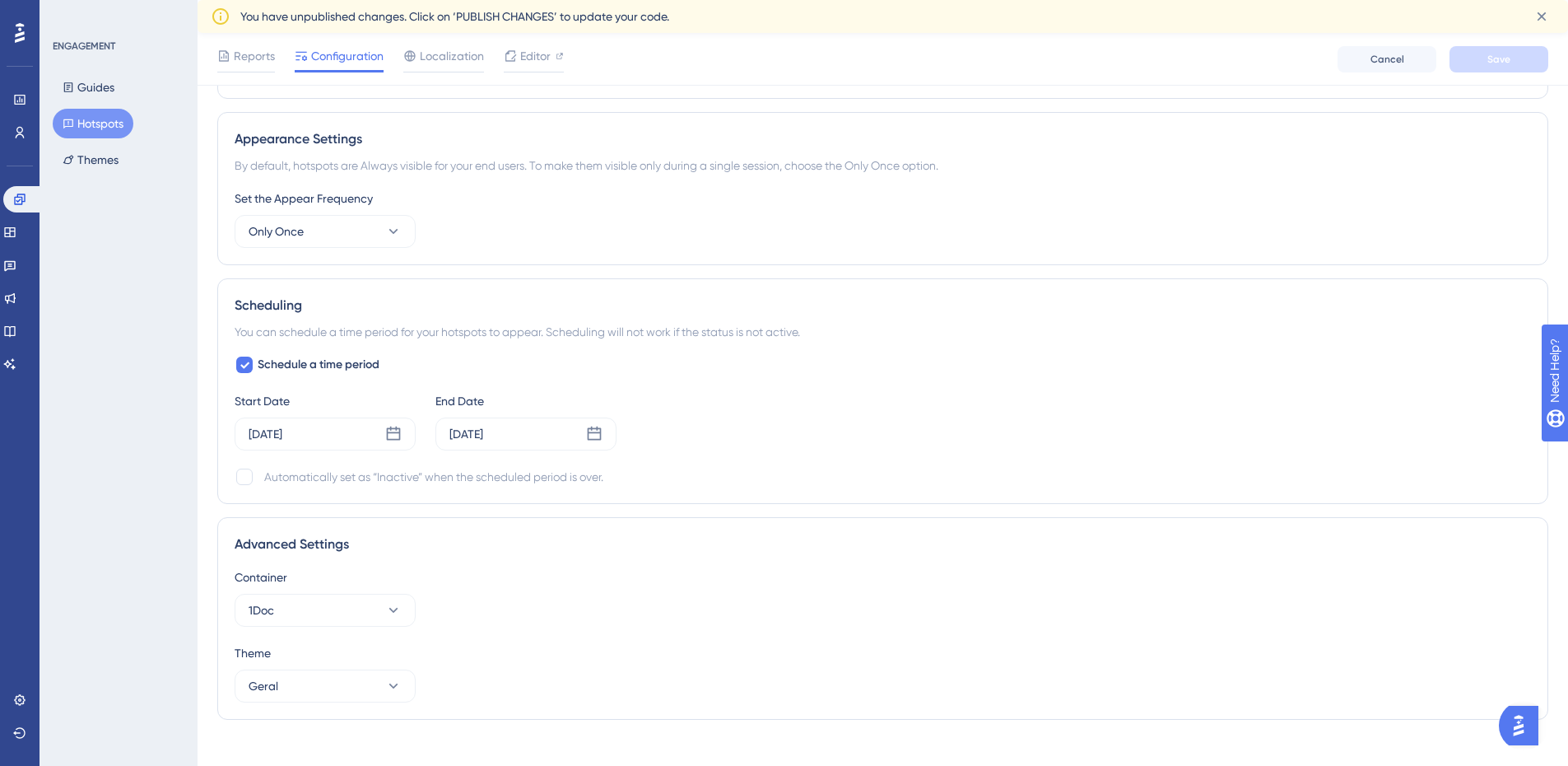
scroll to position [733, 0]
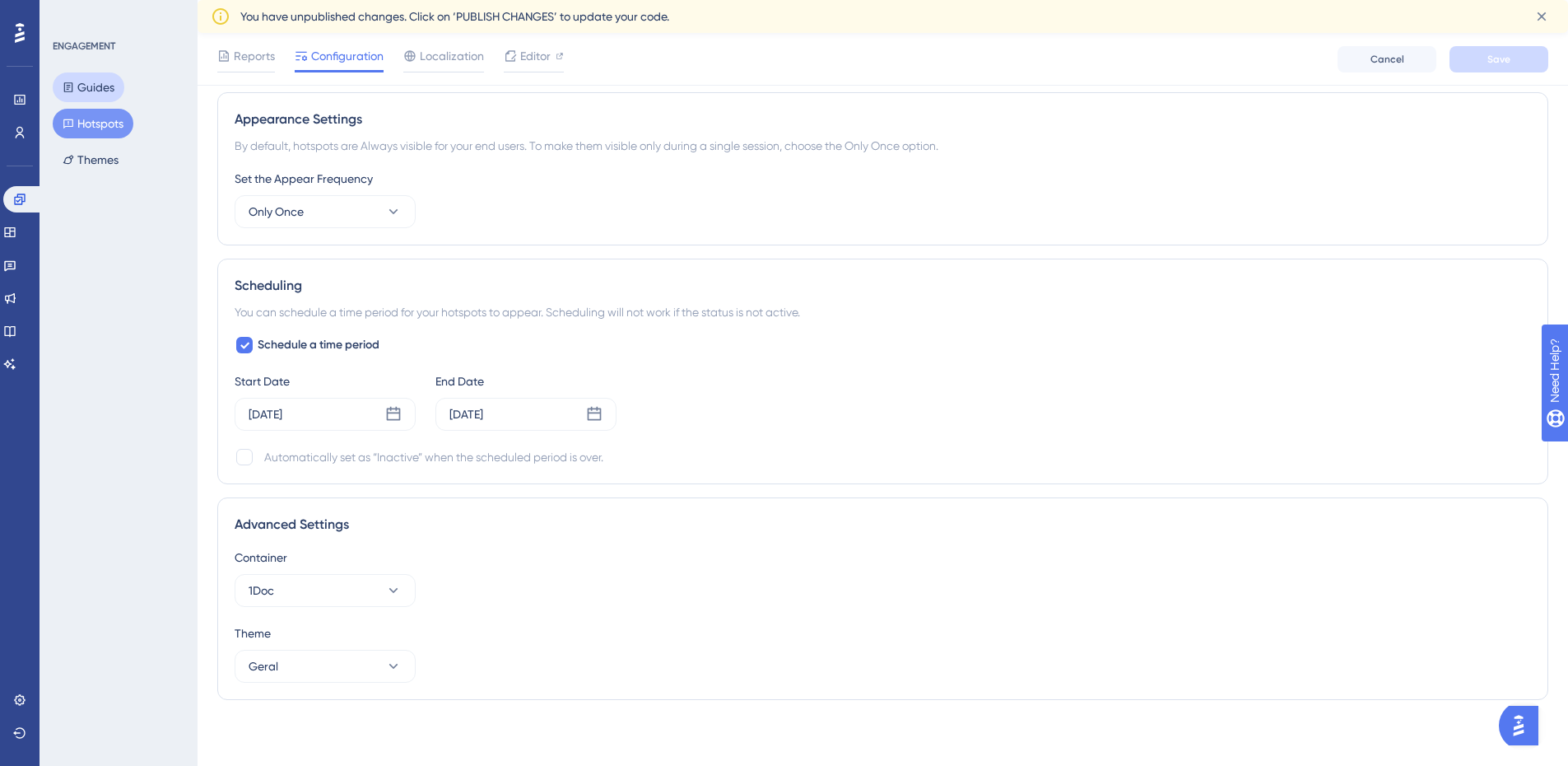
click at [115, 82] on button "Guides" at bounding box center [89, 88] width 72 height 30
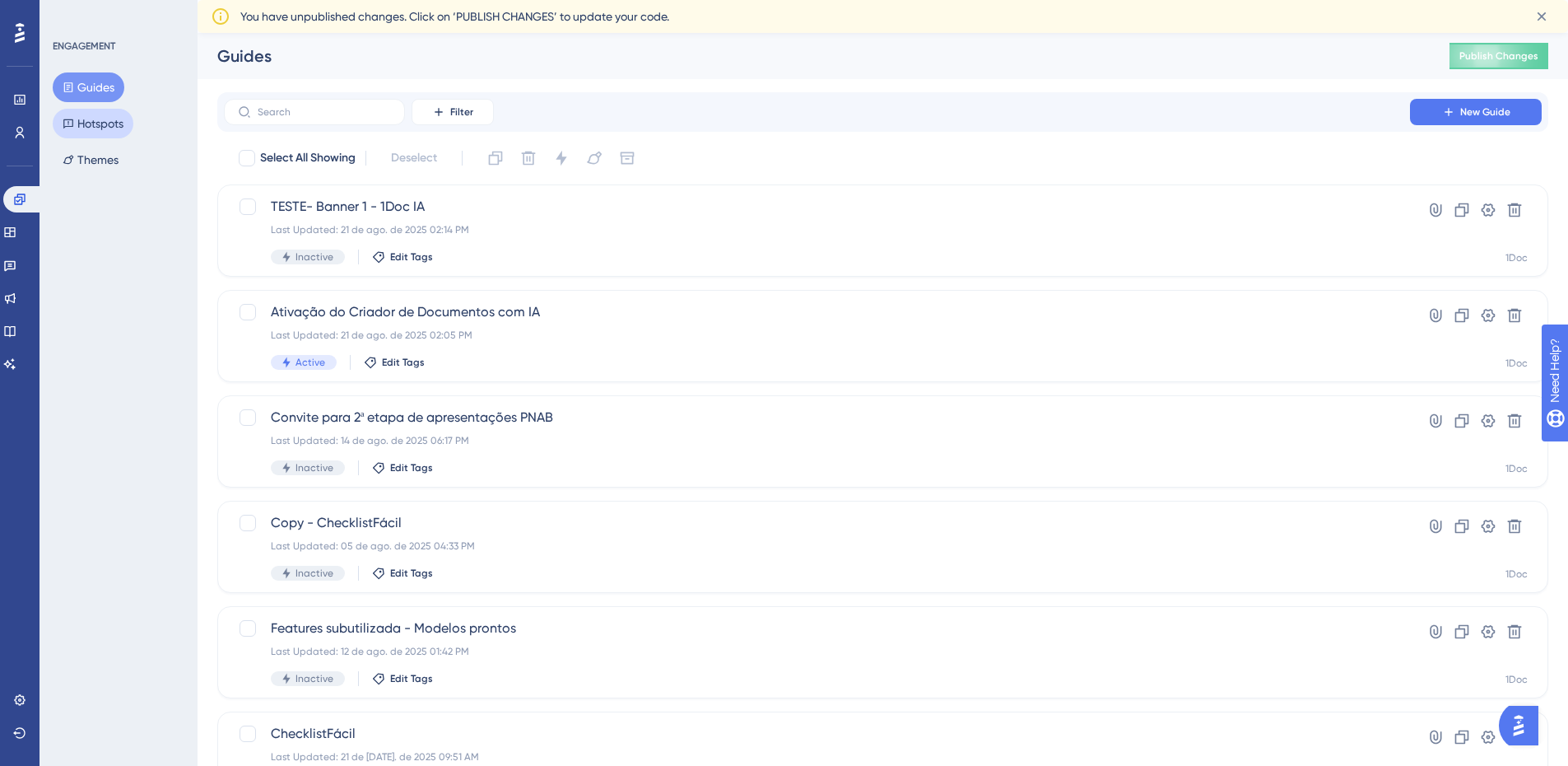
click at [106, 129] on button "Hotspots" at bounding box center [93, 124] width 81 height 30
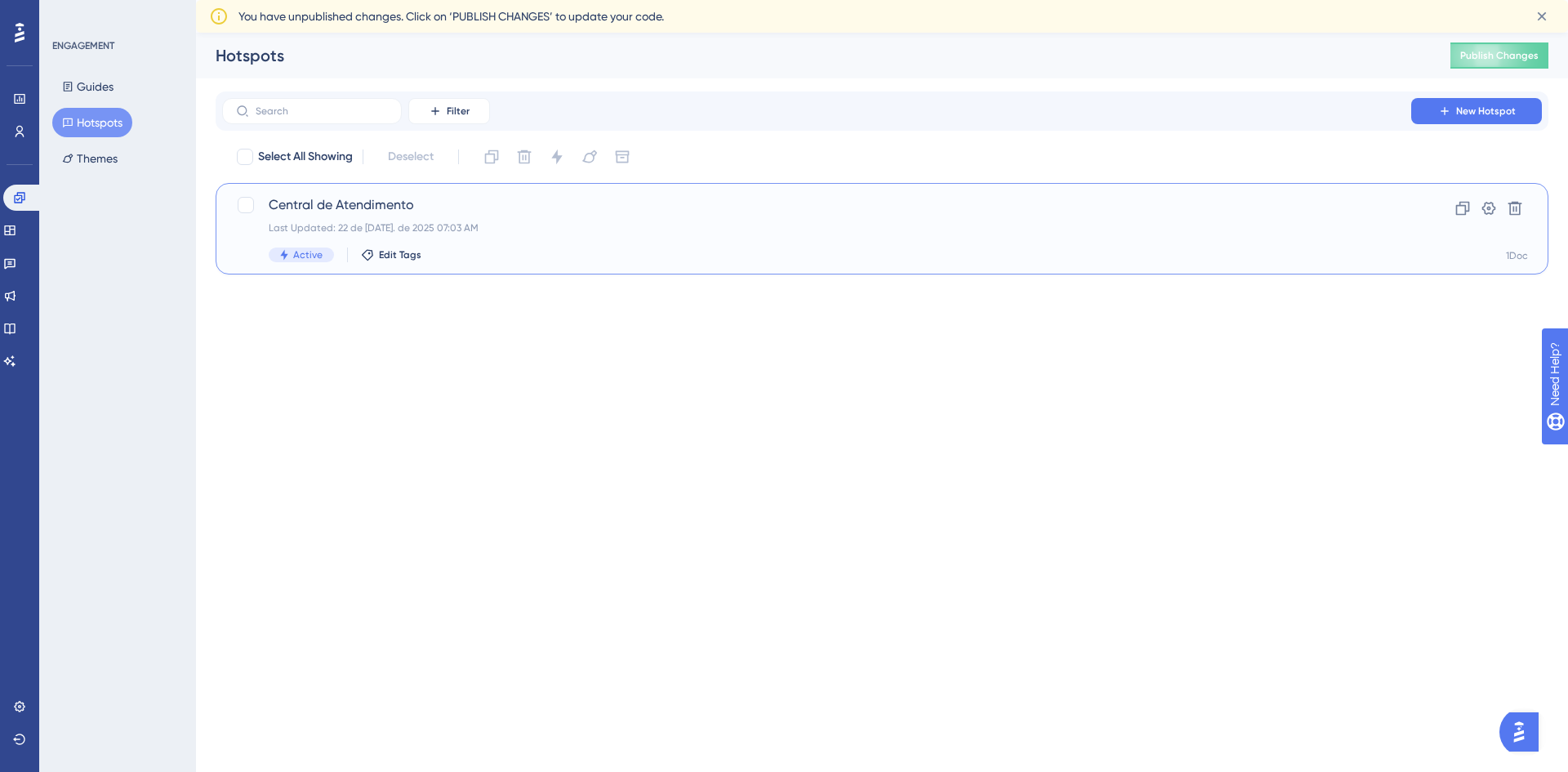
click at [512, 217] on div "Central de Atendimento Last Updated: 22 de jul. de 2025 07:03 AM Active Edit Ta…" at bounding box center [816, 229] width 1097 height 67
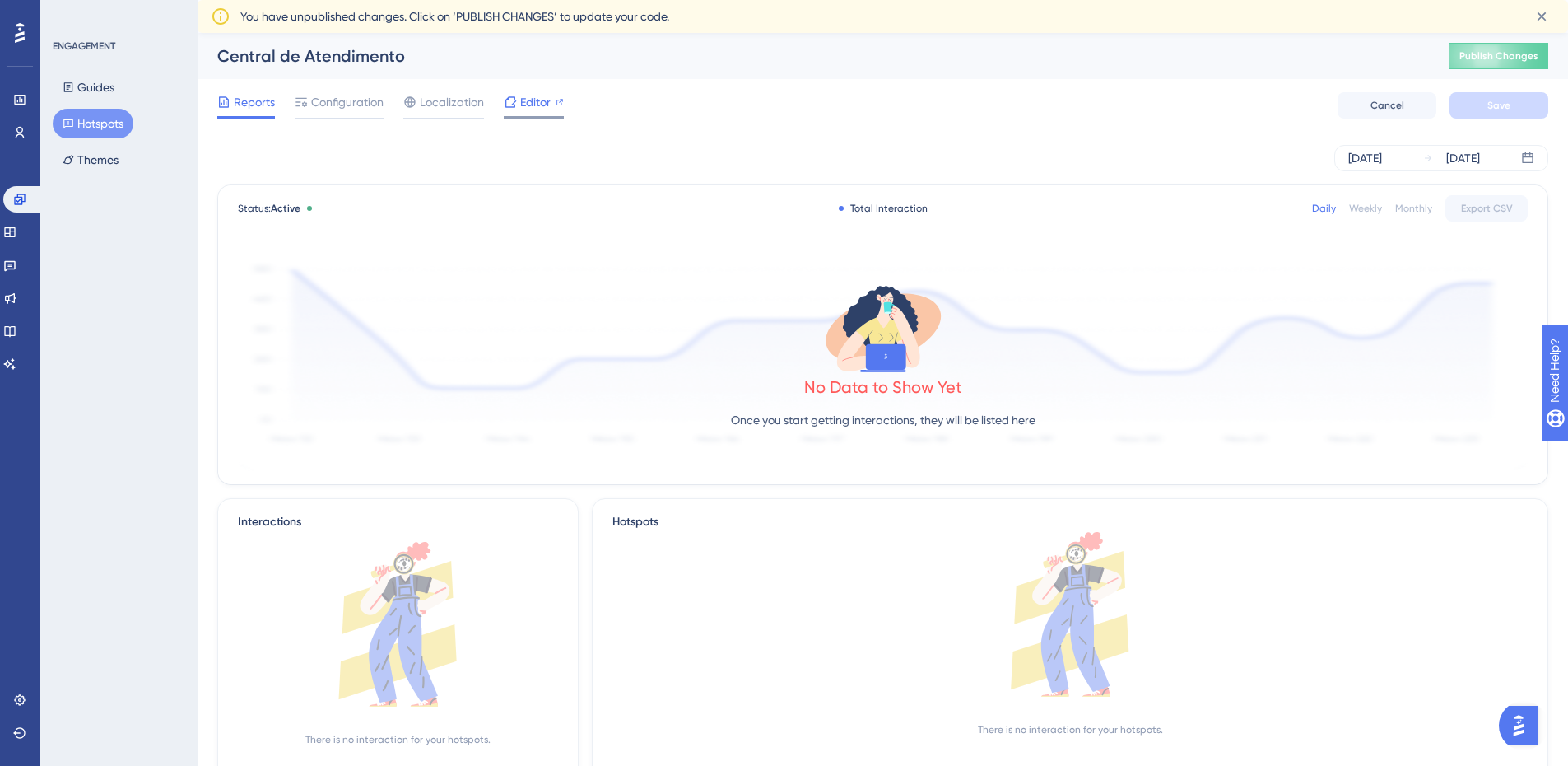
click at [527, 104] on span "Editor" at bounding box center [535, 102] width 31 height 20
